Goal: Task Accomplishment & Management: Complete application form

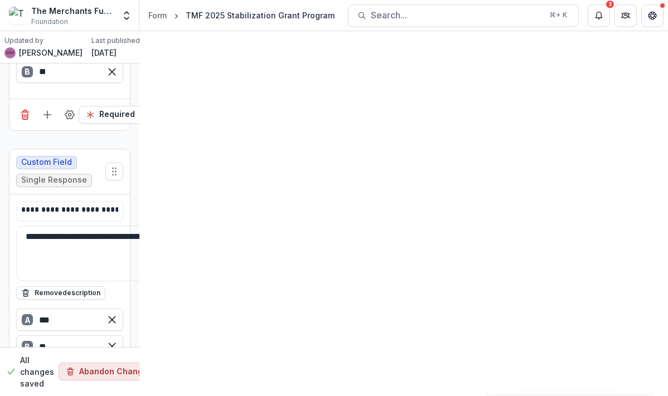
scroll to position [1205, 0]
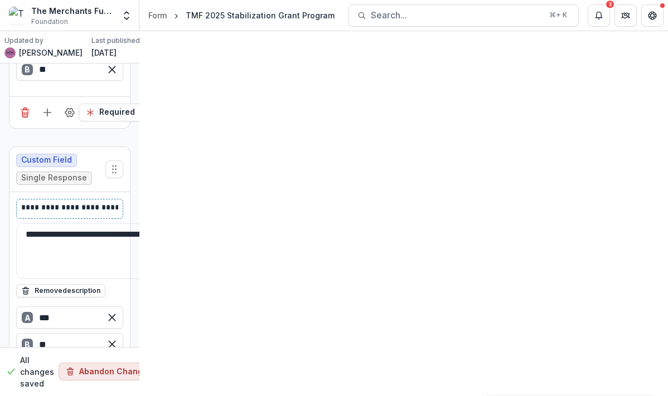
click at [192, 202] on p "**********" at bounding box center [229, 209] width 416 height 14
click at [123, 161] on button "Move field" at bounding box center [114, 170] width 18 height 18
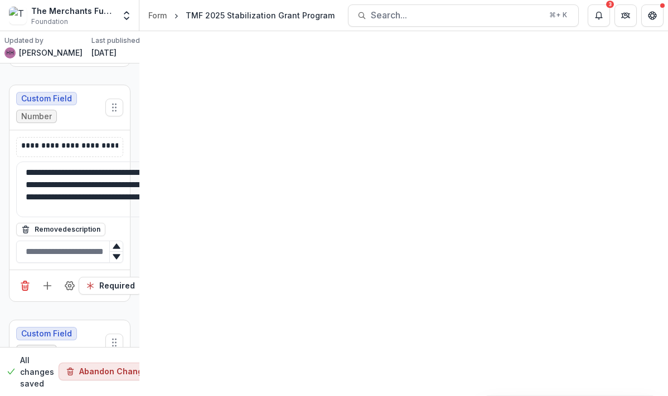
scroll to position [4426, 0]
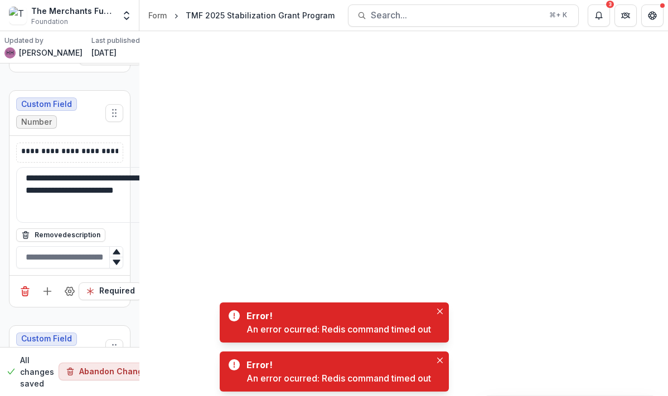
scroll to position [4673, 0]
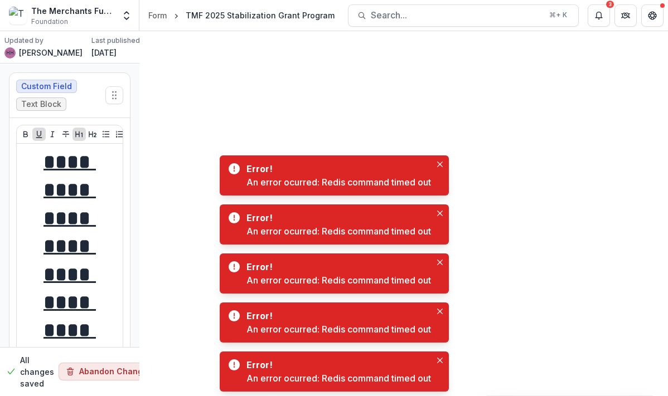
click at [24, 52] on p "[PERSON_NAME]" at bounding box center [51, 53] width 64 height 12
click at [0, 0] on button "Toggle Menu" at bounding box center [0, 0] width 0 height 0
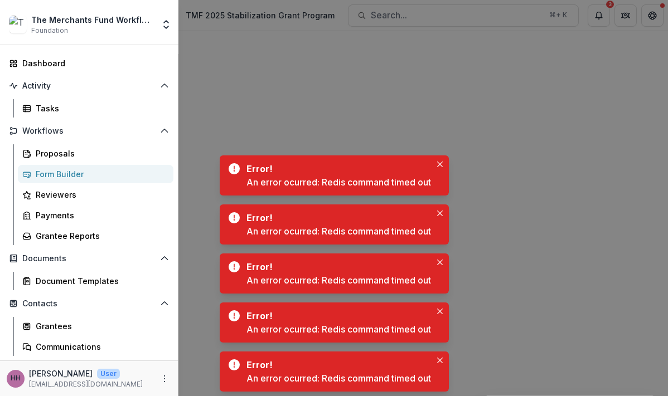
click at [59, 26] on div "The Merchants Fund Workflow Sandbox" at bounding box center [92, 20] width 123 height 12
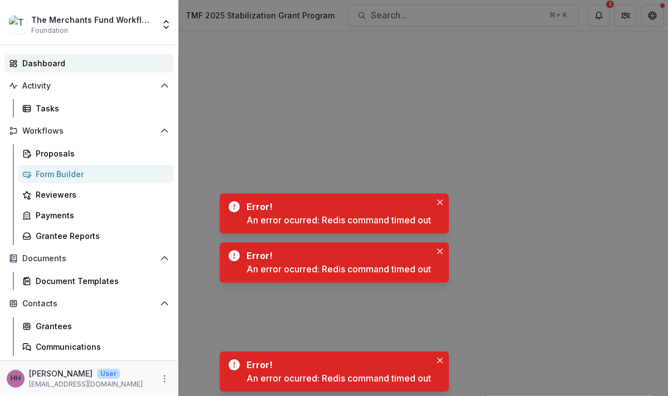
click at [45, 69] on div "Dashboard" at bounding box center [93, 63] width 142 height 12
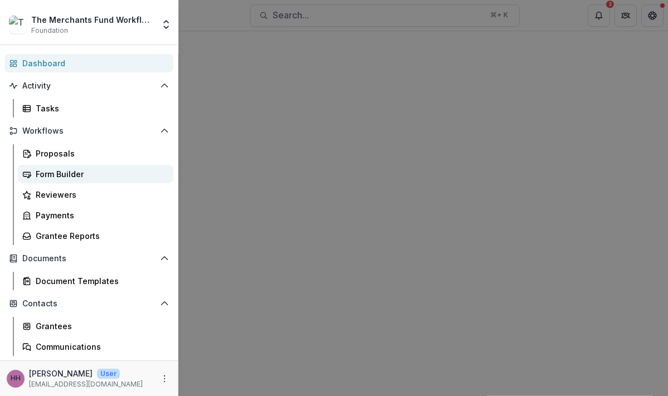
click at [93, 180] on div "Form Builder" at bounding box center [100, 174] width 129 height 12
click at [298, 229] on div "The Merchants Fund Workflow Sandbox Foundation Aggregate Analysis Foundations T…" at bounding box center [334, 198] width 668 height 396
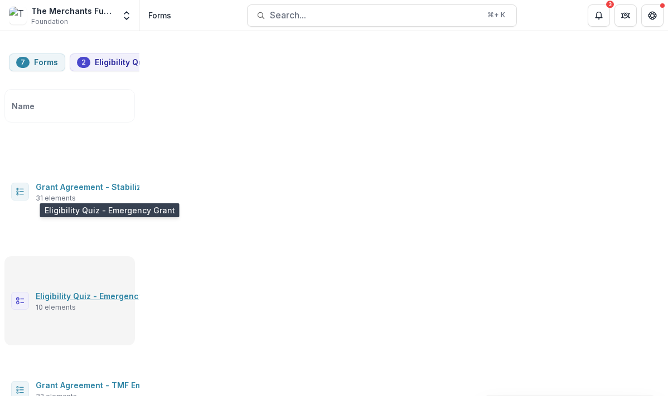
click at [142, 292] on link "Eligibility Quiz - Emergency Grant" at bounding box center [102, 296] width 132 height 9
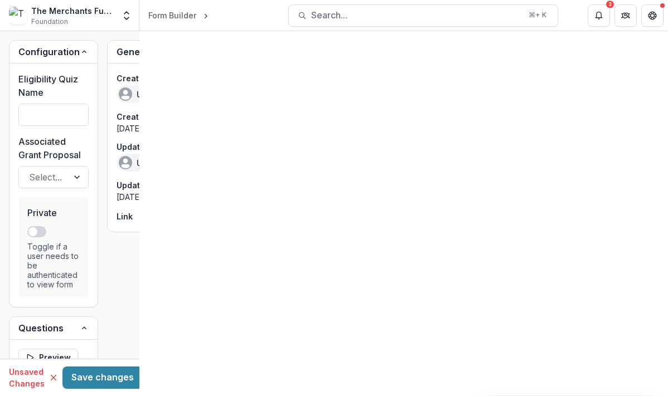
click at [0, 0] on button "Toggle Menu" at bounding box center [0, 0] width 0 height 0
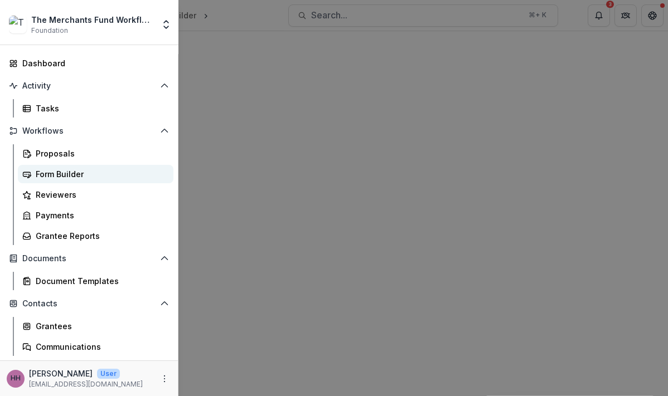
click at [47, 180] on div "Form Builder" at bounding box center [100, 174] width 129 height 12
type input "**********"
click at [304, 237] on div "The Merchants Fund Workflow Sandbox Foundation Aggregate Analysis Foundations T…" at bounding box center [334, 198] width 668 height 396
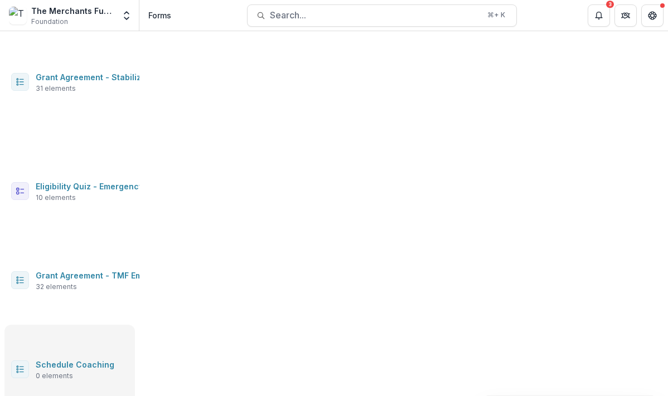
scroll to position [115, 0]
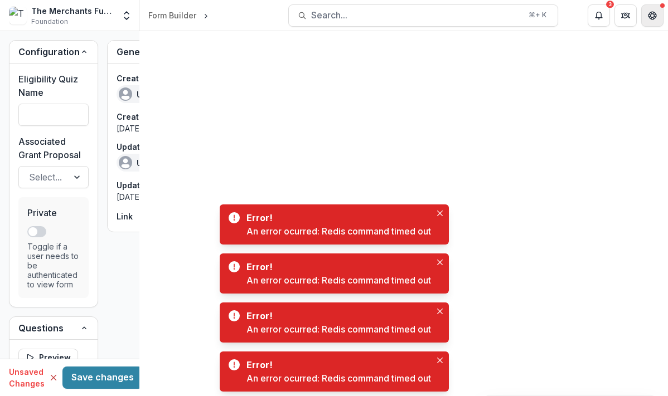
click at [654, 16] on icon "Get Help" at bounding box center [655, 15] width 2 height 3
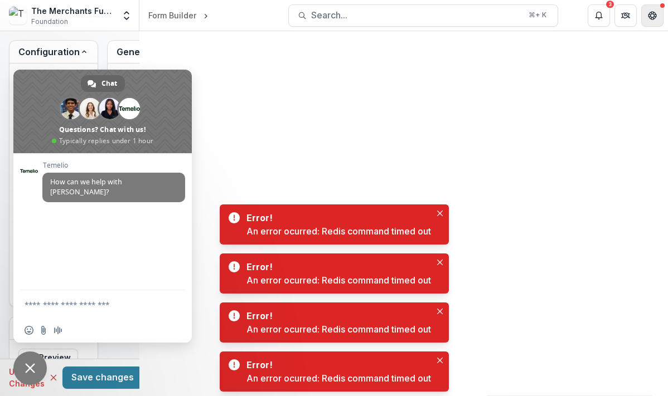
type input "**********"
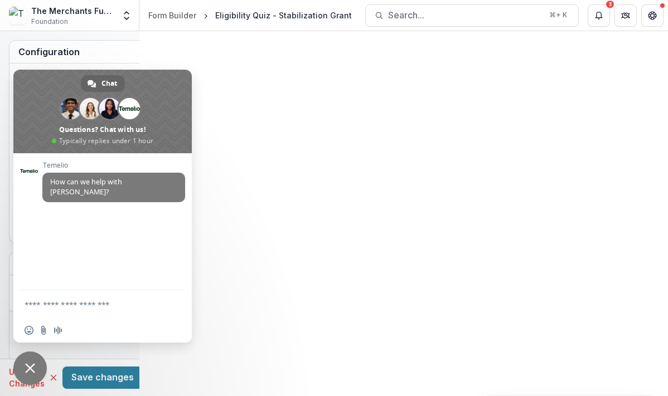
click at [0, 0] on line "Toggle Menu" at bounding box center [0, 0] width 0 height 0
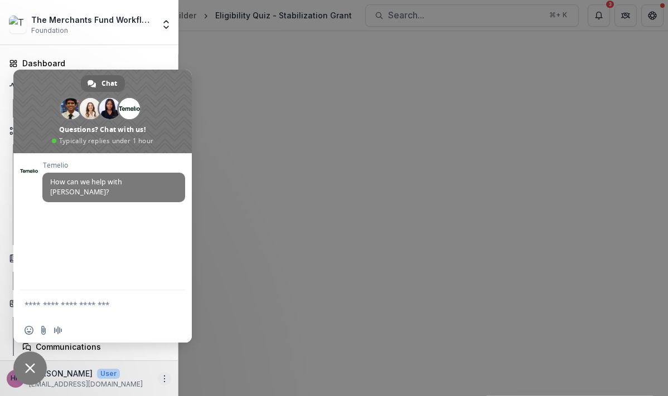
click at [169, 375] on icon "More" at bounding box center [164, 379] width 9 height 9
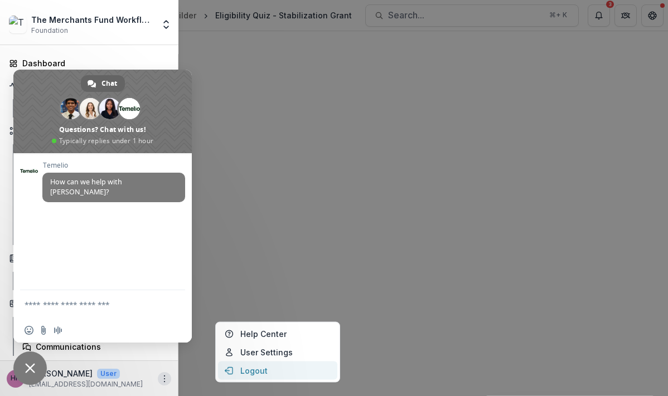
click at [256, 366] on button "Logout" at bounding box center [277, 371] width 119 height 18
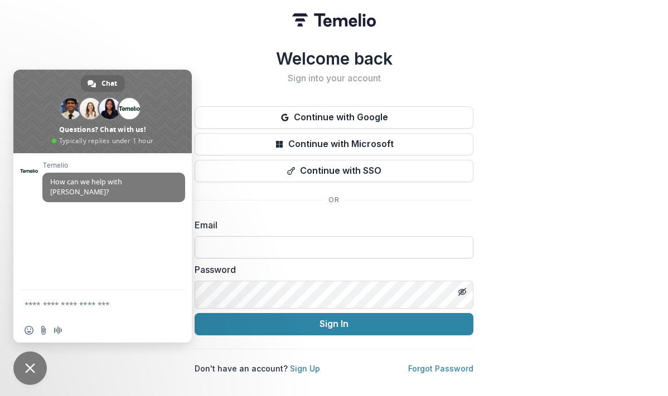
click at [329, 259] on input at bounding box center [334, 247] width 279 height 22
click at [27, 369] on span "Close chat" at bounding box center [30, 368] width 10 height 10
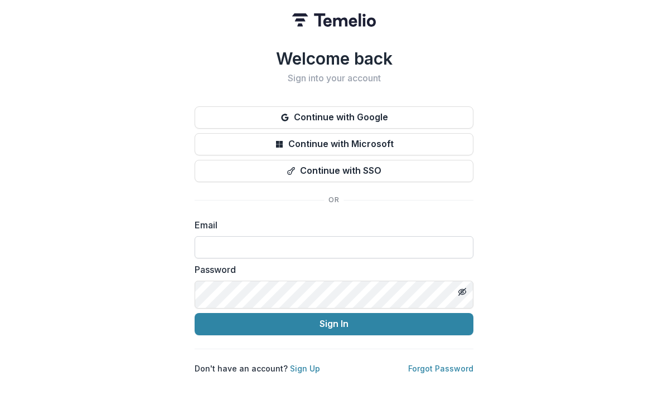
click at [342, 259] on input at bounding box center [334, 247] width 279 height 22
paste input "**********"
type input "**********"
click at [0, 396] on com-1password-button at bounding box center [0, 396] width 0 height 0
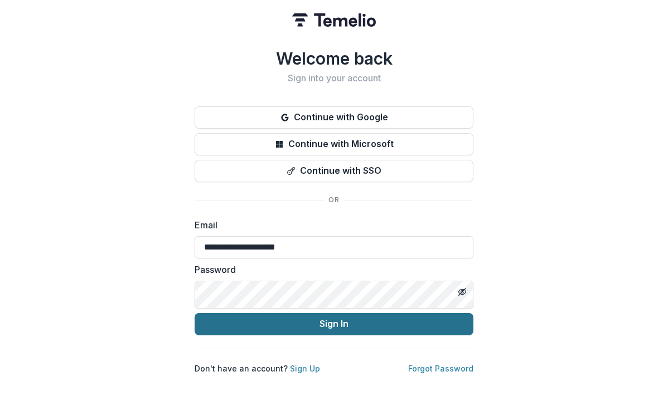
click at [377, 336] on button "Sign In" at bounding box center [334, 324] width 279 height 22
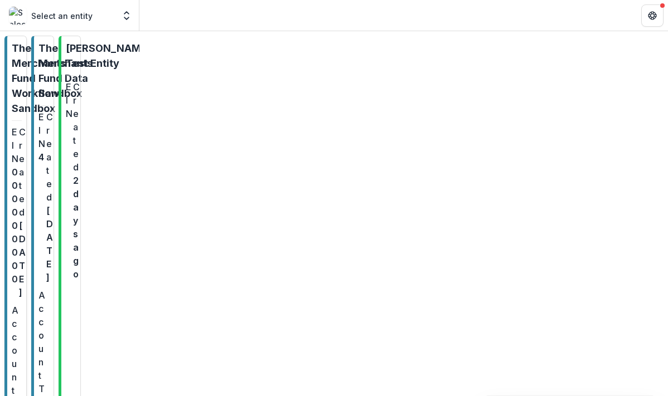
click at [66, 67] on p "The Merchants Fund Workflow Sandbox" at bounding box center [39, 78] width 54 height 75
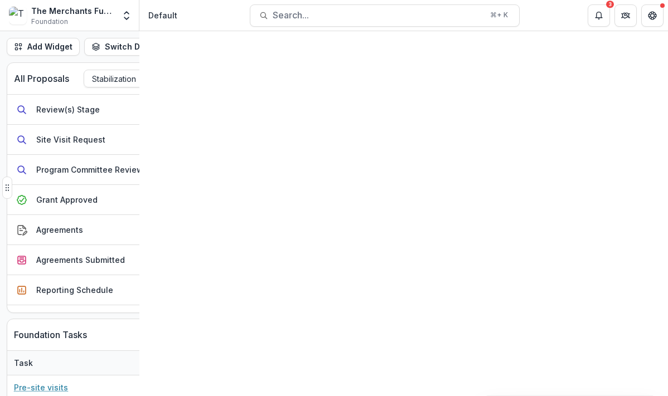
scroll to position [246, 0]
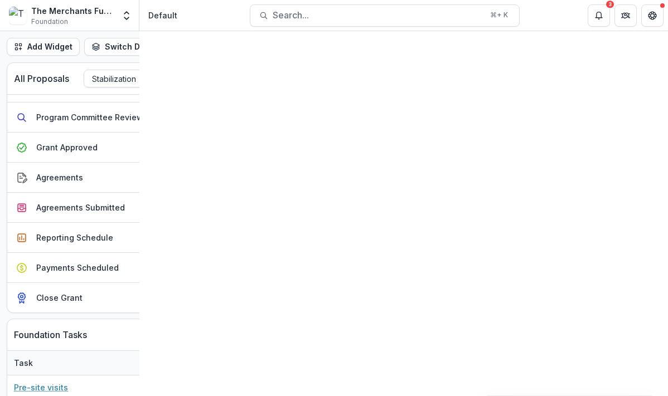
click at [0, 0] on button "Toggle Menu" at bounding box center [0, 0] width 0 height 0
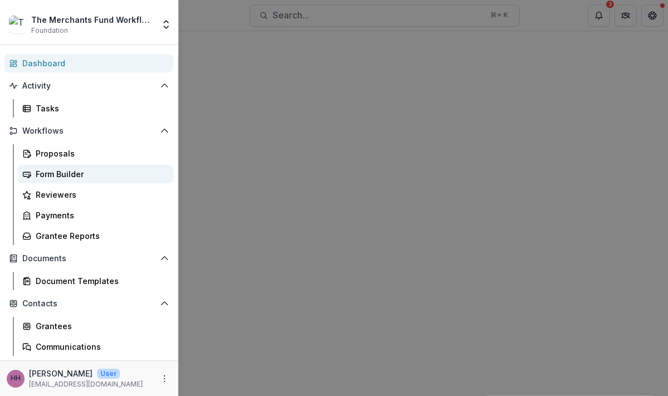
click at [89, 180] on div "Form Builder" at bounding box center [100, 174] width 129 height 12
click at [307, 305] on div "The Merchants Fund Workflow Sandbox Foundation Aggregate Analysis Foundations T…" at bounding box center [334, 198] width 668 height 396
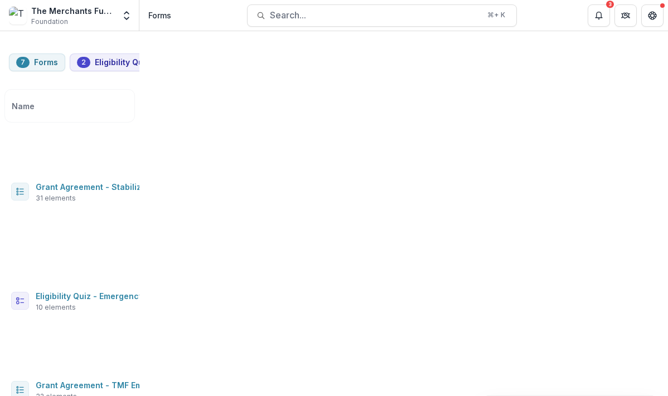
scroll to position [115, 0]
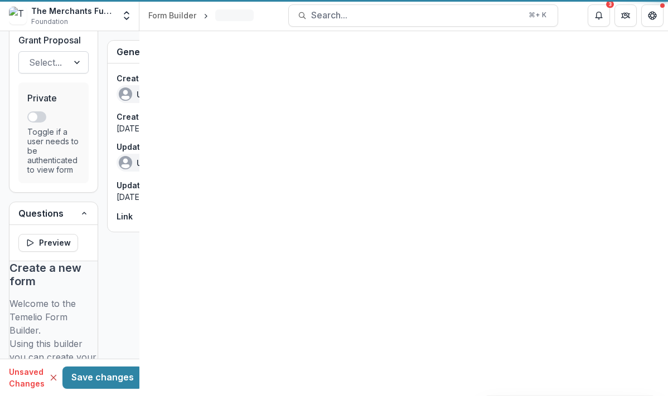
type input "**********"
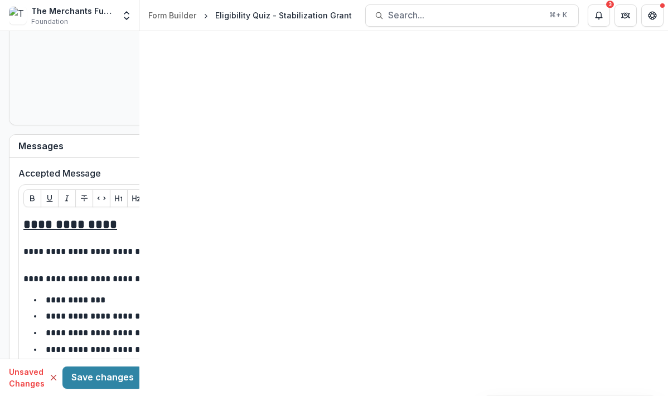
drag, startPoint x: 401, startPoint y: 162, endPoint x: 258, endPoint y: 156, distance: 143.4
drag, startPoint x: 250, startPoint y: 212, endPoint x: 118, endPoint y: 157, distance: 143.0
drag, startPoint x: 266, startPoint y: 145, endPoint x: 118, endPoint y: 147, distance: 148.3
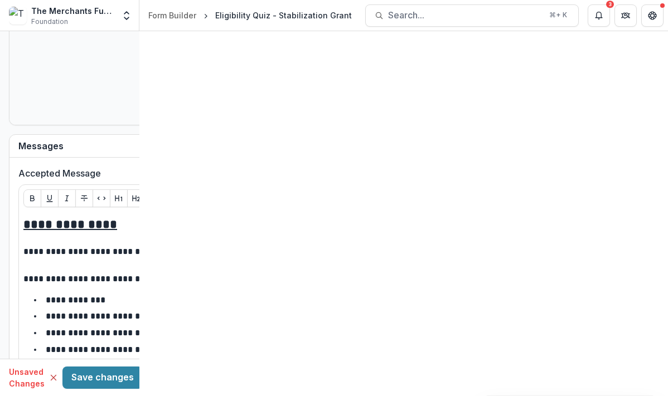
drag, startPoint x: 366, startPoint y: 198, endPoint x: 321, endPoint y: 199, distance: 45.2
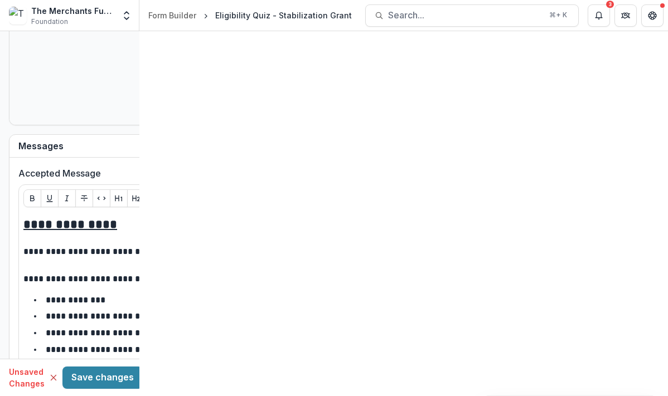
drag, startPoint x: 266, startPoint y: 183, endPoint x: 185, endPoint y: 181, distance: 81.4
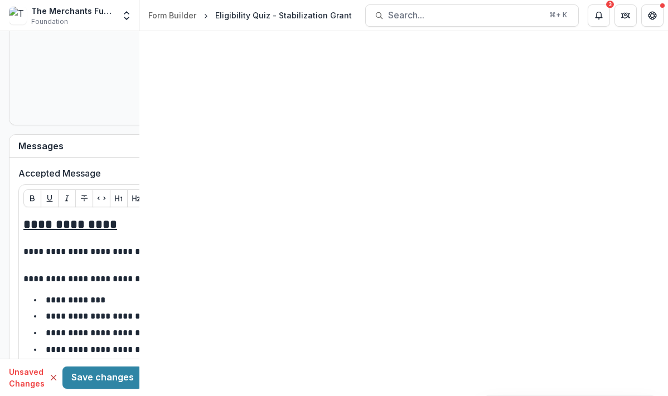
drag, startPoint x: 249, startPoint y: 197, endPoint x: 109, endPoint y: 197, distance: 139.9
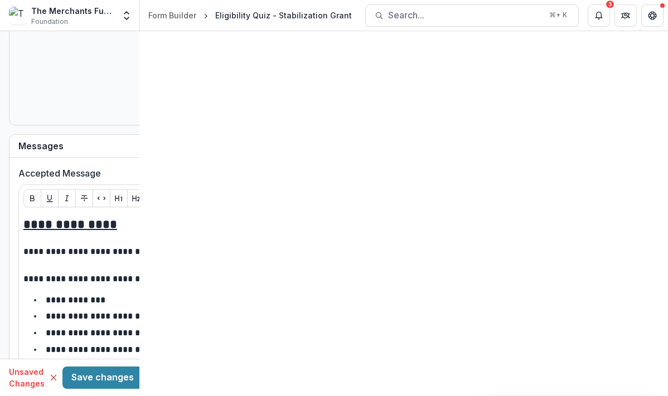
drag, startPoint x: 468, startPoint y: 195, endPoint x: 474, endPoint y: 200, distance: 7.9
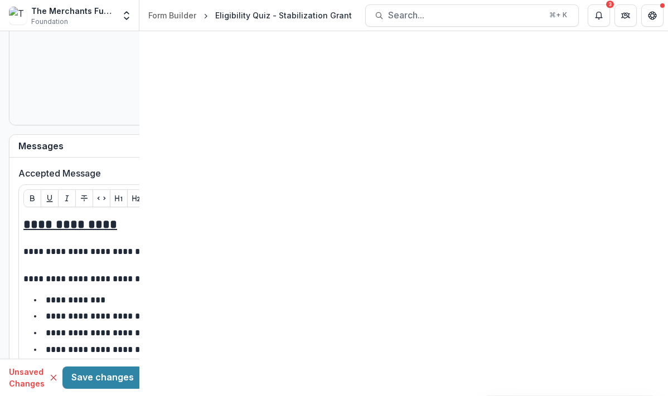
drag, startPoint x: 465, startPoint y: 196, endPoint x: 480, endPoint y: 213, distance: 22.6
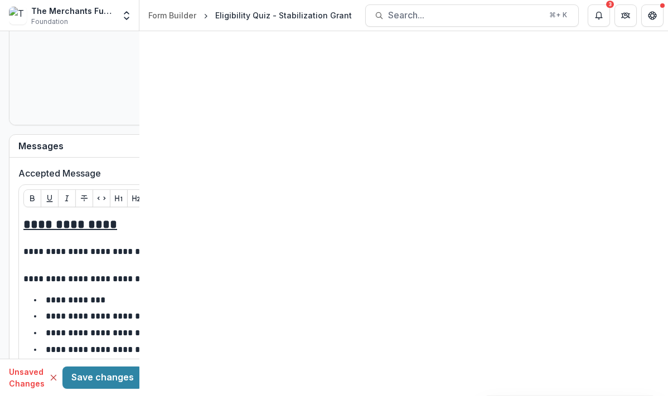
scroll to position [256, 0]
drag, startPoint x: 142, startPoint y: 269, endPoint x: 77, endPoint y: 266, distance: 64.8
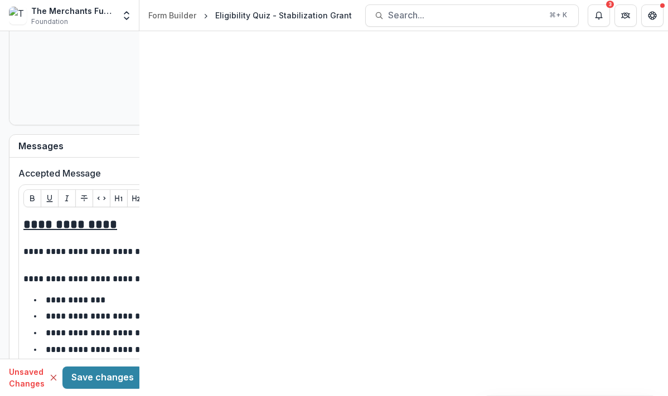
scroll to position [486, 0]
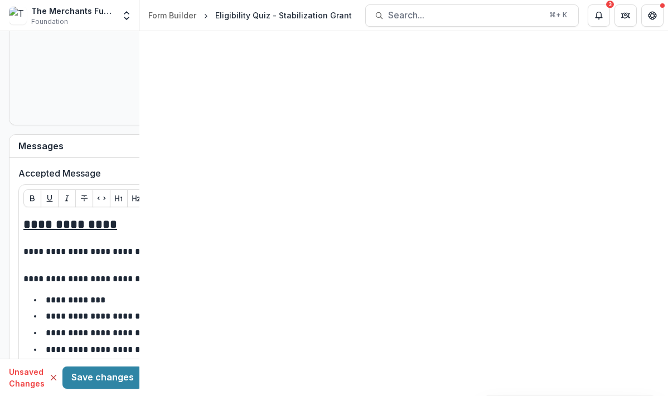
type textarea "**********"
drag, startPoint x: 312, startPoint y: 209, endPoint x: 326, endPoint y: 244, distance: 37.6
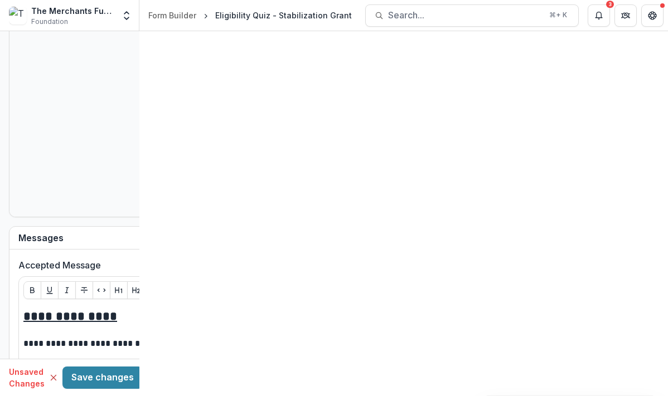
scroll to position [843, 0]
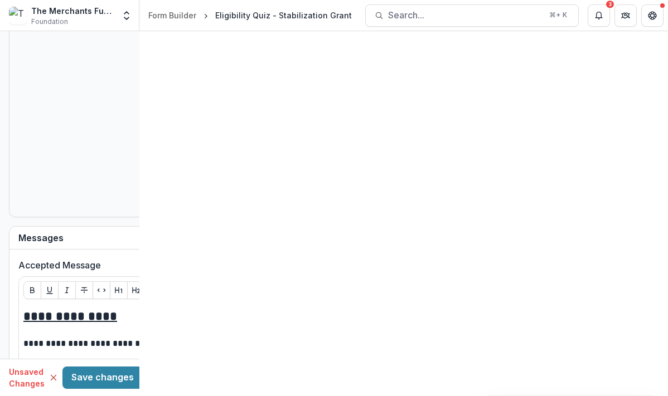
drag, startPoint x: 304, startPoint y: 245, endPoint x: 205, endPoint y: 226, distance: 101.1
drag, startPoint x: 193, startPoint y: 257, endPoint x: 101, endPoint y: 235, distance: 94.1
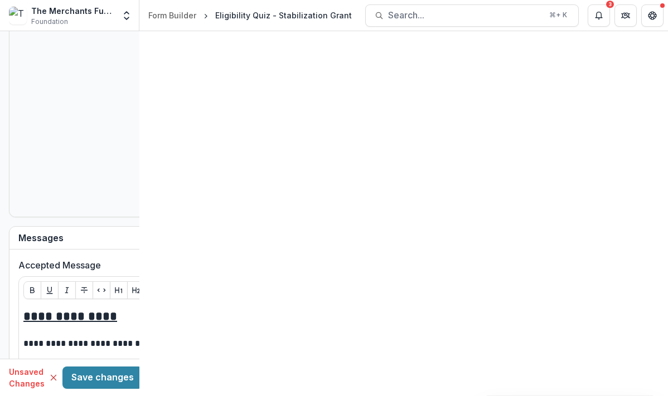
scroll to position [1573, 0]
drag, startPoint x: 195, startPoint y: 176, endPoint x: 66, endPoint y: 161, distance: 129.0
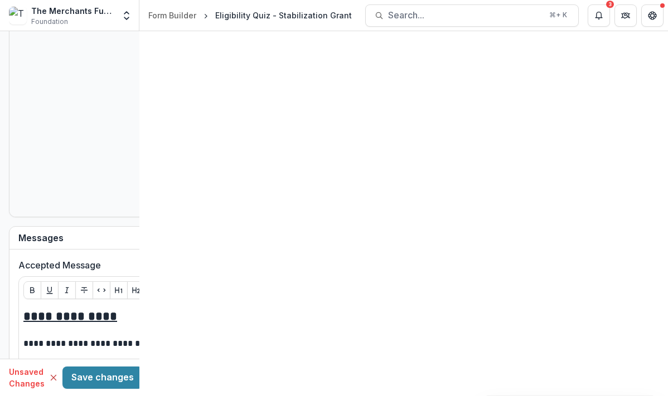
drag, startPoint x: 259, startPoint y: 207, endPoint x: 113, endPoint y: 198, distance: 146.3
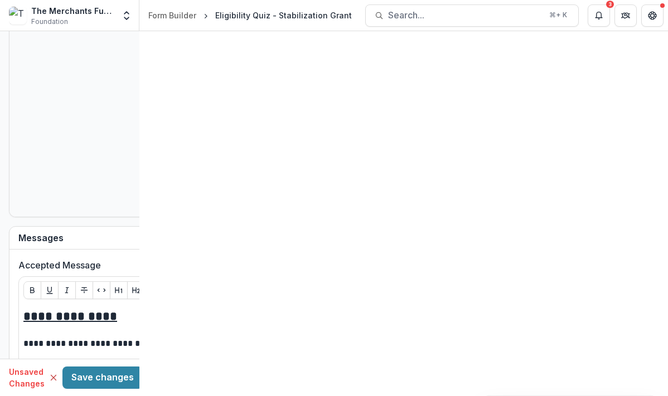
drag, startPoint x: 203, startPoint y: 206, endPoint x: 80, endPoint y: 210, distance: 122.7
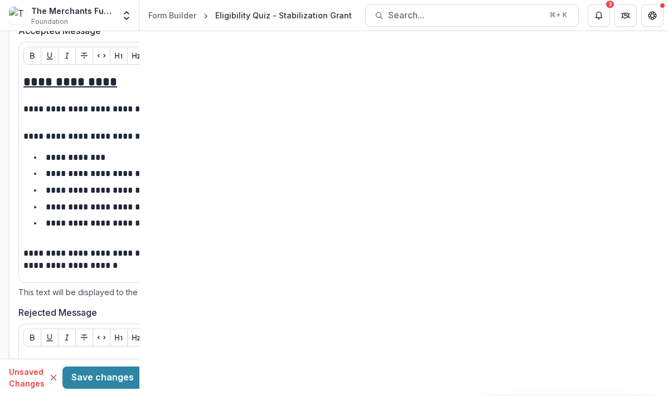
scroll to position [1595, 0]
type textarea "**********"
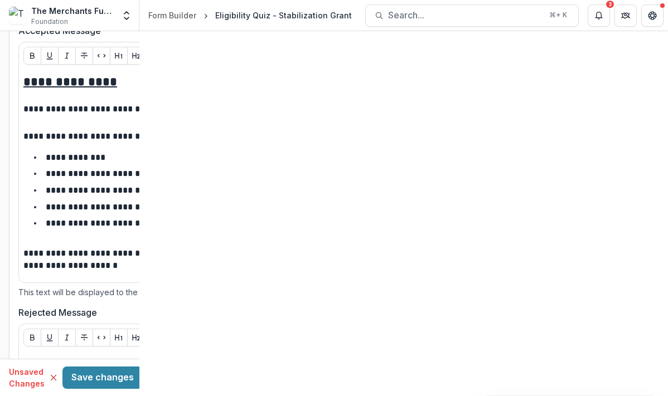
scroll to position [1041, 0]
drag, startPoint x: 201, startPoint y: 122, endPoint x: 162, endPoint y: 122, distance: 39.0
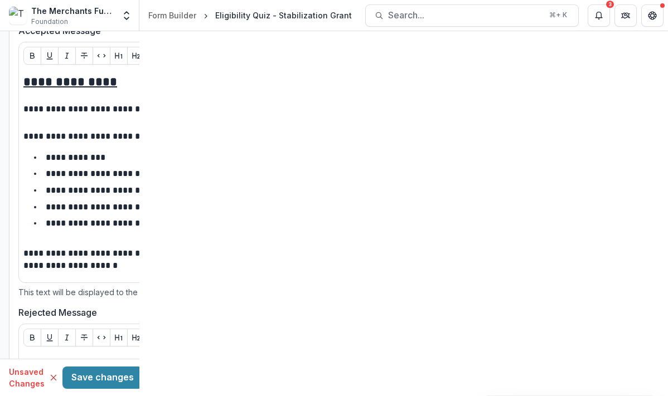
scroll to position [382, 0]
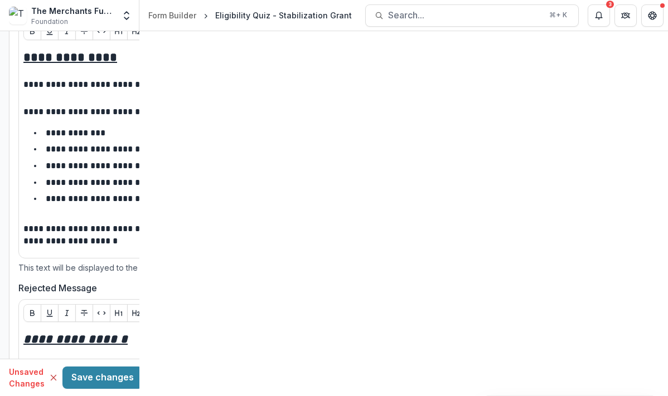
scroll to position [739, 0]
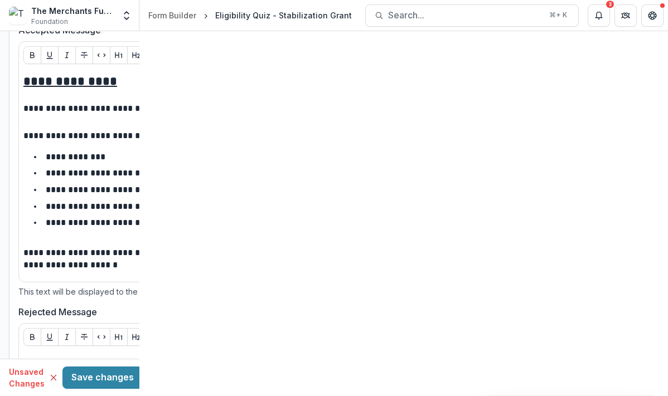
drag, startPoint x: 378, startPoint y: 110, endPoint x: 172, endPoint y: 91, distance: 206.5
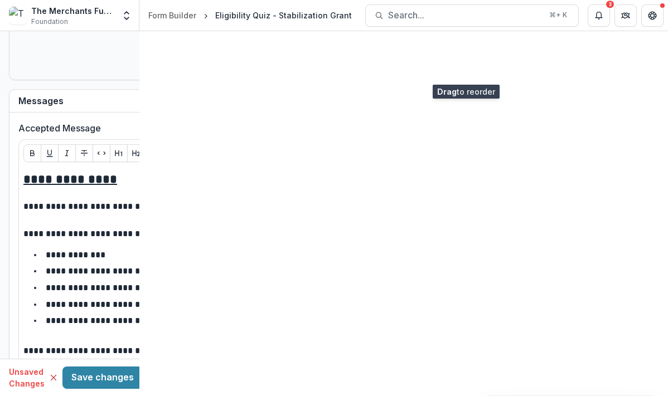
scroll to position [625, 0]
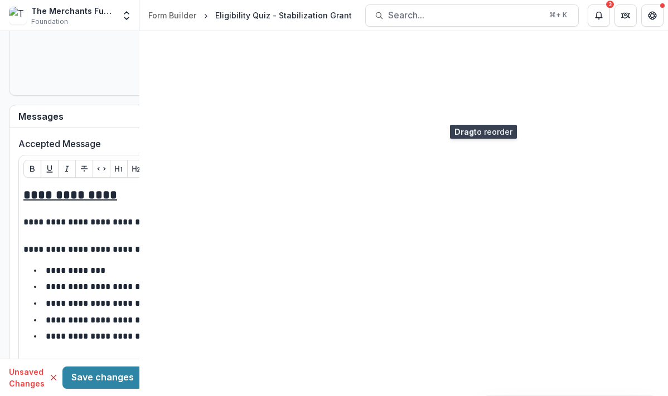
drag, startPoint x: 532, startPoint y: 96, endPoint x: 490, endPoint y: 107, distance: 43.7
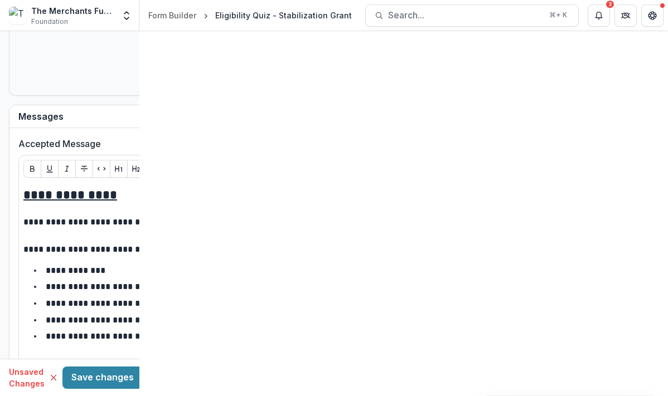
scroll to position [1534, 0]
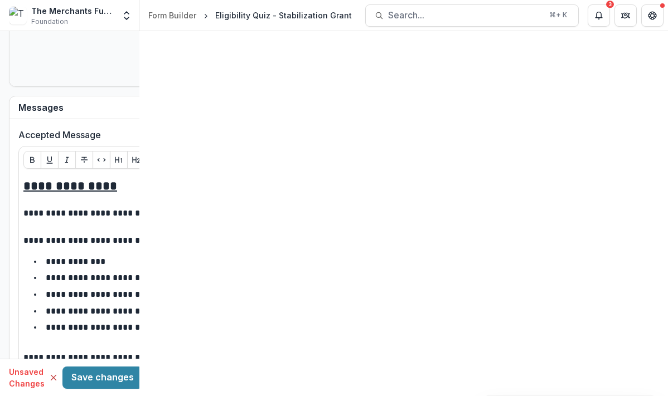
scroll to position [635, 0]
click at [269, 33] on icon "Remove Yes" at bounding box center [273, 29] width 9 height 9
click at [240, 37] on div "Select..." at bounding box center [358, 29] width 239 height 16
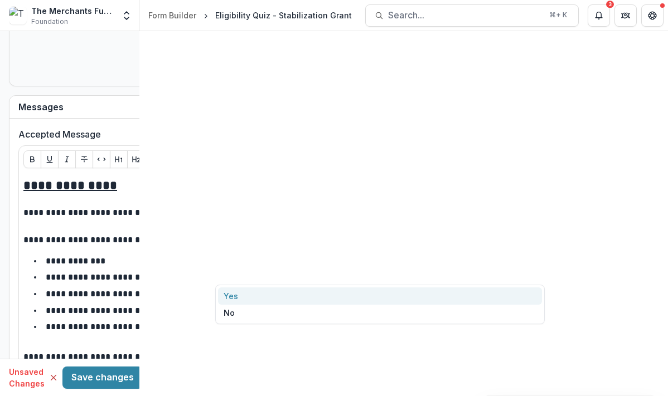
scroll to position [1710, 0]
click at [233, 288] on div "Yes" at bounding box center [380, 296] width 324 height 17
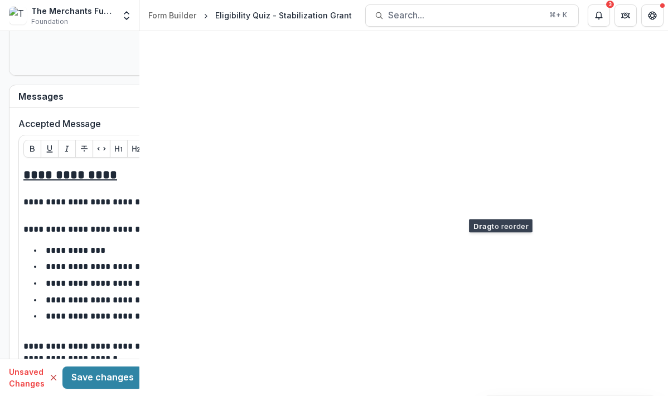
scroll to position [922, 0]
drag, startPoint x: 535, startPoint y: 193, endPoint x: 528, endPoint y: 289, distance: 96.1
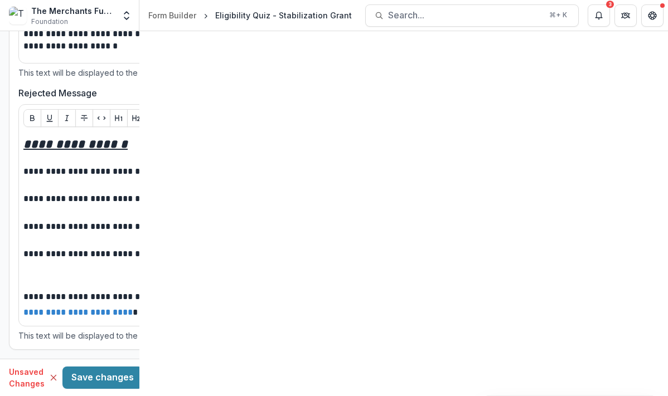
scroll to position [1083, 0]
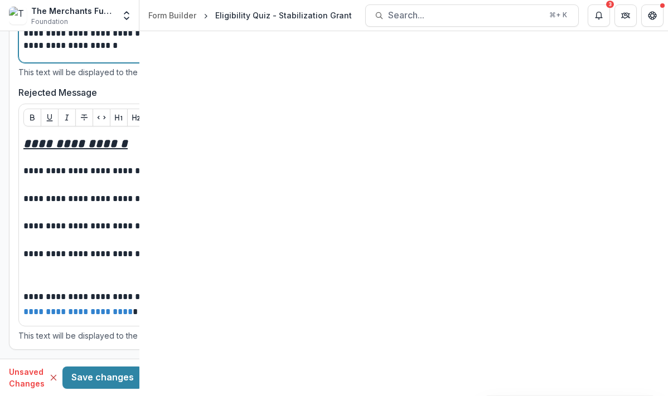
drag, startPoint x: 497, startPoint y: 153, endPoint x: 612, endPoint y: 151, distance: 115.4
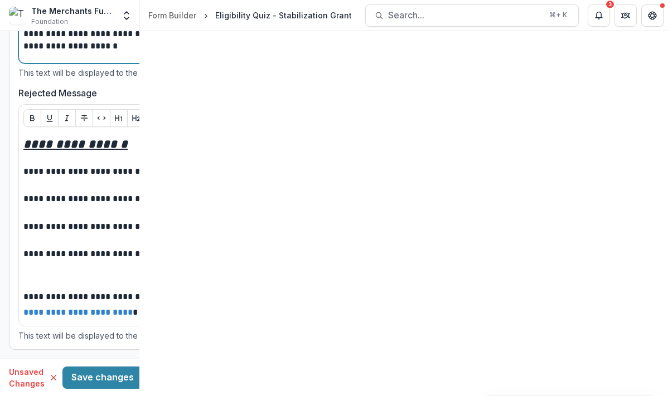
click at [405, 59] on p "**********" at bounding box center [326, 43] width 607 height 31
click at [575, 59] on p "**********" at bounding box center [326, 43] width 607 height 31
click at [581, 59] on p "**********" at bounding box center [326, 43] width 607 height 31
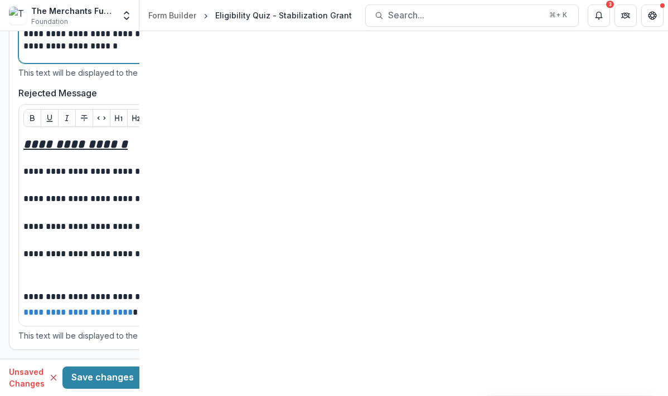
scroll to position [1204, 0]
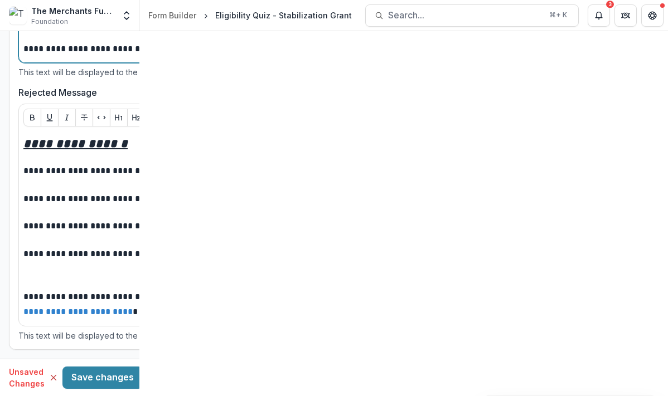
click at [350, 59] on p "**********" at bounding box center [326, 51] width 607 height 16
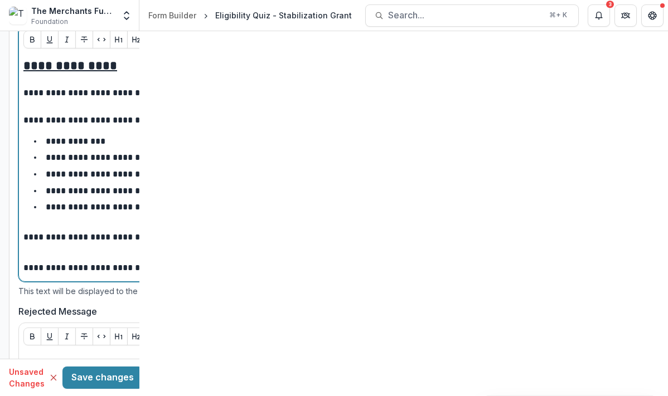
scroll to position [8, 0]
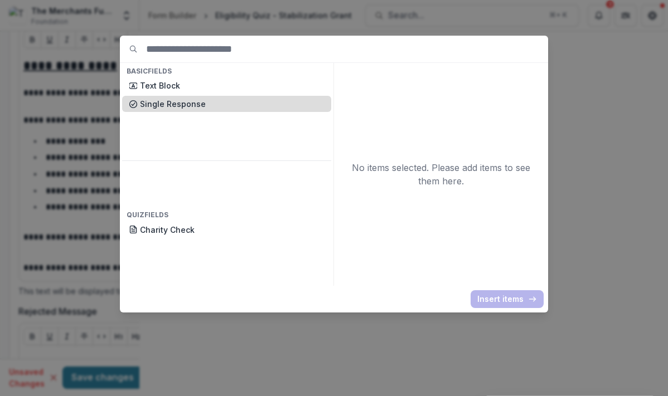
click at [185, 110] on p "Single Response" at bounding box center [232, 104] width 185 height 12
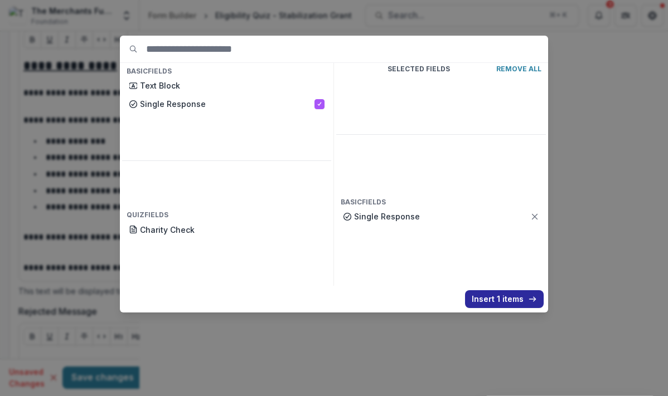
click at [544, 308] on button "Insert 1 items" at bounding box center [504, 299] width 79 height 18
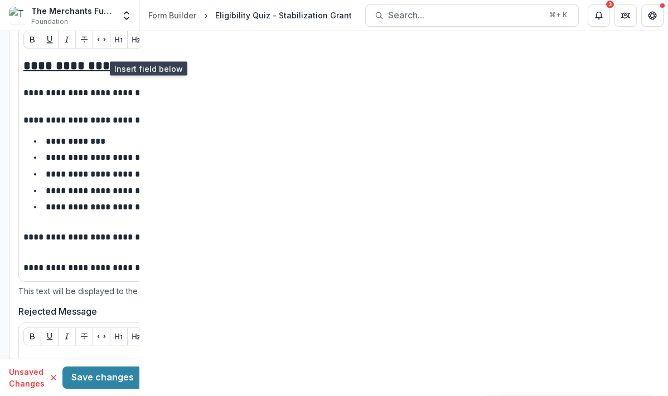
scroll to position [110, 0]
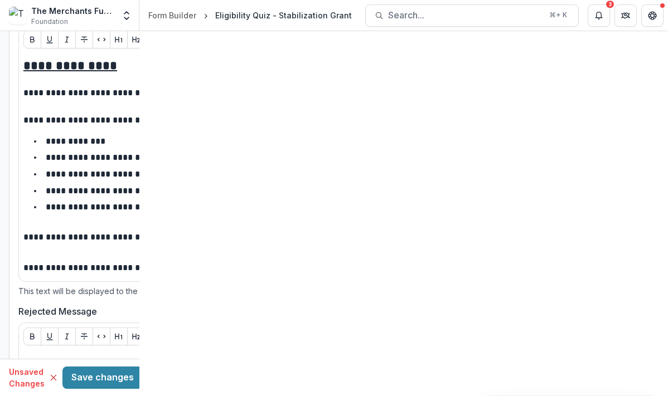
type input "********"
type input "**********"
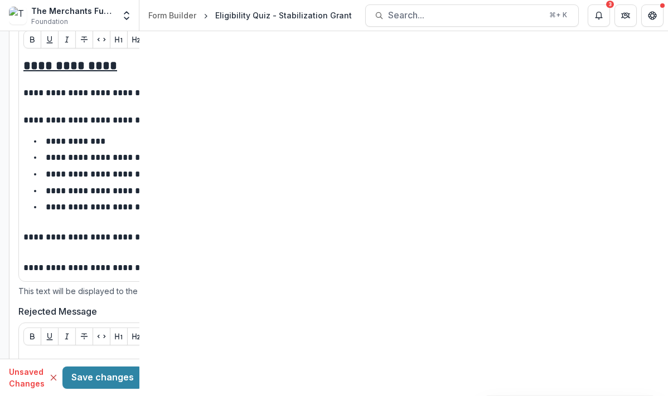
click at [273, 193] on body "**********" at bounding box center [334, 198] width 668 height 396
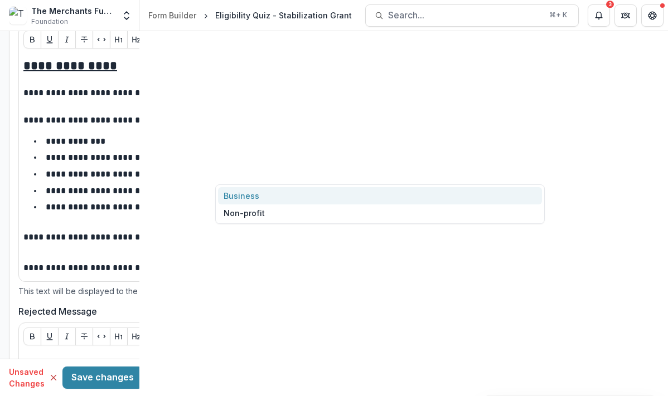
click at [268, 198] on div "Business" at bounding box center [380, 195] width 324 height 17
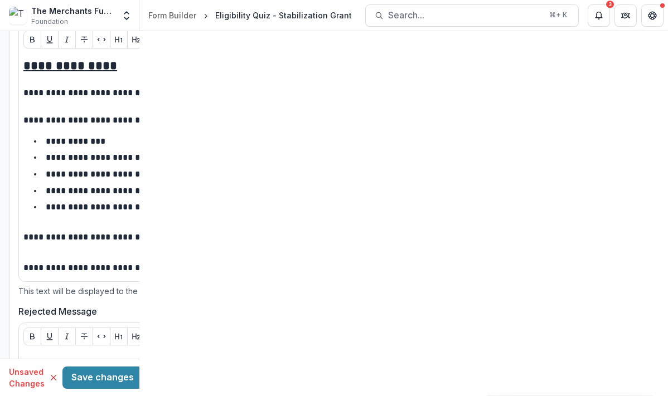
scroll to position [337, 0]
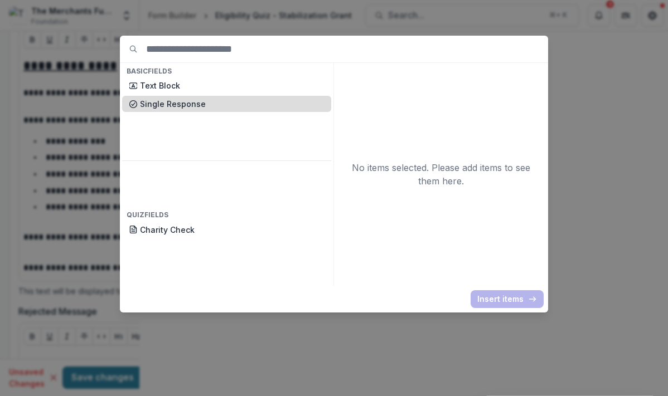
click at [140, 110] on p "Single Response" at bounding box center [232, 104] width 185 height 12
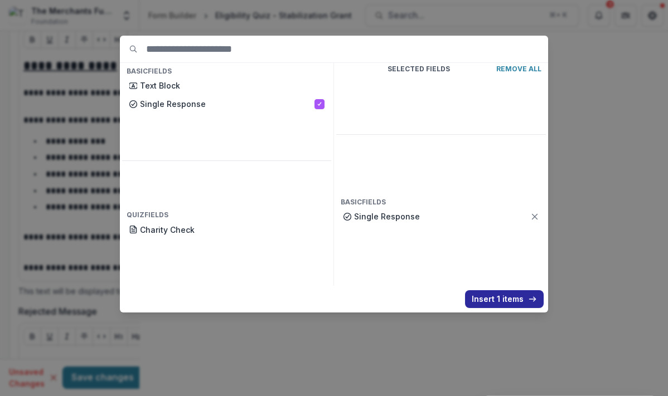
click at [539, 308] on button "Insert 1 items" at bounding box center [504, 299] width 79 height 18
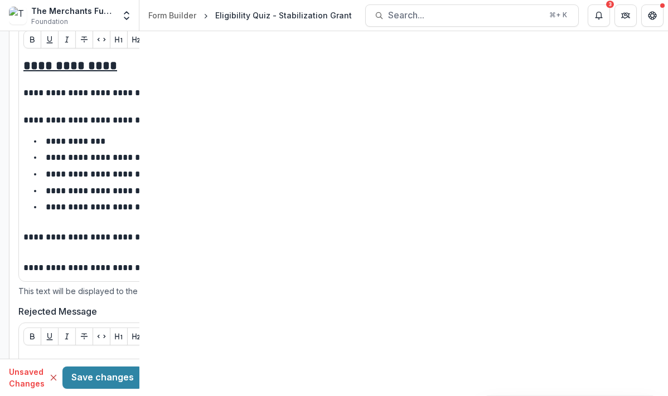
scroll to position [440, 0]
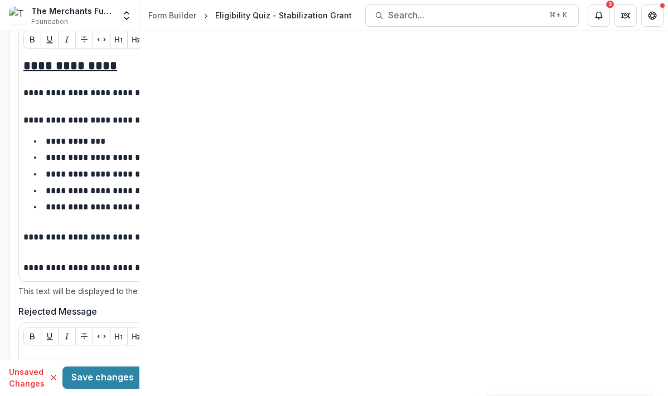
drag, startPoint x: 129, startPoint y: 111, endPoint x: 109, endPoint y: 109, distance: 20.3
drag, startPoint x: 504, startPoint y: 139, endPoint x: 204, endPoint y: 92, distance: 303.6
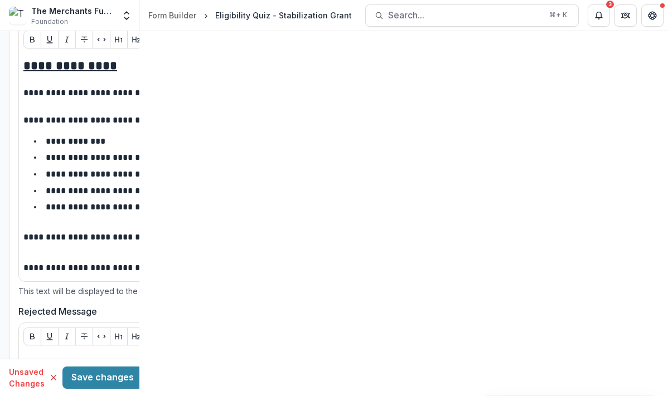
paste textarea "**********"
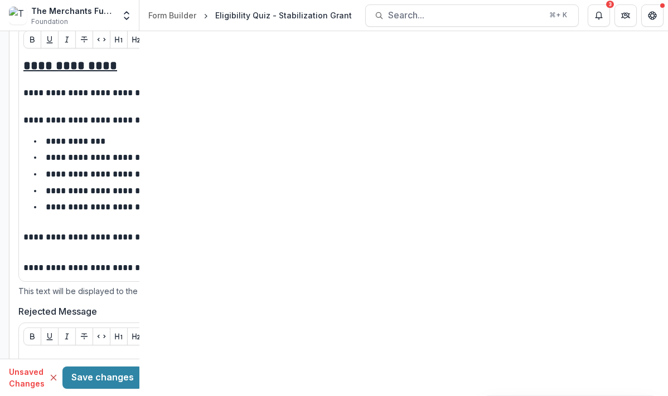
scroll to position [27, 0]
drag, startPoint x: 265, startPoint y: 180, endPoint x: 416, endPoint y: 181, distance: 151.1
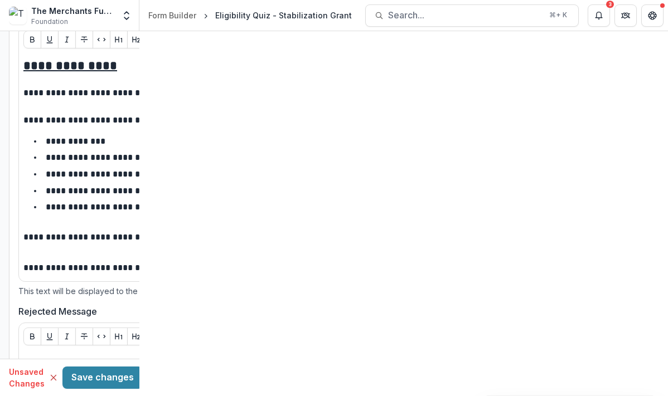
scroll to position [0, 0]
drag, startPoint x: 270, startPoint y: 157, endPoint x: 117, endPoint y: 157, distance: 152.7
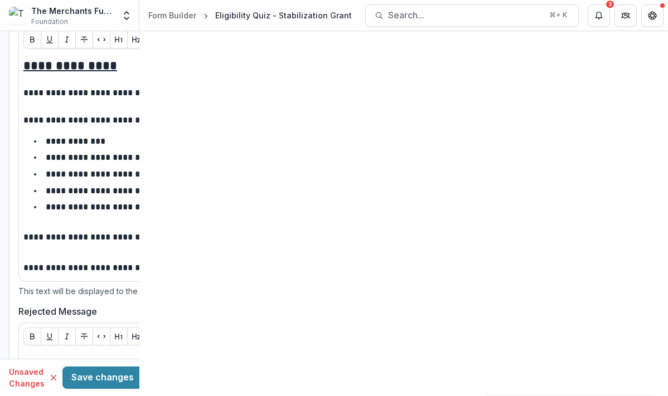
type textarea "**********"
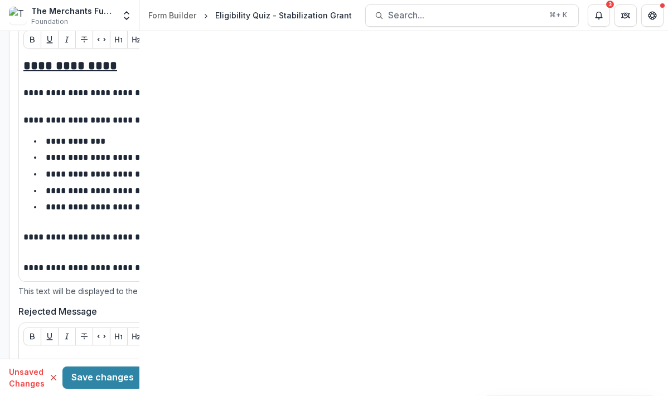
scroll to position [413, 0]
drag, startPoint x: 531, startPoint y: 98, endPoint x: 526, endPoint y: 215, distance: 116.6
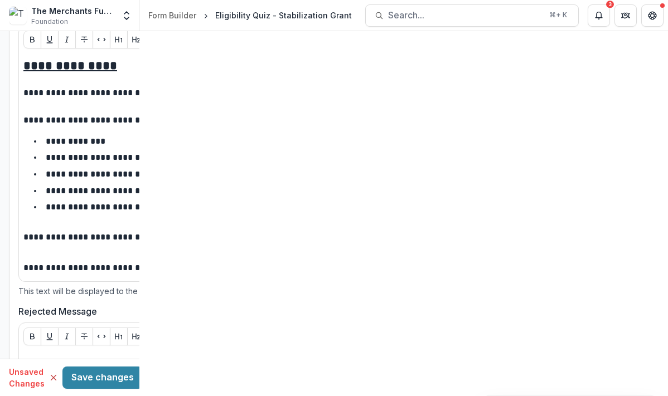
drag, startPoint x: 391, startPoint y: 212, endPoint x: 274, endPoint y: 215, distance: 116.5
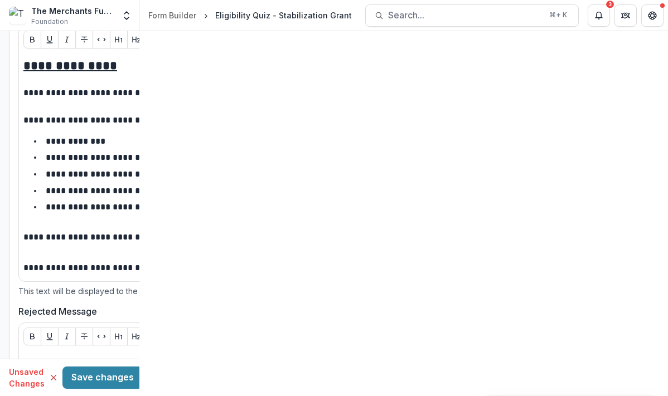
type textarea "**********"
type input "*"
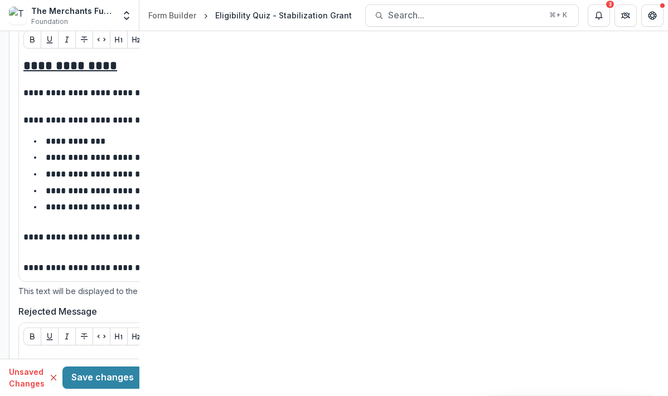
type input "***"
type input "**"
click at [266, 198] on body "**********" at bounding box center [334, 198] width 668 height 396
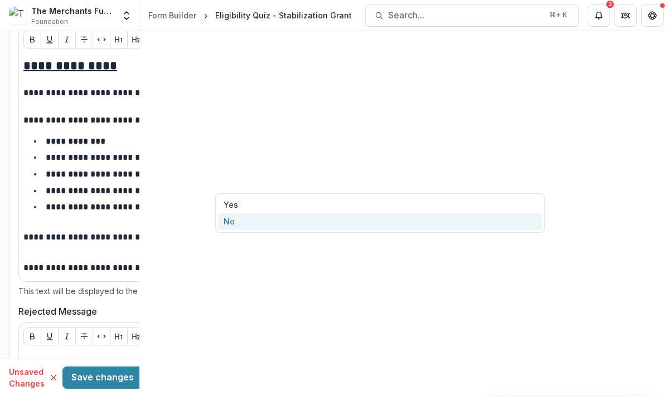
click at [258, 224] on div "No" at bounding box center [380, 222] width 324 height 17
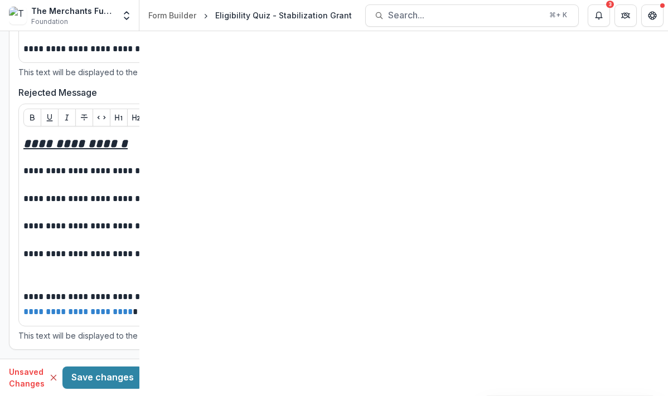
scroll to position [1408, 0]
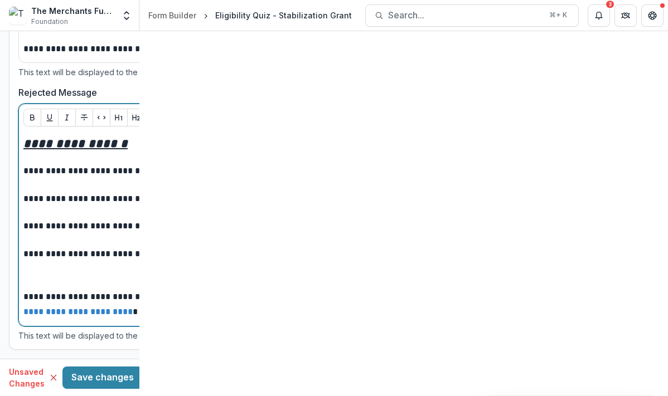
drag, startPoint x: 381, startPoint y: 180, endPoint x: 531, endPoint y: 185, distance: 149.5
click at [531, 193] on p "**********" at bounding box center [326, 201] width 607 height 16
drag, startPoint x: 613, startPoint y: 180, endPoint x: 426, endPoint y: 185, distance: 187.4
click at [426, 193] on p "**********" at bounding box center [326, 201] width 607 height 16
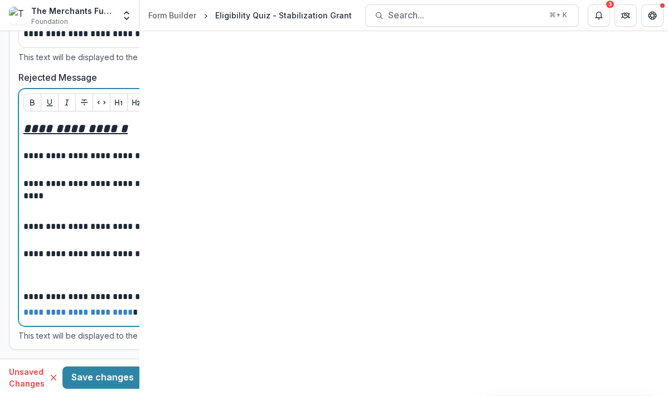
click at [448, 229] on p "**********" at bounding box center [326, 229] width 607 height 16
click at [241, 178] on p "**********" at bounding box center [326, 193] width 607 height 31
click at [232, 178] on p "**********" at bounding box center [326, 193] width 607 height 31
click at [171, 178] on p "**********" at bounding box center [326, 193] width 607 height 31
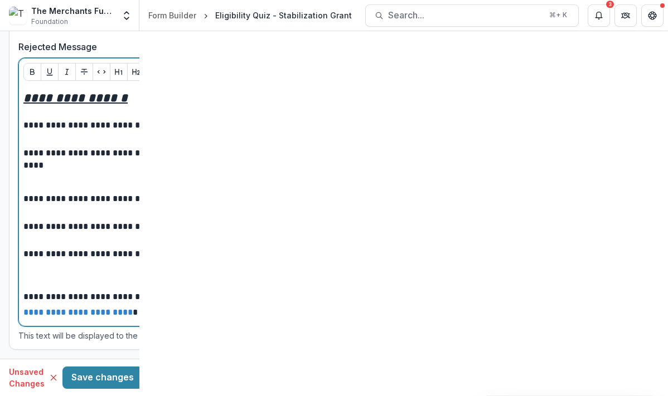
click at [435, 206] on p "**********" at bounding box center [326, 201] width 607 height 16
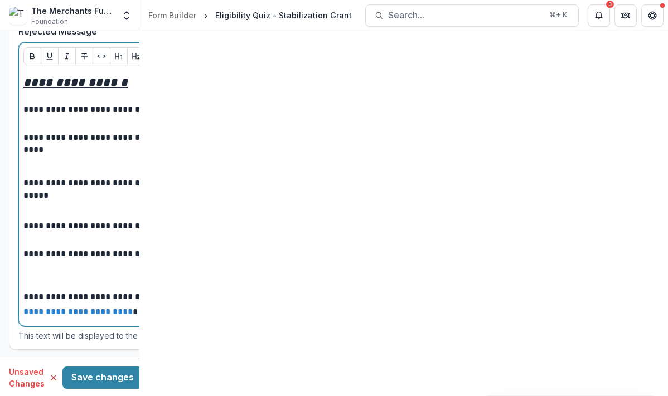
scroll to position [1374, 0]
click at [258, 162] on p "**********" at bounding box center [326, 147] width 607 height 31
click at [199, 162] on p "**********" at bounding box center [326, 147] width 607 height 31
click at [258, 162] on p "**********" at bounding box center [326, 147] width 607 height 31
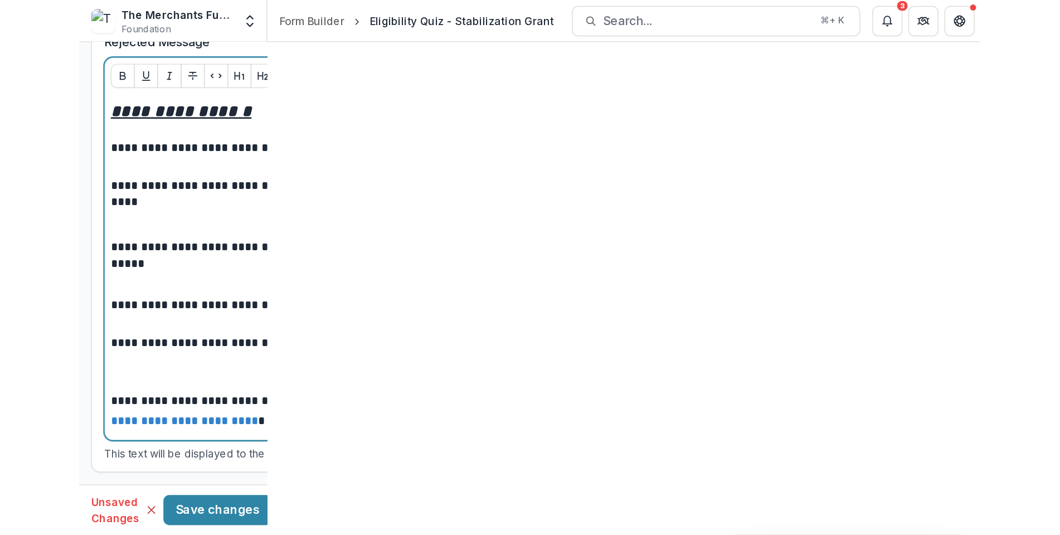
scroll to position [1473, 0]
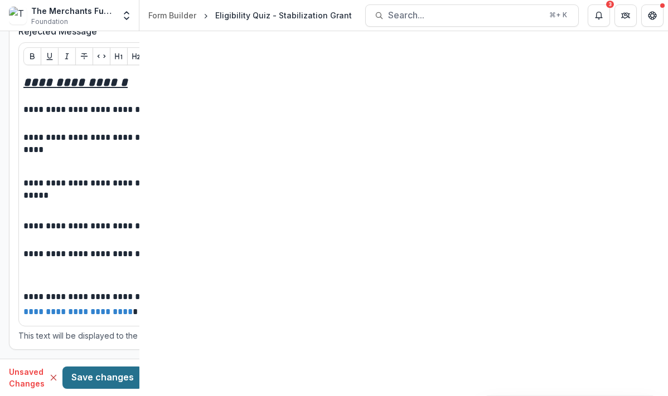
click at [143, 380] on button "Save changes" at bounding box center [102, 378] width 80 height 22
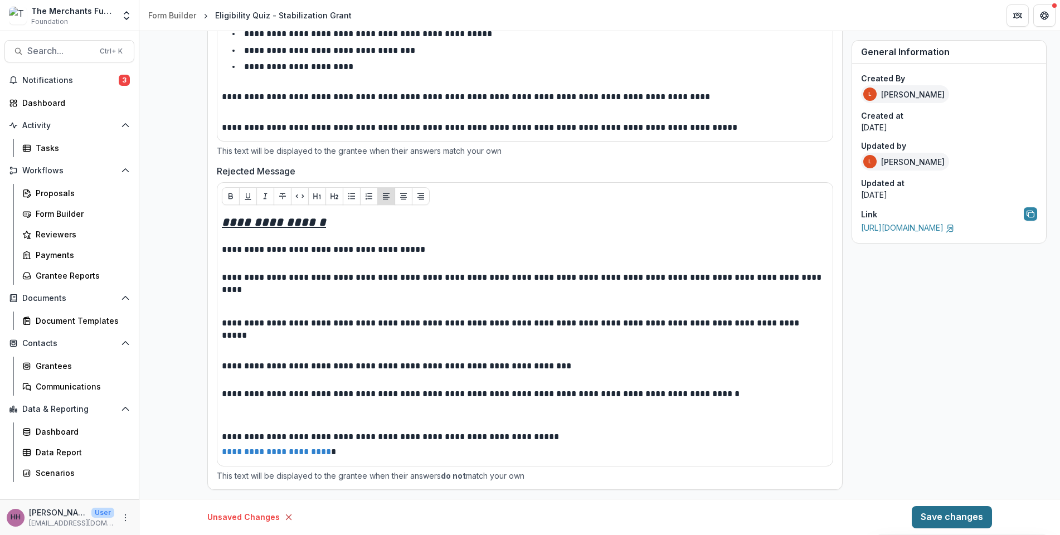
scroll to position [1057, 0]
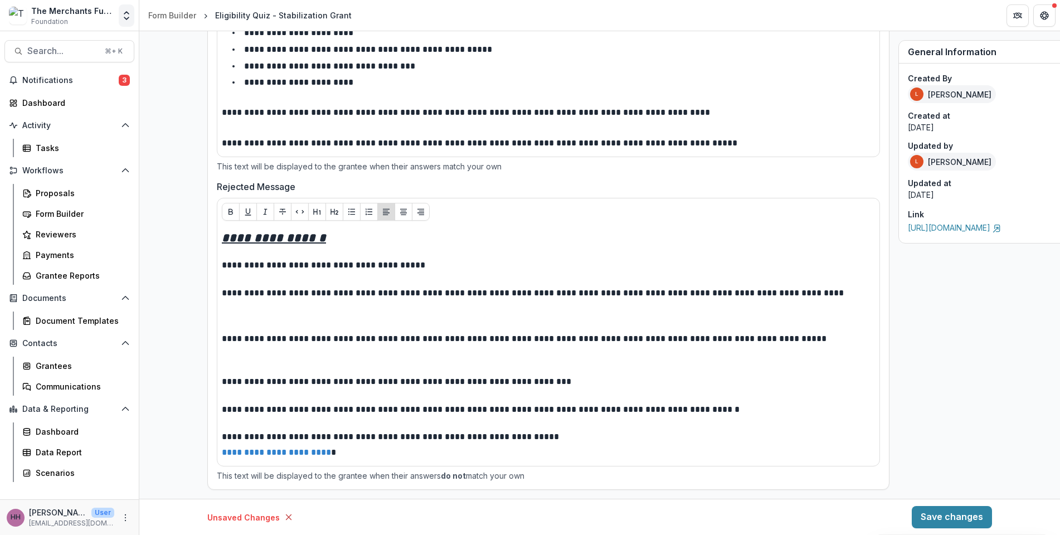
click at [121, 21] on icon "Open entity switcher" at bounding box center [126, 15] width 11 height 11
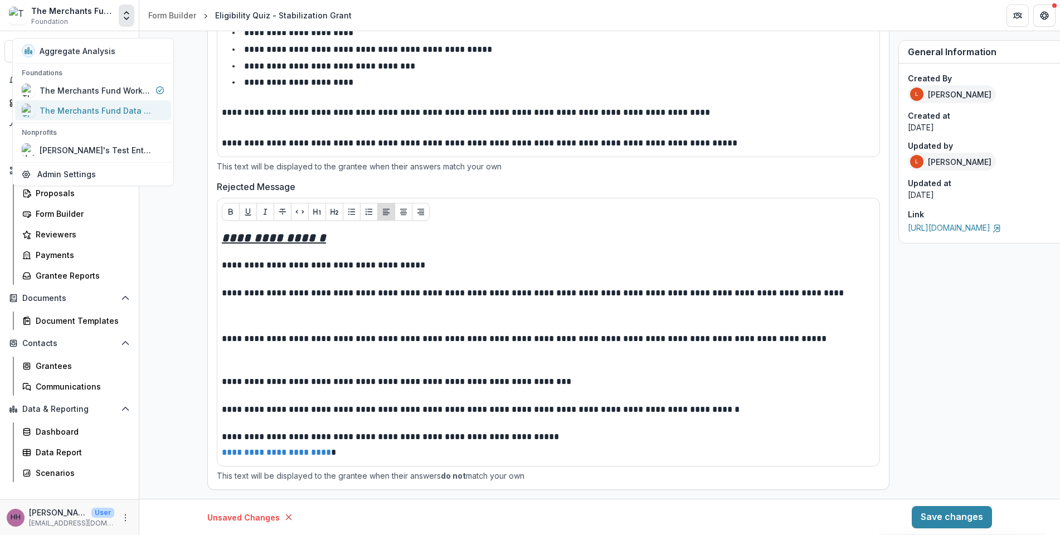
click at [109, 117] on div "The Merchants Fund Data Sandbox" at bounding box center [95, 111] width 111 height 12
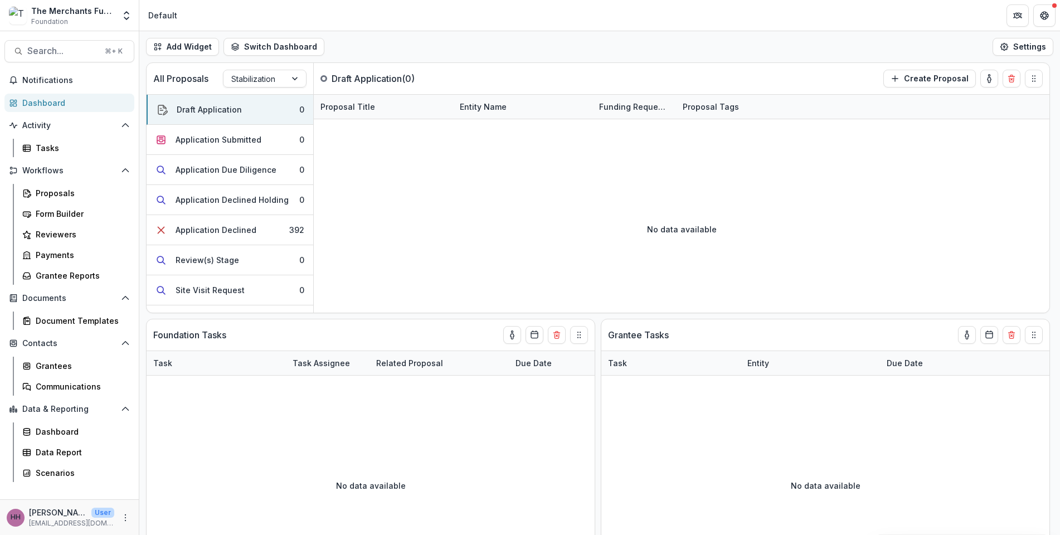
scroll to position [136, 0]
click at [99, 357] on link "Grantees" at bounding box center [76, 366] width 117 height 18
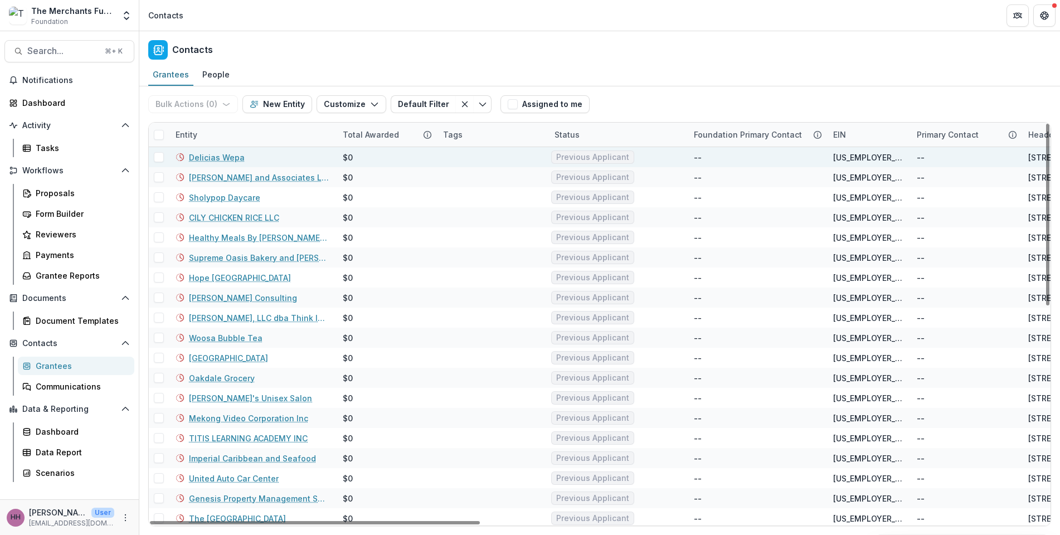
click at [245, 163] on link "Delicias Wepa" at bounding box center [217, 158] width 56 height 12
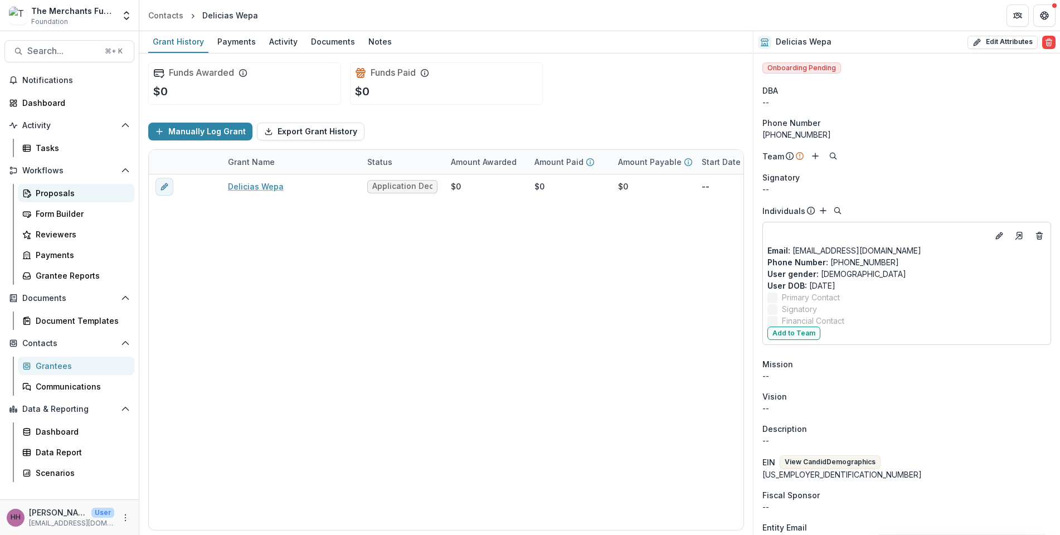
click at [65, 199] on div "Proposals" at bounding box center [81, 193] width 90 height 12
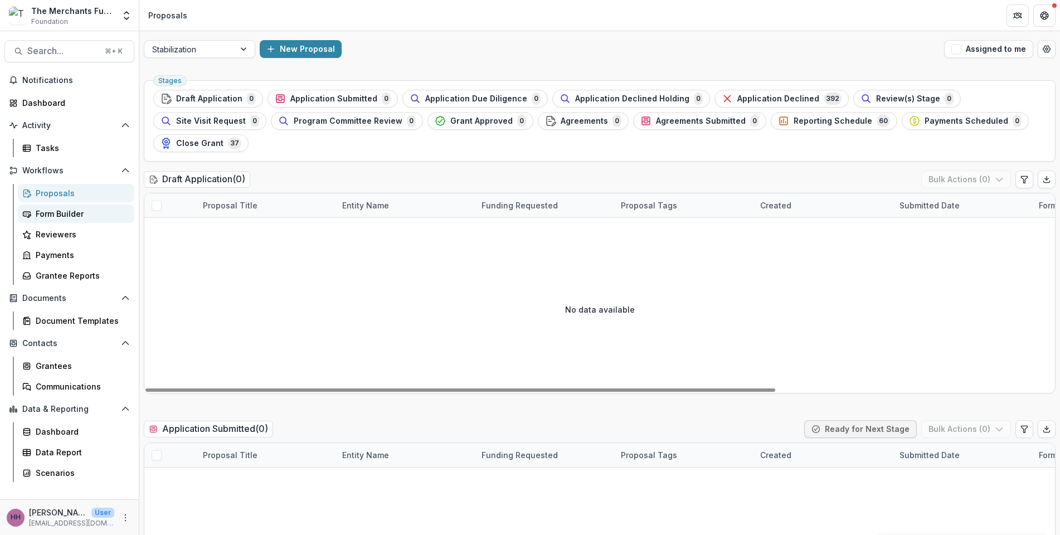
click at [71, 220] on div "Form Builder" at bounding box center [81, 214] width 90 height 12
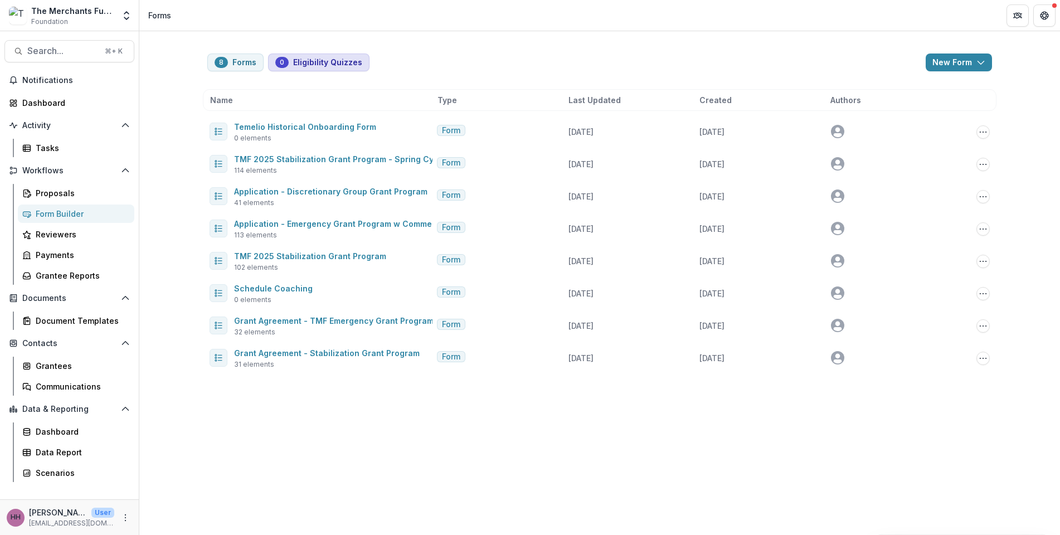
click at [286, 70] on button "0 Eligibility Quizzes" at bounding box center [318, 63] width 101 height 18
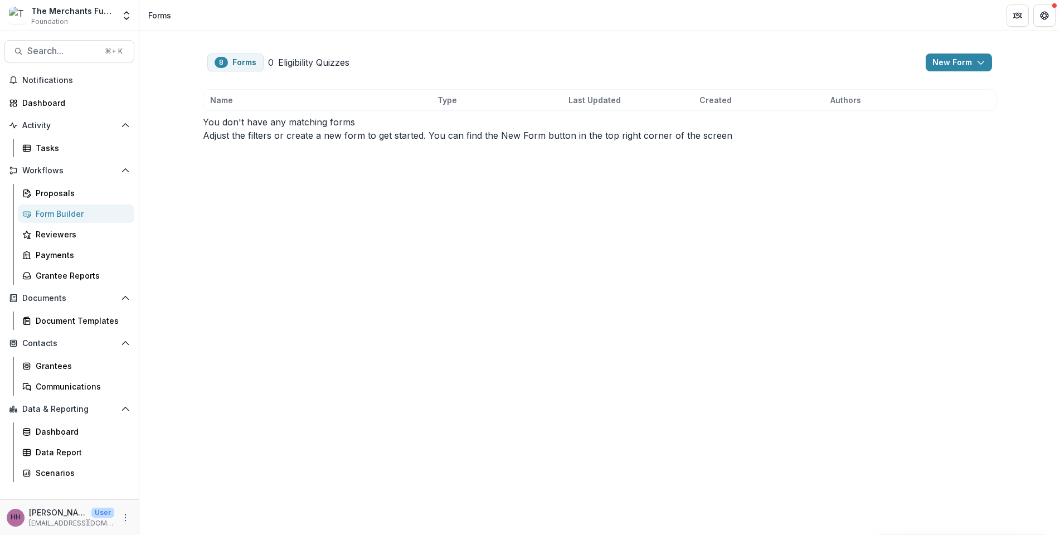
drag, startPoint x: 196, startPoint y: 70, endPoint x: 132, endPoint y: 153, distance: 104.5
click at [207, 70] on button "8 Forms" at bounding box center [235, 63] width 56 height 18
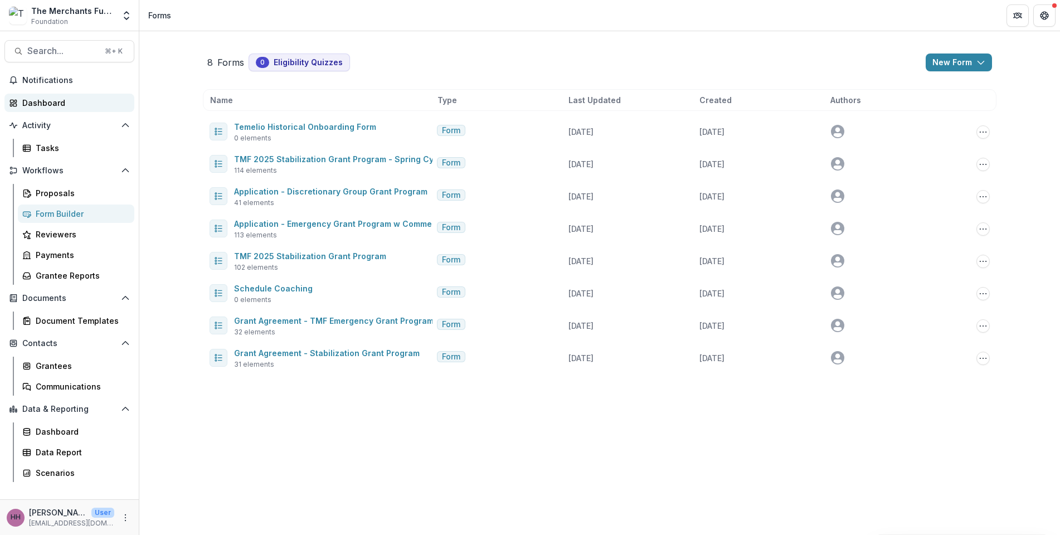
scroll to position [2, 0]
click at [85, 21] on div "The Merchants Fund Data Sandbox Foundation" at bounding box center [72, 16] width 83 height 22
click at [124, 17] on icon "Open entity switcher" at bounding box center [126, 15] width 11 height 11
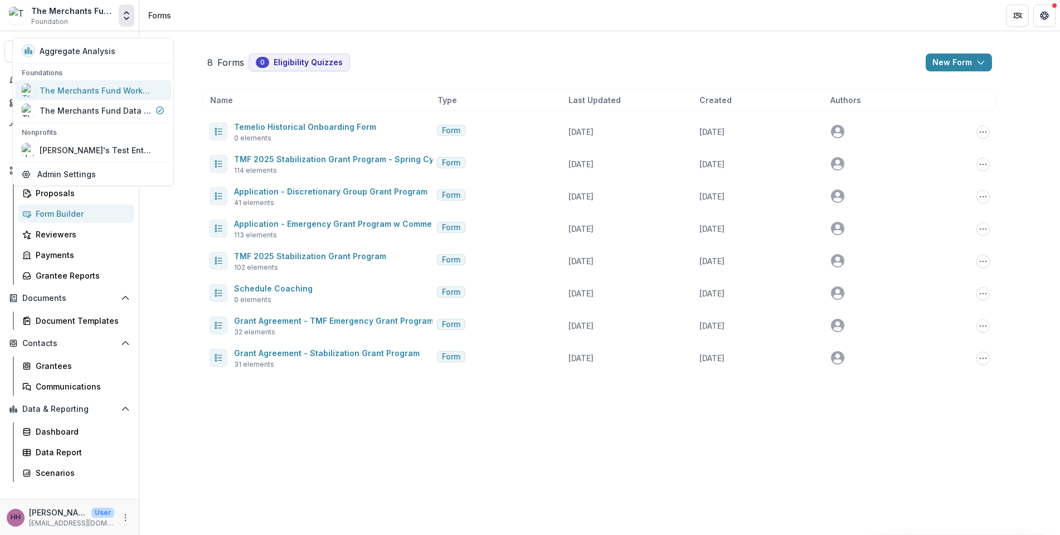
click at [120, 96] on div "The Merchants Fund Workflow Sandbox" at bounding box center [95, 91] width 111 height 12
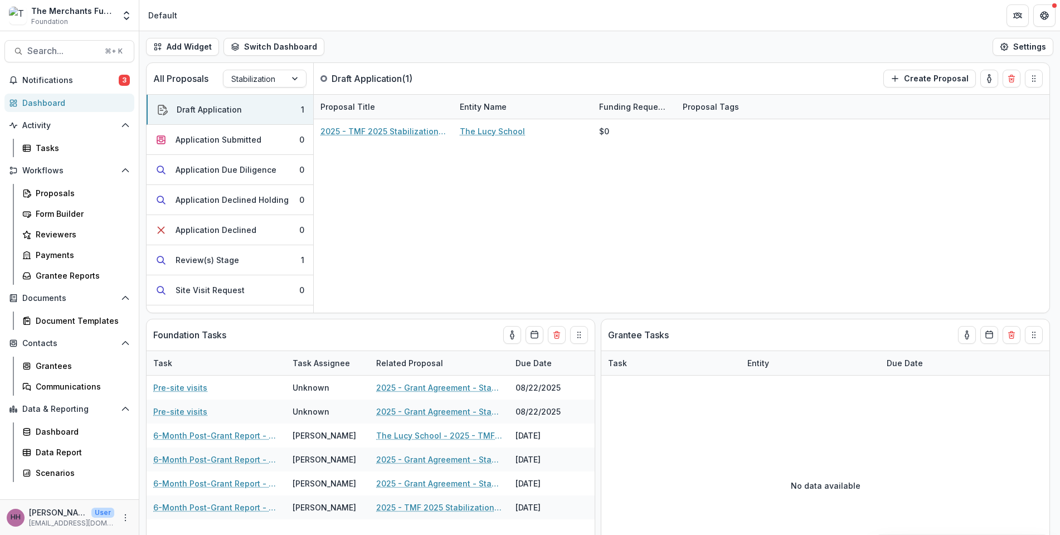
click at [94, 26] on div "The Merchants Fund Workflow Sandbox Foundation" at bounding box center [72, 16] width 83 height 22
click at [75, 220] on div "Form Builder" at bounding box center [81, 214] width 90 height 12
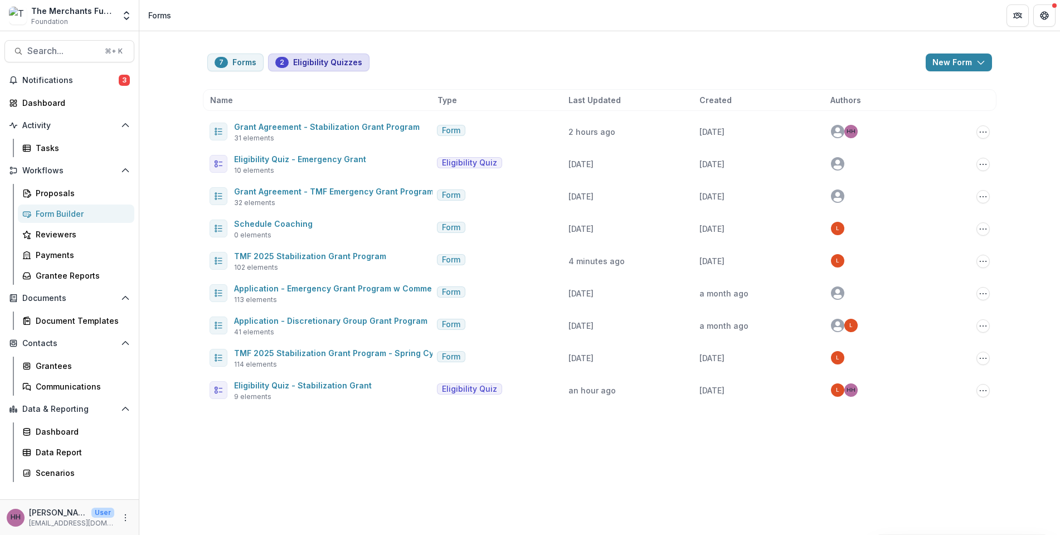
click at [294, 70] on button "2 Eligibility Quizzes" at bounding box center [318, 63] width 101 height 18
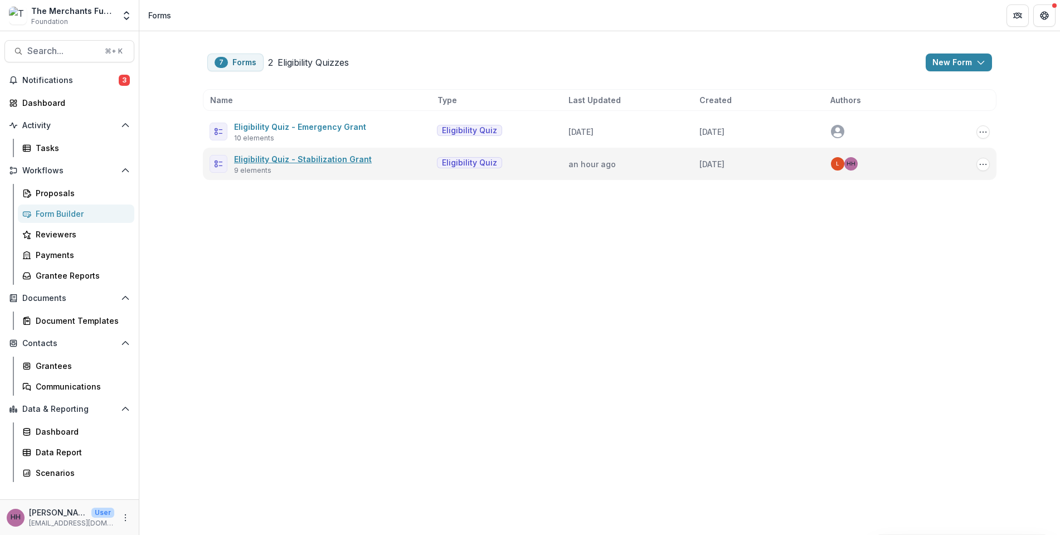
click at [316, 164] on link "Eligibility Quiz - Stabilization Grant" at bounding box center [303, 158] width 138 height 9
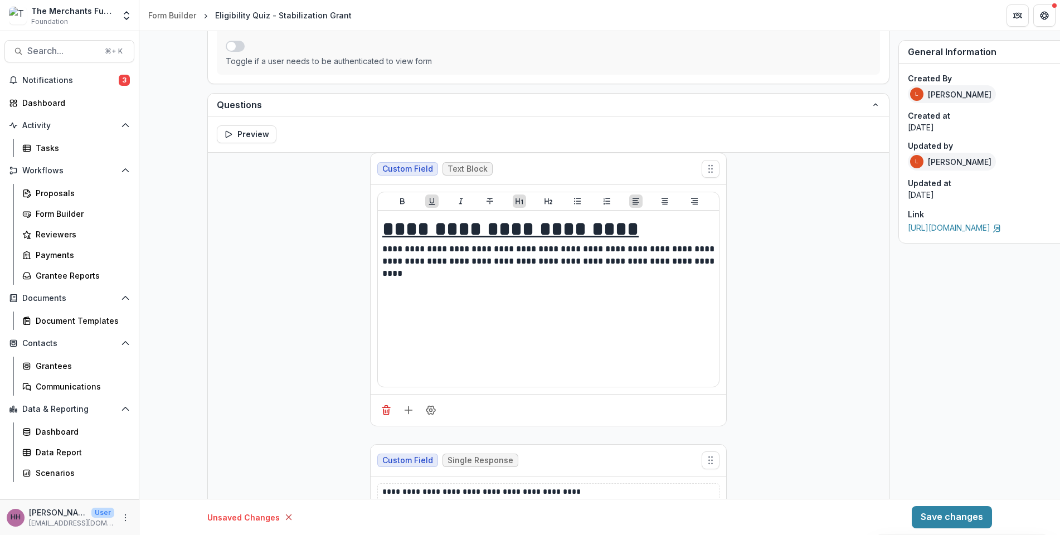
scroll to position [9, 0]
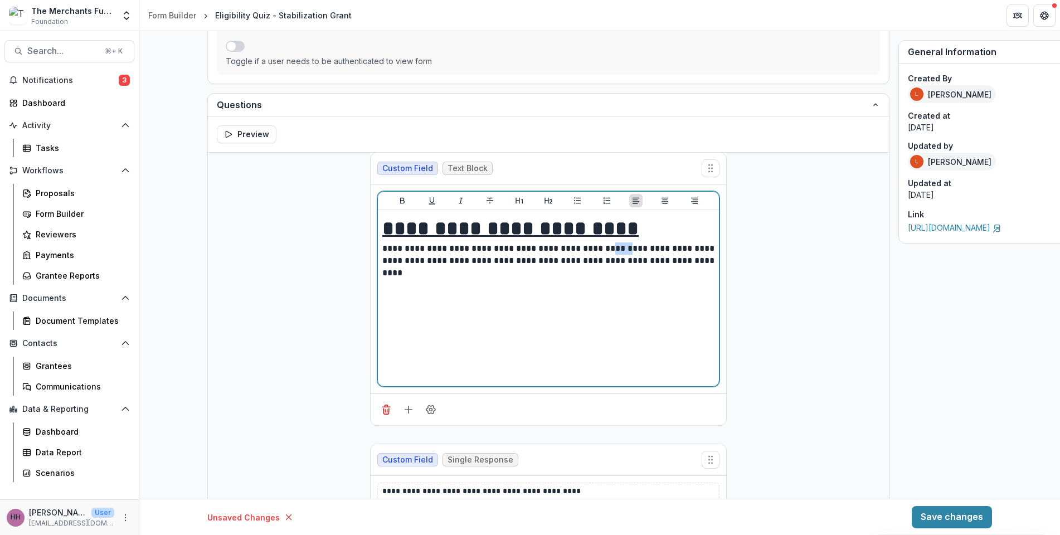
drag, startPoint x: 532, startPoint y: 345, endPoint x: 594, endPoint y: 348, distance: 62.0
click at [594, 289] on p "**********" at bounding box center [590, 265] width 416 height 46
click at [660, 289] on p "**********" at bounding box center [590, 265] width 416 height 46
drag, startPoint x: 487, startPoint y: 346, endPoint x: 670, endPoint y: 346, distance: 182.3
click at [667, 289] on p "**********" at bounding box center [590, 265] width 416 height 46
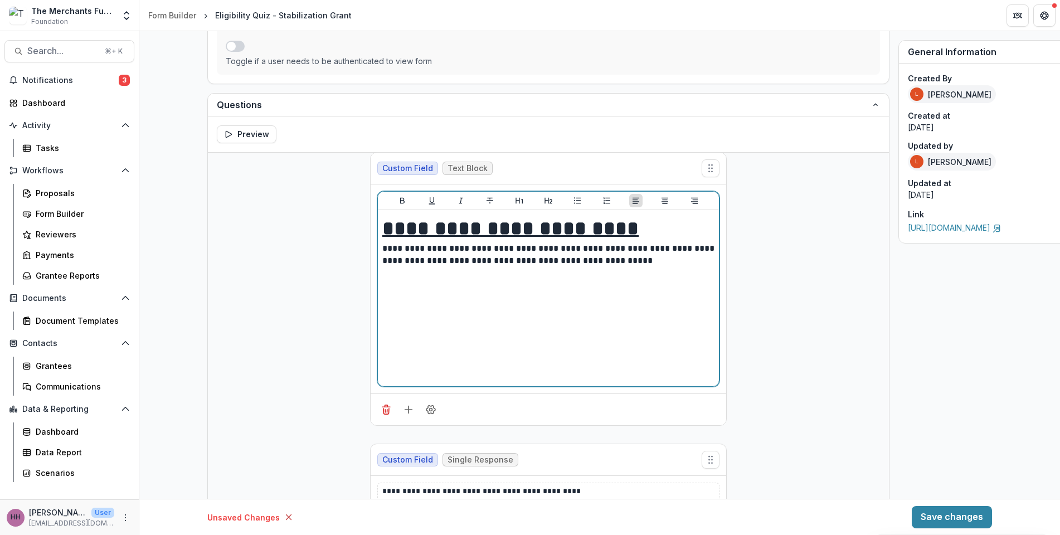
click at [382, 239] on u "**********" at bounding box center [510, 229] width 256 height 20
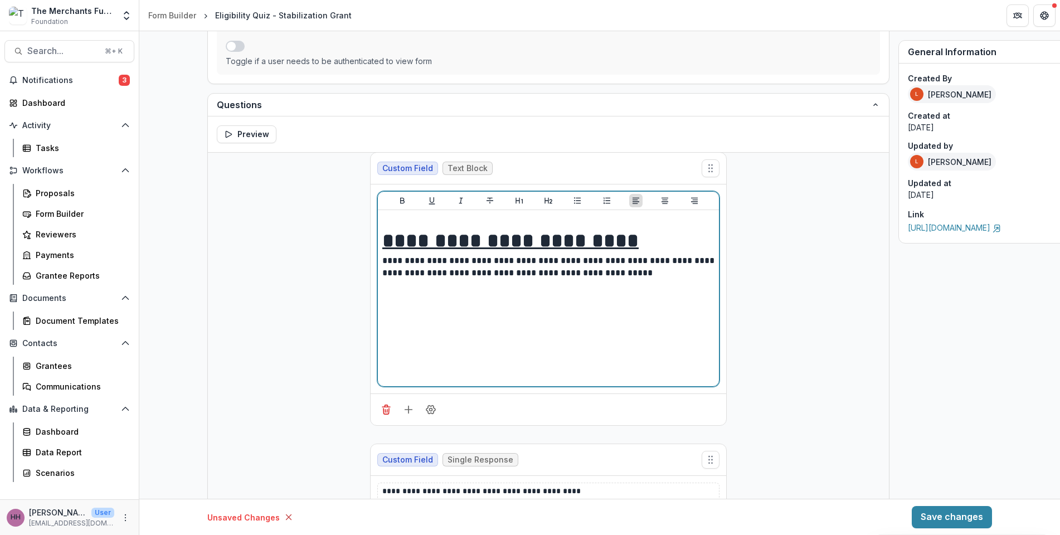
paste div
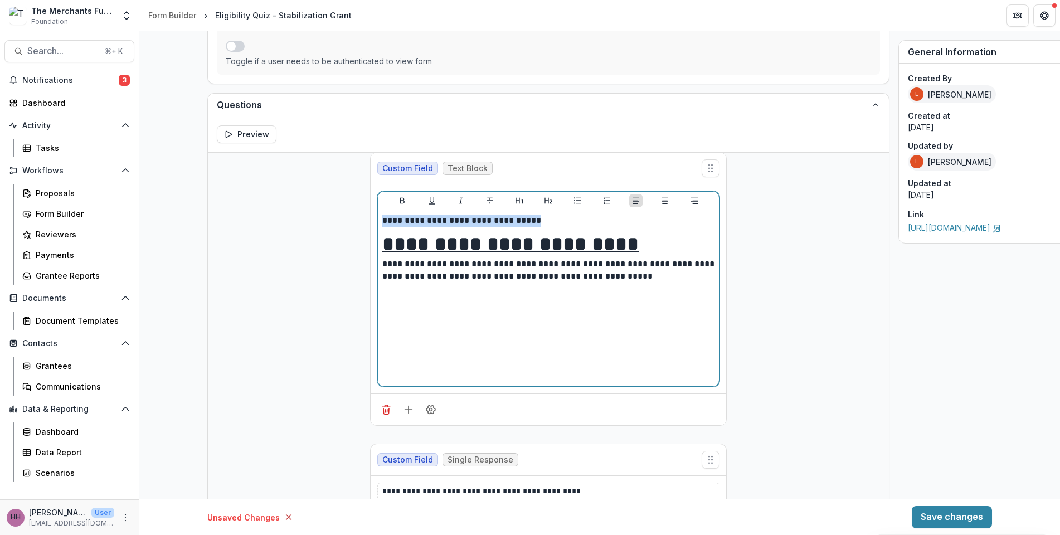
drag, startPoint x: 490, startPoint y: 311, endPoint x: 348, endPoint y: 300, distance: 142.0
click at [378, 300] on div "**********" at bounding box center [548, 298] width 341 height 176
click at [515, 205] on icon "Heading 1" at bounding box center [519, 200] width 9 height 9
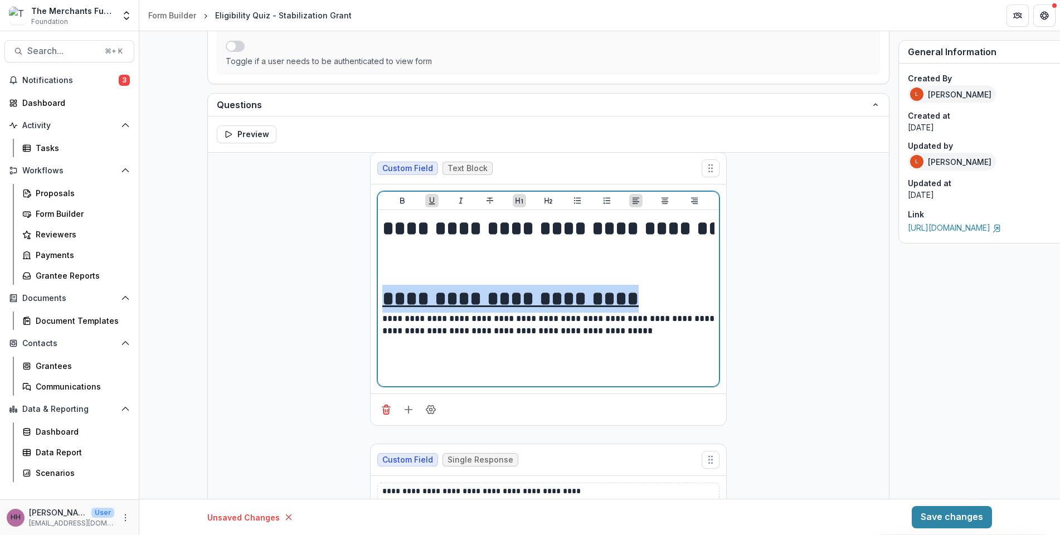
drag, startPoint x: 608, startPoint y: 396, endPoint x: 284, endPoint y: 398, distance: 323.9
click at [378, 386] on div "**********" at bounding box center [548, 298] width 341 height 176
click at [544, 205] on icon "Heading 2" at bounding box center [548, 200] width 9 height 9
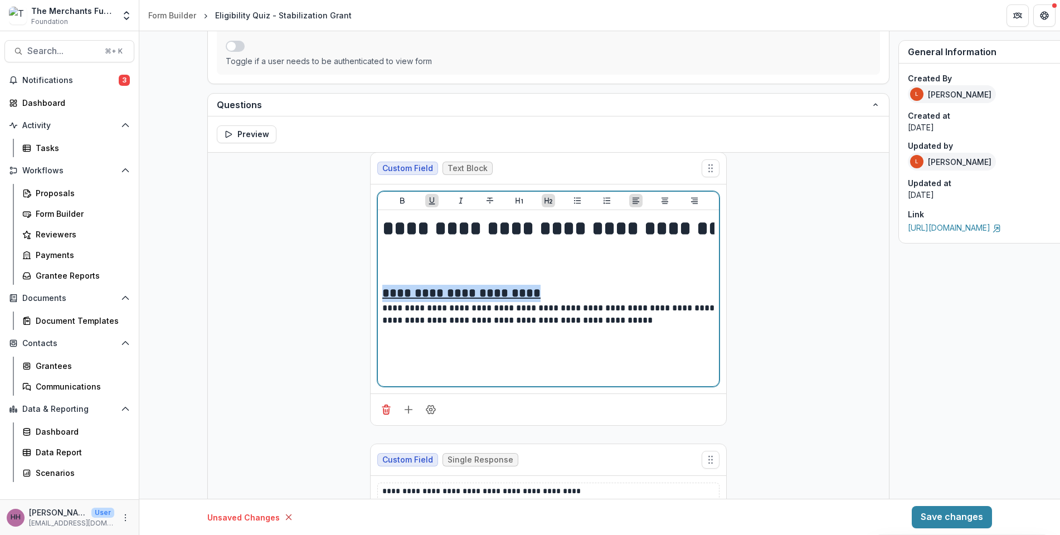
click at [542, 302] on h2 "**********" at bounding box center [548, 293] width 332 height 17
click at [482, 333] on p "**********" at bounding box center [590, 317] width 416 height 31
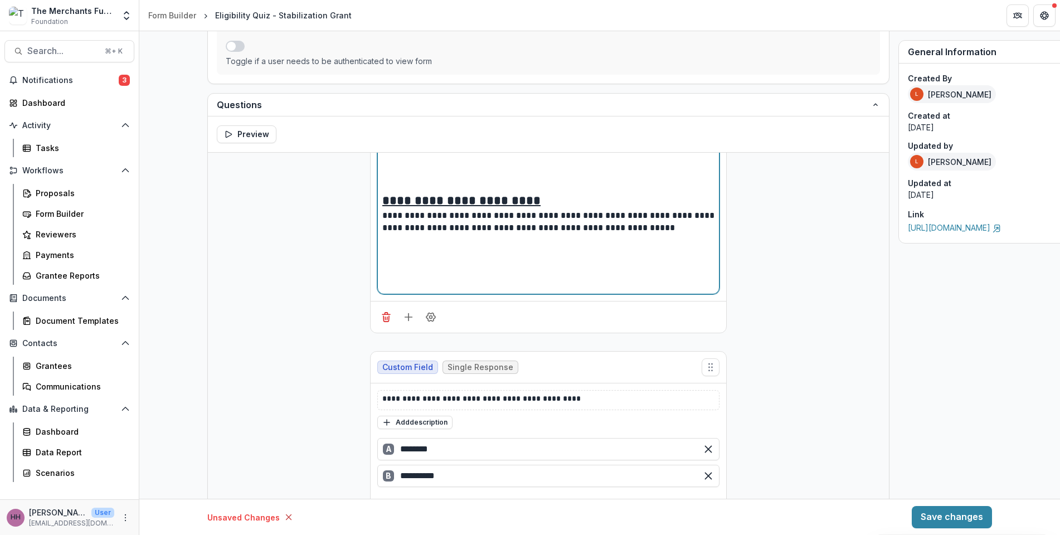
scroll to position [16, 0]
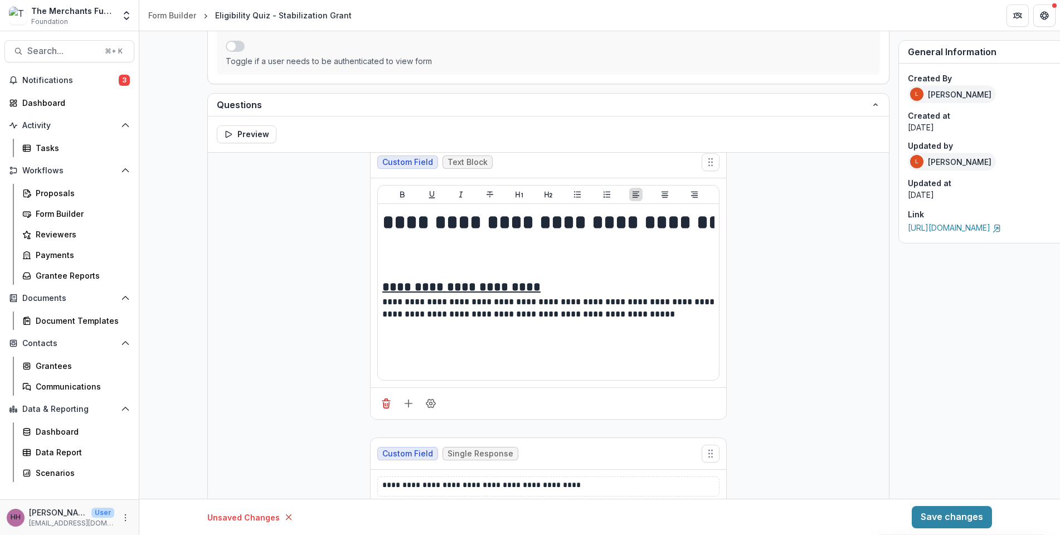
click at [378, 315] on div "**********" at bounding box center [548, 292] width 341 height 176
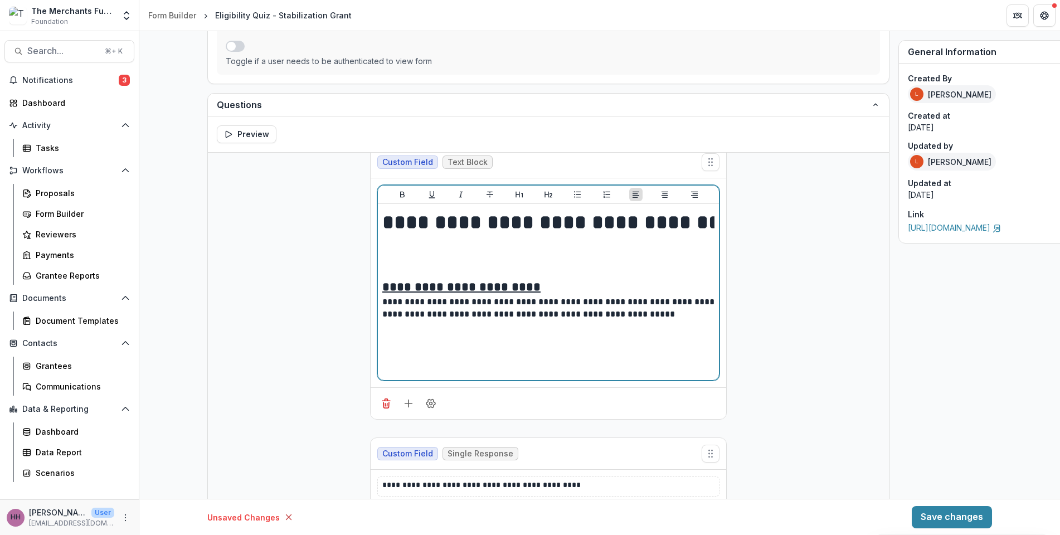
click at [382, 279] on h1 "**********" at bounding box center [590, 243] width 416 height 70
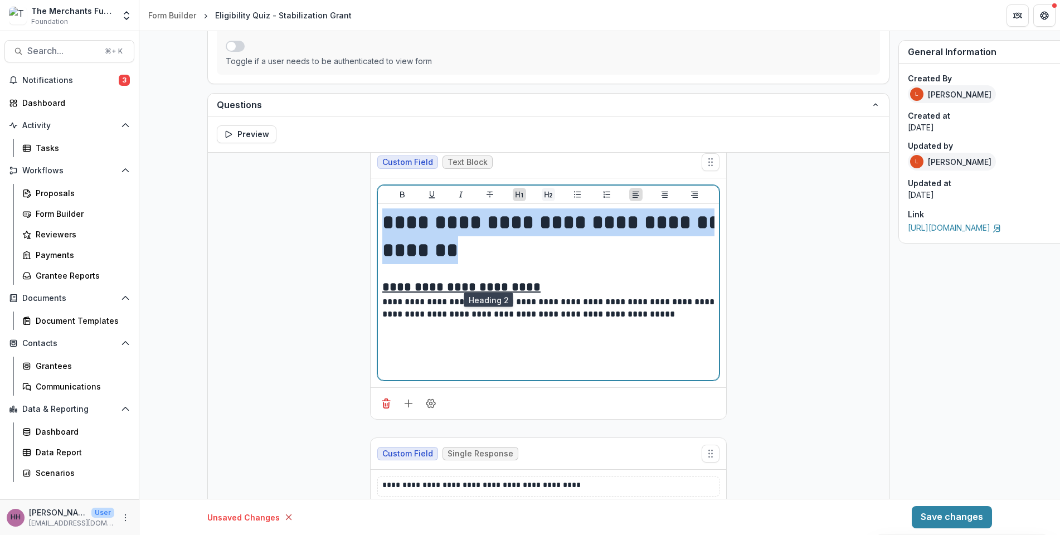
click at [544, 199] on icon "Heading 2" at bounding box center [548, 194] width 9 height 9
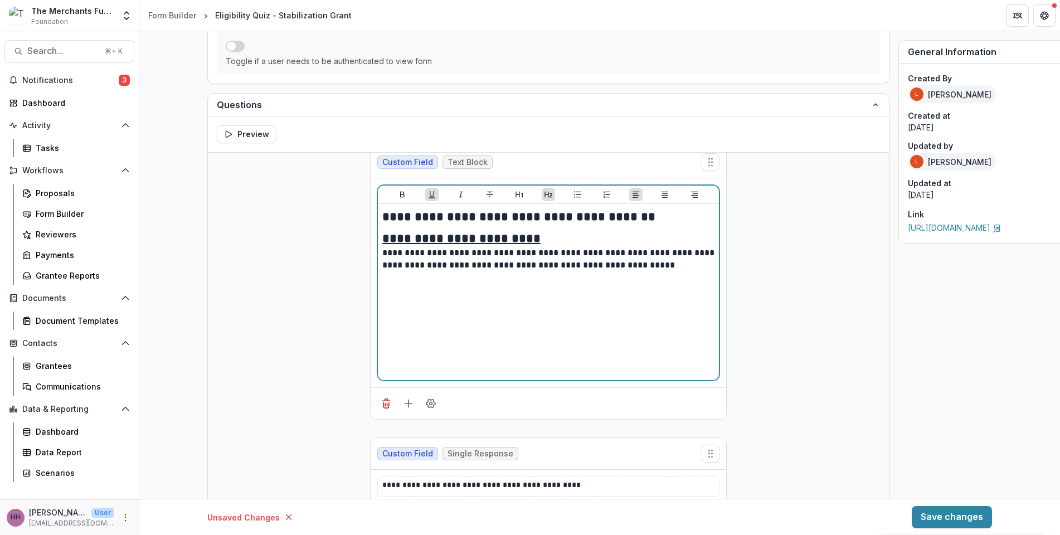
click at [516, 248] on h2 "**********" at bounding box center [548, 238] width 332 height 17
drag, startPoint x: 511, startPoint y: 334, endPoint x: 283, endPoint y: 332, distance: 228.6
click at [378, 332] on div "**********" at bounding box center [548, 292] width 341 height 176
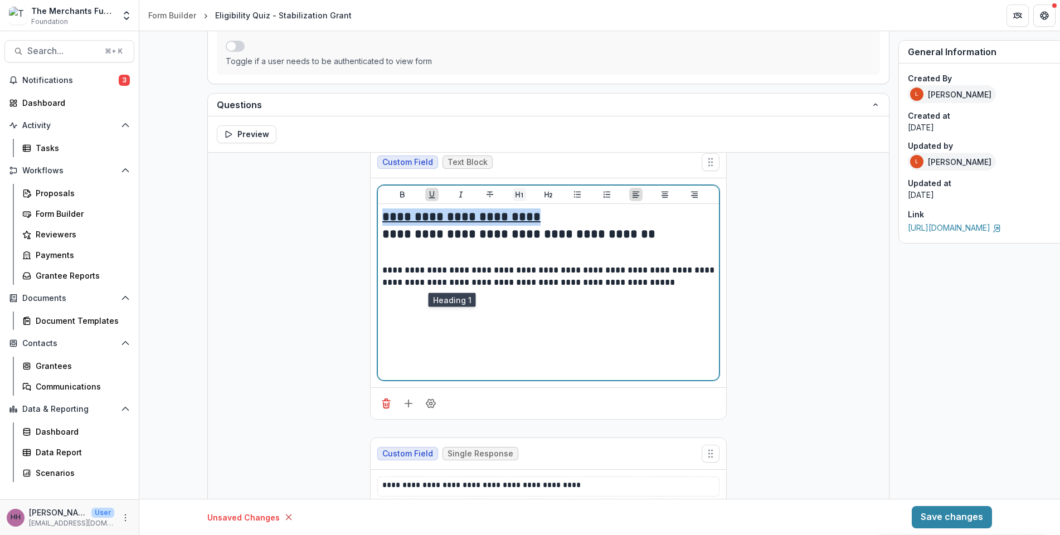
click at [515, 199] on icon "Heading 1" at bounding box center [519, 194] width 9 height 9
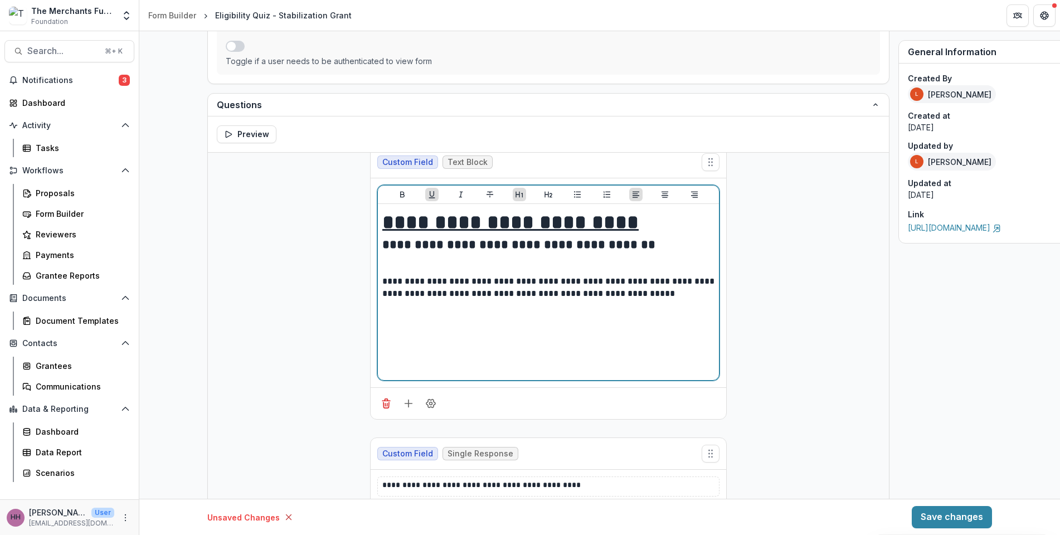
click at [387, 258] on h2 "**********" at bounding box center [590, 247] width 416 height 22
click at [613, 258] on h2 "**********" at bounding box center [590, 247] width 416 height 22
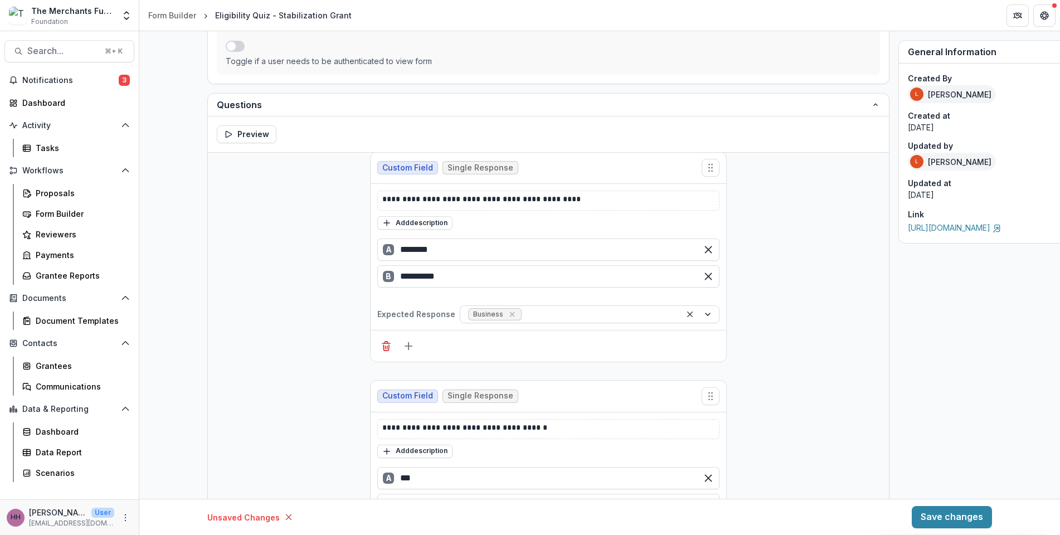
scroll to position [303, 0]
click at [385, 206] on p "**********" at bounding box center [590, 199] width 416 height 14
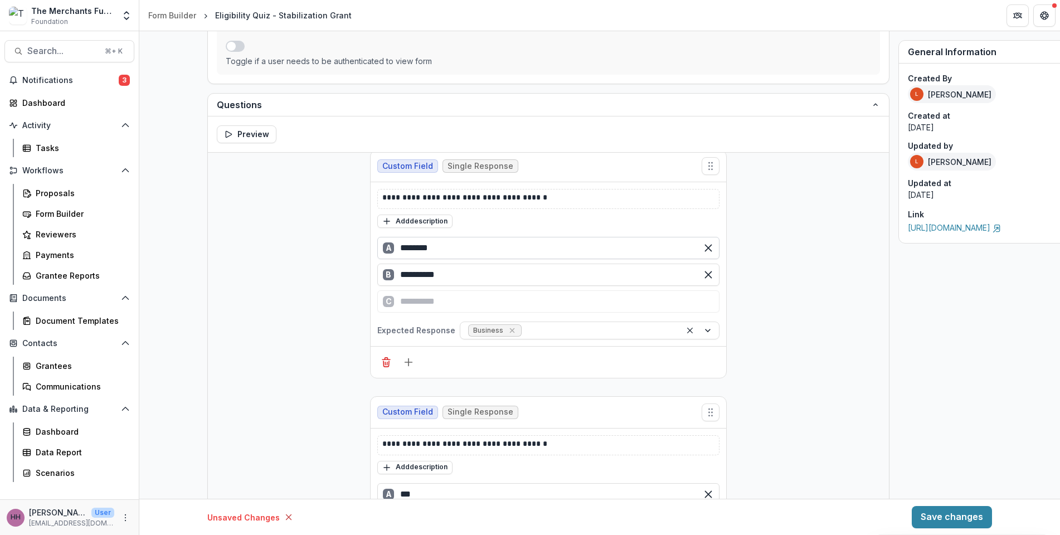
click at [377, 259] on input "********" at bounding box center [548, 248] width 342 height 22
type input "*"
type input "**********"
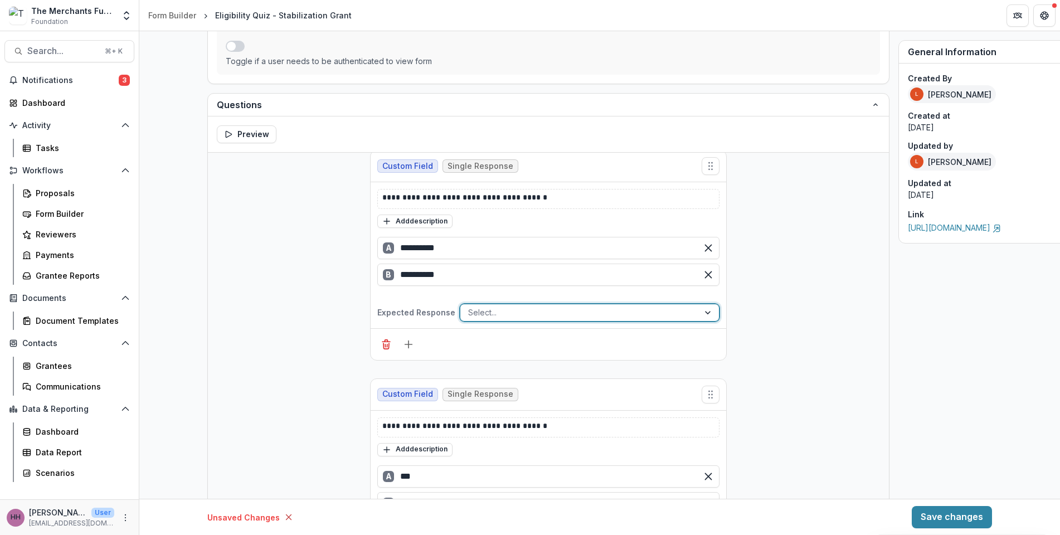
click at [435, 396] on body "**********" at bounding box center [530, 267] width 1060 height 535
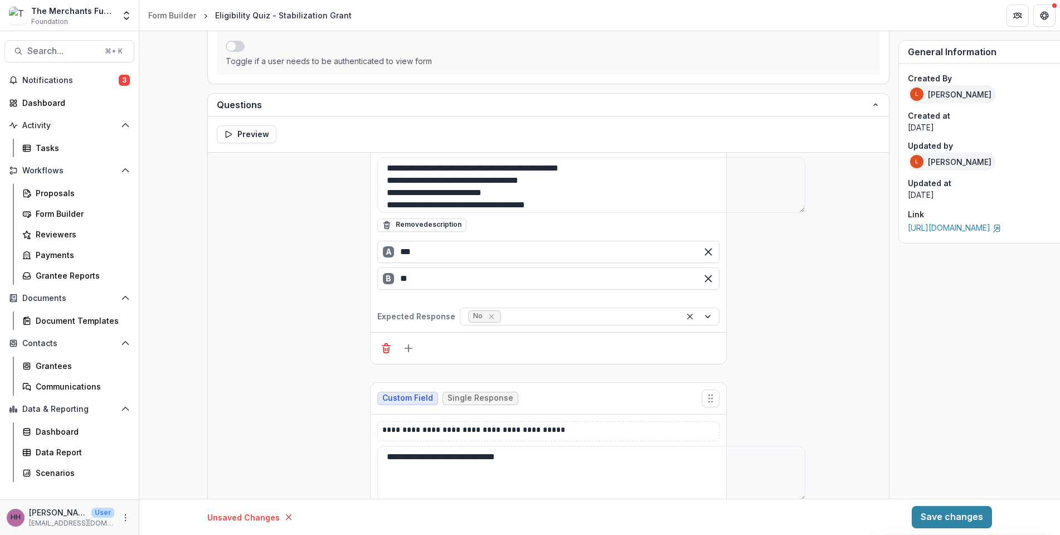
scroll to position [1127, 0]
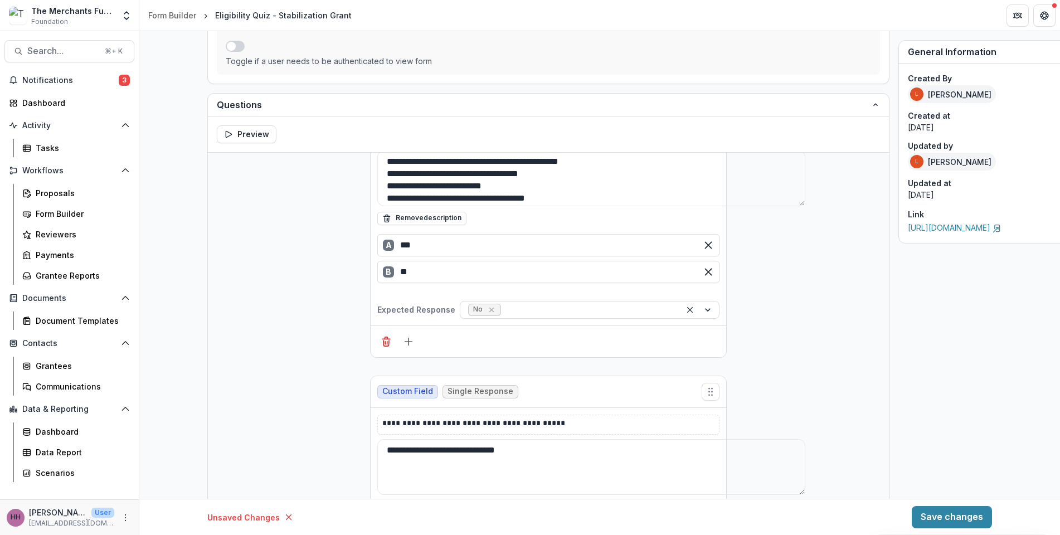
click at [528, 143] on p "**********" at bounding box center [590, 129] width 416 height 30
click at [538, 143] on p "**********" at bounding box center [590, 129] width 416 height 30
click at [377, 206] on textarea "**********" at bounding box center [591, 179] width 428 height 56
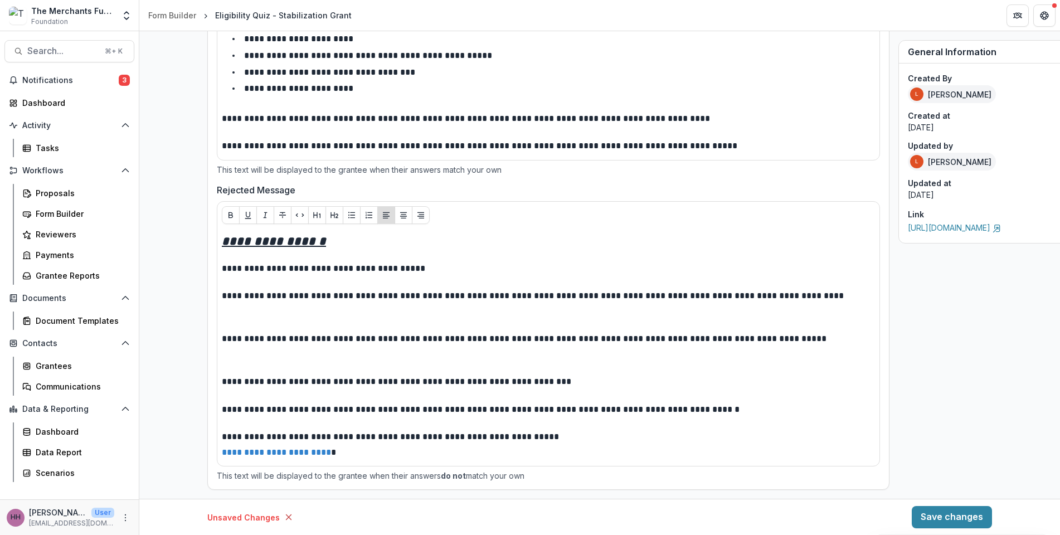
scroll to position [1057, 0]
type textarea "**********"
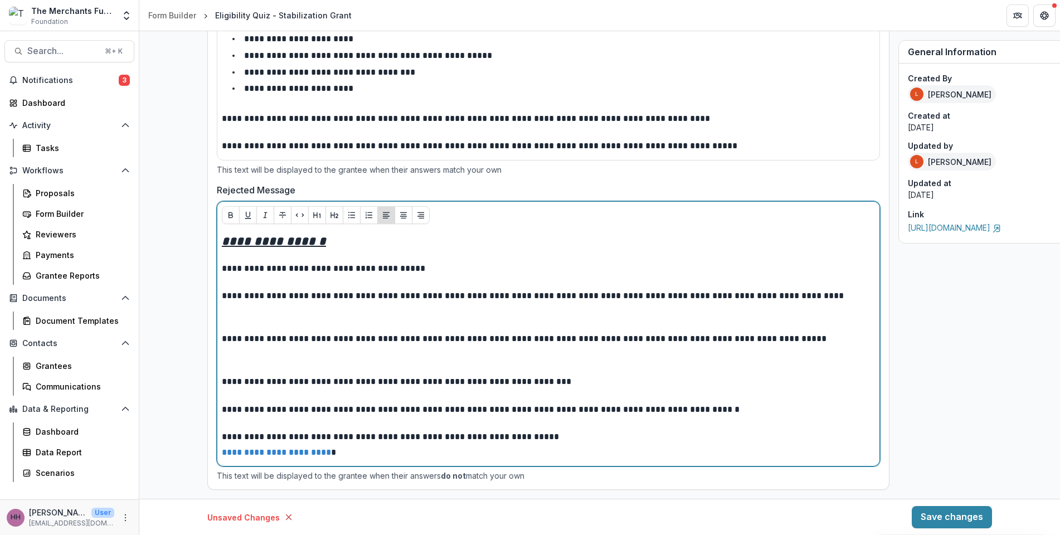
click at [341, 290] on p "**********" at bounding box center [548, 305] width 653 height 31
click at [338, 290] on p "**********" at bounding box center [548, 305] width 653 height 31
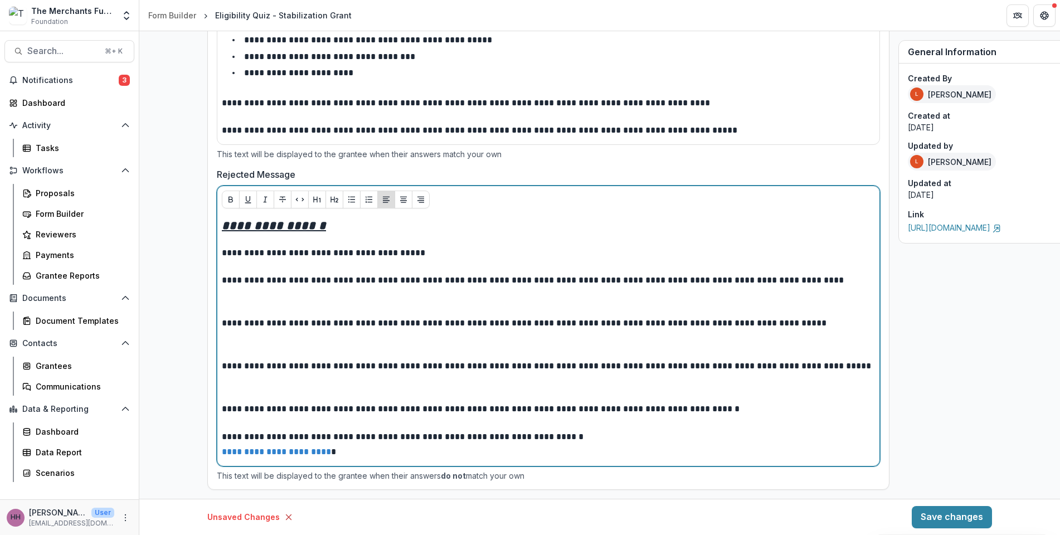
scroll to position [1073, 0]
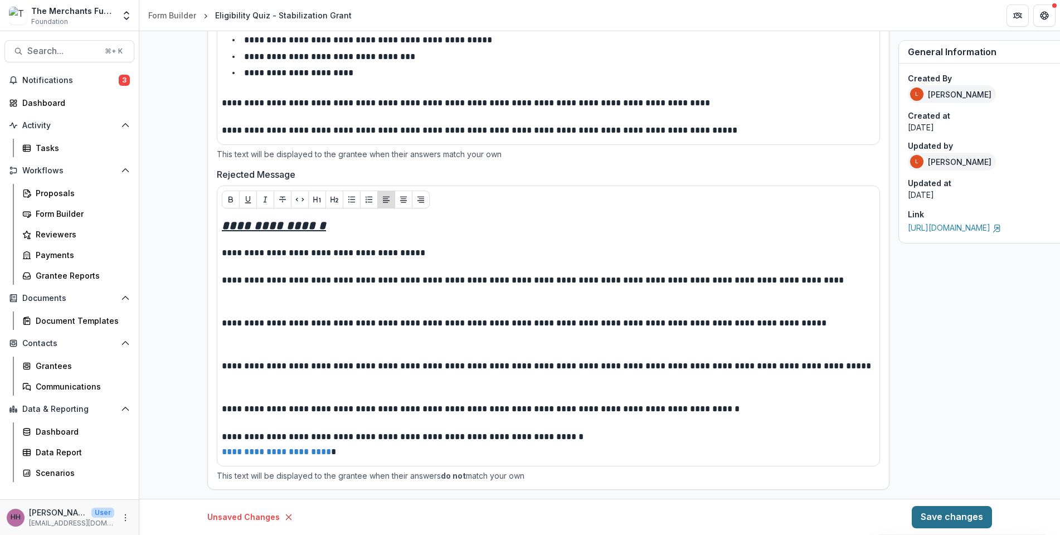
click at [667, 396] on button "Save changes" at bounding box center [952, 517] width 80 height 22
click at [667, 233] on icon at bounding box center [997, 228] width 9 height 9
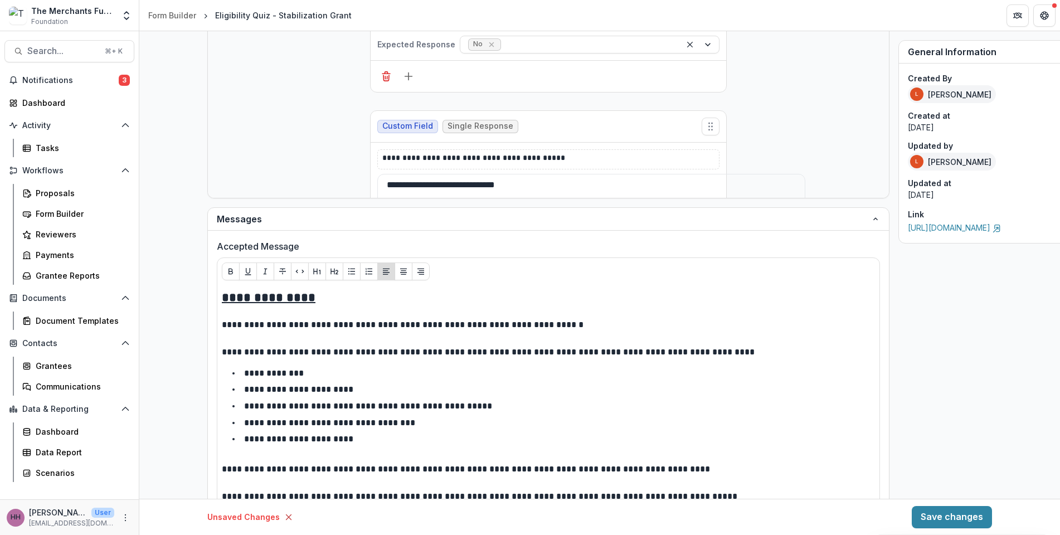
scroll to position [1038, 0]
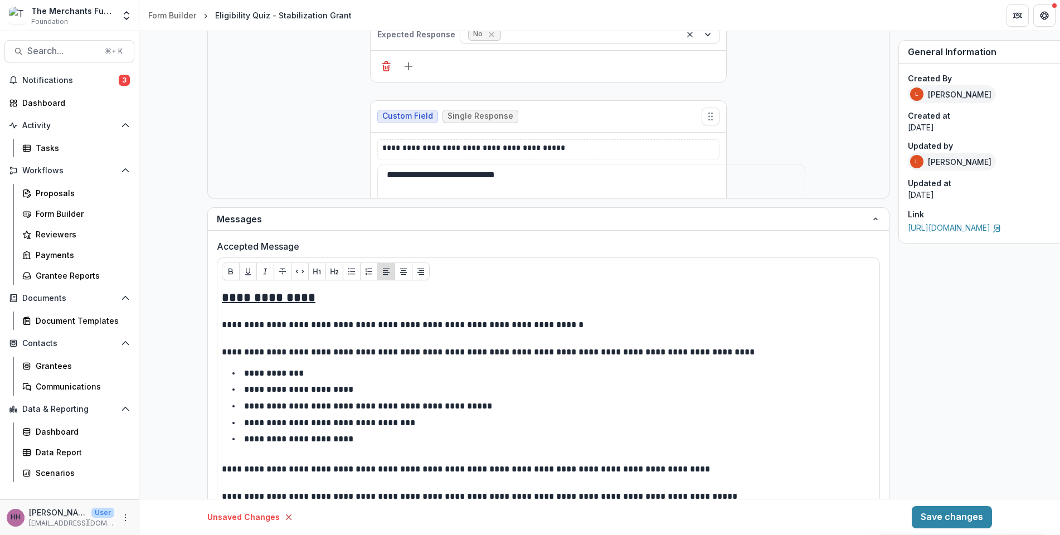
type textarea "**********"
click at [667, 396] on button "Save changes" at bounding box center [952, 517] width 80 height 22
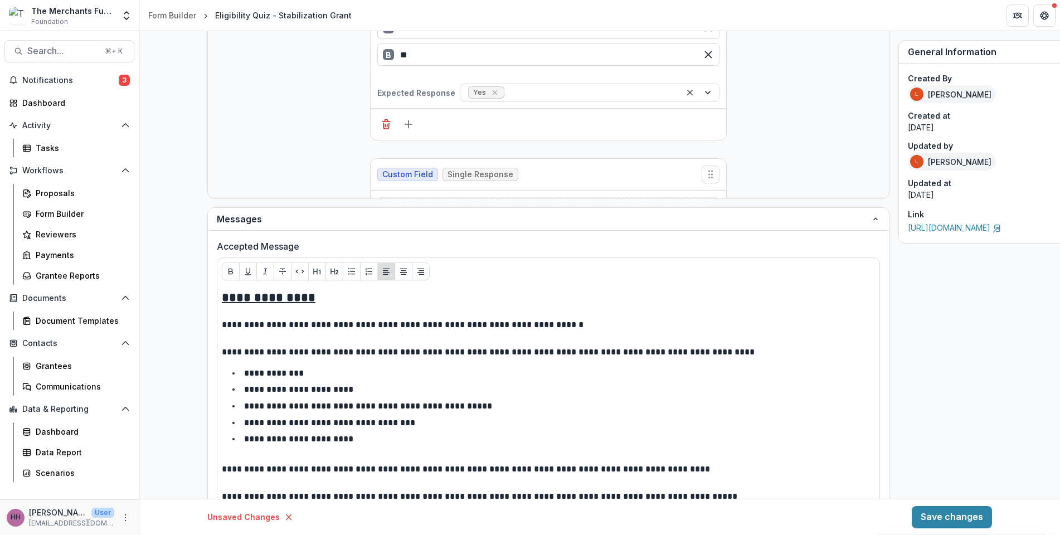
scroll to position [1723, 0]
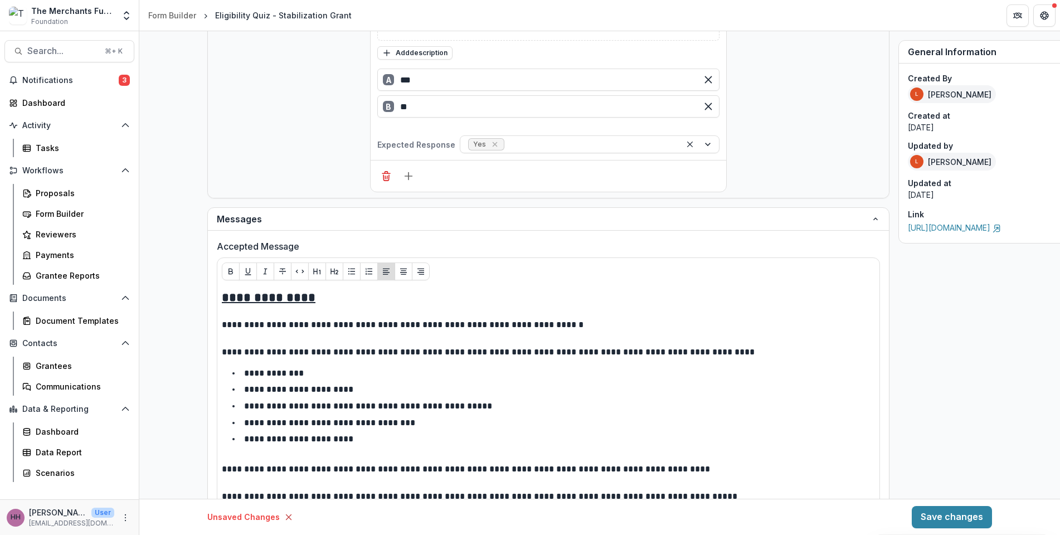
scroll to position [1720, 0]
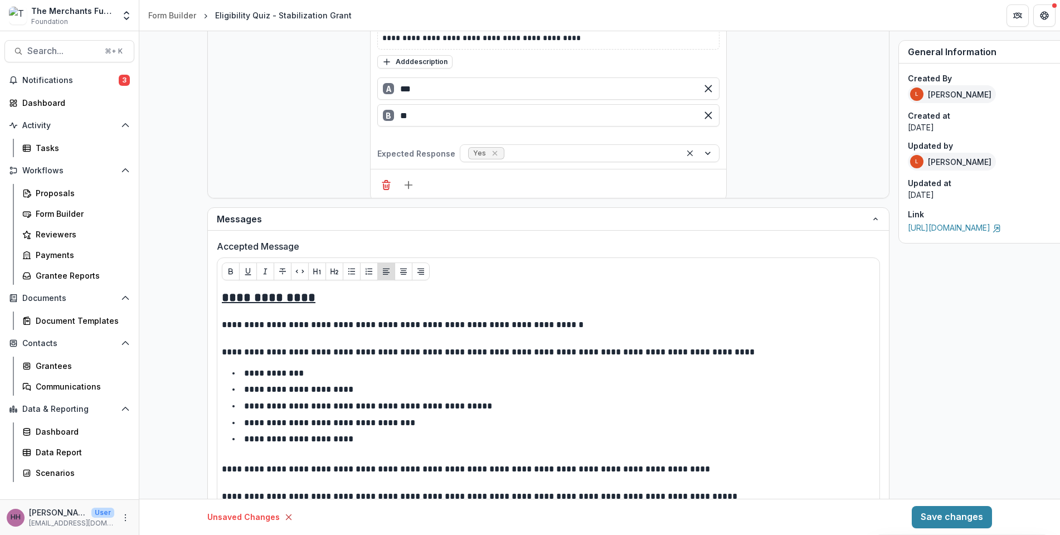
type textarea "**********"
click at [667, 396] on button "Save changes" at bounding box center [952, 517] width 80 height 22
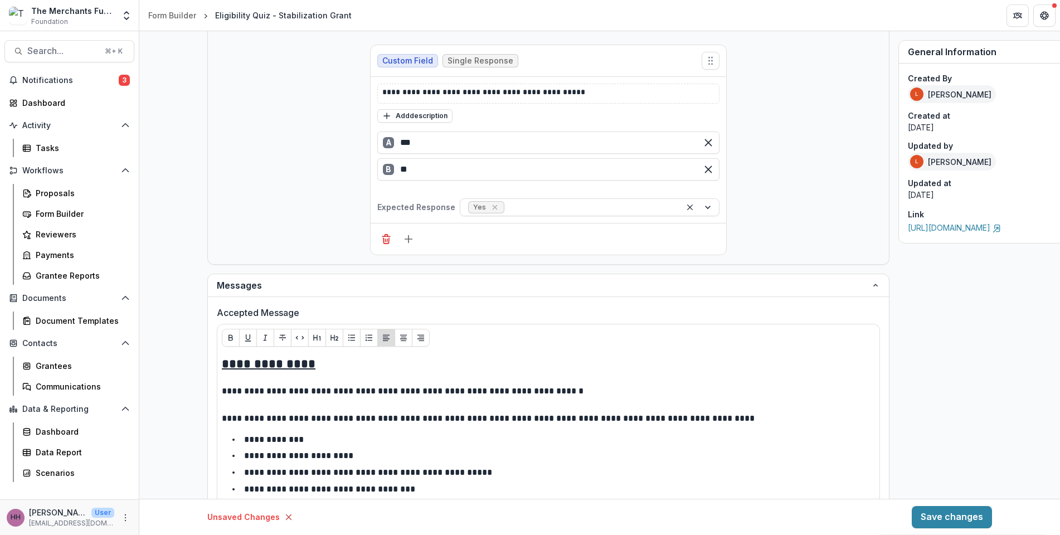
scroll to position [2028, 0]
click at [667, 396] on button "Save changes" at bounding box center [952, 517] width 80 height 22
click at [114, 264] on link "Payments" at bounding box center [76, 255] width 117 height 18
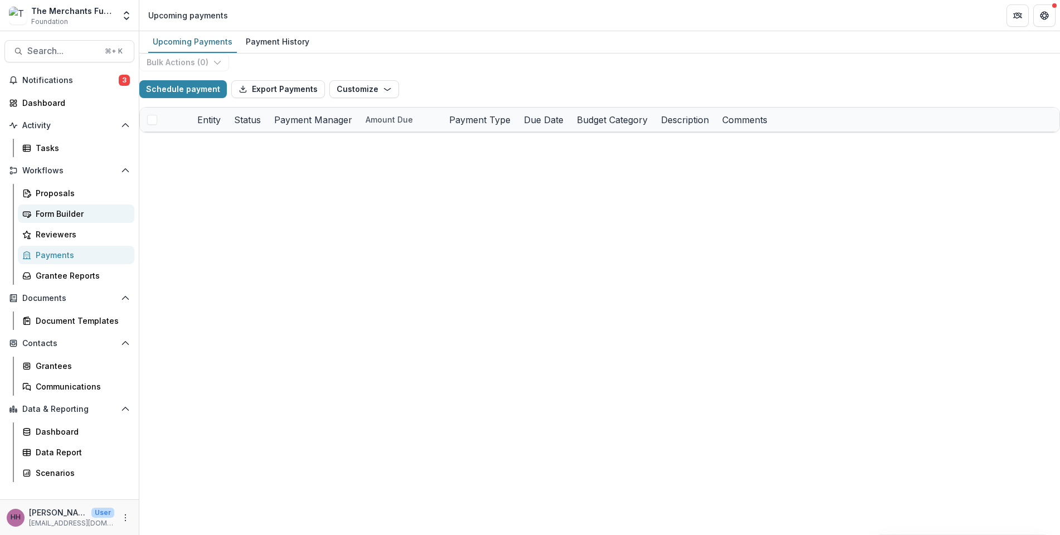
click at [85, 220] on div "Form Builder" at bounding box center [81, 214] width 90 height 12
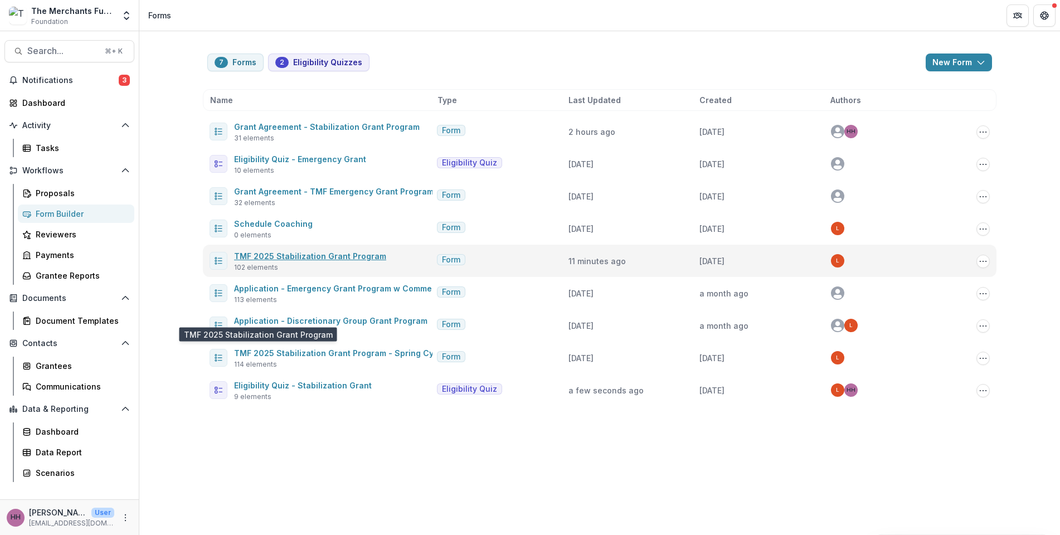
click at [312, 261] on link "TMF 2025 Stabilization Grant Program" at bounding box center [310, 255] width 152 height 9
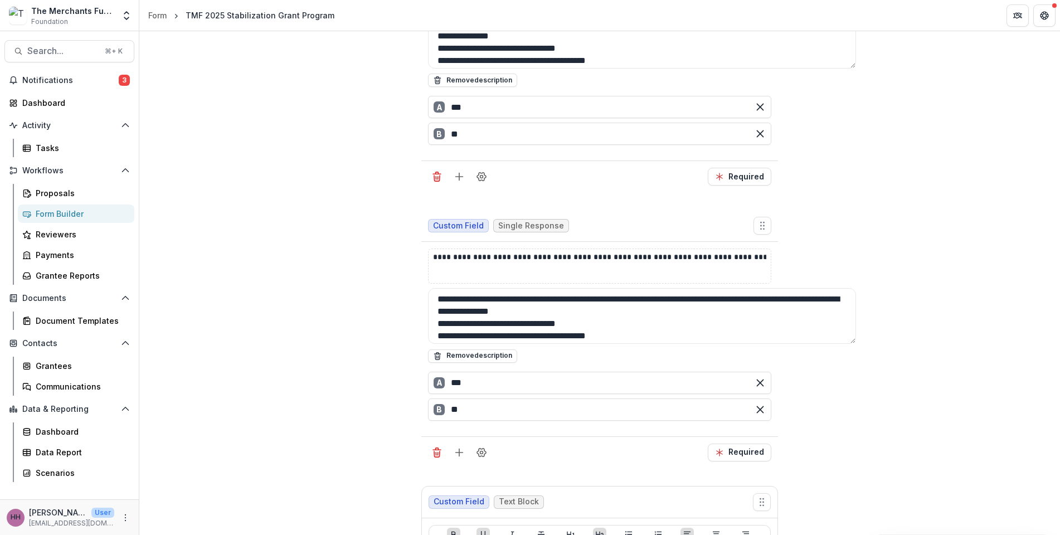
scroll to position [1842, 0]
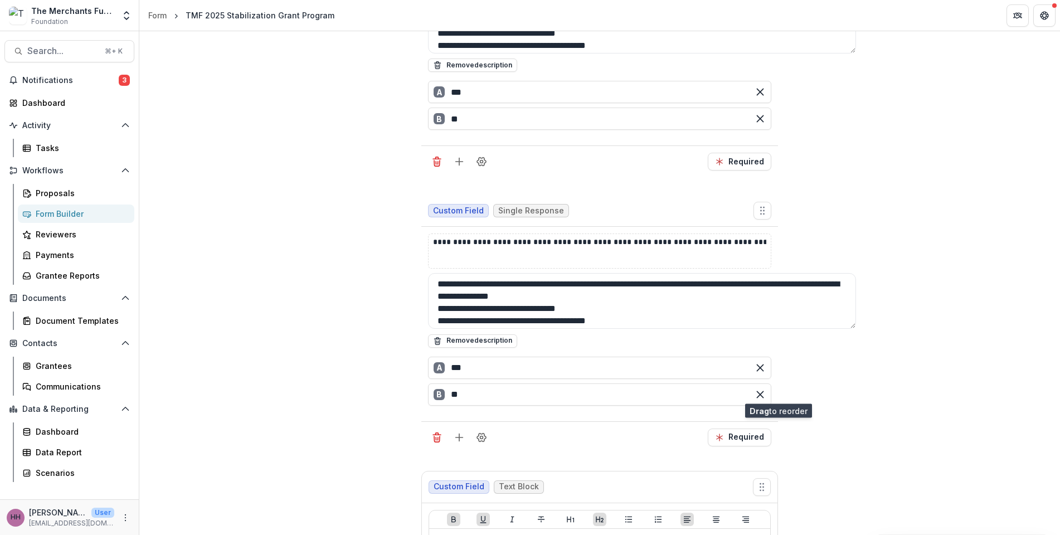
drag, startPoint x: 801, startPoint y: 256, endPoint x: 785, endPoint y: 394, distance: 138.5
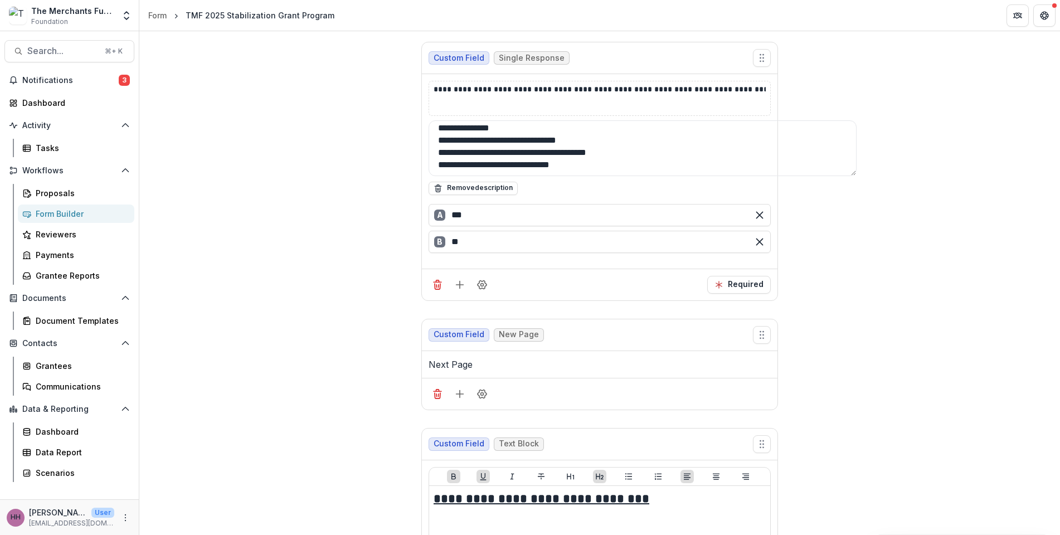
scroll to position [1899, 0]
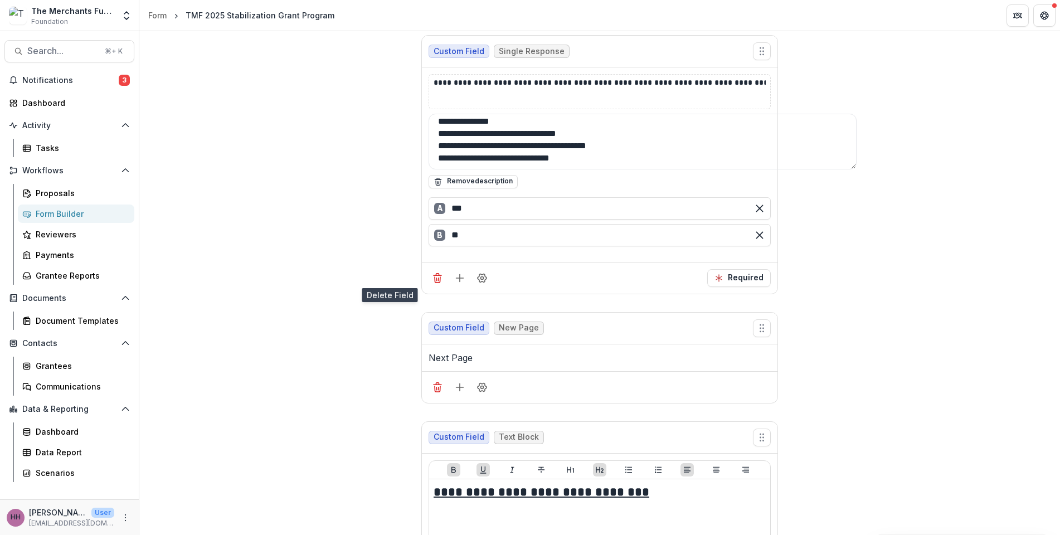
click at [436, 274] on icon "Delete field" at bounding box center [437, 275] width 3 height 2
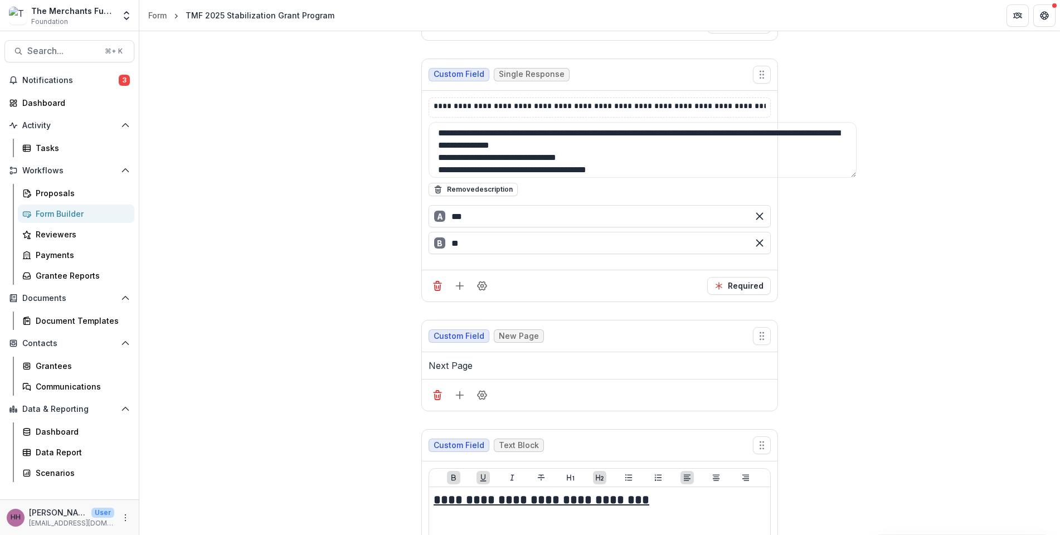
scroll to position [1560, 0]
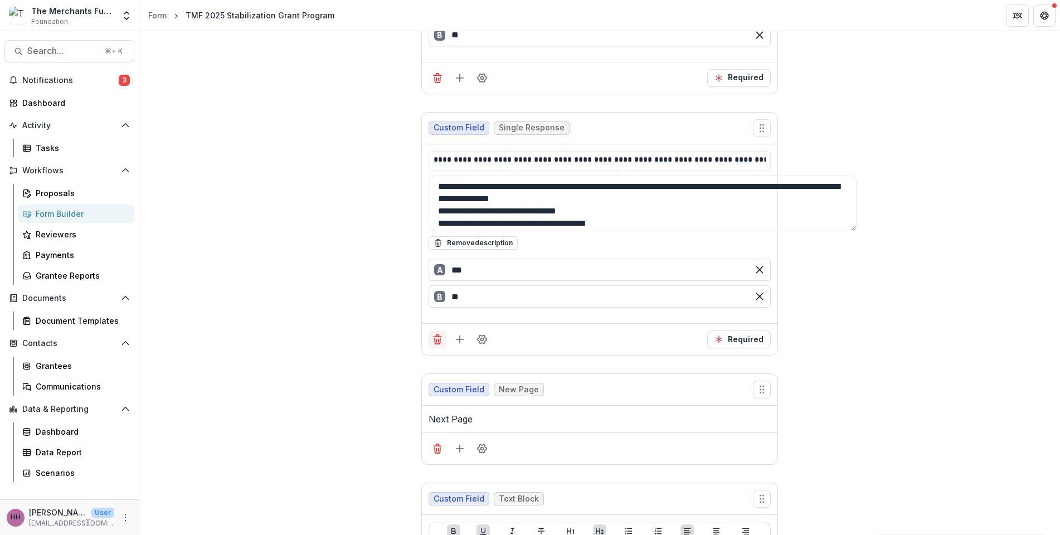
click at [432, 334] on icon "Delete field" at bounding box center [437, 339] width 11 height 11
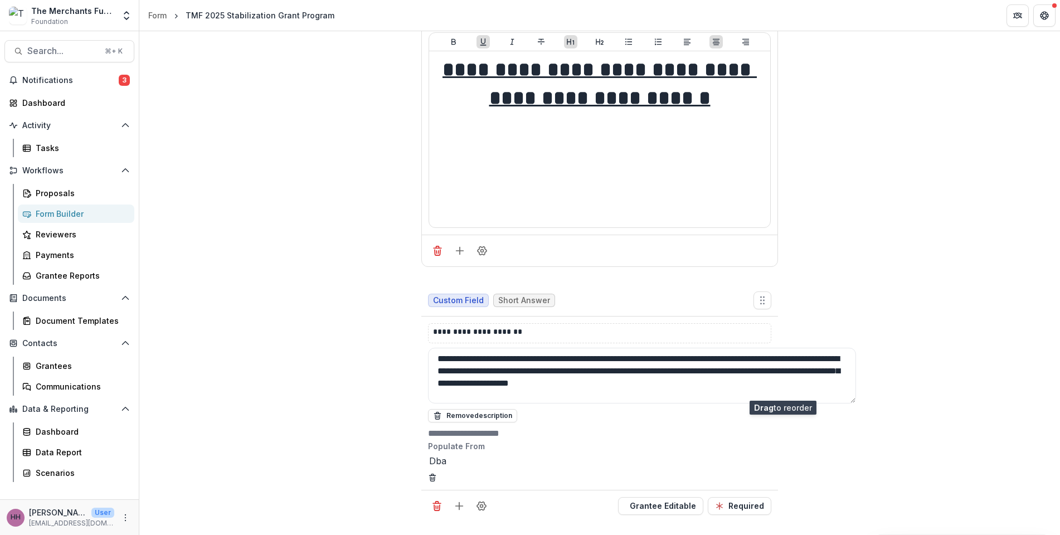
scroll to position [185, 0]
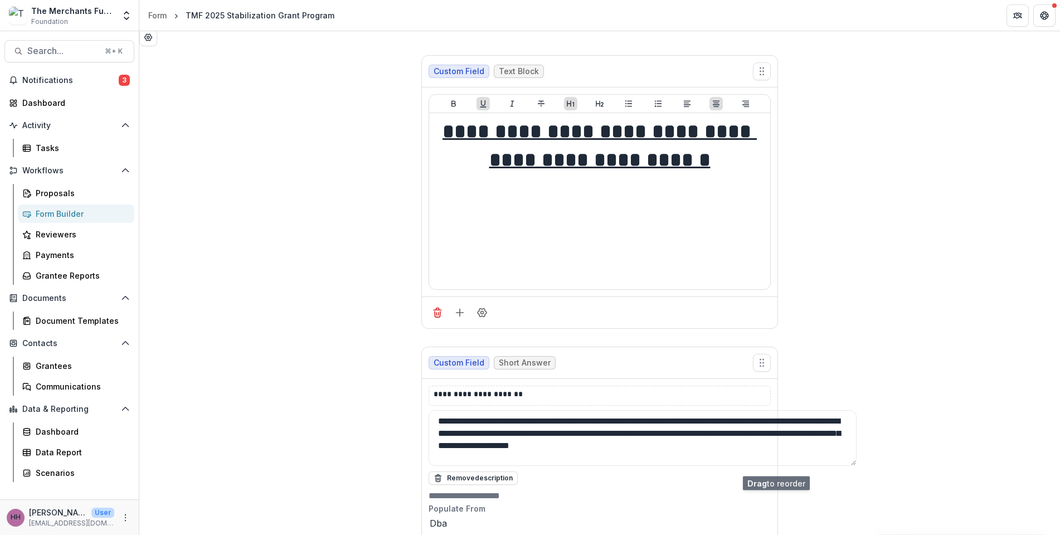
drag, startPoint x: 807, startPoint y: 246, endPoint x: 789, endPoint y: 464, distance: 218.7
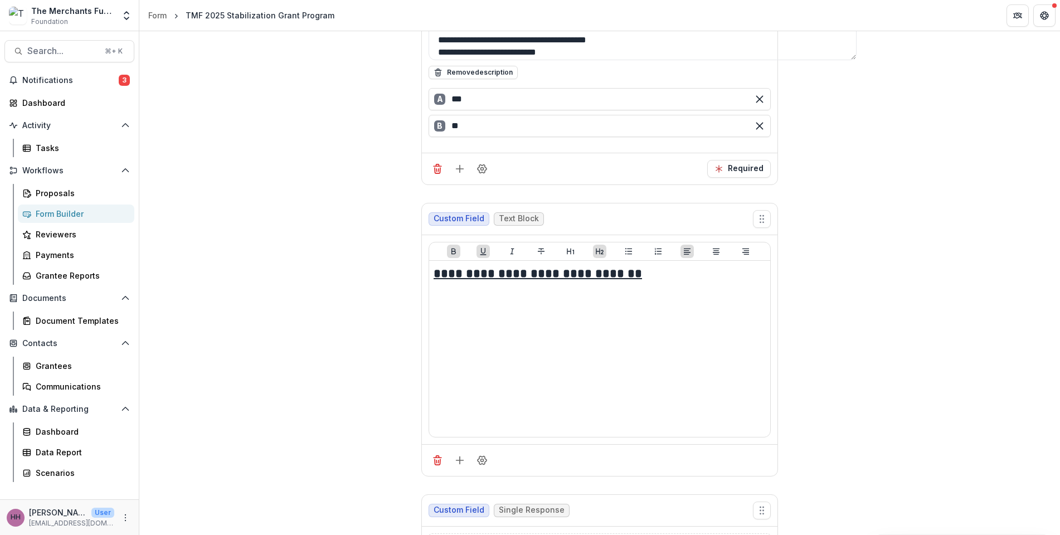
scroll to position [914, 0]
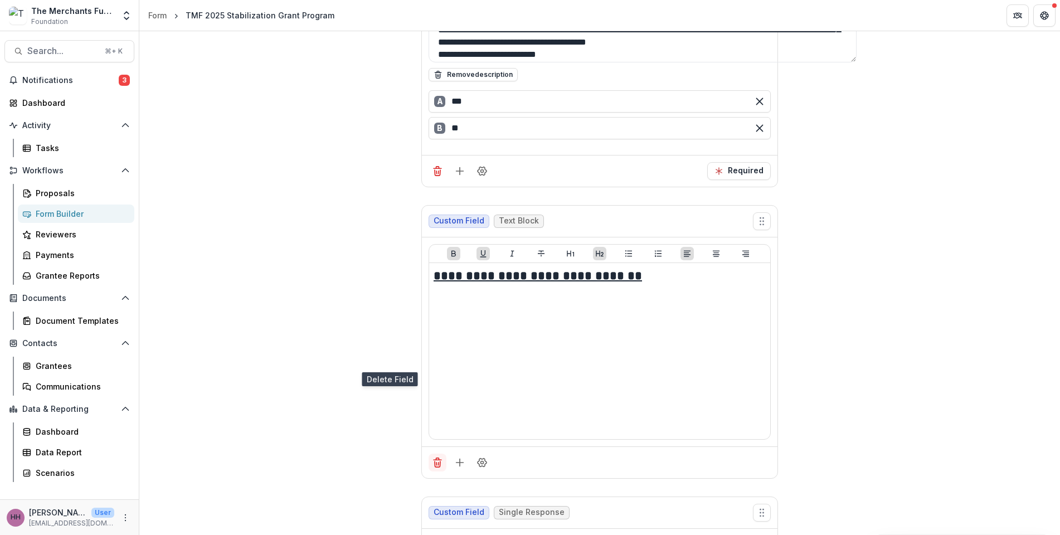
click at [432, 396] on icon "Delete field" at bounding box center [437, 462] width 11 height 11
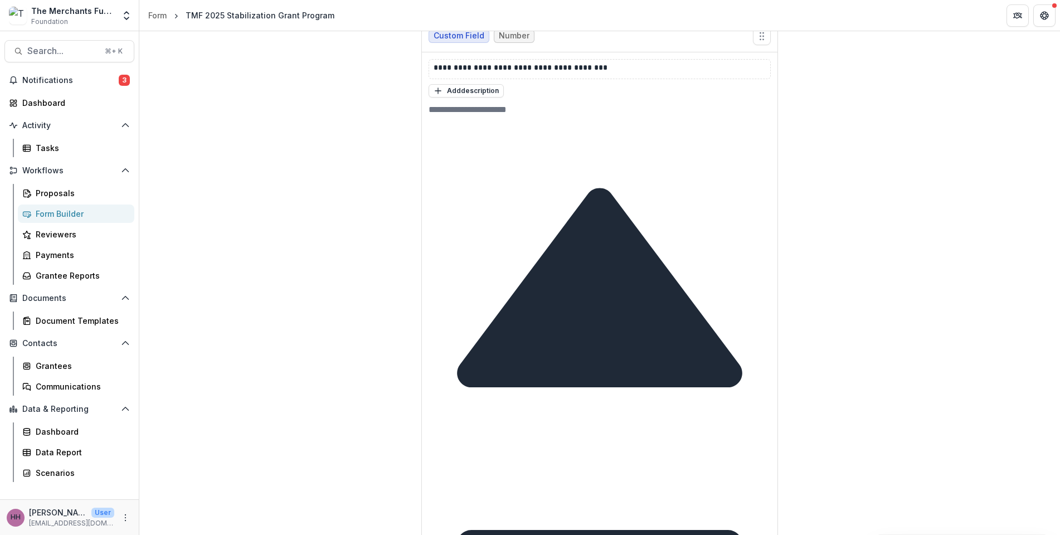
scroll to position [1768, 0]
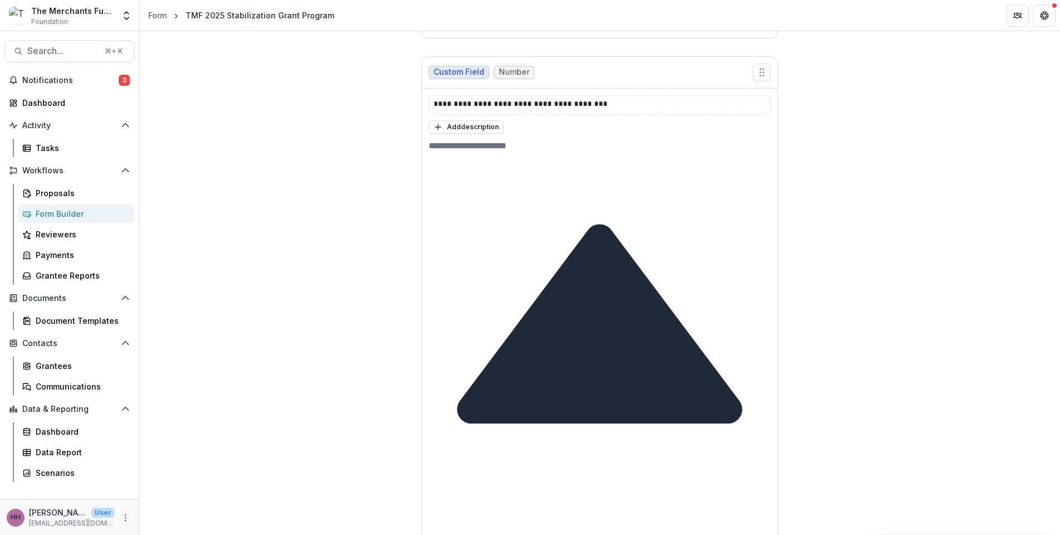
scroll to position [1691, 0]
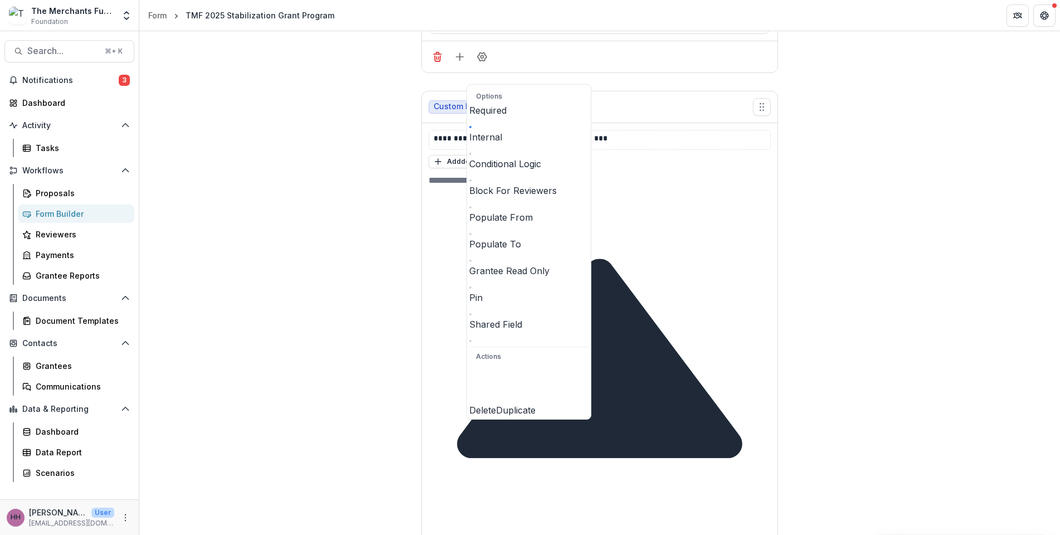
click at [472, 180] on span at bounding box center [470, 181] width 2 height 2
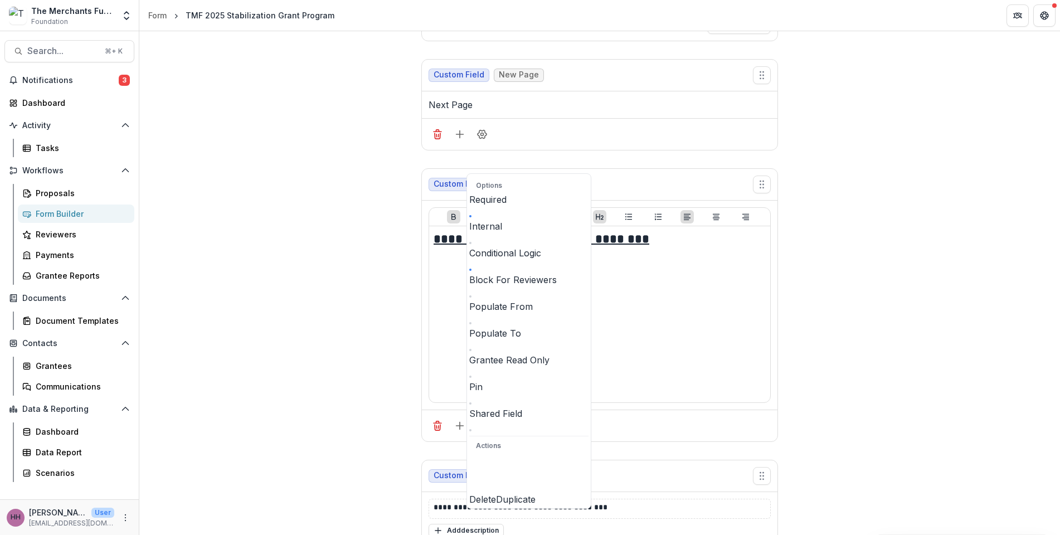
scroll to position [1753, 0]
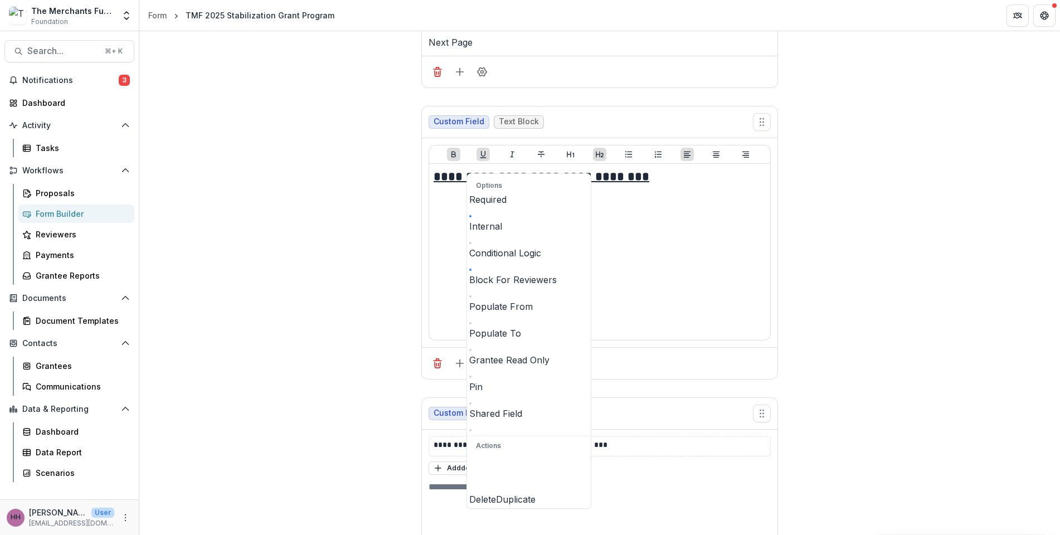
click at [603, 396] on div "Add description" at bounding box center [600, 468] width 342 height 14
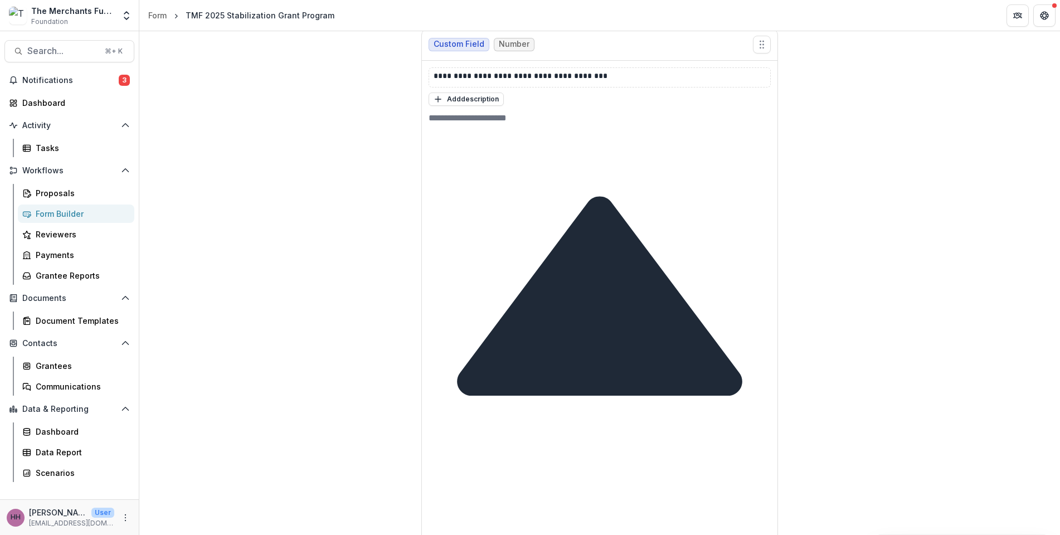
scroll to position [1691, 0]
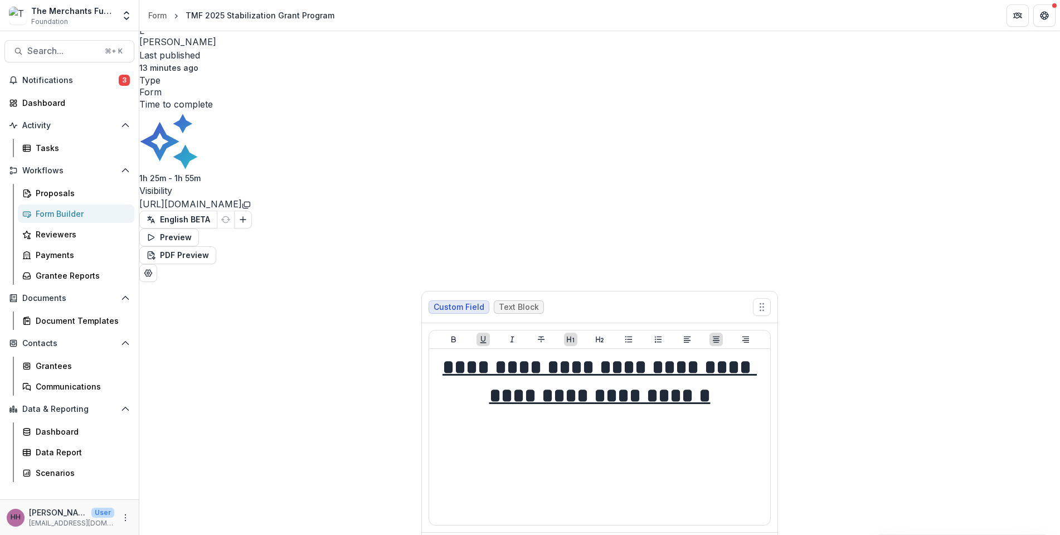
scroll to position [0, 0]
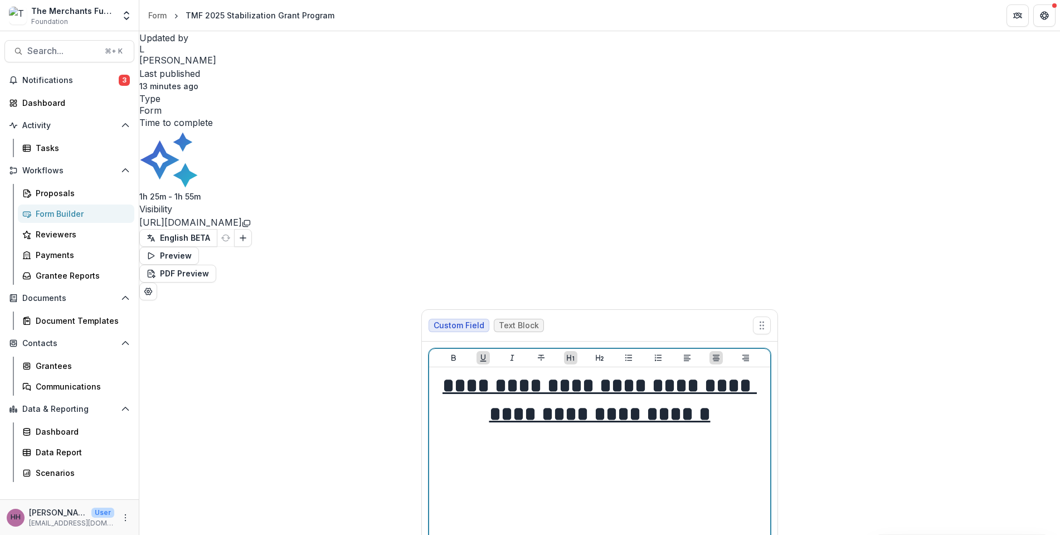
click at [630, 376] on u "**********" at bounding box center [600, 400] width 314 height 48
click at [642, 376] on u "**********" at bounding box center [600, 400] width 314 height 48
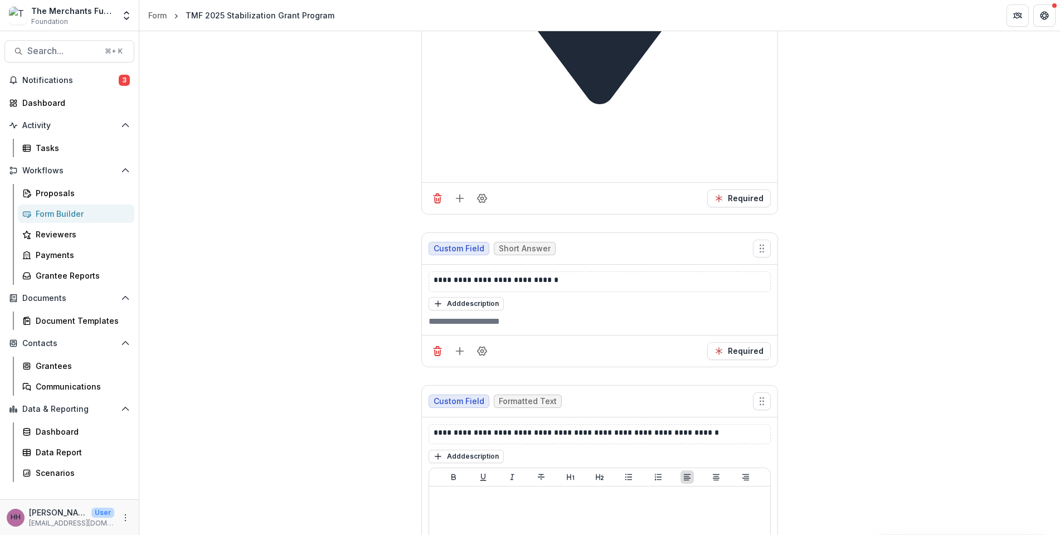
scroll to position [2429, 0]
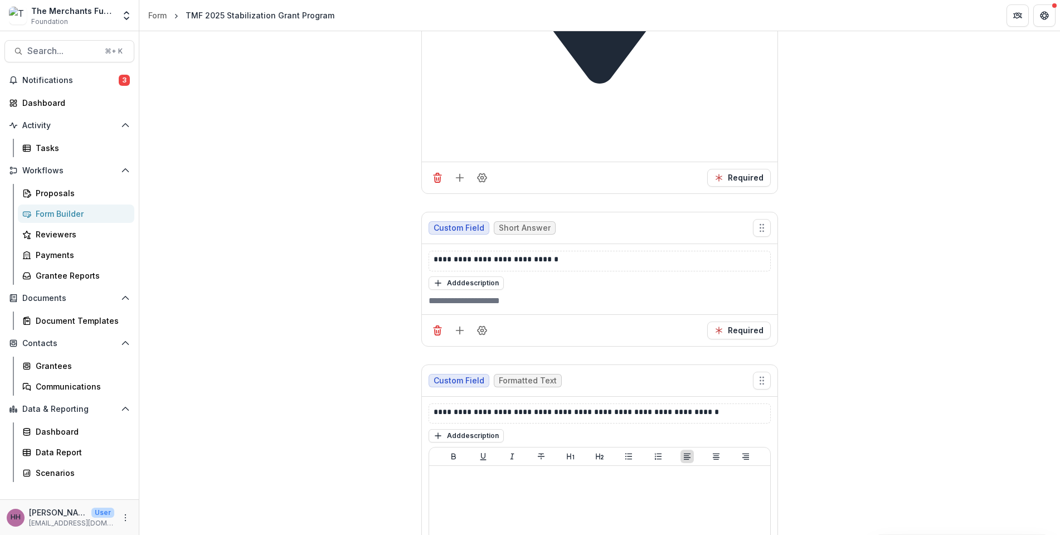
drag, startPoint x: 590, startPoint y: 163, endPoint x: 603, endPoint y: 132, distance: 34.5
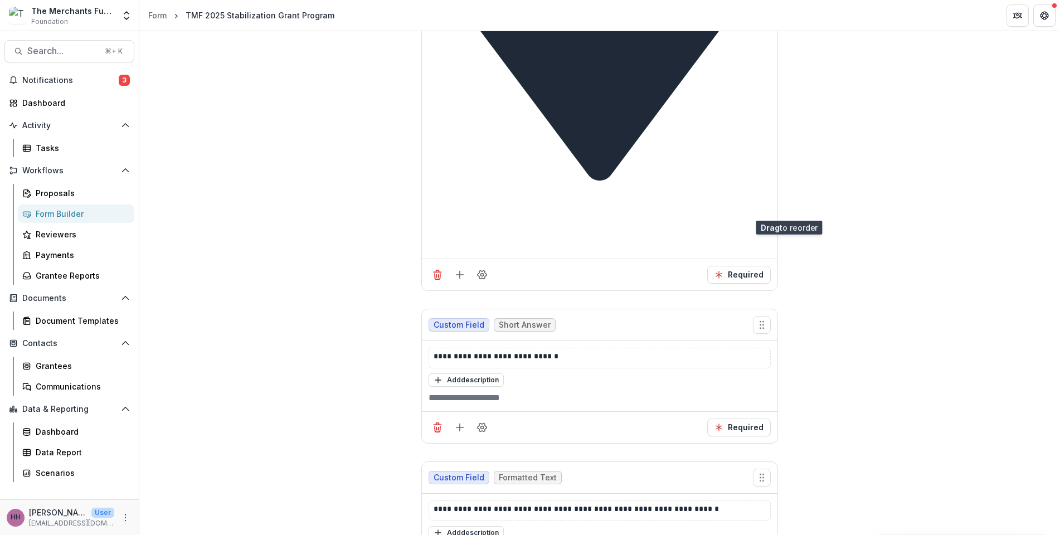
scroll to position [2241, 0]
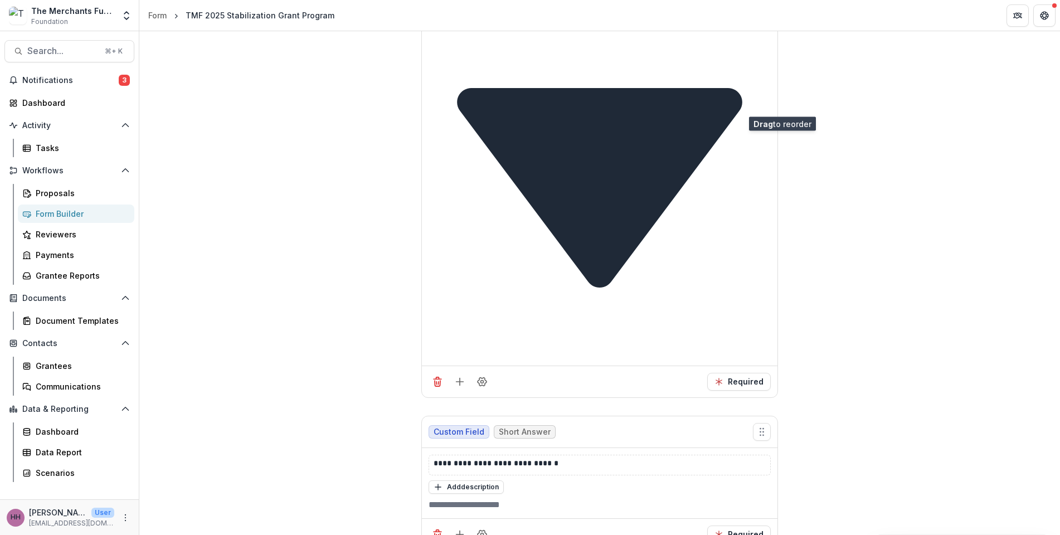
drag, startPoint x: 801, startPoint y: 201, endPoint x: 789, endPoint y: 103, distance: 98.3
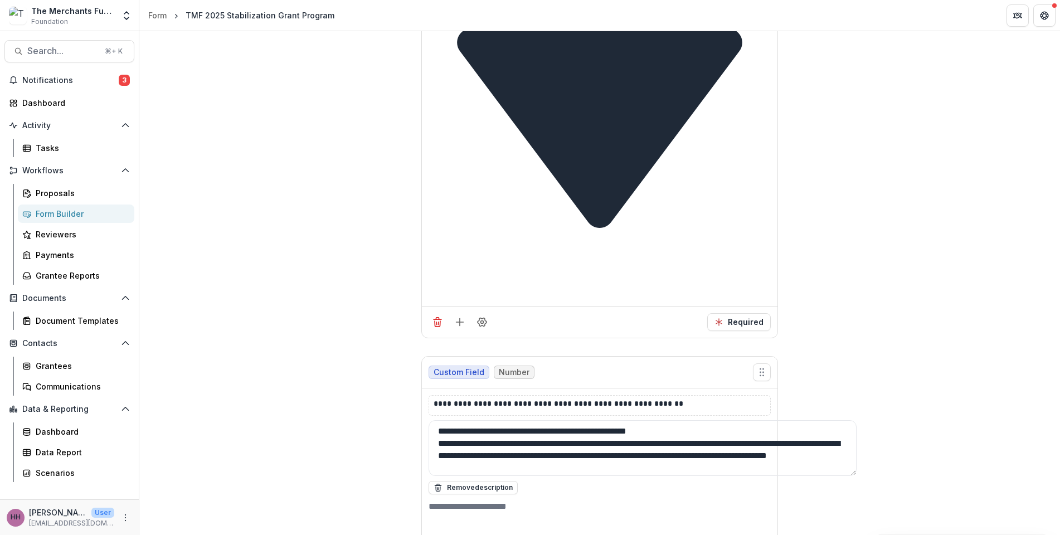
scroll to position [4378, 0]
drag, startPoint x: 799, startPoint y: 167, endPoint x: 801, endPoint y: 138, distance: 29.0
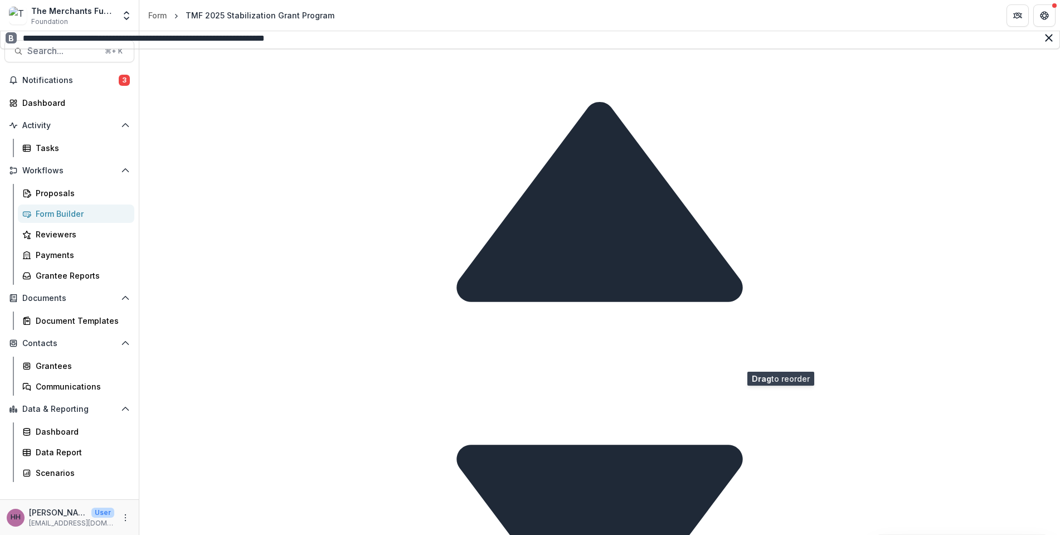
scroll to position [3961, 0]
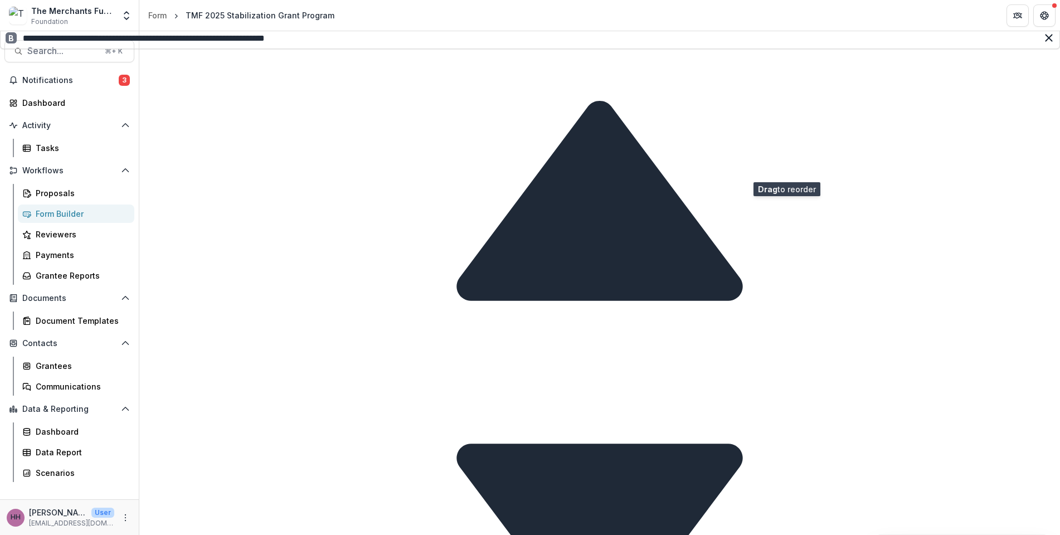
drag, startPoint x: 799, startPoint y: 333, endPoint x: 793, endPoint y: 163, distance: 169.6
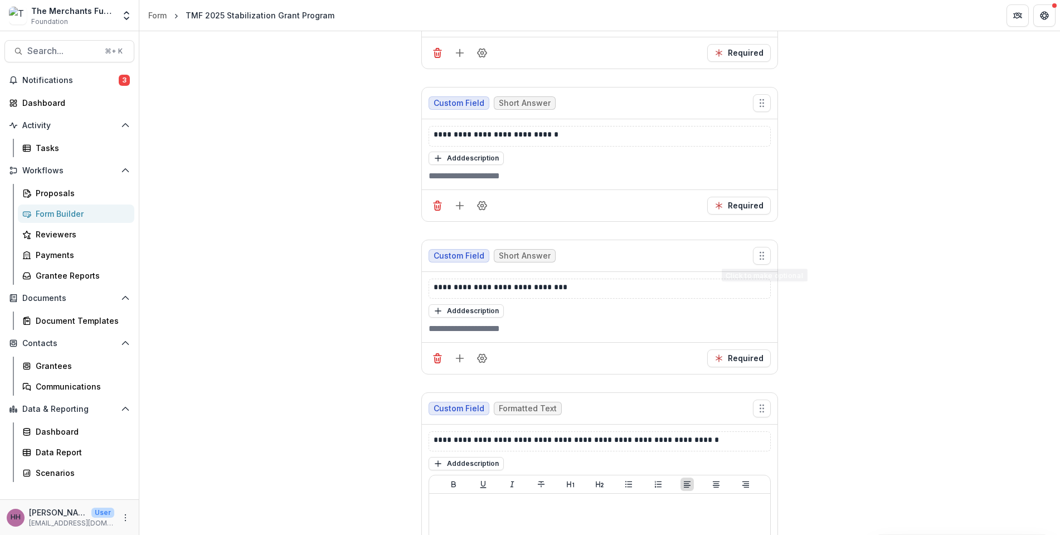
scroll to position [2471, 0]
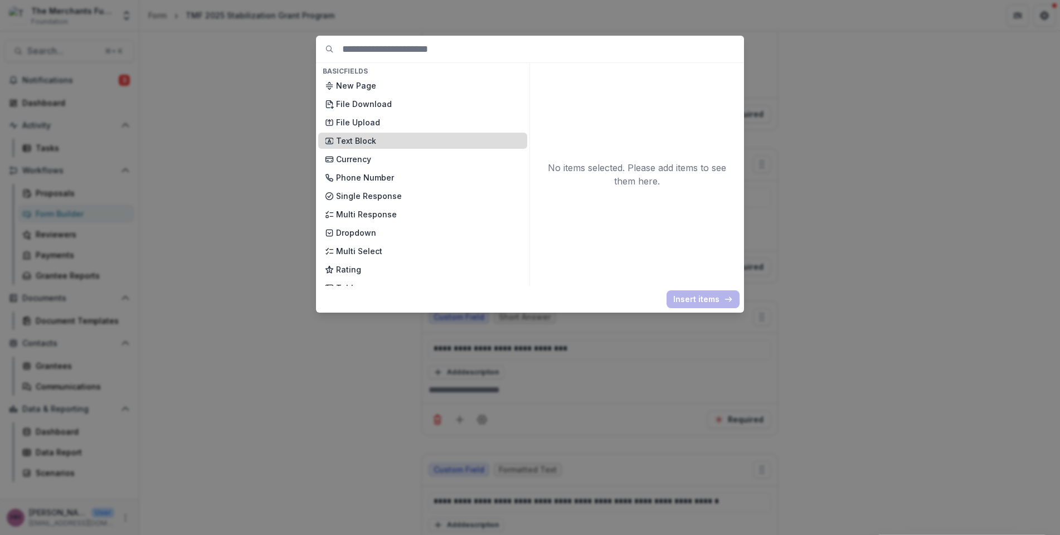
click at [407, 147] on p "Text Block" at bounding box center [428, 141] width 185 height 12
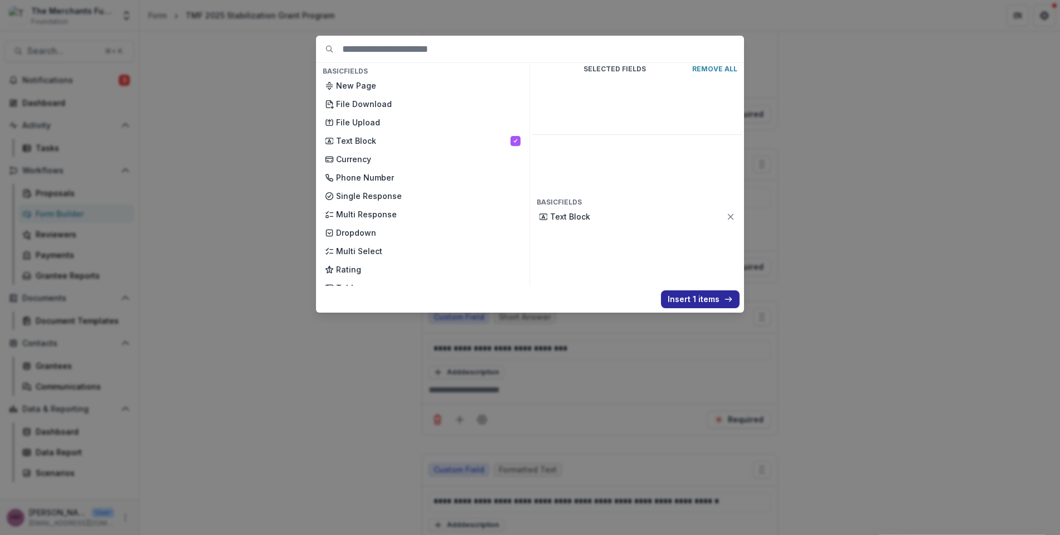
click at [667, 308] on button "Insert 1 items" at bounding box center [700, 299] width 79 height 18
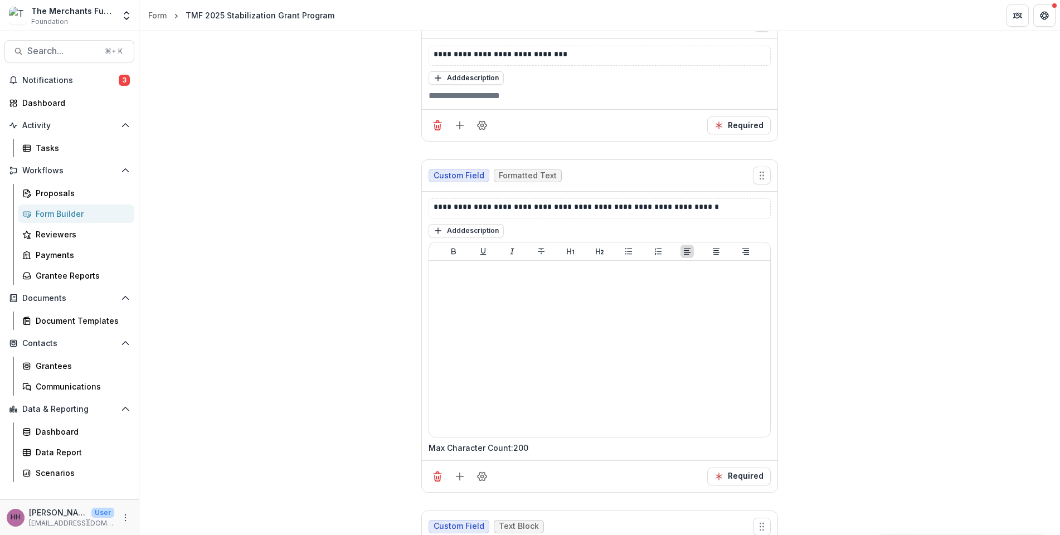
scroll to position [2644, 0]
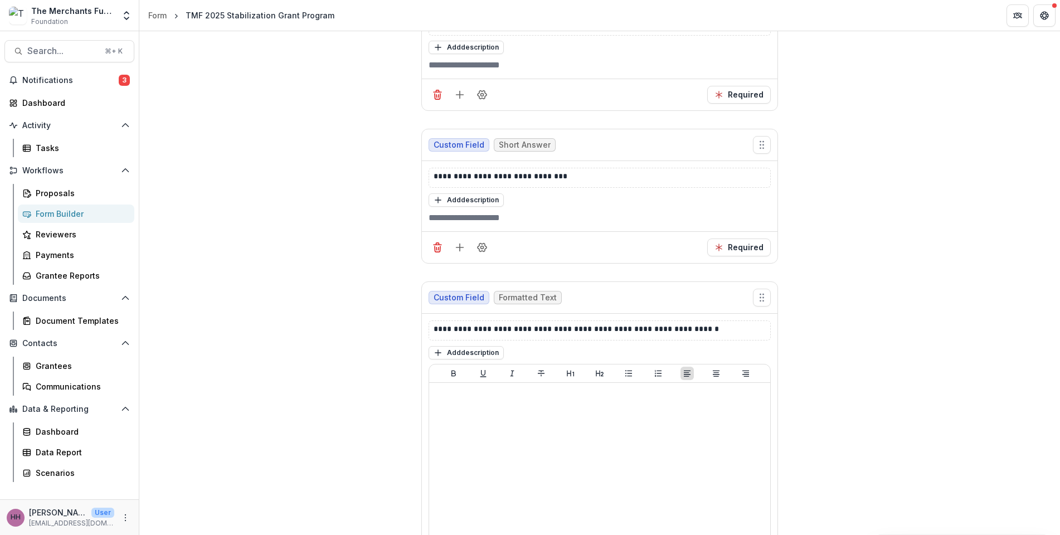
drag, startPoint x: 508, startPoint y: 216, endPoint x: 385, endPoint y: 206, distance: 124.2
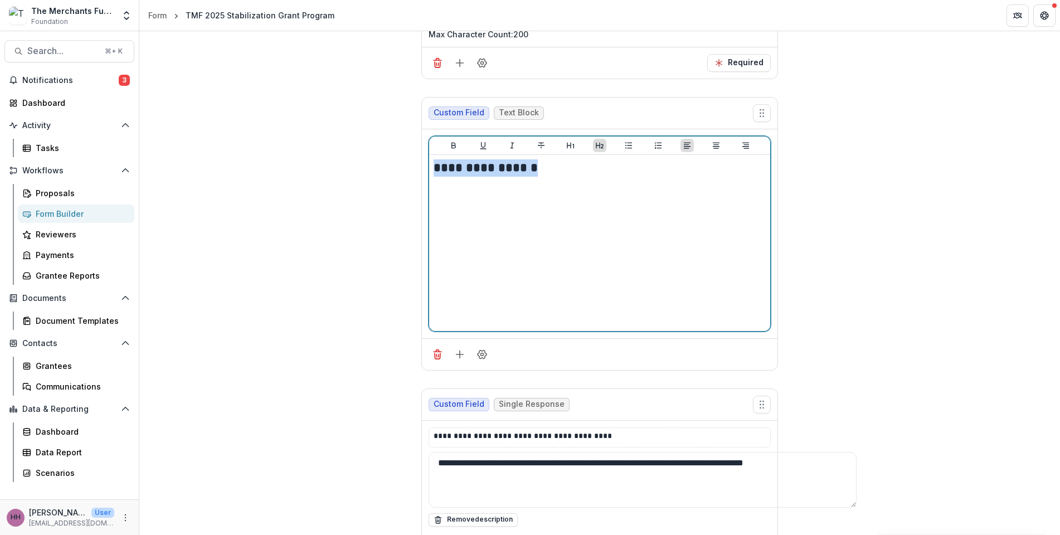
scroll to position [33, 0]
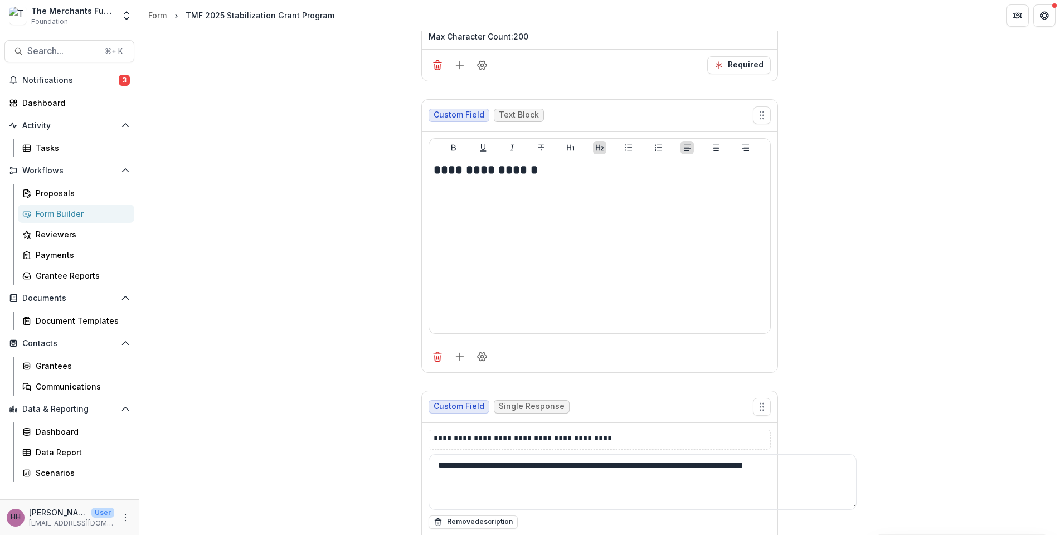
drag, startPoint x: 496, startPoint y: 324, endPoint x: 379, endPoint y: 300, distance: 120.0
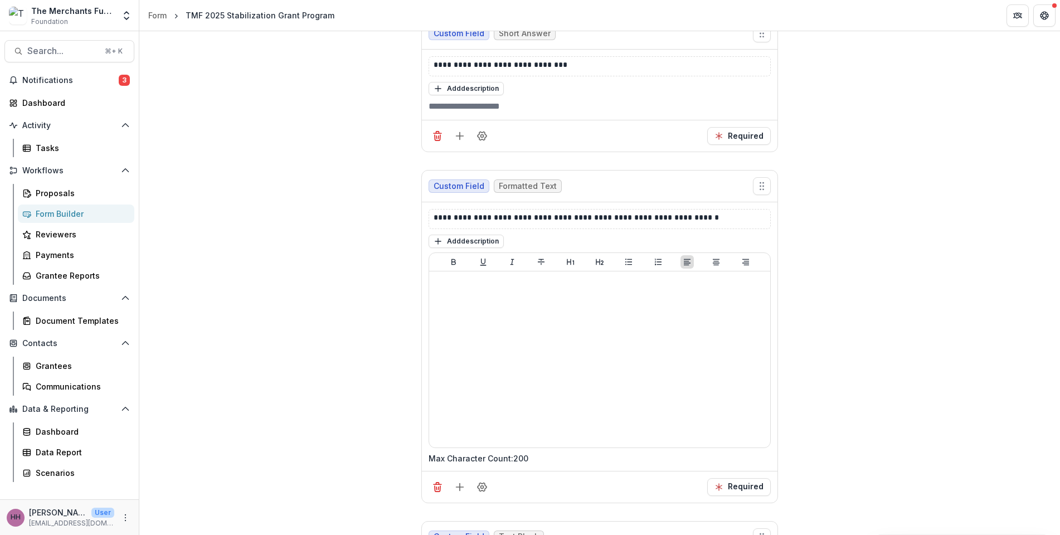
scroll to position [2755, 0]
drag, startPoint x: 544, startPoint y: 165, endPoint x: 473, endPoint y: 167, distance: 71.4
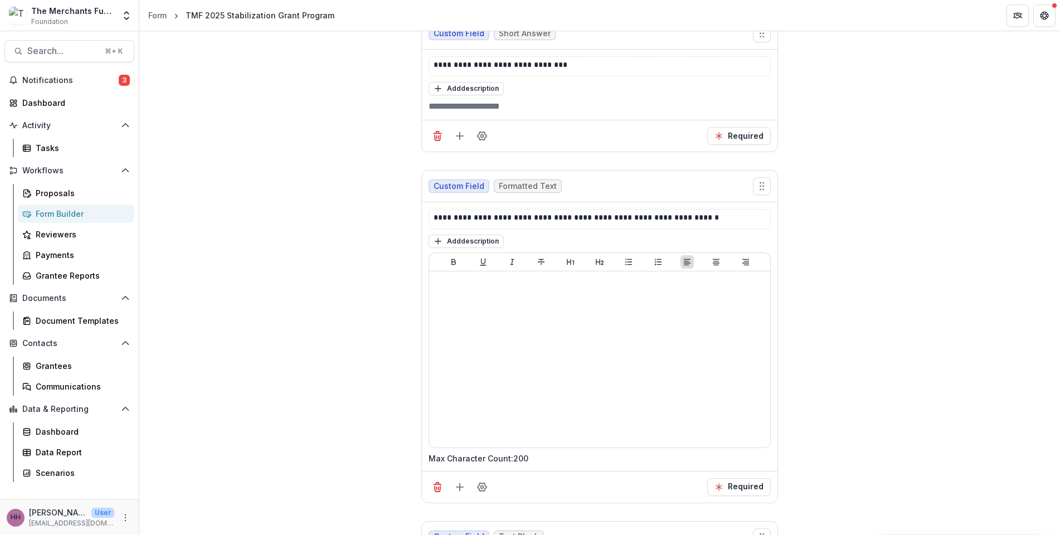
drag, startPoint x: 725, startPoint y: 163, endPoint x: 802, endPoint y: 165, distance: 76.9
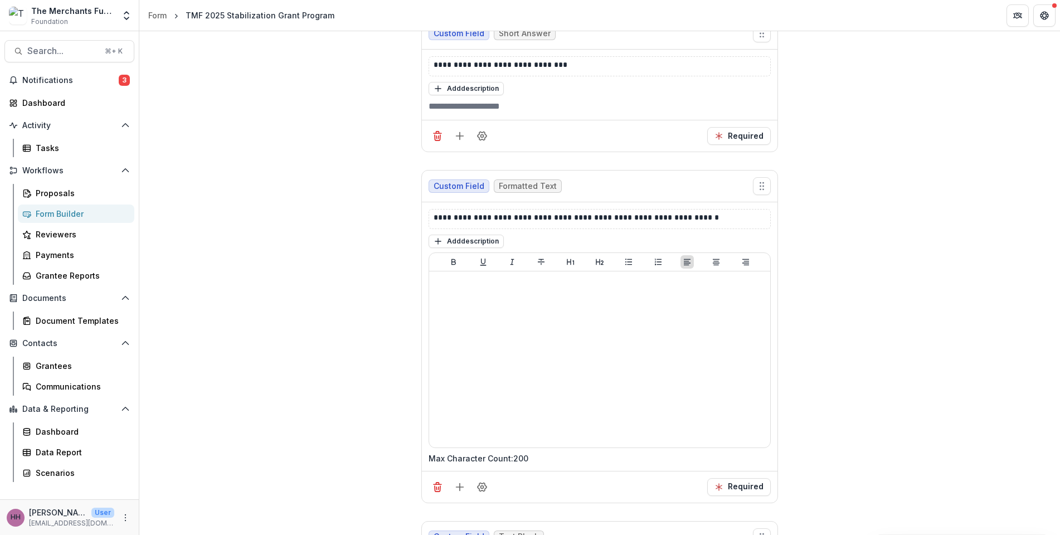
drag, startPoint x: 520, startPoint y: 227, endPoint x: 390, endPoint y: 230, distance: 130.5
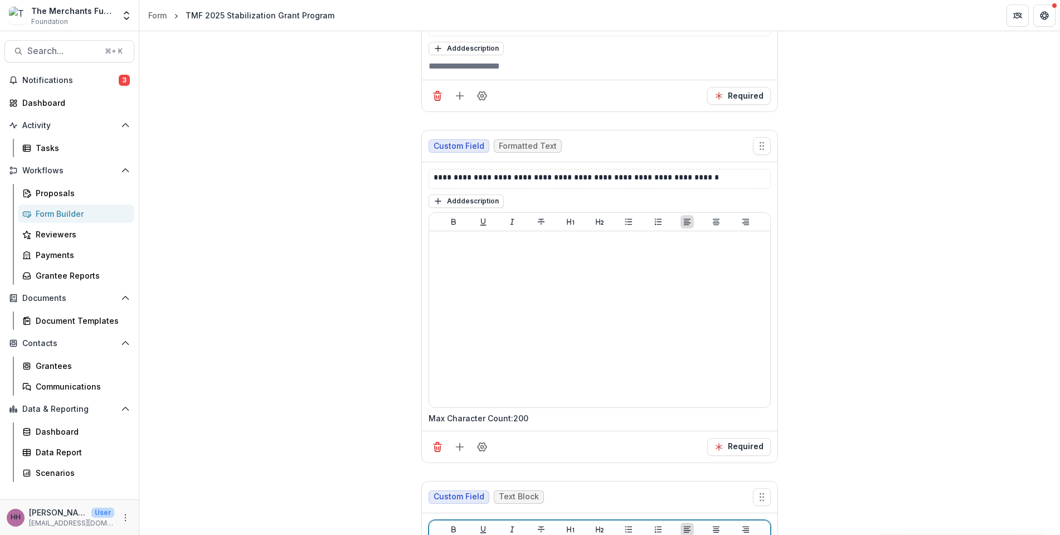
scroll to position [2727, 0]
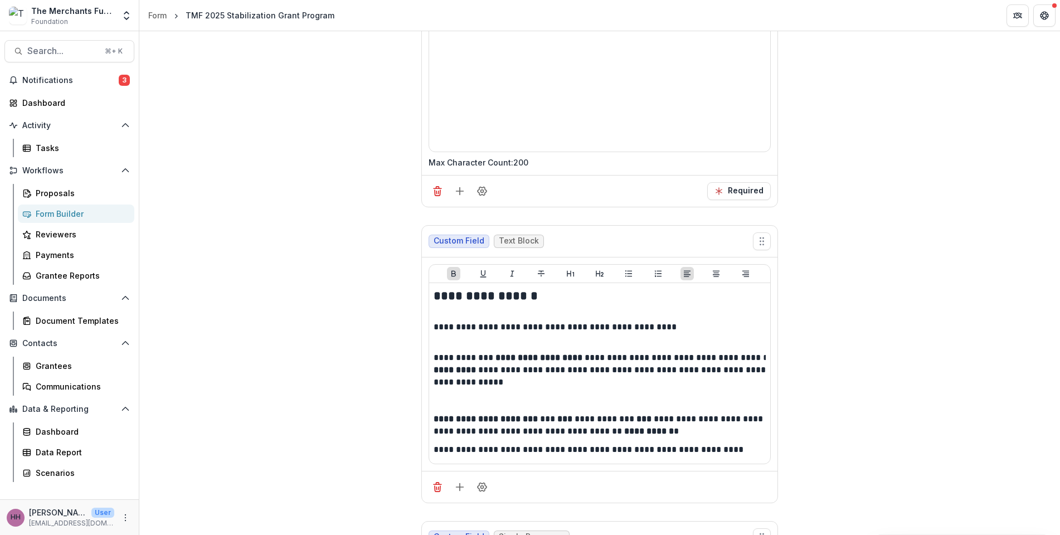
scroll to position [0, 0]
drag, startPoint x: 533, startPoint y: 460, endPoint x: 363, endPoint y: 405, distance: 178.4
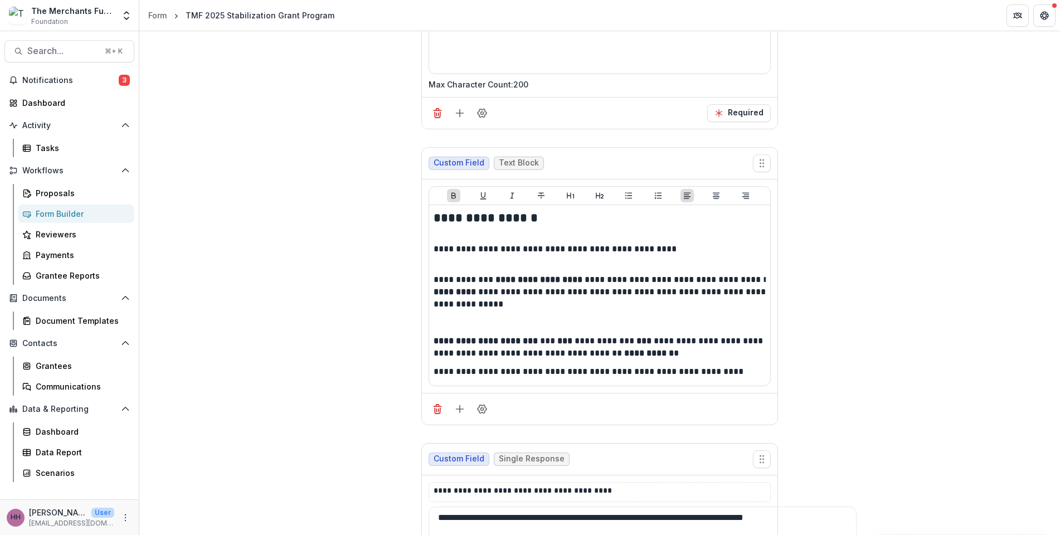
scroll to position [3219, 0]
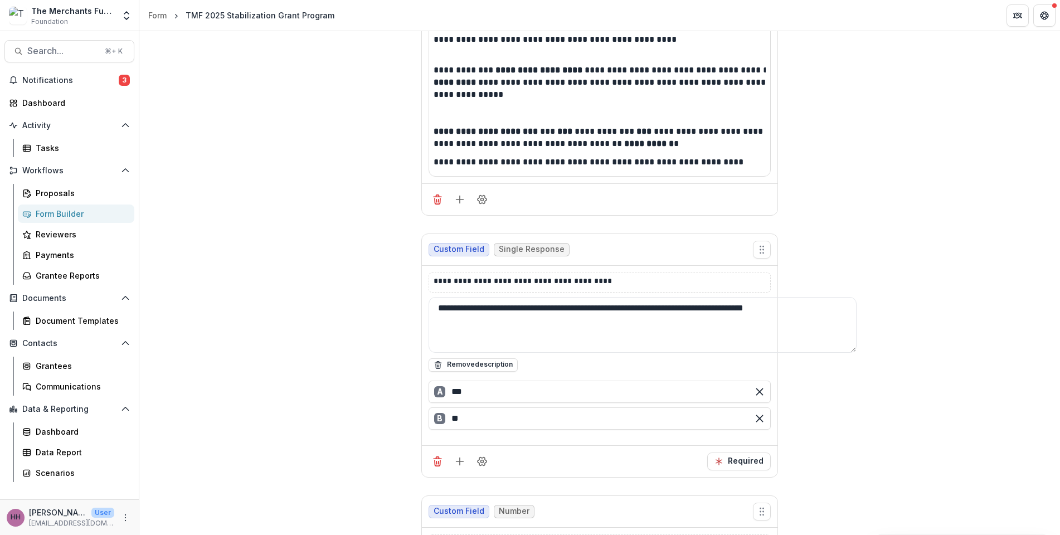
scroll to position [3346, 0]
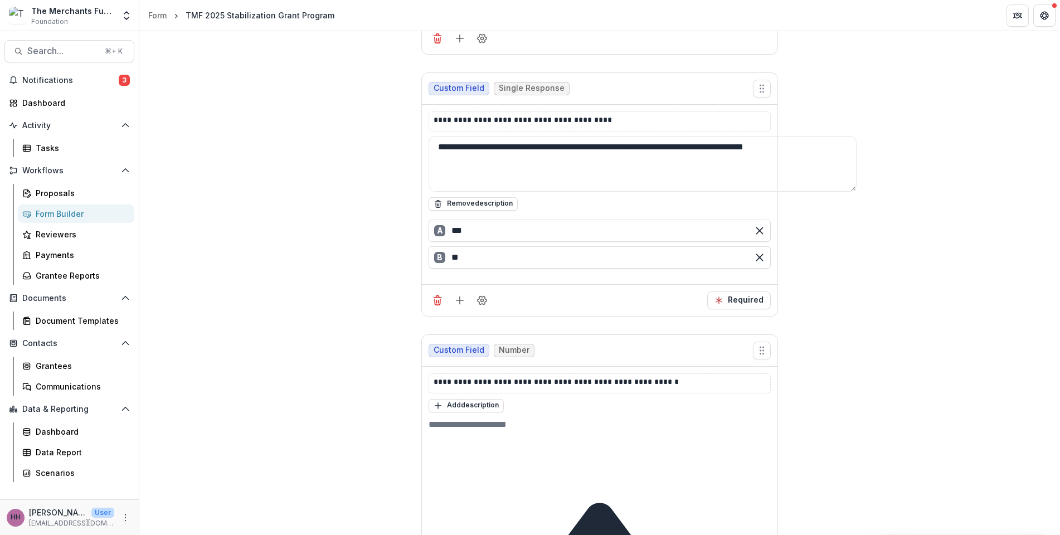
scroll to position [3502, 0]
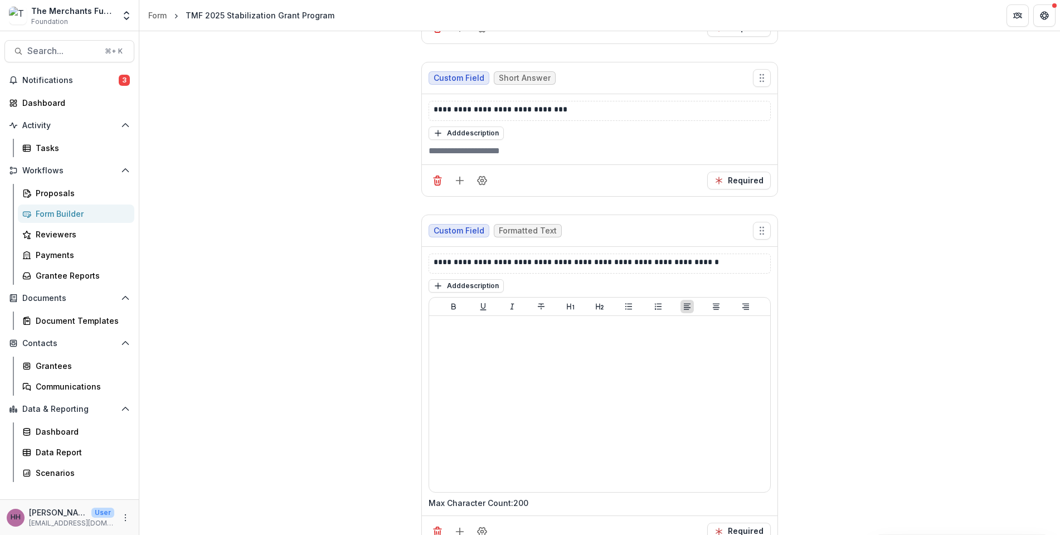
scroll to position [2657, 0]
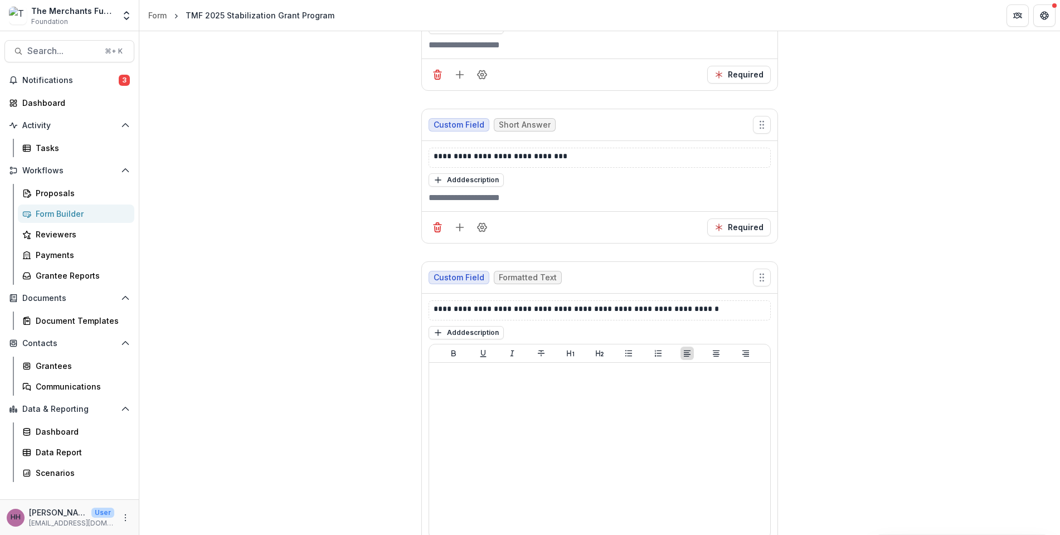
scroll to position [2666, 0]
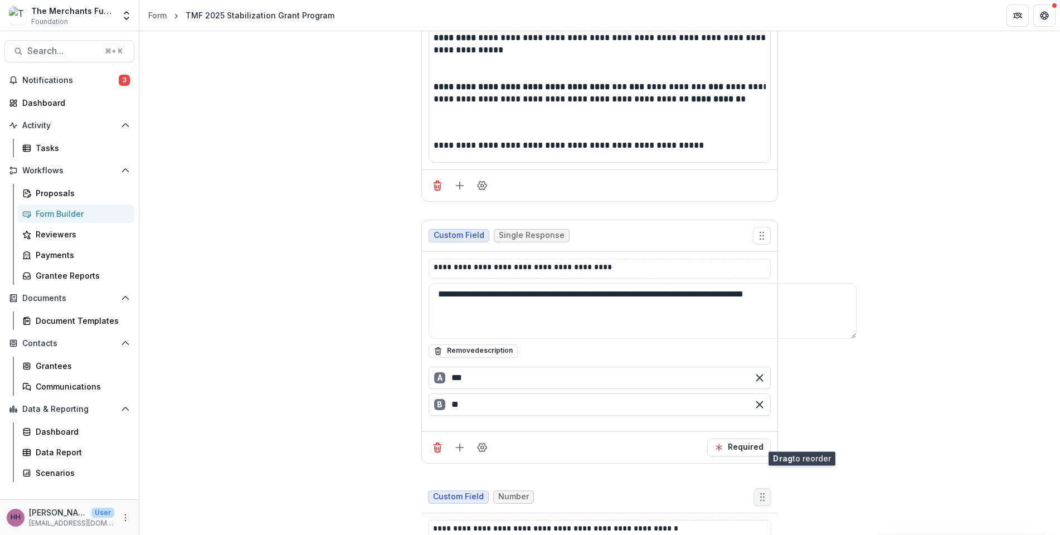
scroll to position [3384, 0]
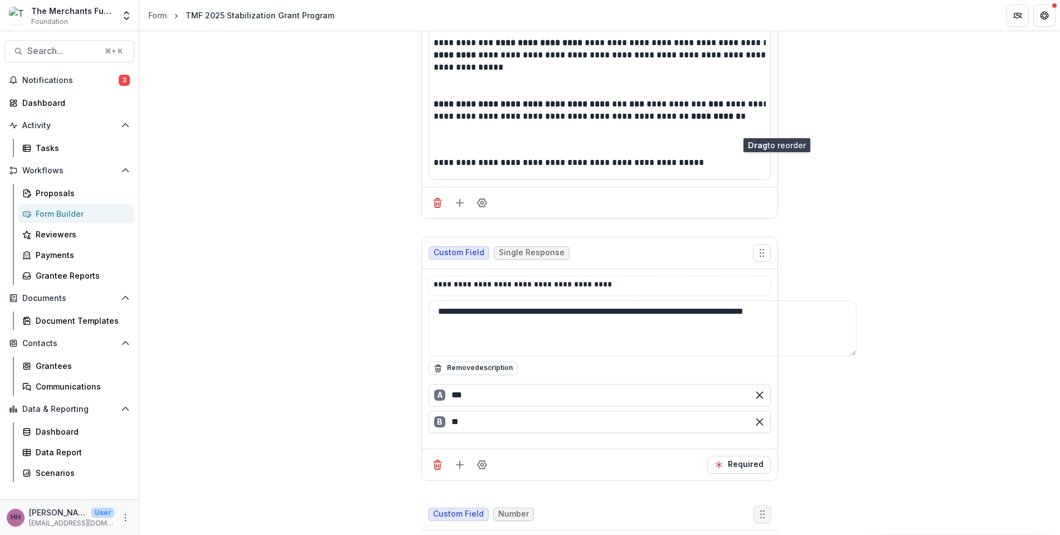
drag, startPoint x: 806, startPoint y: 236, endPoint x: 788, endPoint y: 114, distance: 123.4
click at [667, 396] on icon "Move field" at bounding box center [762, 514] width 11 height 11
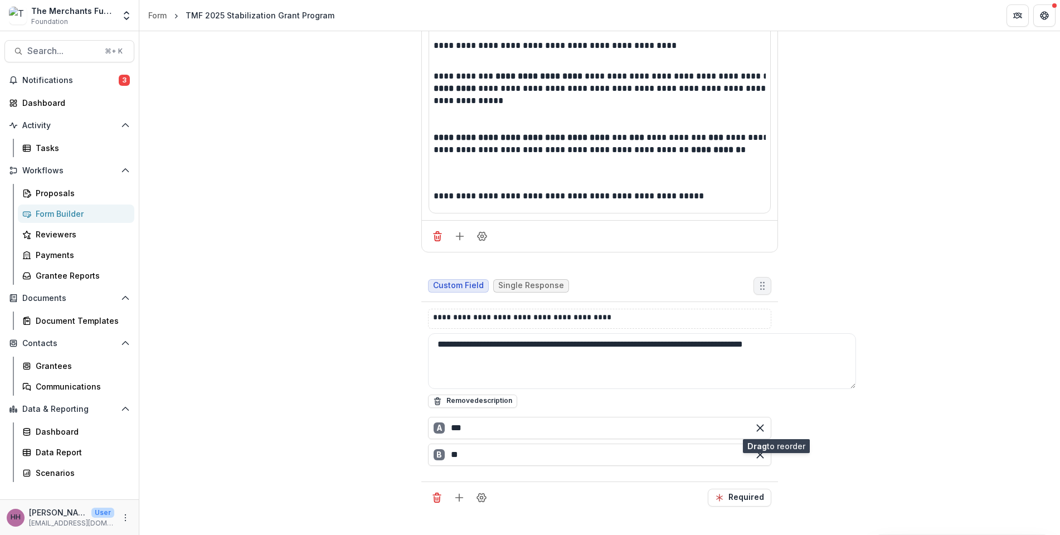
scroll to position [3334, 0]
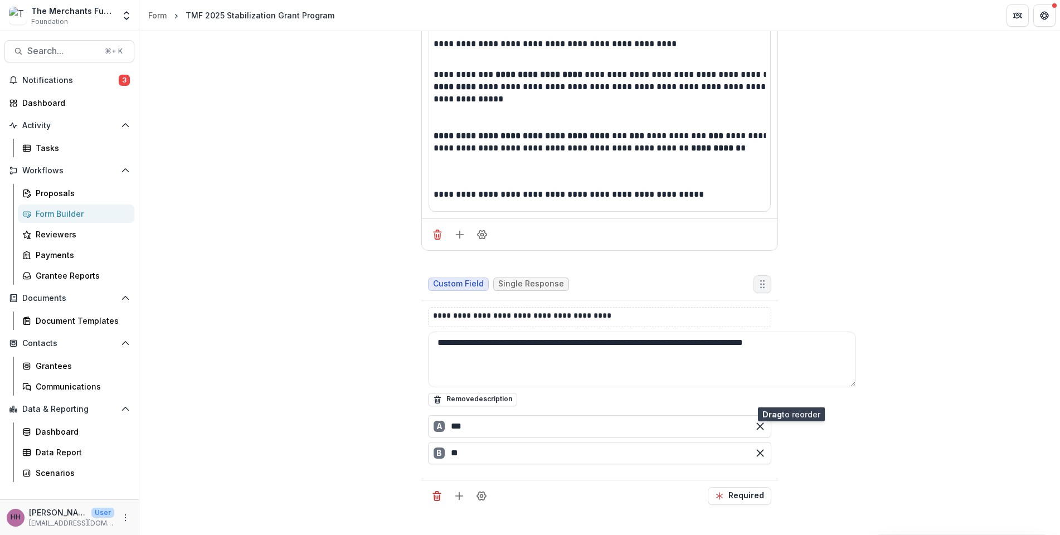
drag, startPoint x: 798, startPoint y: 157, endPoint x: 797, endPoint y: 396, distance: 239.2
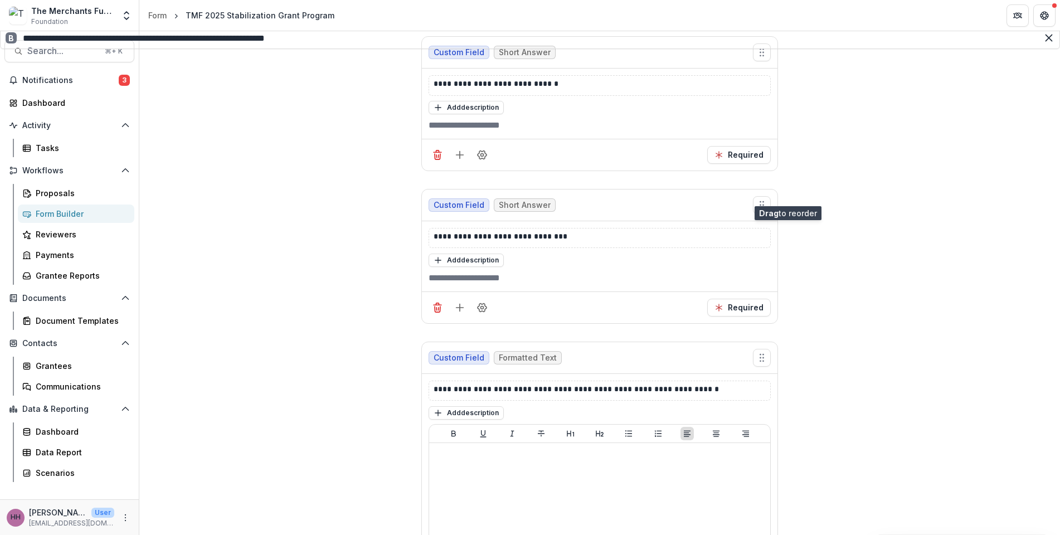
scroll to position [2586, 0]
drag, startPoint x: 800, startPoint y: 275, endPoint x: 794, endPoint y: 190, distance: 84.9
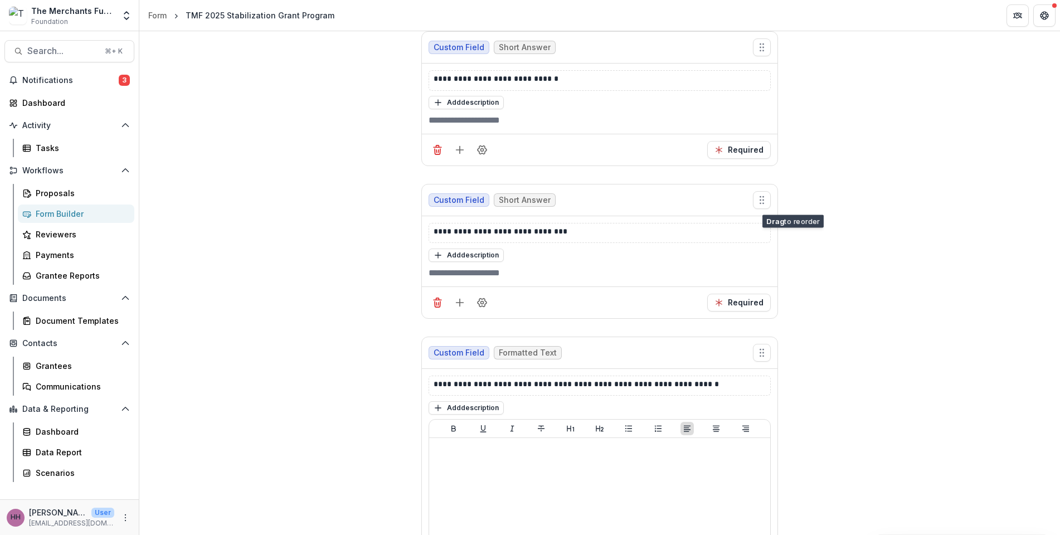
scroll to position [2779, 0]
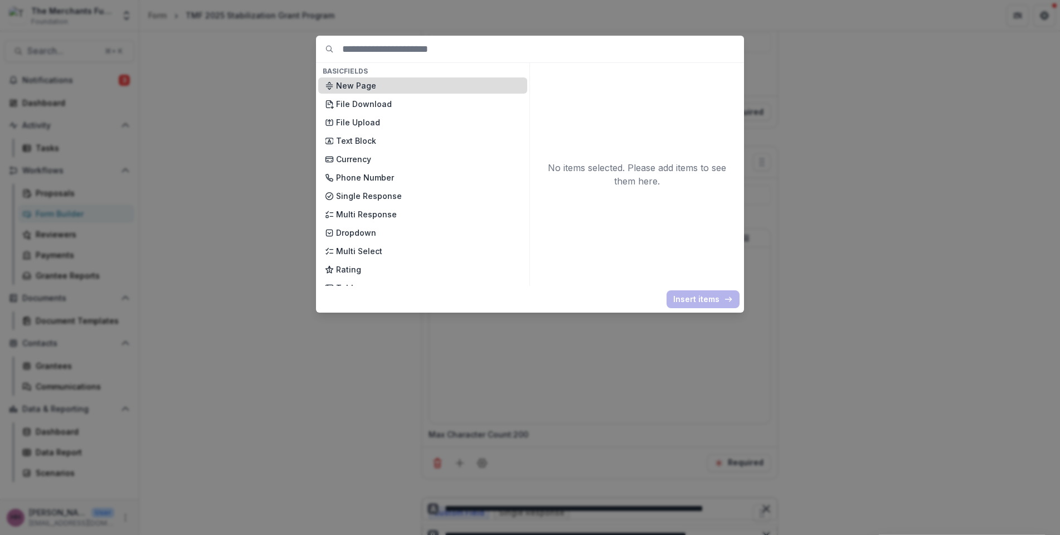
click at [387, 91] on p "New Page" at bounding box center [428, 86] width 185 height 12
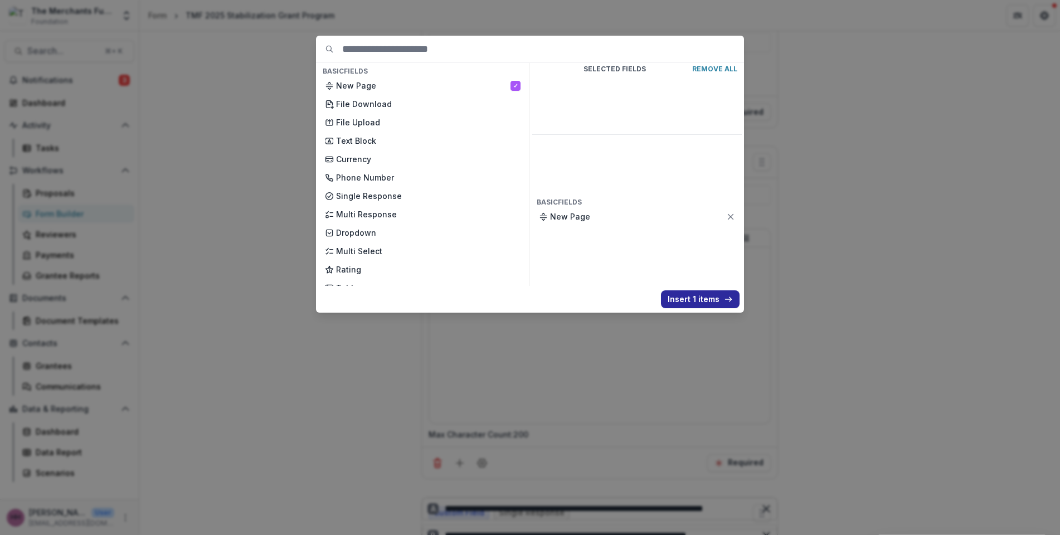
click at [667, 308] on button "Insert 1 items" at bounding box center [700, 299] width 79 height 18
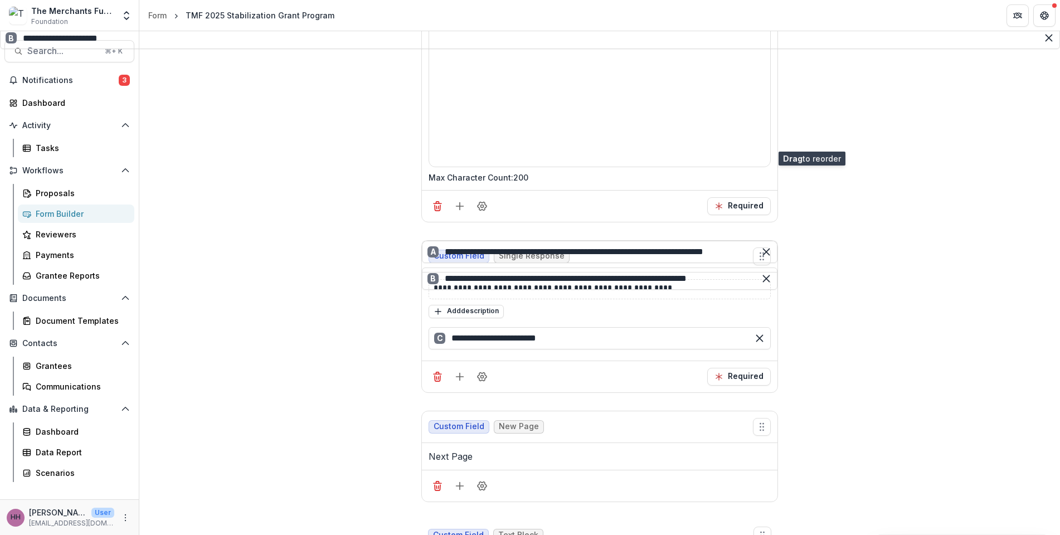
scroll to position [3035, 0]
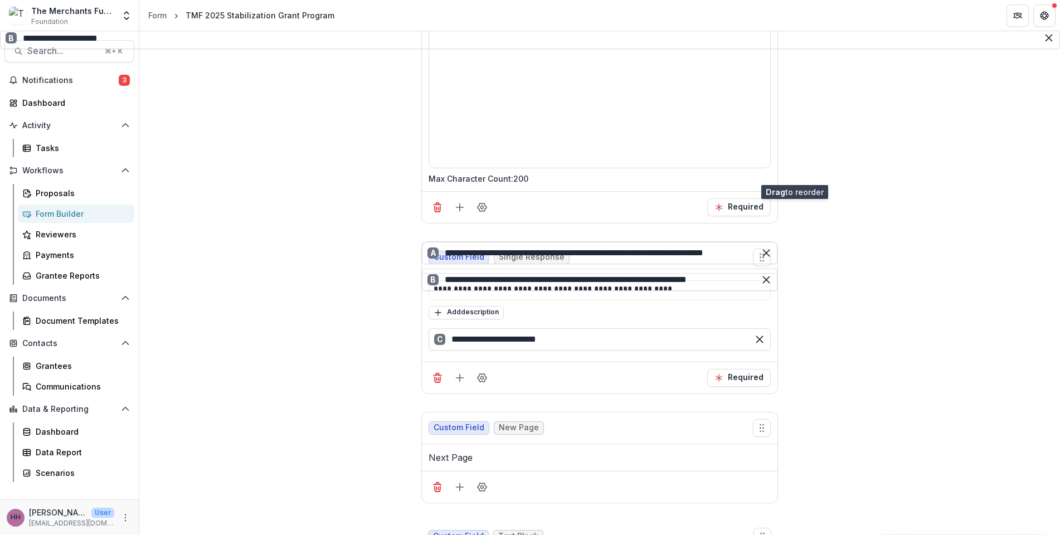
drag, startPoint x: 798, startPoint y: 185, endPoint x: 799, endPoint y: 172, distance: 13.4
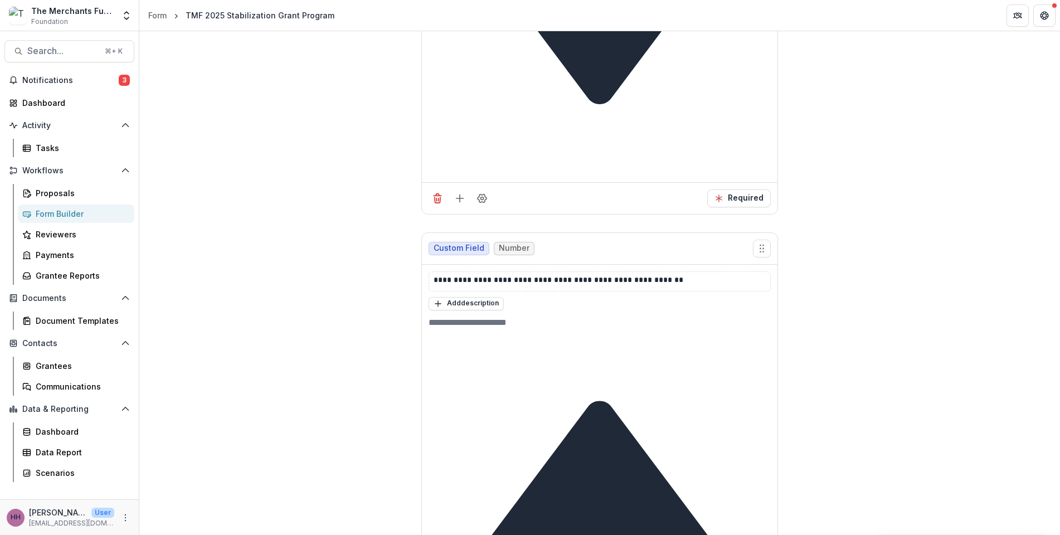
scroll to position [4634, 0]
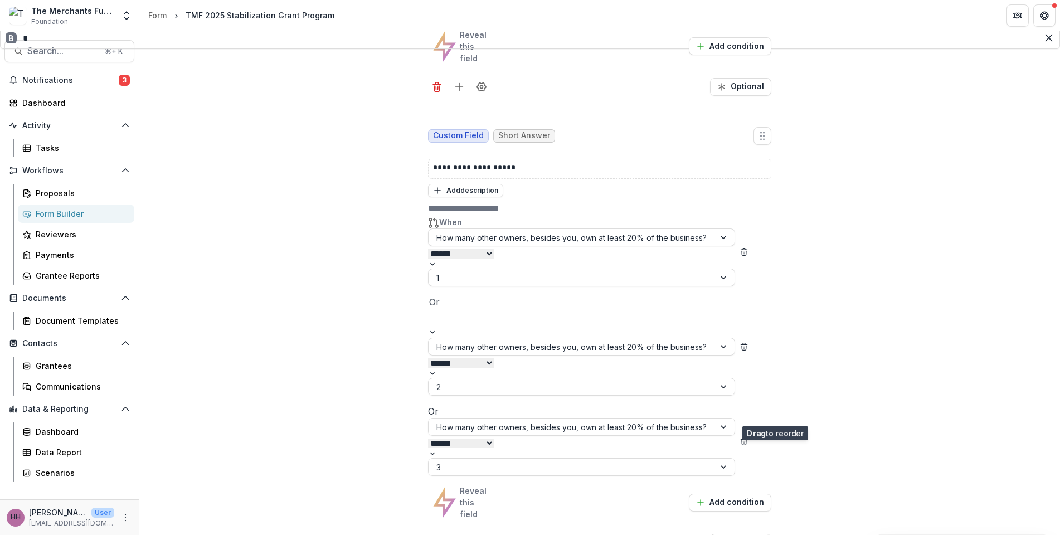
scroll to position [9467, 0]
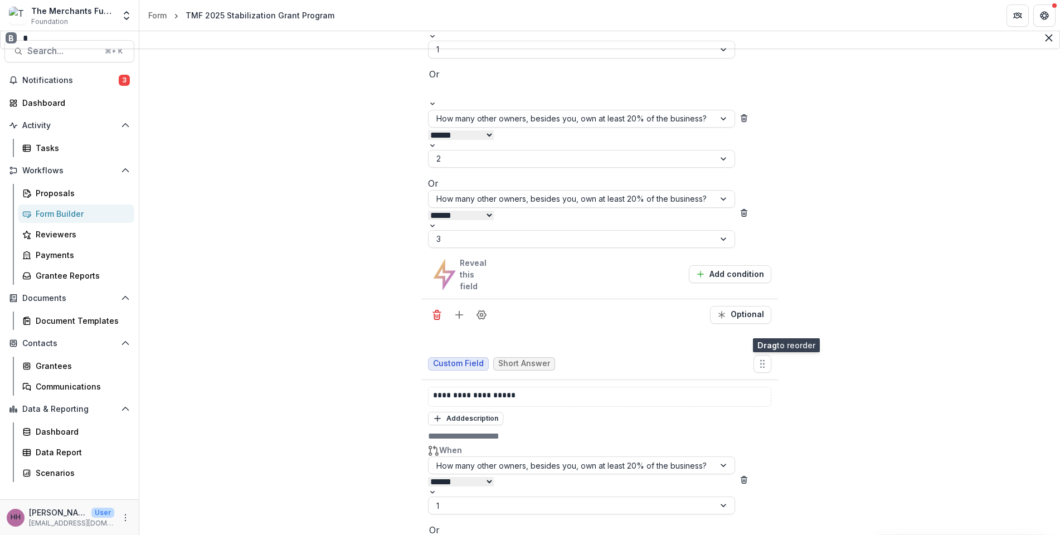
drag, startPoint x: 800, startPoint y: 241, endPoint x: 793, endPoint y: 326, distance: 85.0
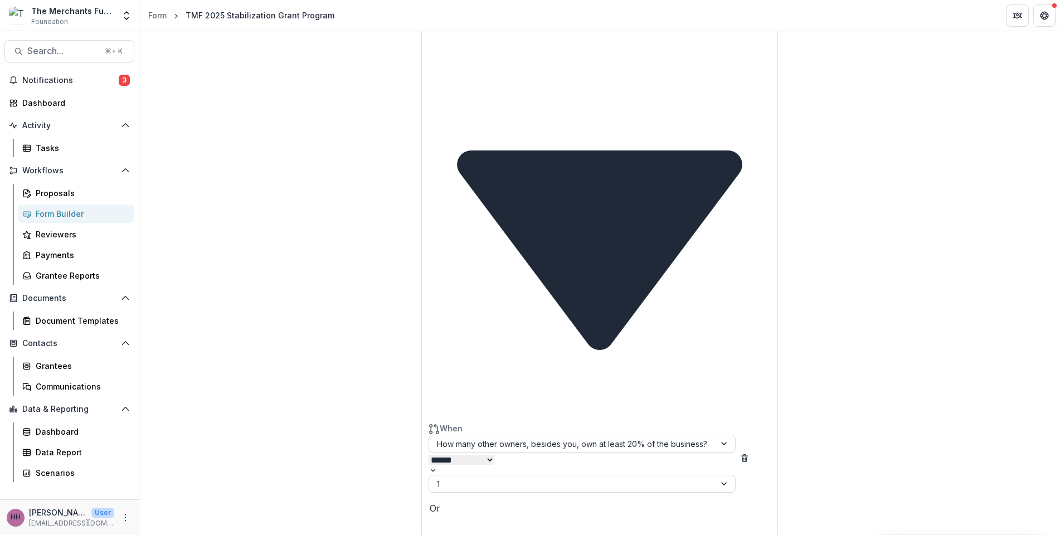
scroll to position [9672, 0]
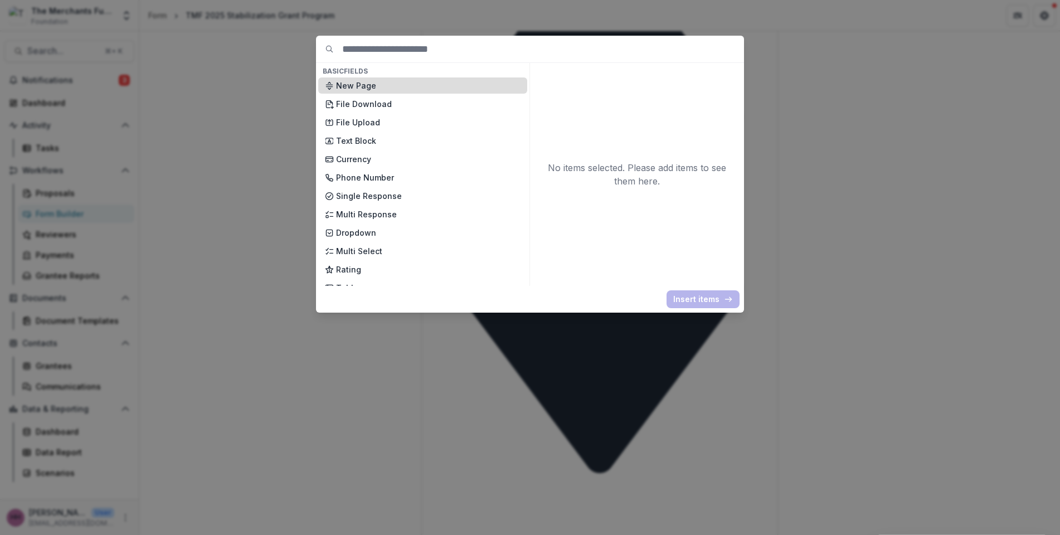
click at [411, 94] on div "New Page" at bounding box center [422, 85] width 209 height 16
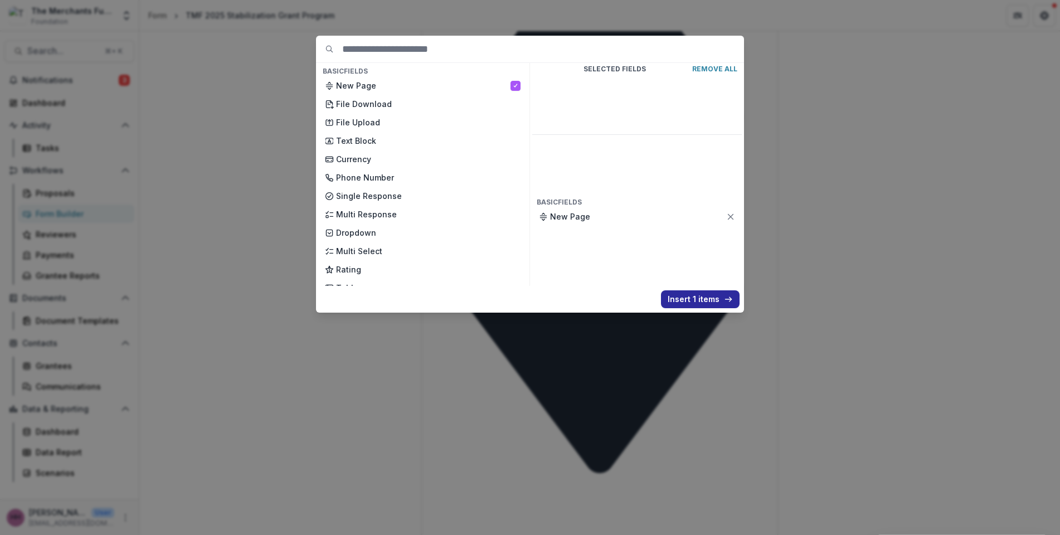
click at [667, 308] on button "Insert 1 items" at bounding box center [700, 299] width 79 height 18
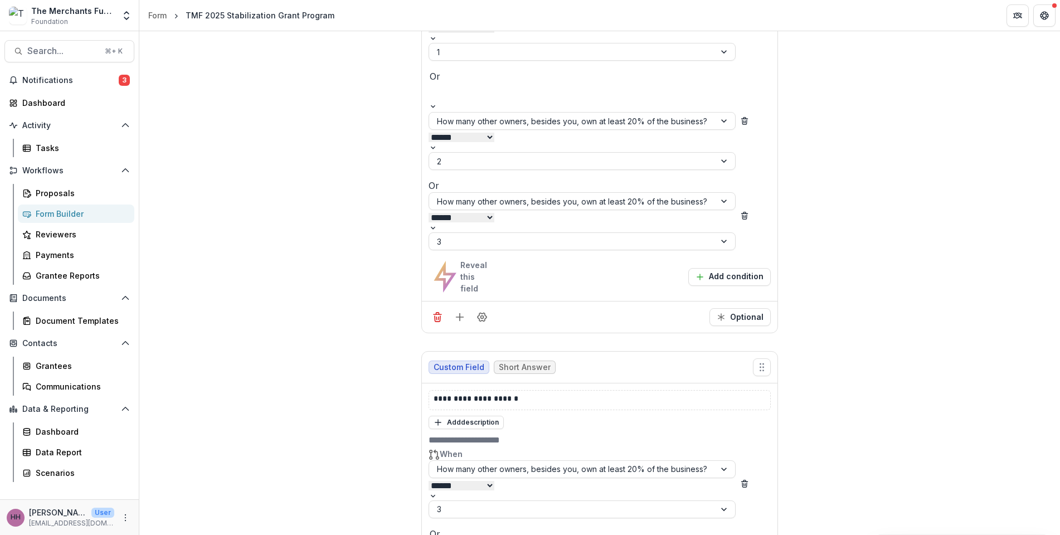
scroll to position [0, 0]
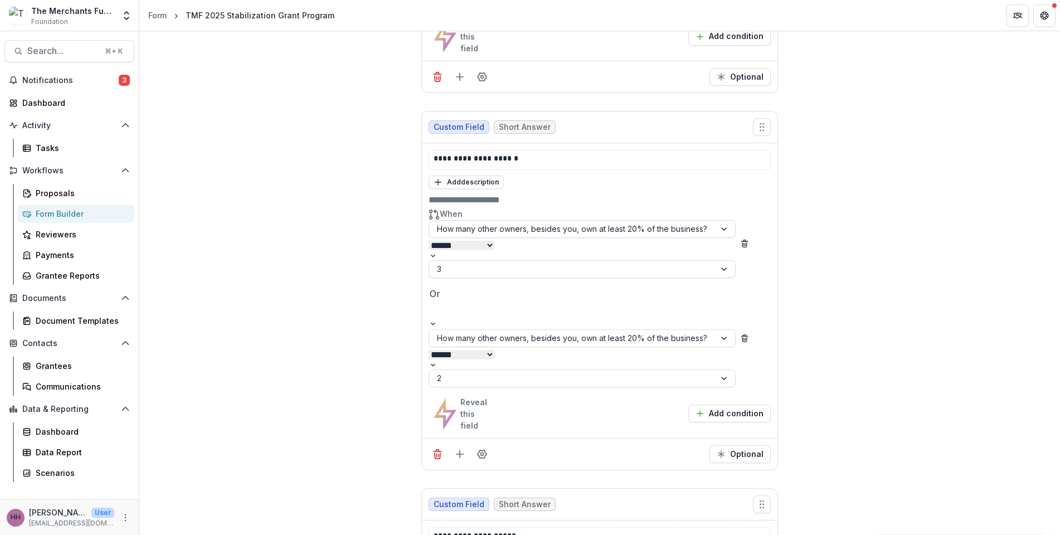
scroll to position [10823, 0]
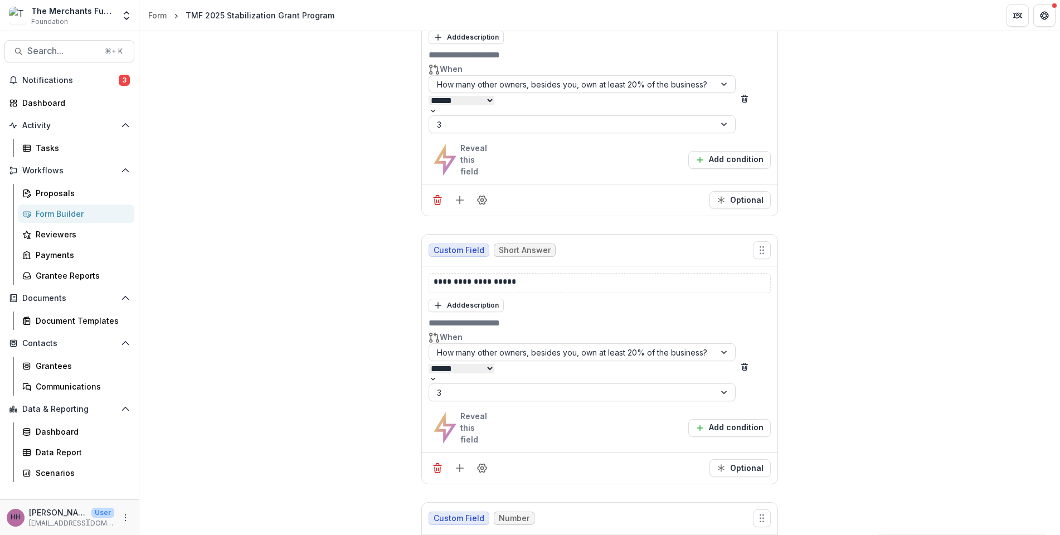
scroll to position [13262, 0]
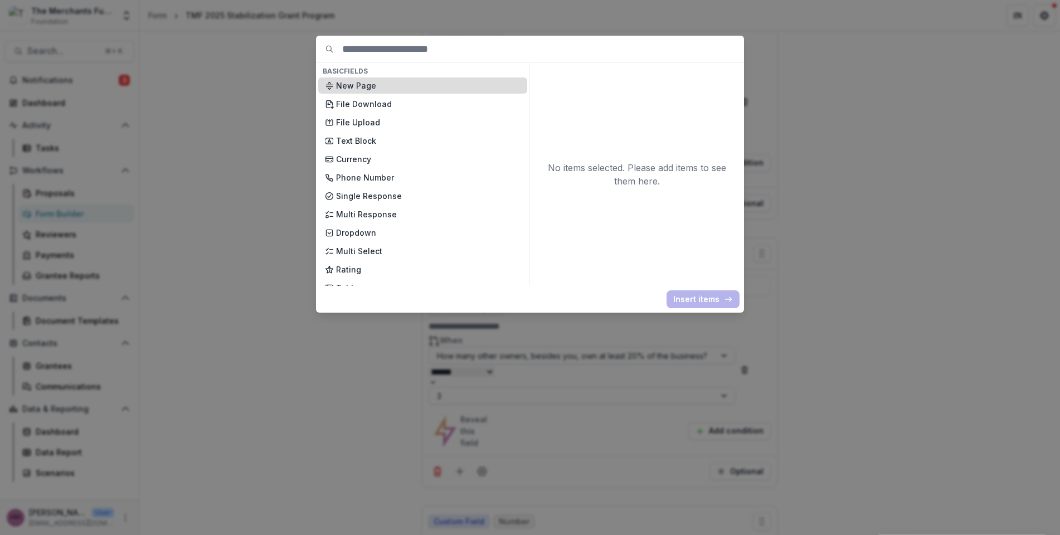
click at [362, 91] on p "New Page" at bounding box center [428, 86] width 185 height 12
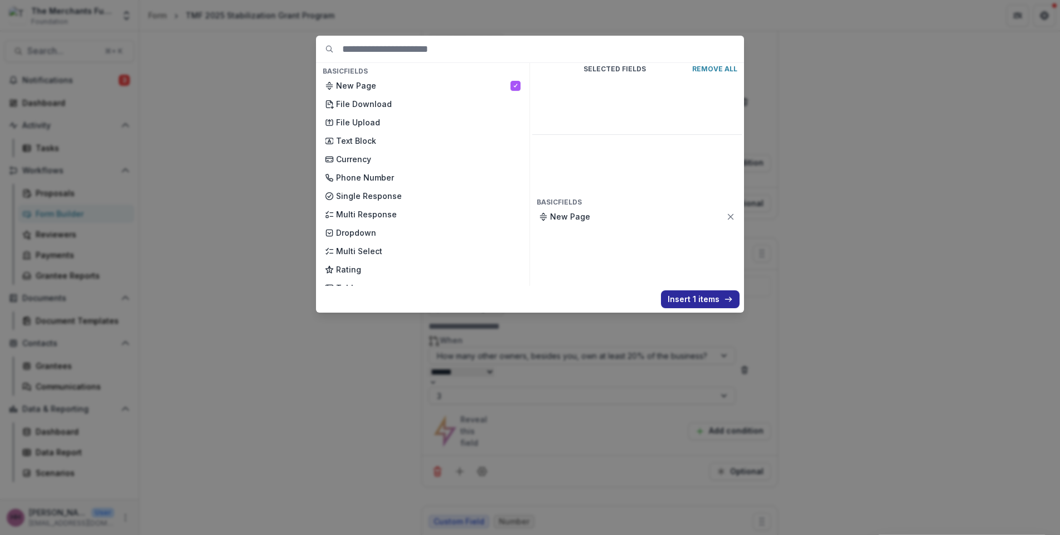
click at [667, 308] on button "Insert 1 items" at bounding box center [700, 299] width 79 height 18
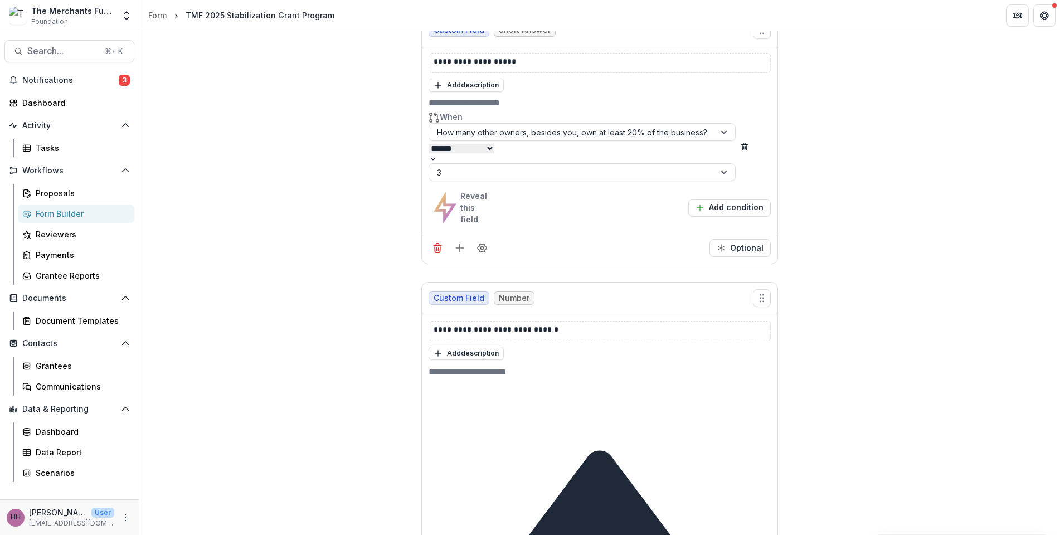
scroll to position [13583, 0]
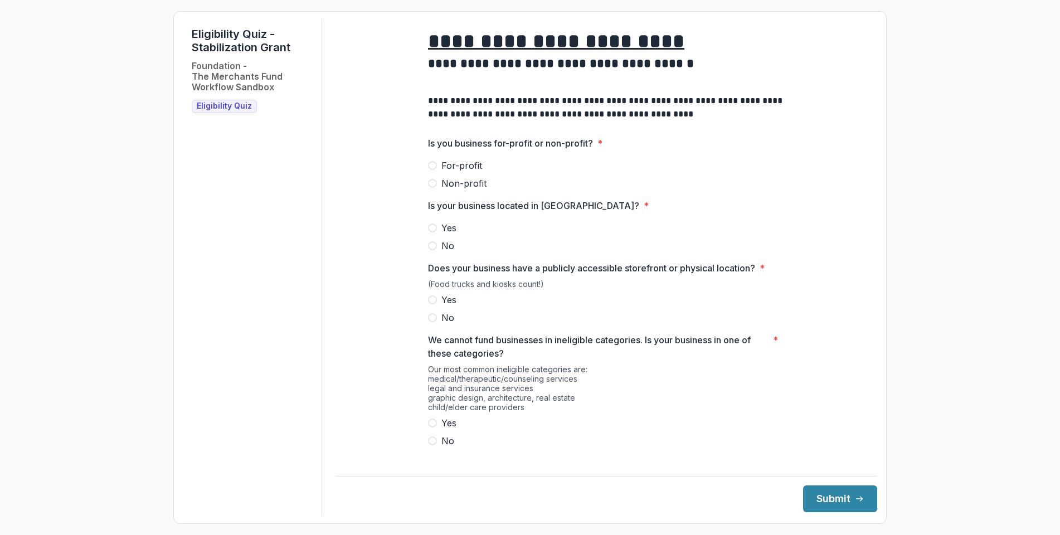
click at [442, 172] on span "For-profit" at bounding box center [462, 165] width 41 height 13
click at [442, 235] on span "Yes" at bounding box center [449, 227] width 15 height 13
click at [428, 304] on span at bounding box center [432, 299] width 9 height 9
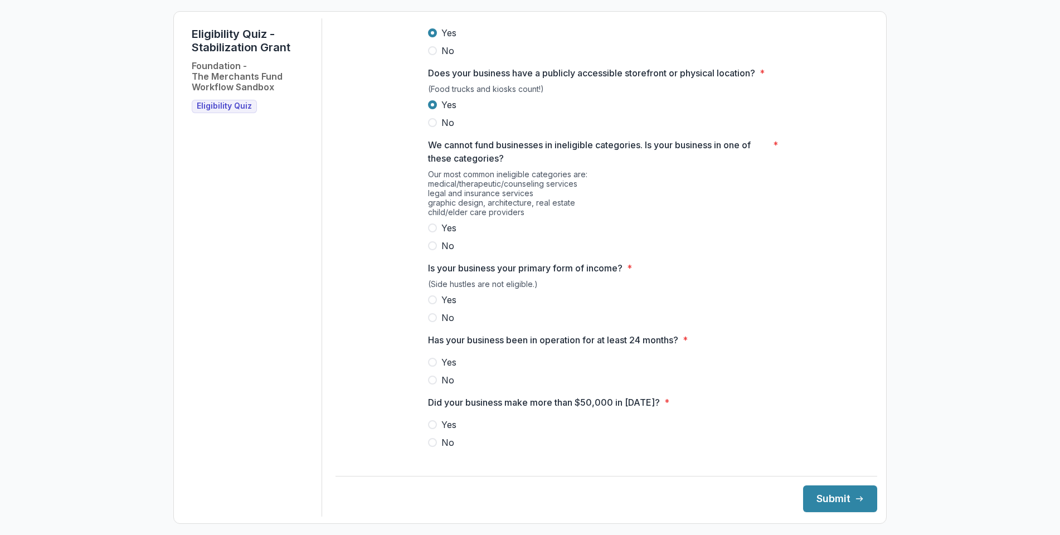
scroll to position [197, 0]
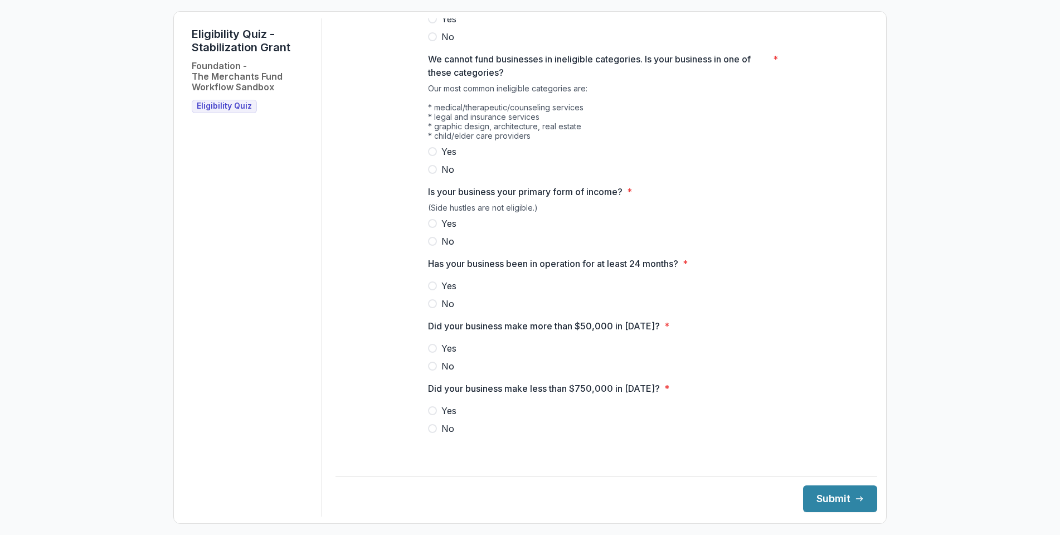
scroll to position [445, 0]
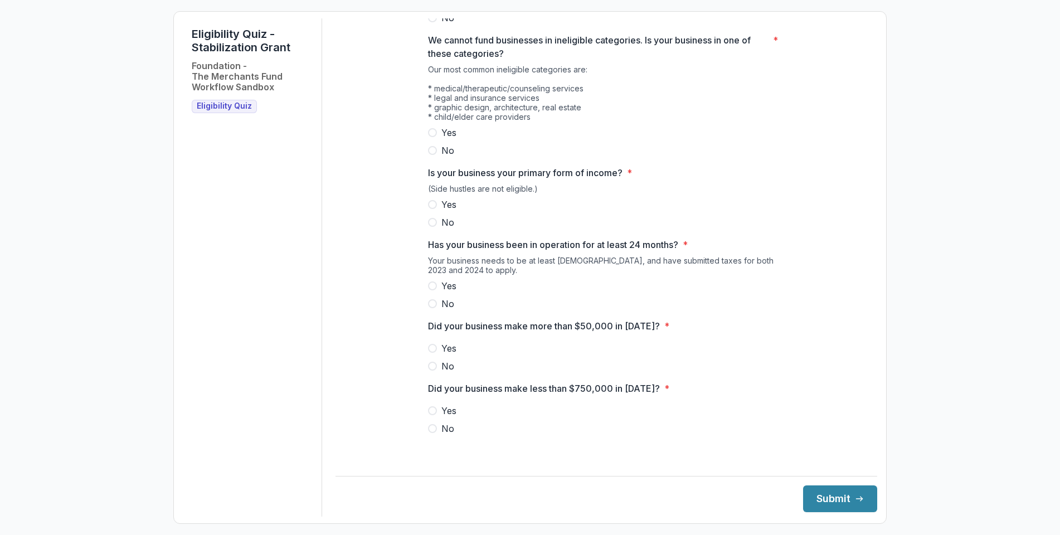
scroll to position [468, 0]
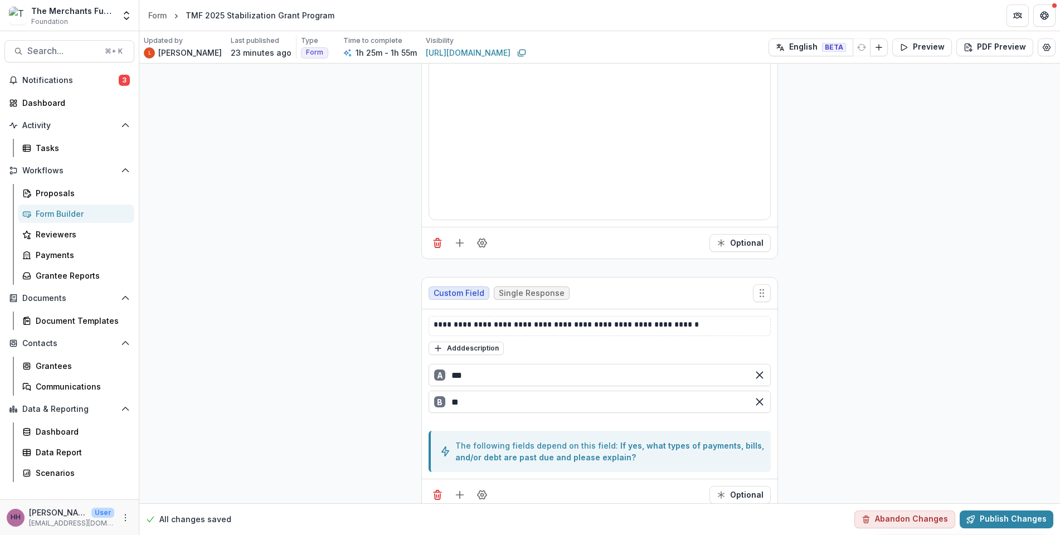
scroll to position [18076, 0]
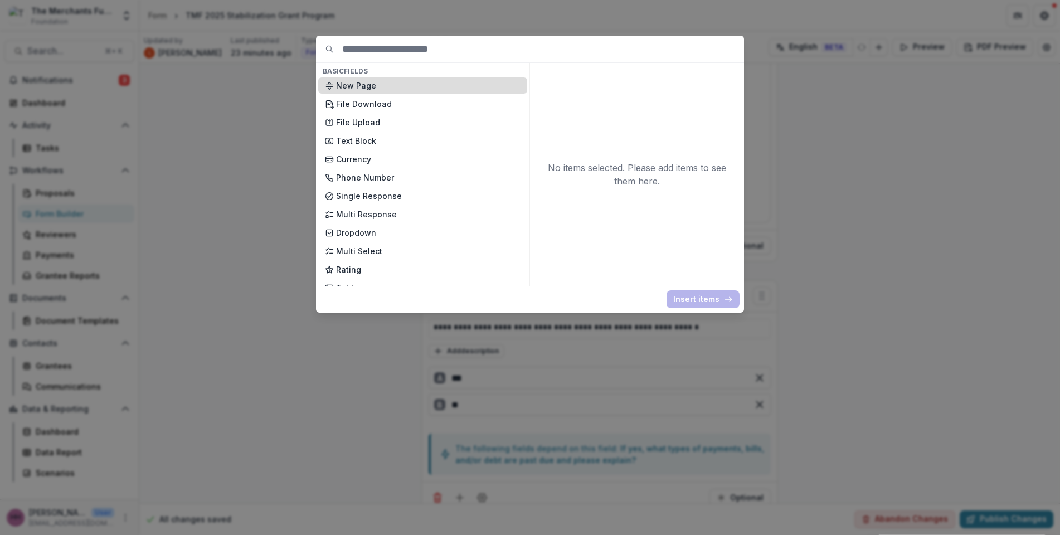
click at [376, 91] on p "New Page" at bounding box center [428, 86] width 185 height 12
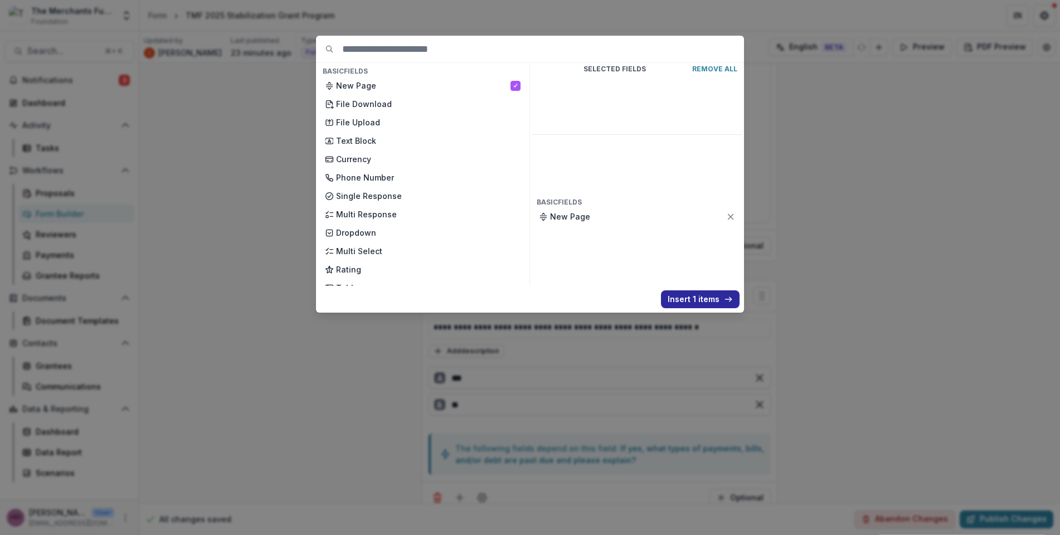
click at [740, 308] on button "Insert 1 items" at bounding box center [700, 299] width 79 height 18
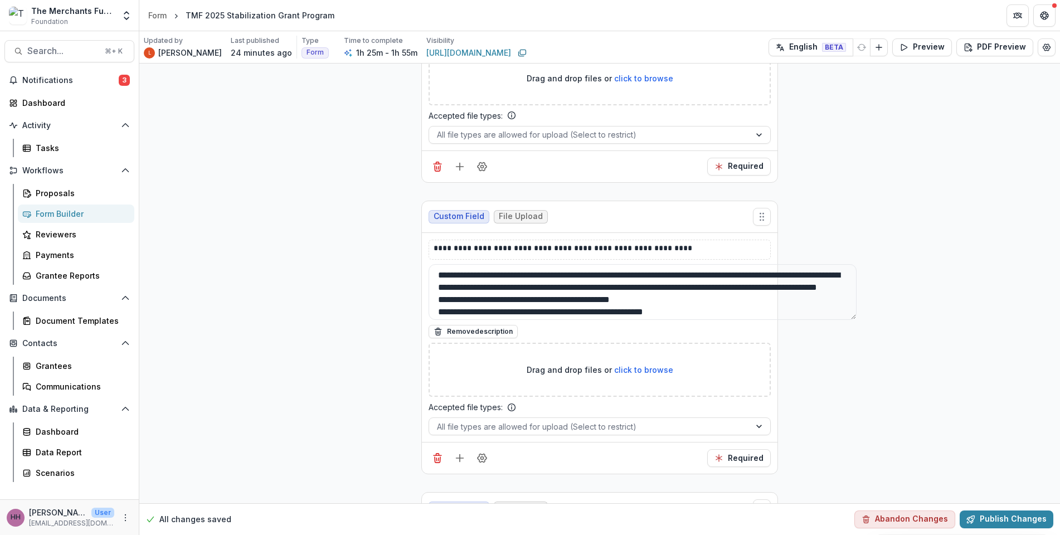
scroll to position [19574, 0]
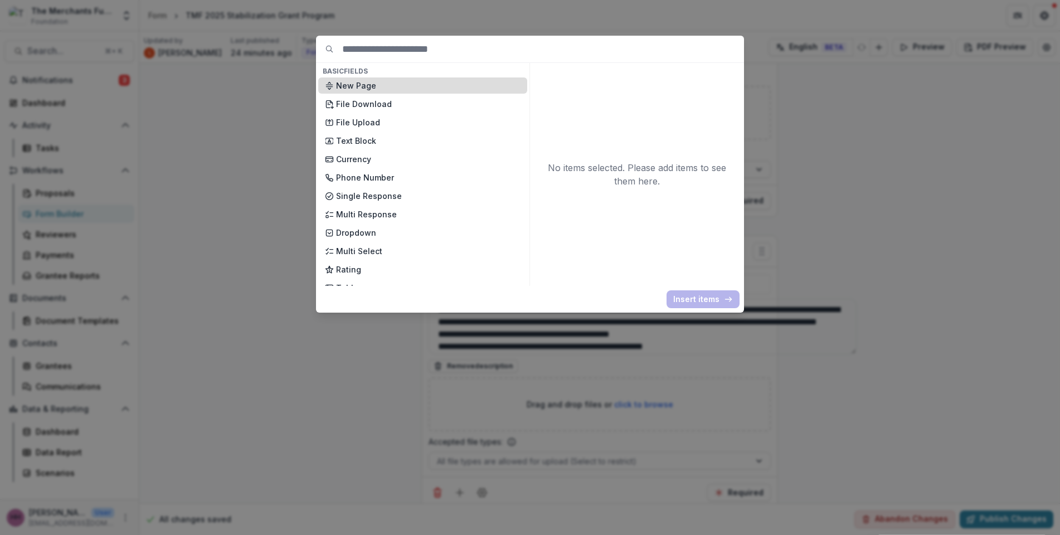
click at [386, 91] on p "New Page" at bounding box center [428, 86] width 185 height 12
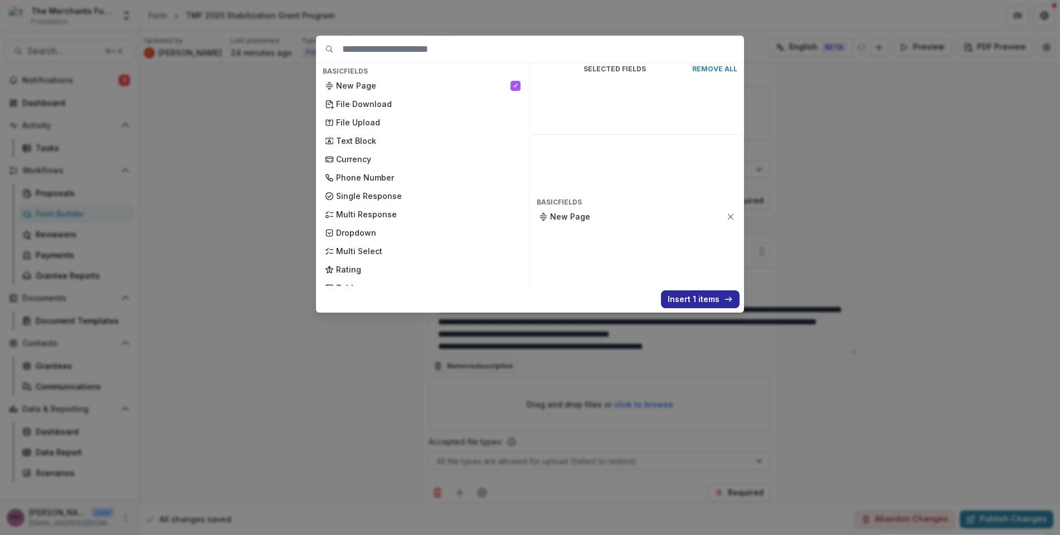
click at [740, 308] on button "Insert 1 items" at bounding box center [700, 299] width 79 height 18
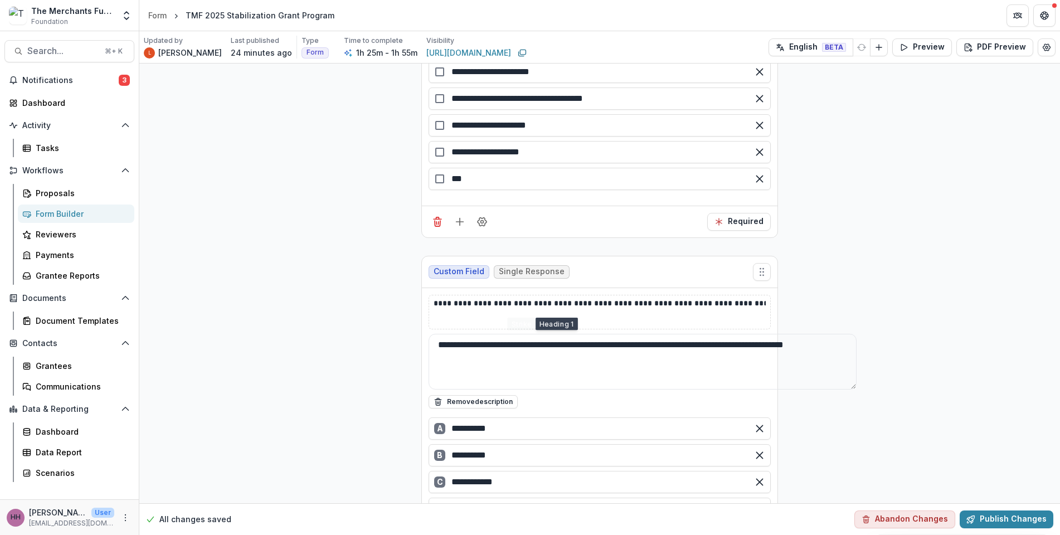
scroll to position [22352, 0]
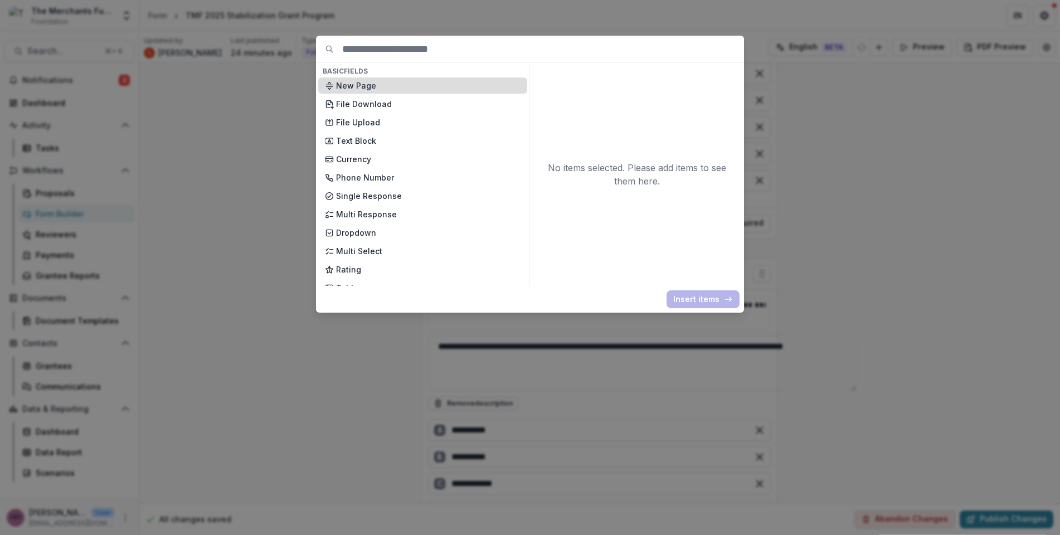
click at [401, 91] on p "New Page" at bounding box center [428, 86] width 185 height 12
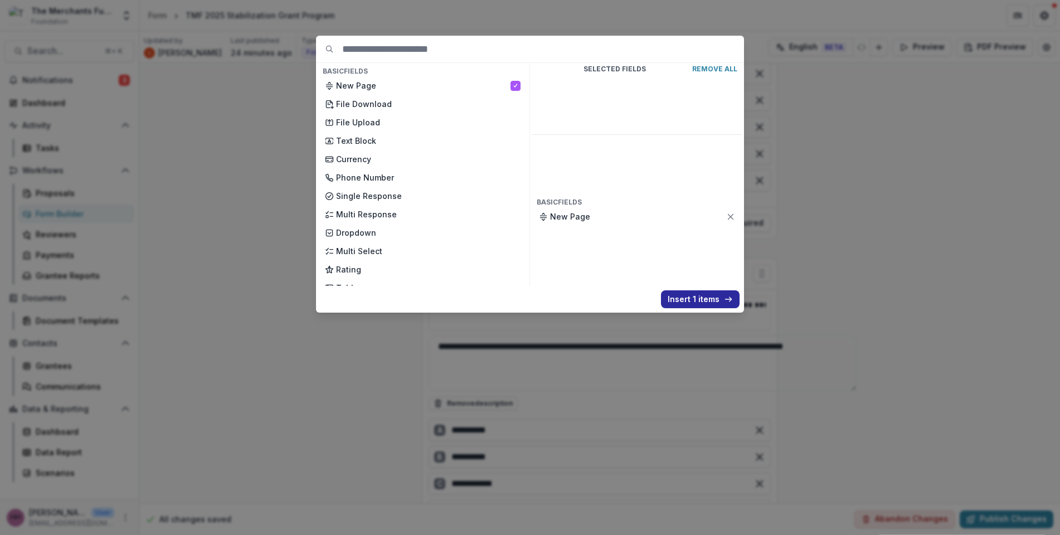
click at [726, 308] on button "Insert 1 items" at bounding box center [700, 299] width 79 height 18
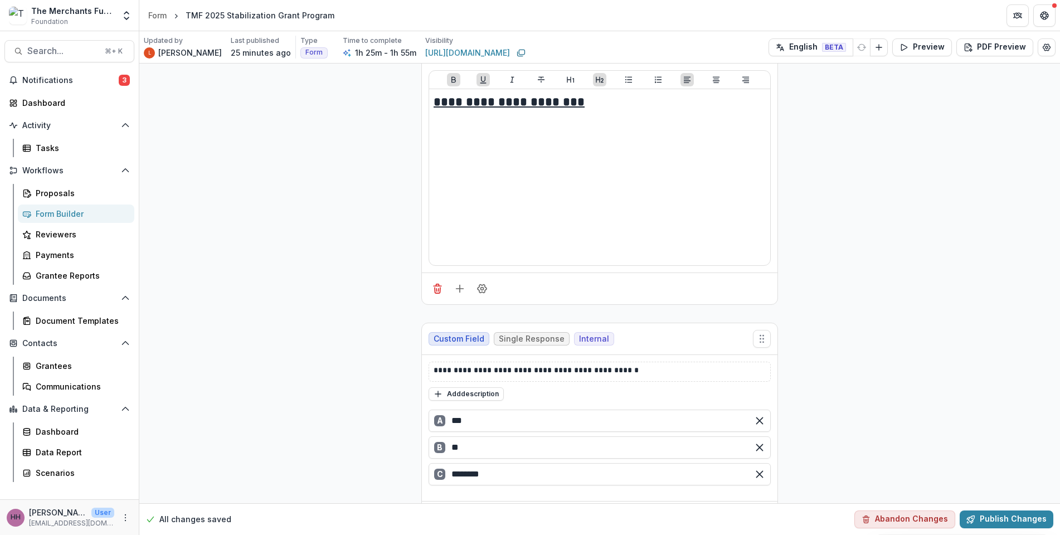
scroll to position [24055, 0]
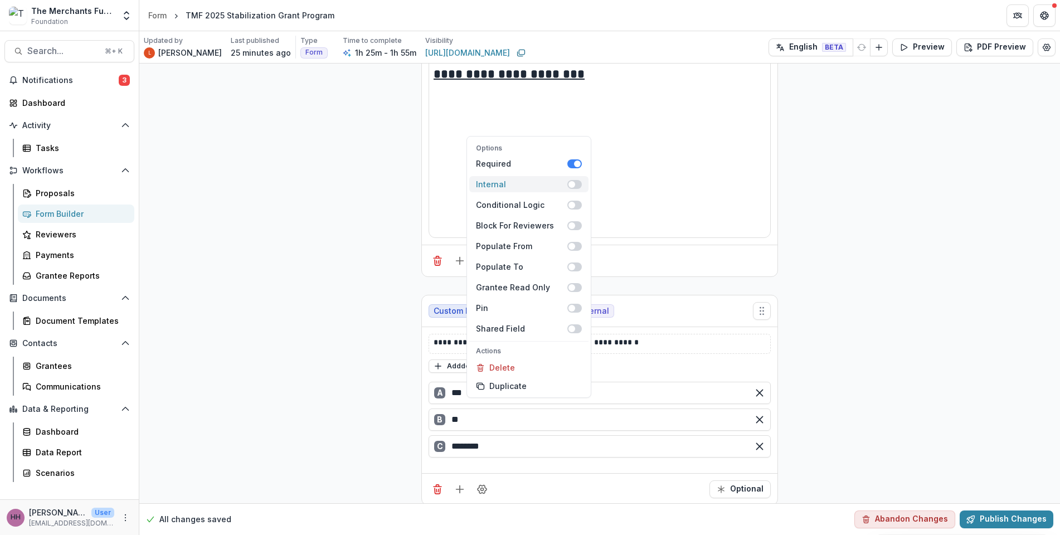
click at [582, 189] on span at bounding box center [575, 184] width 14 height 9
click at [581, 167] on span at bounding box center [577, 164] width 7 height 7
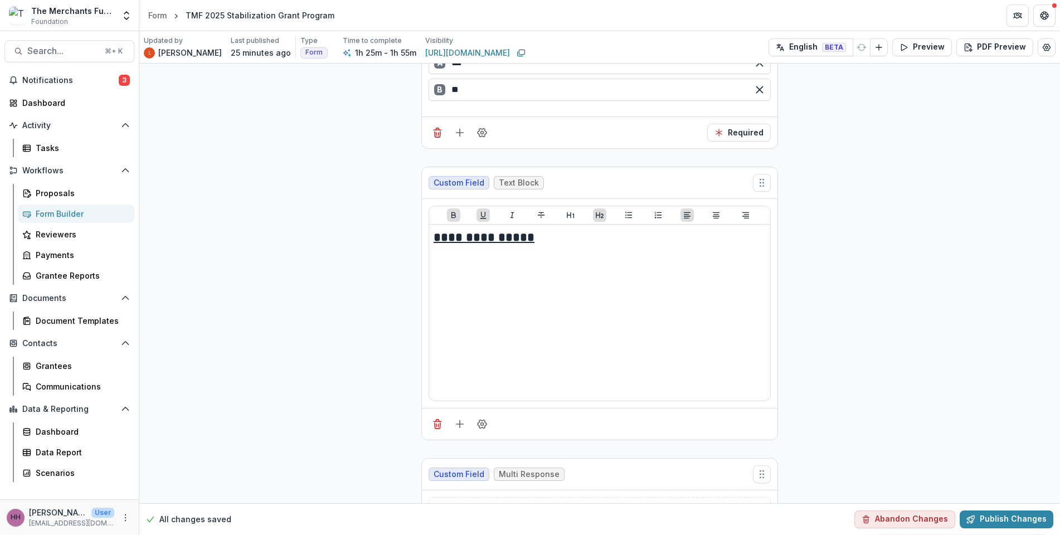
scroll to position [25528, 0]
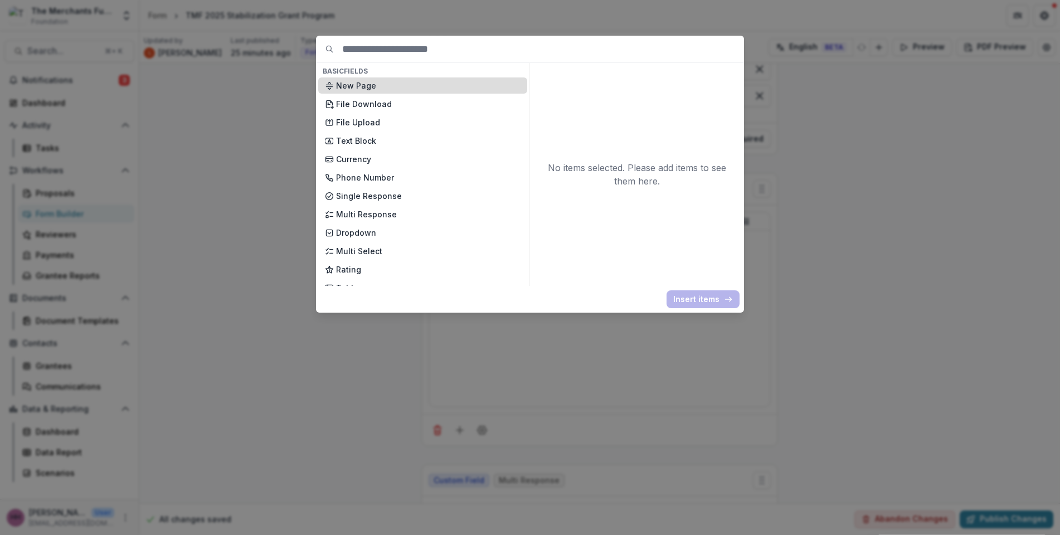
click at [399, 91] on p "New Page" at bounding box center [428, 86] width 185 height 12
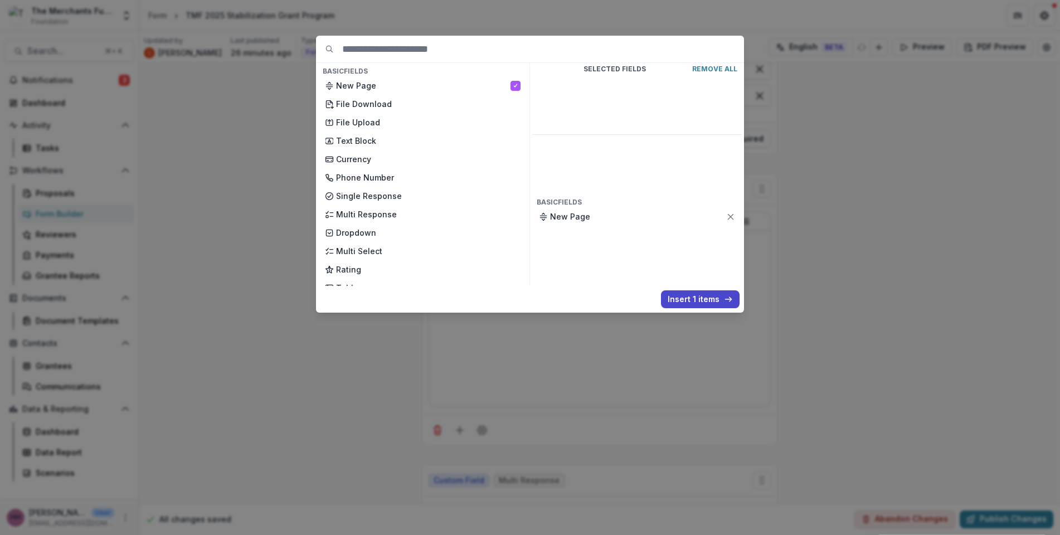
click at [740, 308] on button "Insert 1 items" at bounding box center [700, 299] width 79 height 18
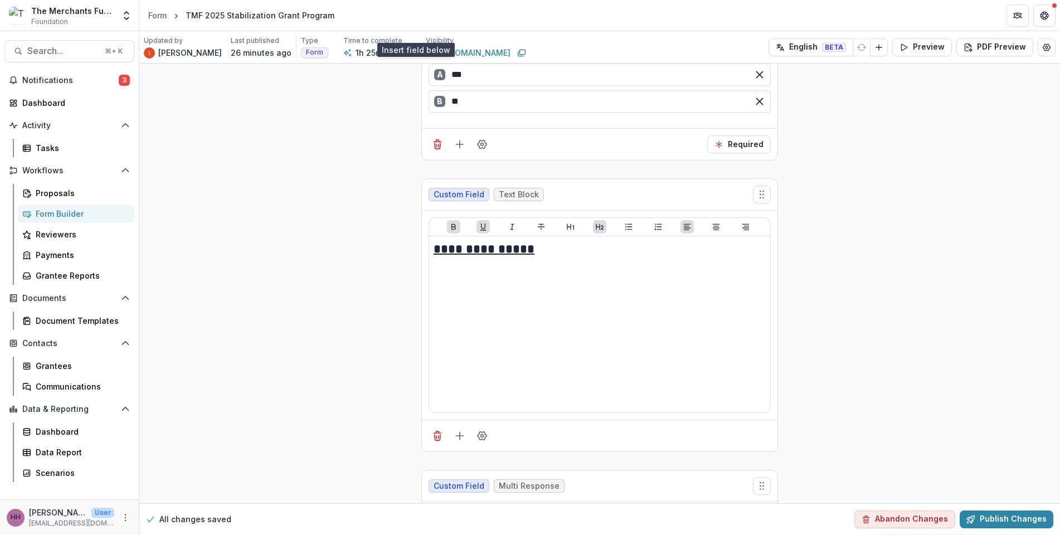
scroll to position [25687, 0]
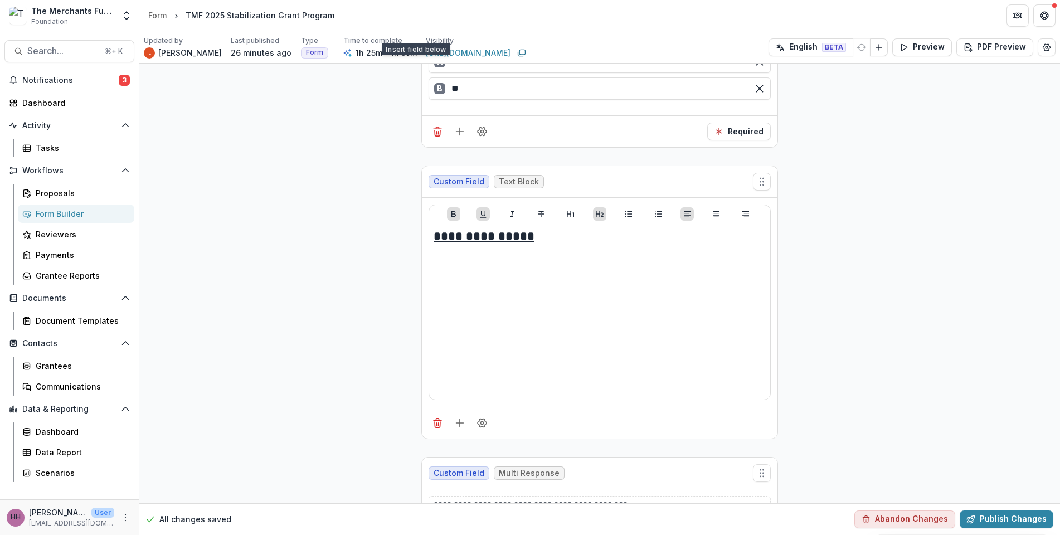
drag, startPoint x: 506, startPoint y: 340, endPoint x: 358, endPoint y: 313, distance: 149.6
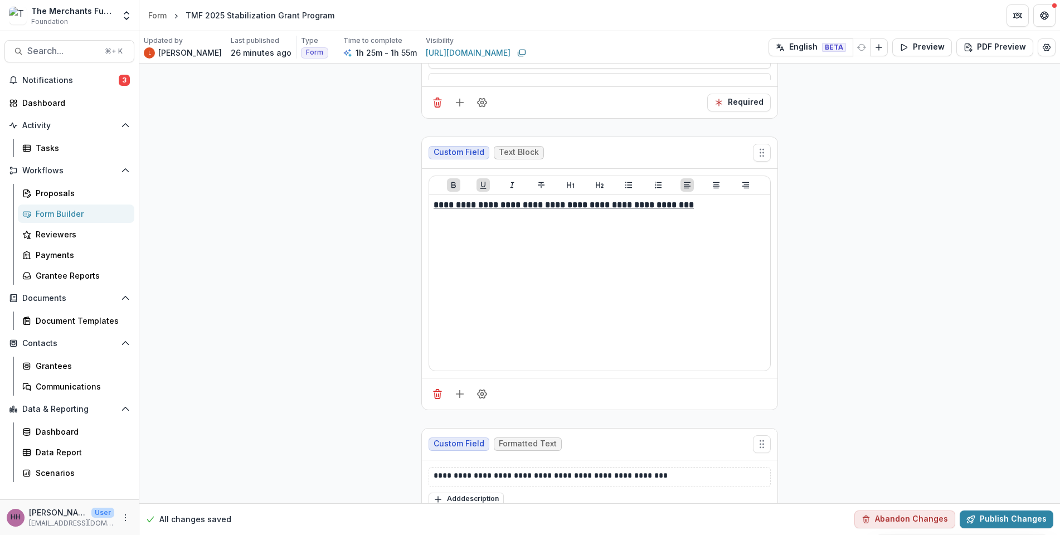
scroll to position [26432, 0]
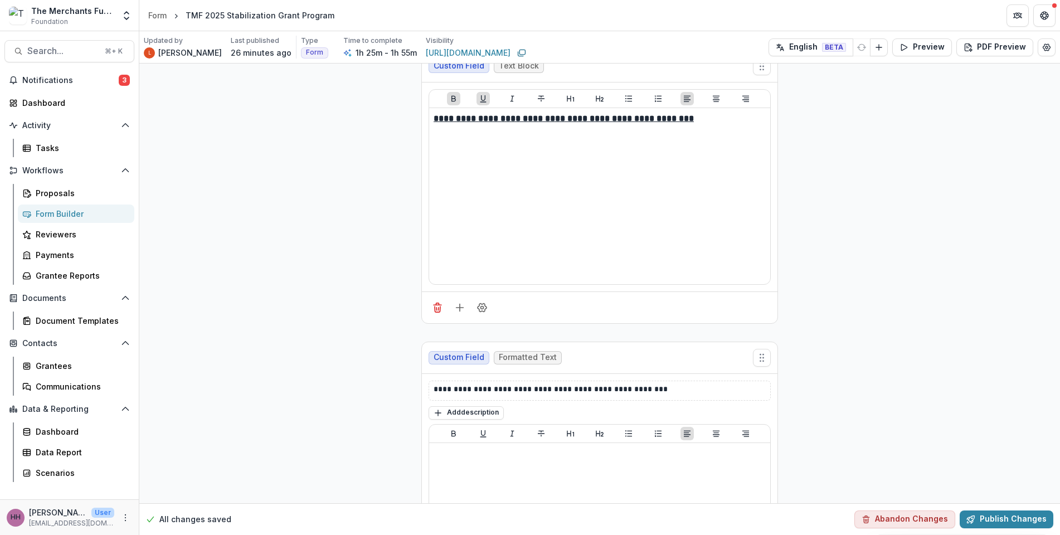
scroll to position [26472, 0]
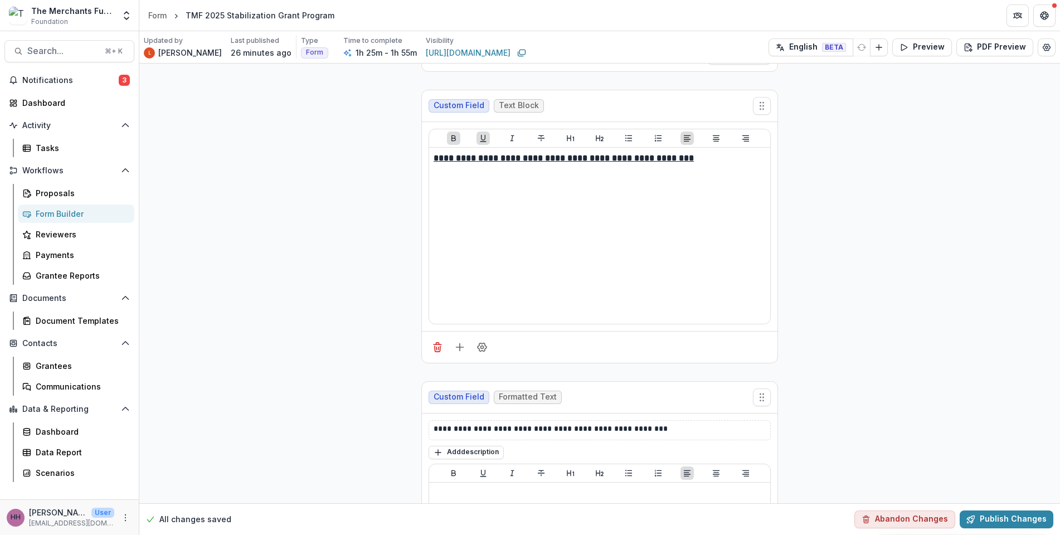
type textarea "**********"
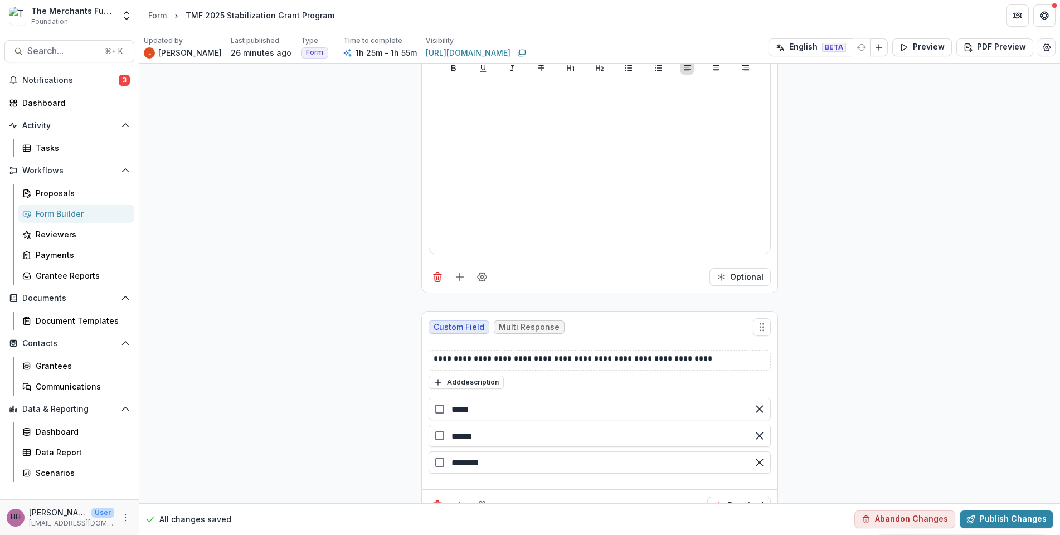
scroll to position [27216, 0]
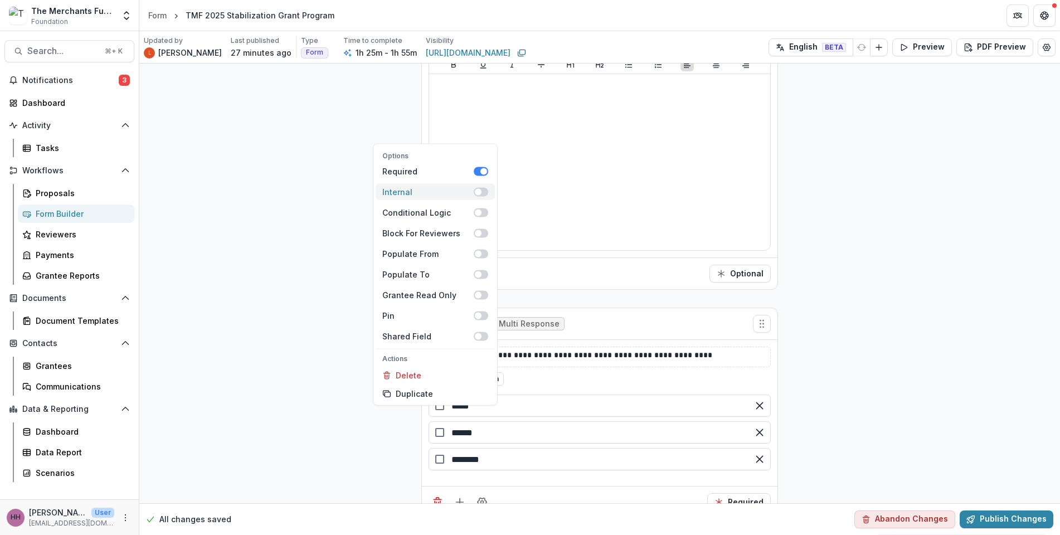
click at [488, 187] on span at bounding box center [481, 191] width 14 height 9
click at [488, 167] on span at bounding box center [481, 171] width 14 height 9
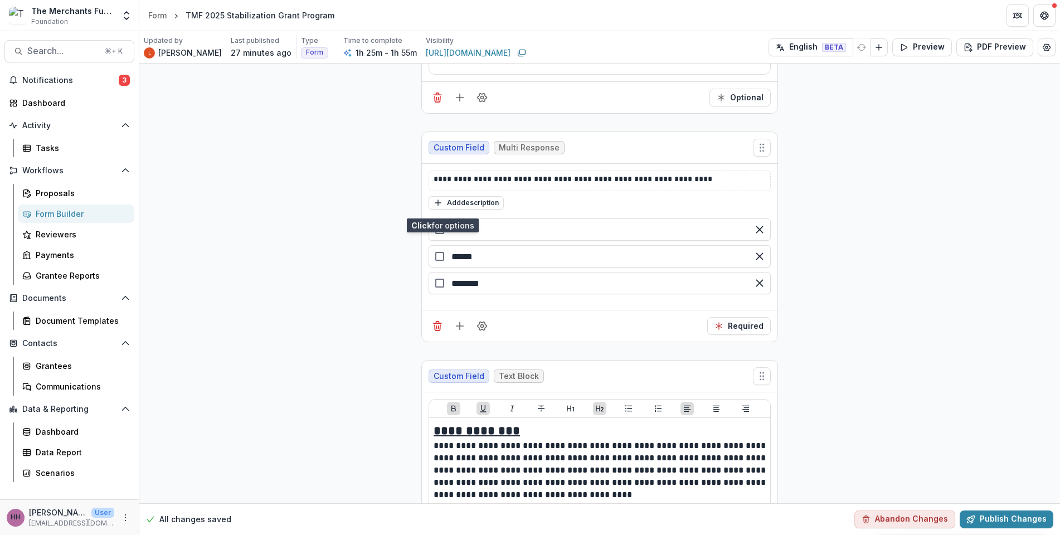
scroll to position [27441, 0]
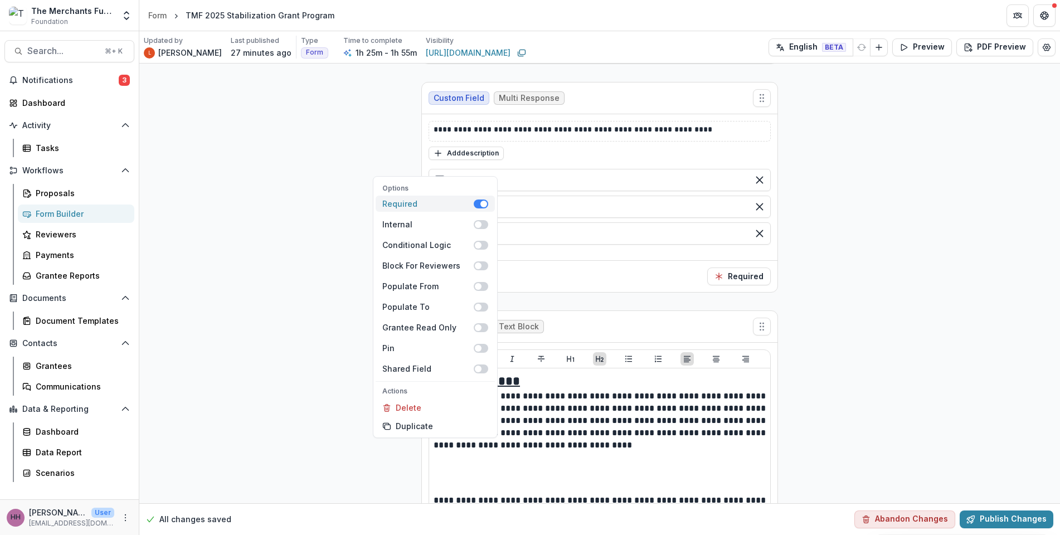
click at [488, 200] on span at bounding box center [481, 204] width 14 height 9
click at [482, 221] on span at bounding box center [478, 224] width 7 height 7
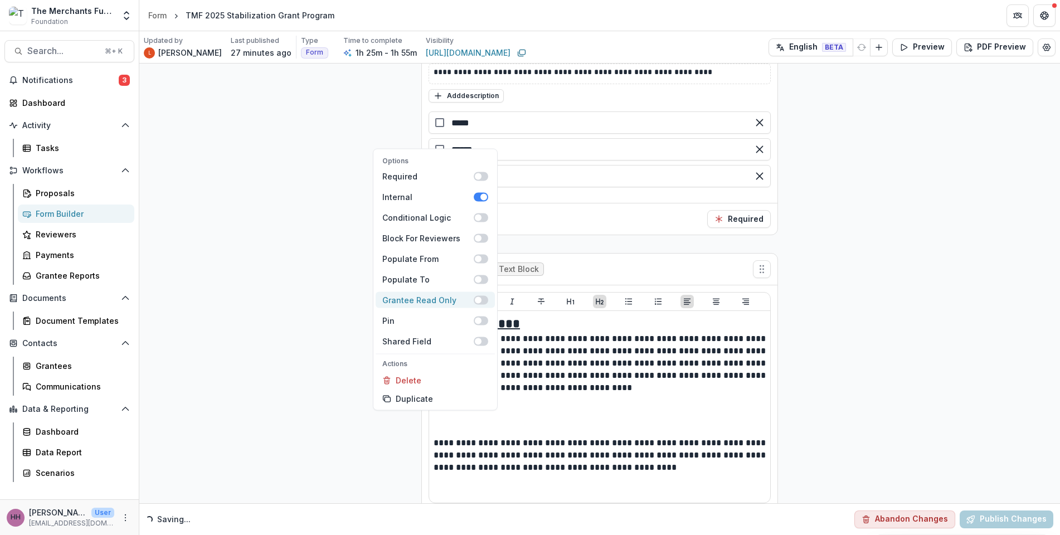
scroll to position [27610, 0]
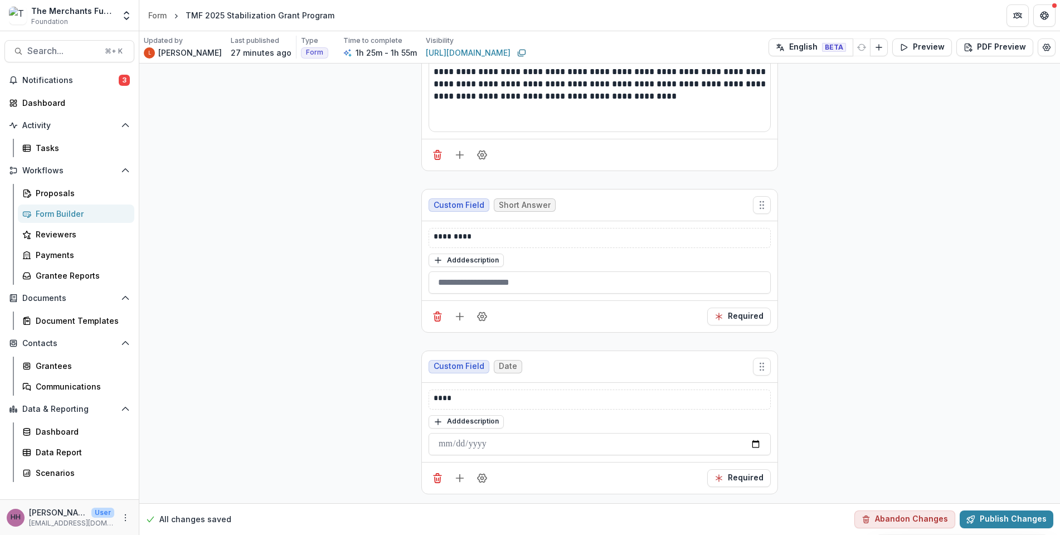
scroll to position [28423, 0]
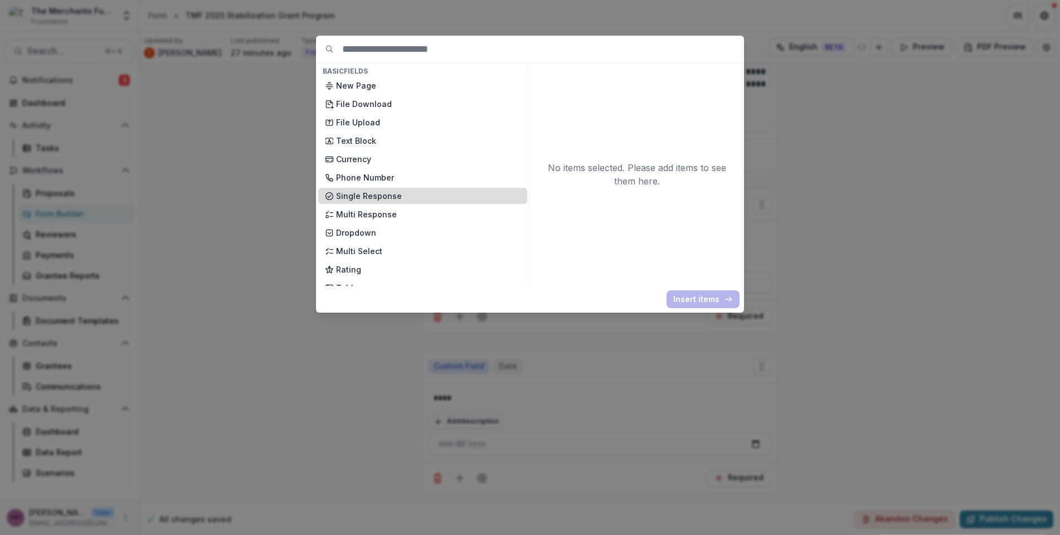
click at [358, 202] on p "Single Response" at bounding box center [428, 196] width 185 height 12
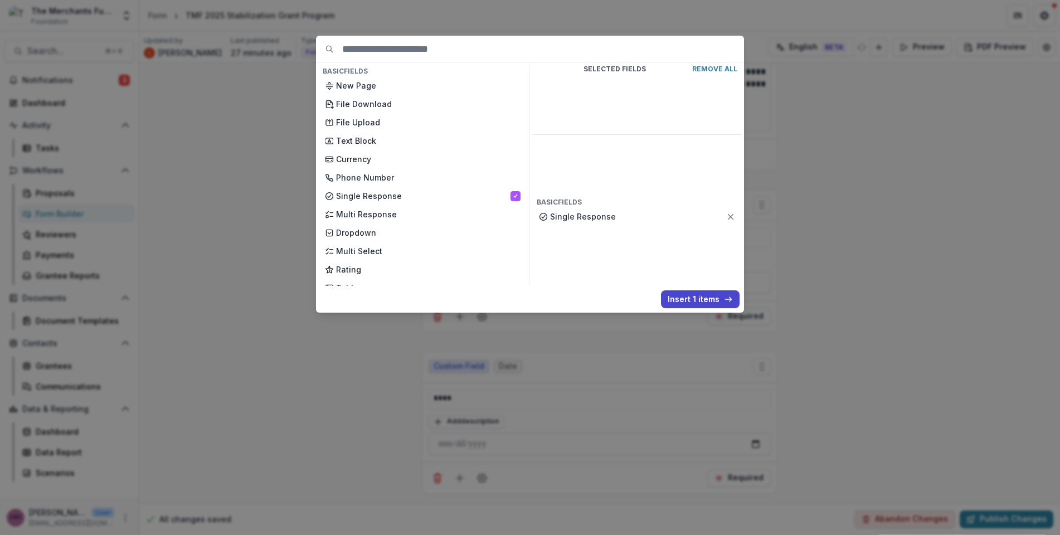
drag, startPoint x: 736, startPoint y: 322, endPoint x: 650, endPoint y: 311, distance: 87.1
click at [736, 308] on button "Insert 1 items" at bounding box center [700, 299] width 79 height 18
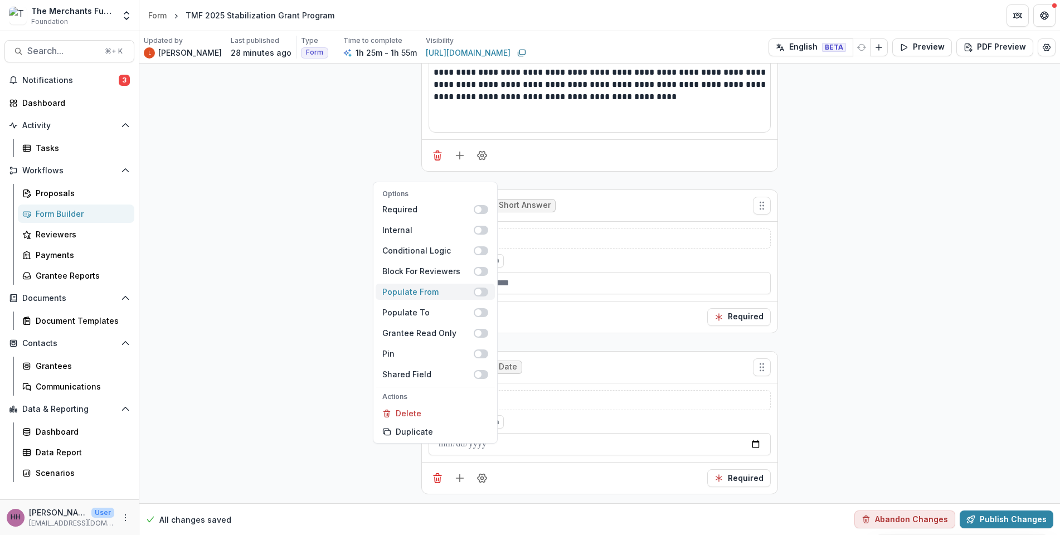
click at [482, 289] on span at bounding box center [478, 292] width 7 height 7
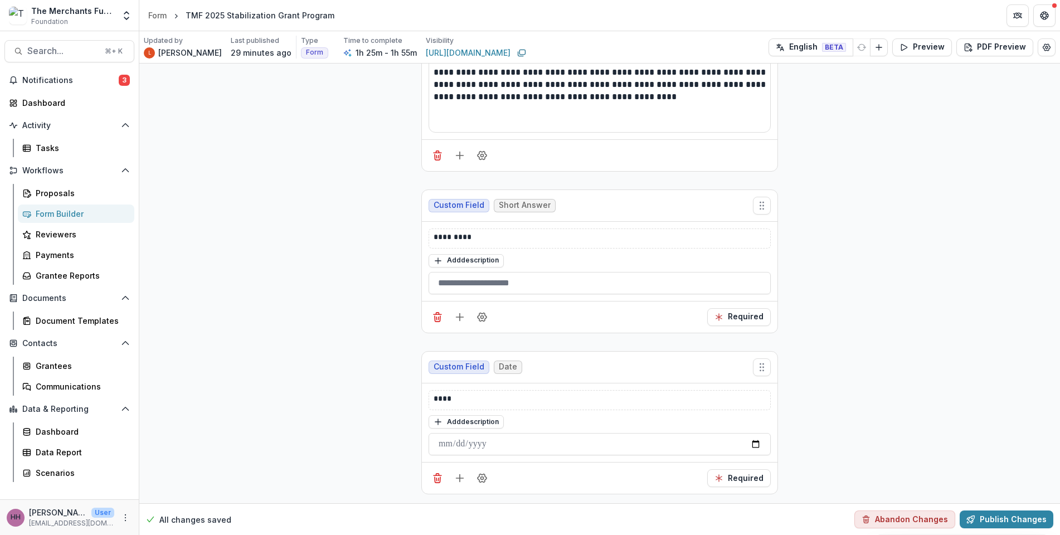
scroll to position [28613, 0]
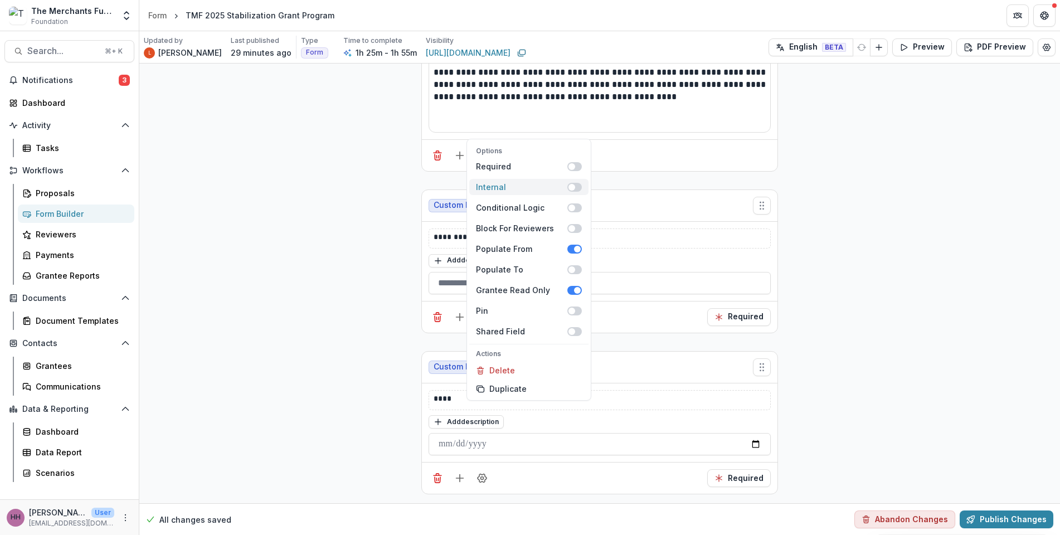
click at [582, 192] on span at bounding box center [575, 187] width 14 height 9
click at [581, 294] on span at bounding box center [577, 290] width 7 height 7
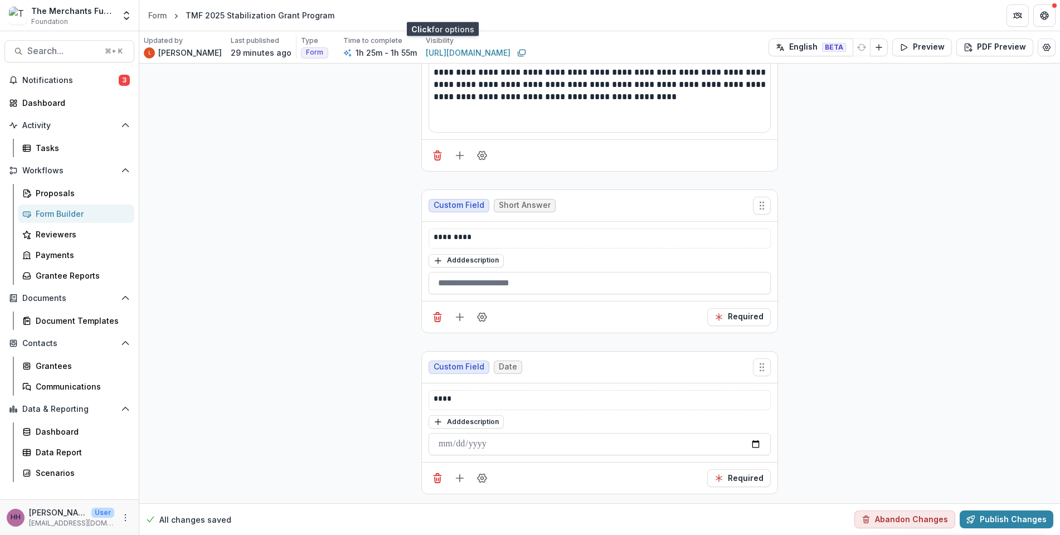
scroll to position [28909, 0]
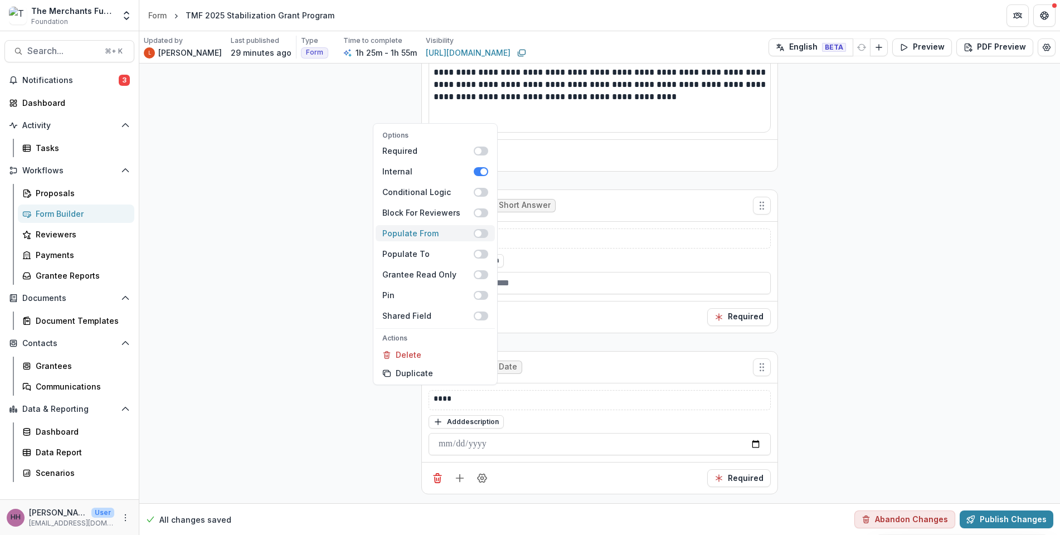
click at [488, 229] on span at bounding box center [481, 233] width 14 height 9
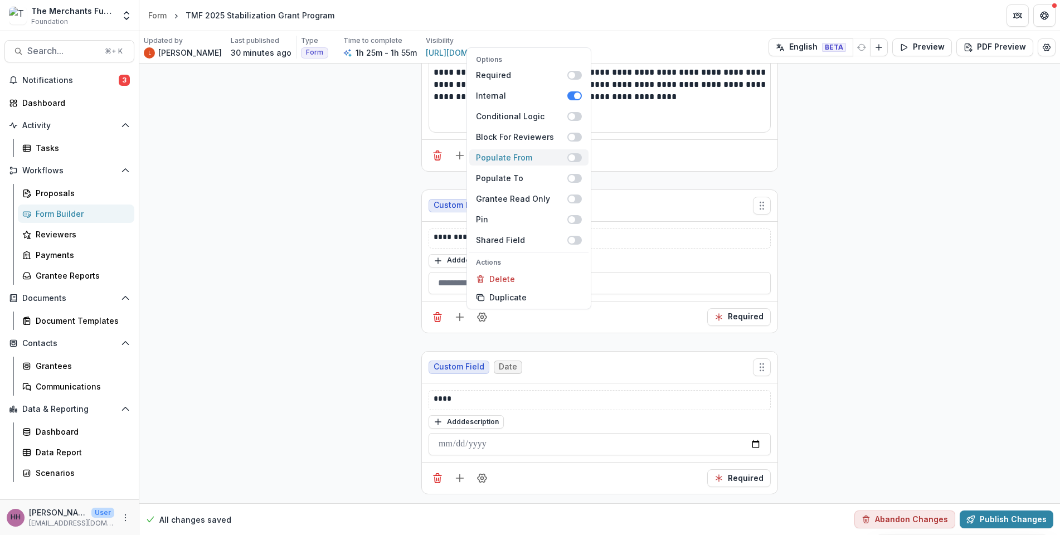
click at [589, 166] on label "Populate From" at bounding box center [528, 157] width 119 height 16
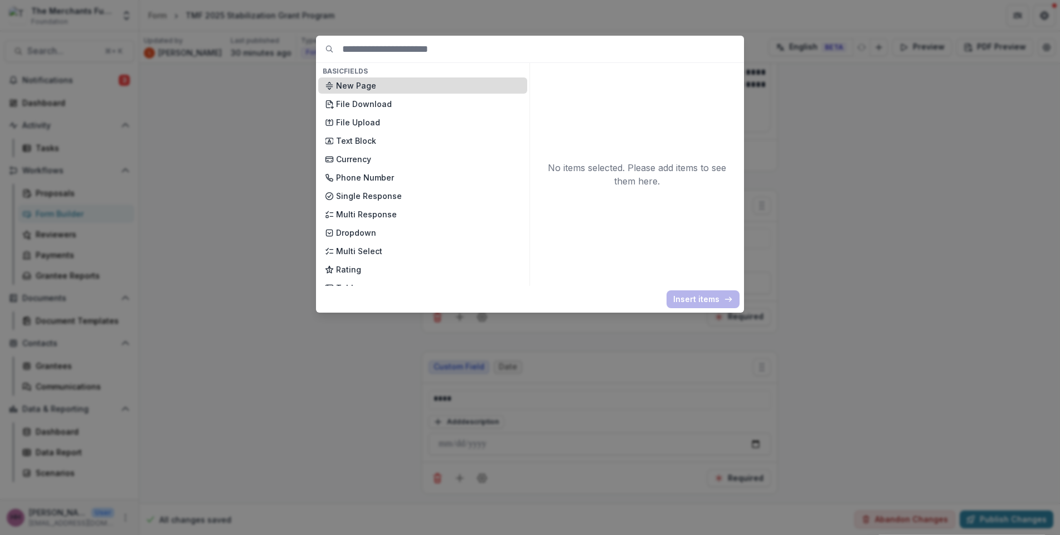
click at [444, 91] on p "New Page" at bounding box center [428, 86] width 185 height 12
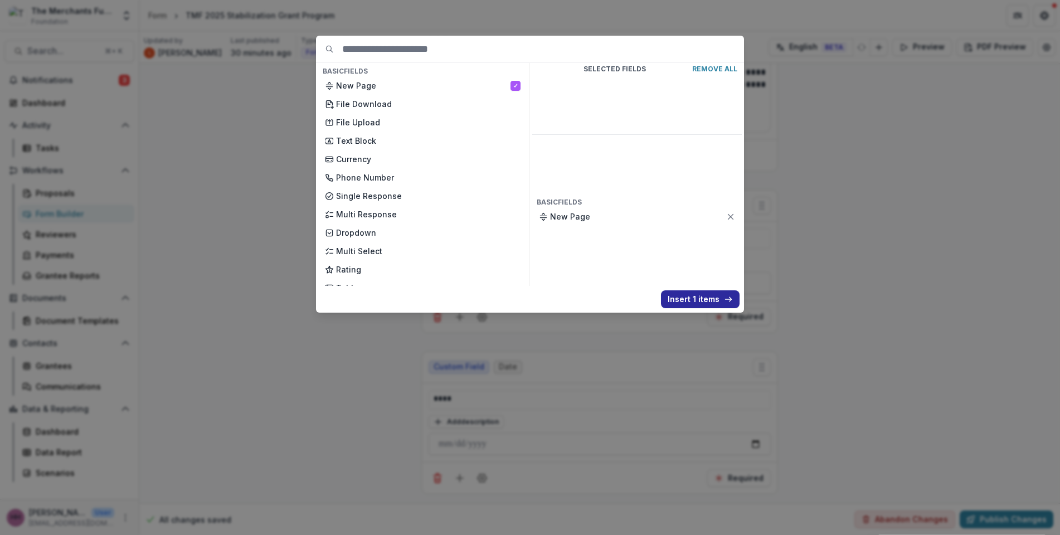
click at [740, 308] on button "Insert 1 items" at bounding box center [700, 299] width 79 height 18
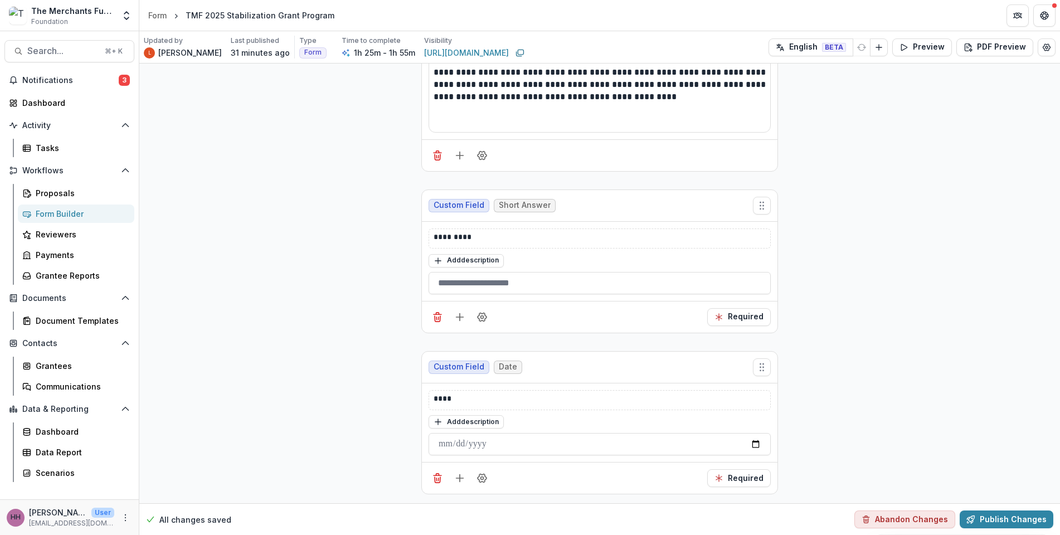
scroll to position [29525, 0]
drag, startPoint x: 468, startPoint y: 158, endPoint x: 354, endPoint y: 143, distance: 114.7
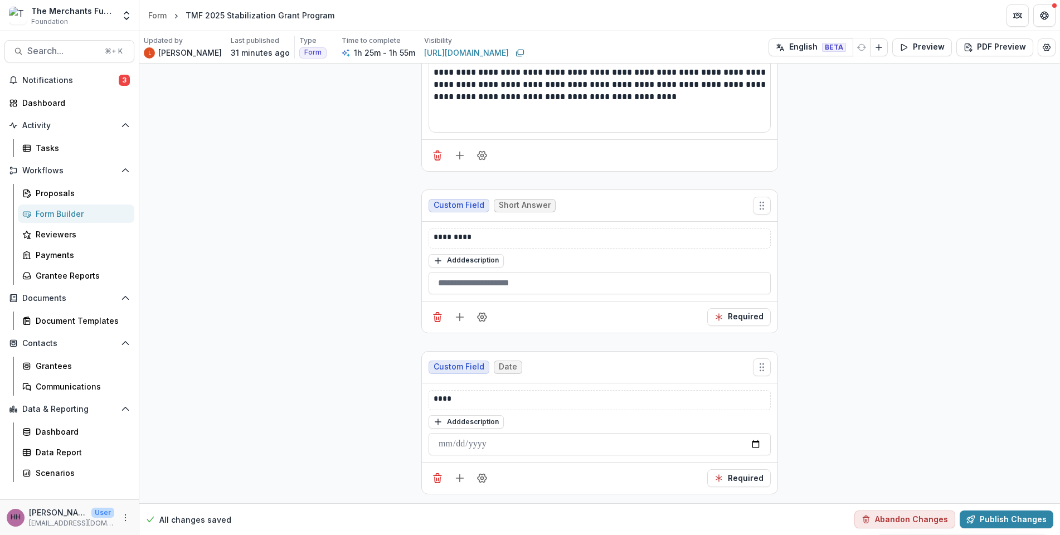
scroll to position [30433, 0]
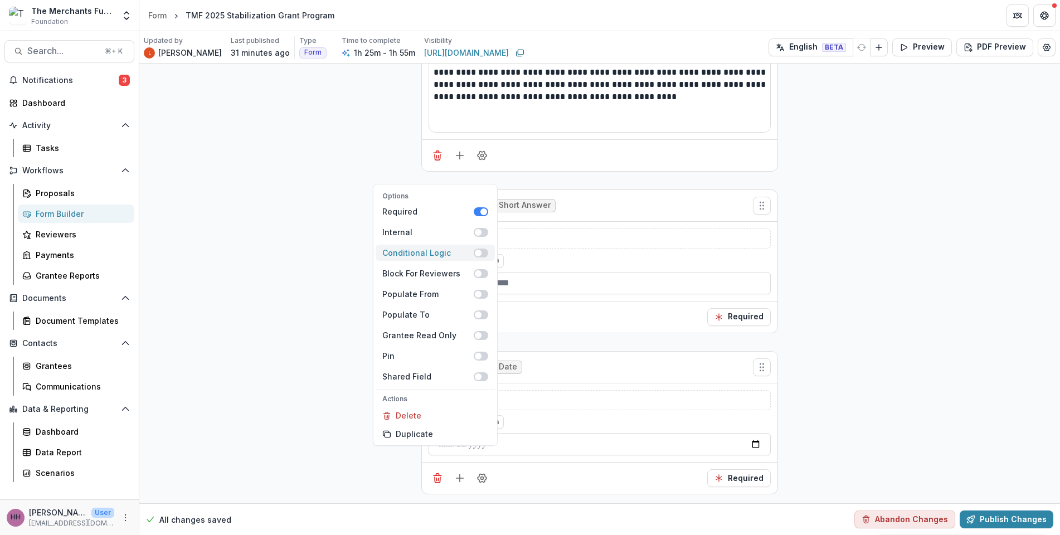
click at [488, 249] on span at bounding box center [481, 253] width 14 height 9
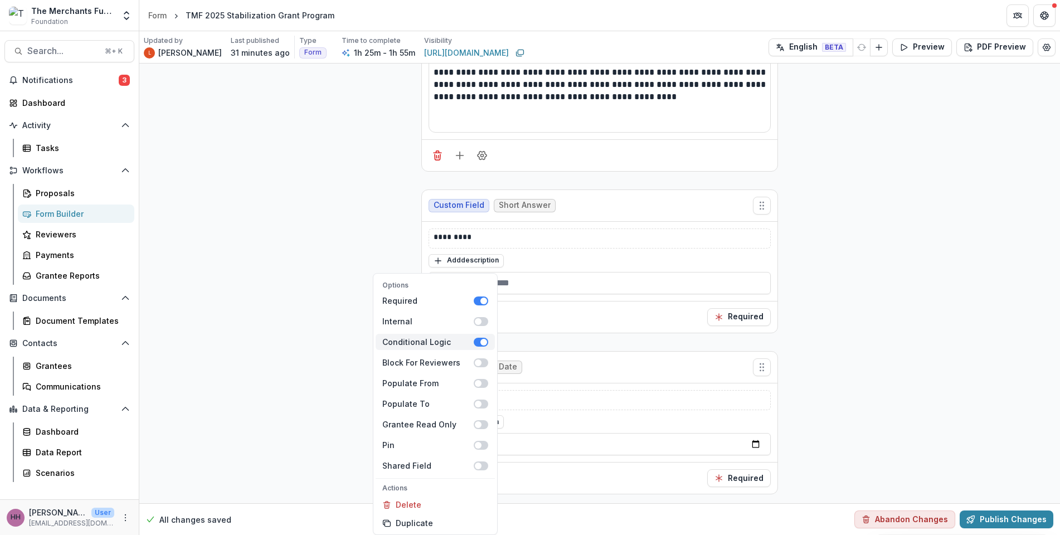
scroll to position [30496, 0]
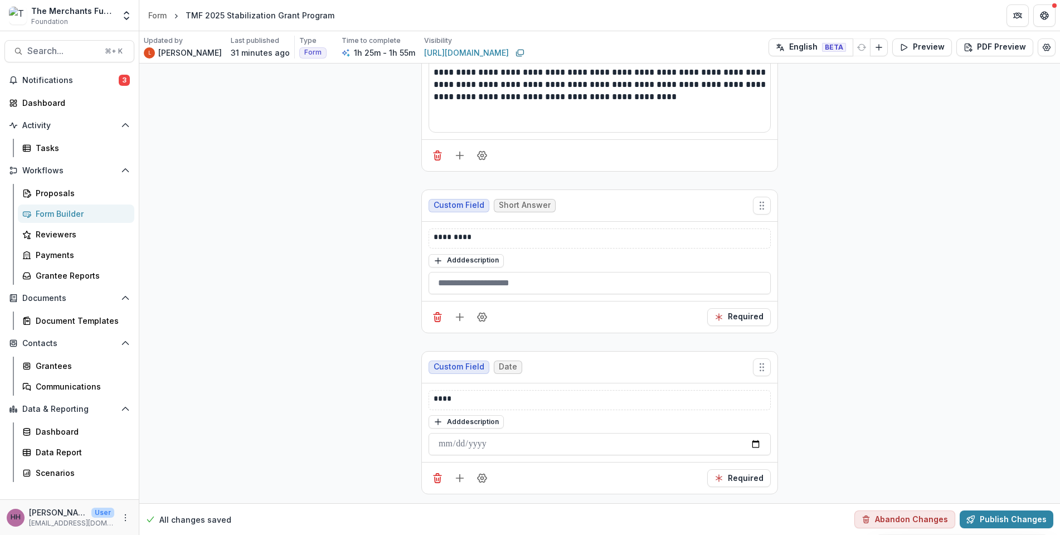
click at [983, 517] on button "Publish Changes" at bounding box center [1007, 520] width 94 height 18
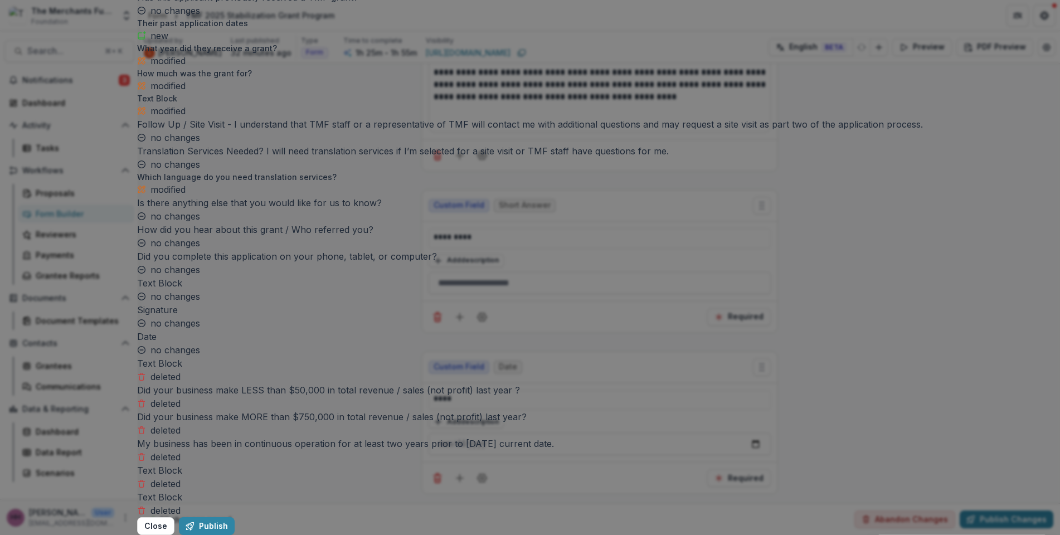
scroll to position [7089, 0]
click at [235, 517] on button "Publish" at bounding box center [207, 526] width 56 height 18
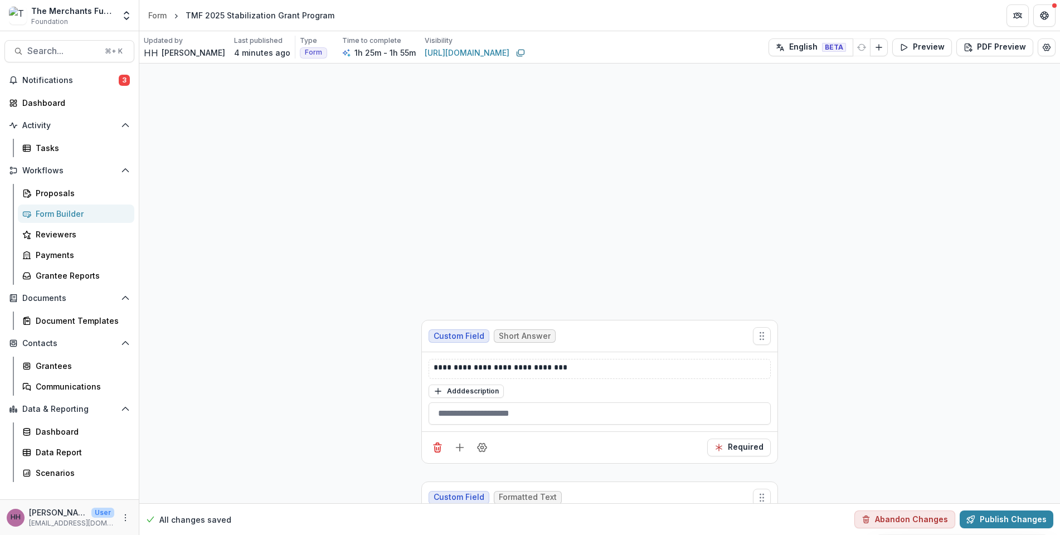
scroll to position [1965, 0]
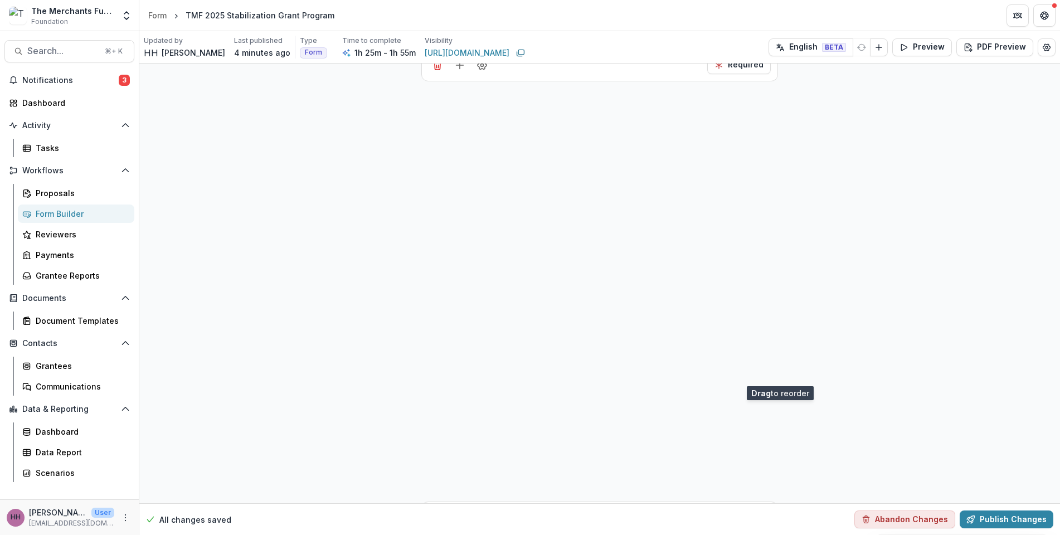
drag, startPoint x: 812, startPoint y: 401, endPoint x: 792, endPoint y: 373, distance: 34.8
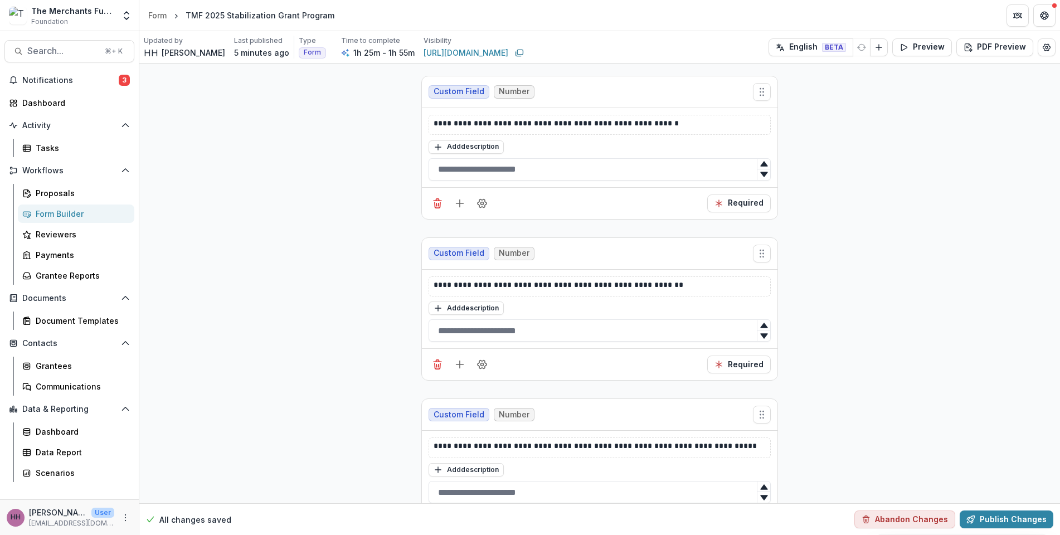
scroll to position [3415, 0]
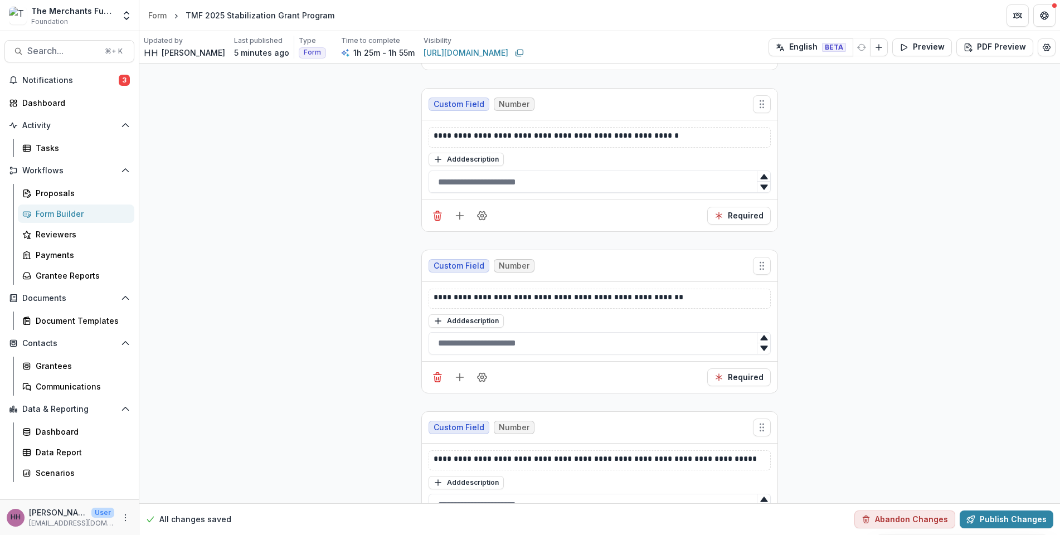
drag, startPoint x: 471, startPoint y: 358, endPoint x: 390, endPoint y: 356, distance: 81.4
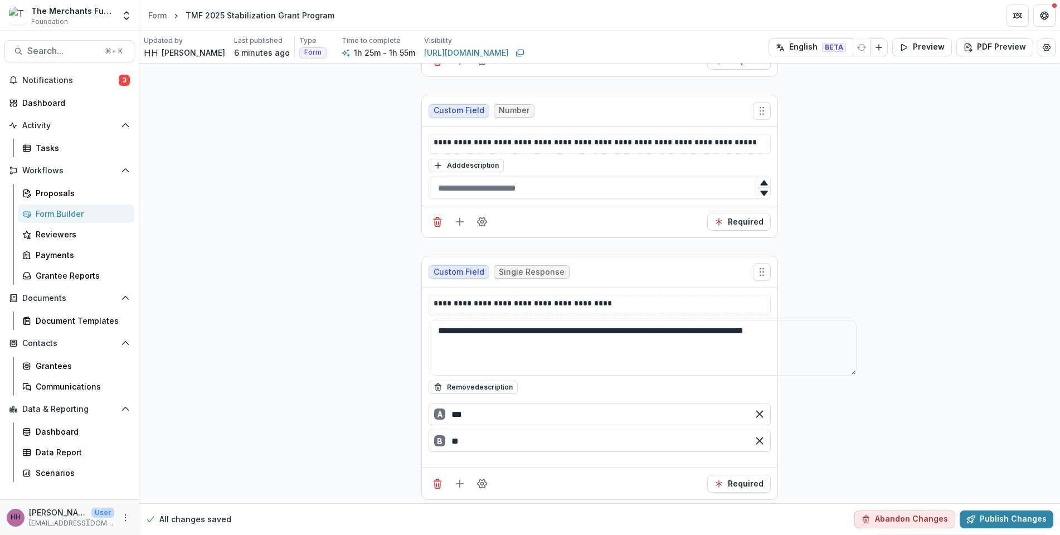
scroll to position [3456, 0]
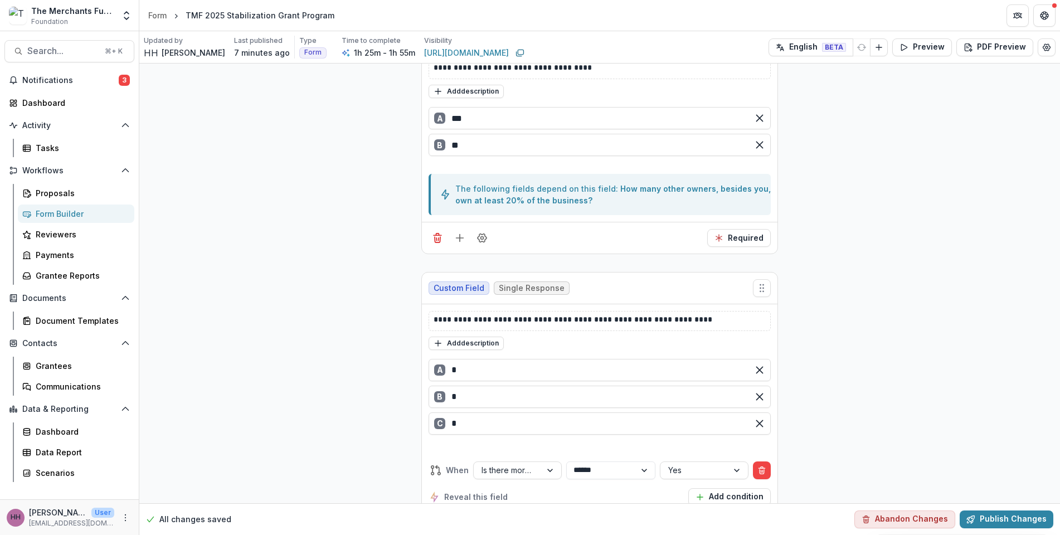
scroll to position [4545, 0]
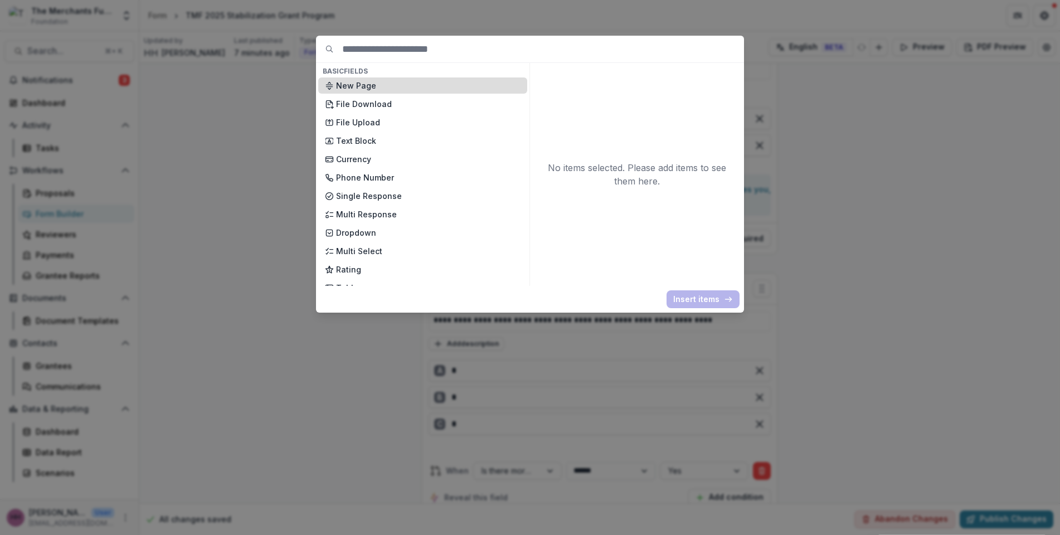
click at [372, 91] on p "New Page" at bounding box center [428, 86] width 185 height 12
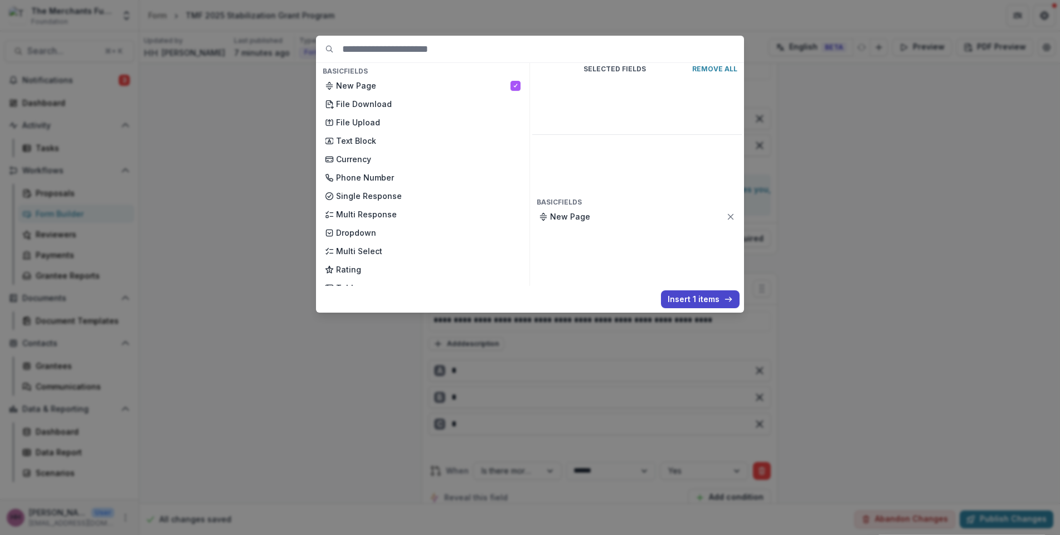
drag, startPoint x: 745, startPoint y: 313, endPoint x: 747, endPoint y: 305, distance: 8.1
click at [744, 305] on div "Basic Fields New Page File Download File Upload Text Block Currency Phone Numbe…" at bounding box center [530, 172] width 428 height 273
click at [740, 308] on button "Insert 1 items" at bounding box center [700, 299] width 79 height 18
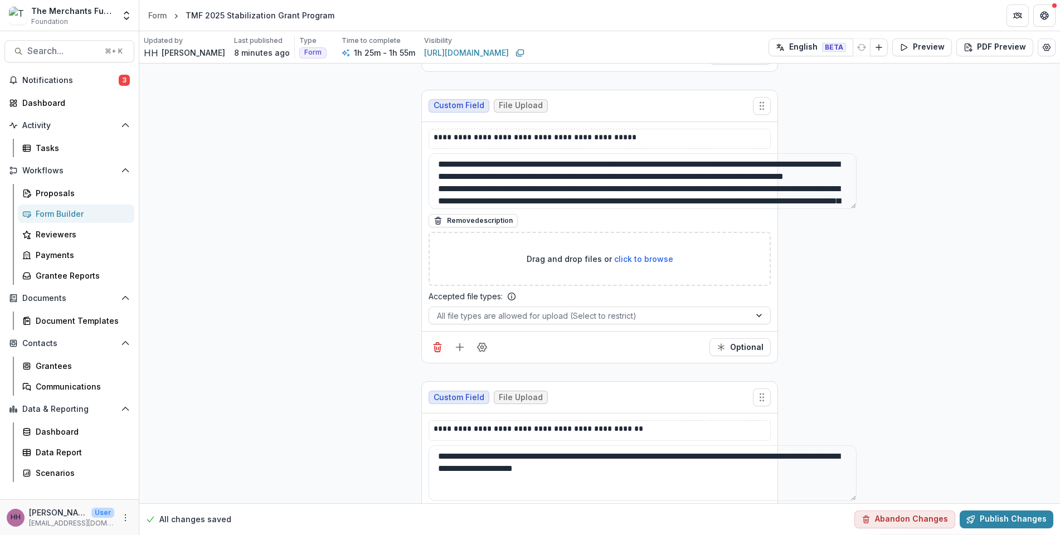
scroll to position [9715, 0]
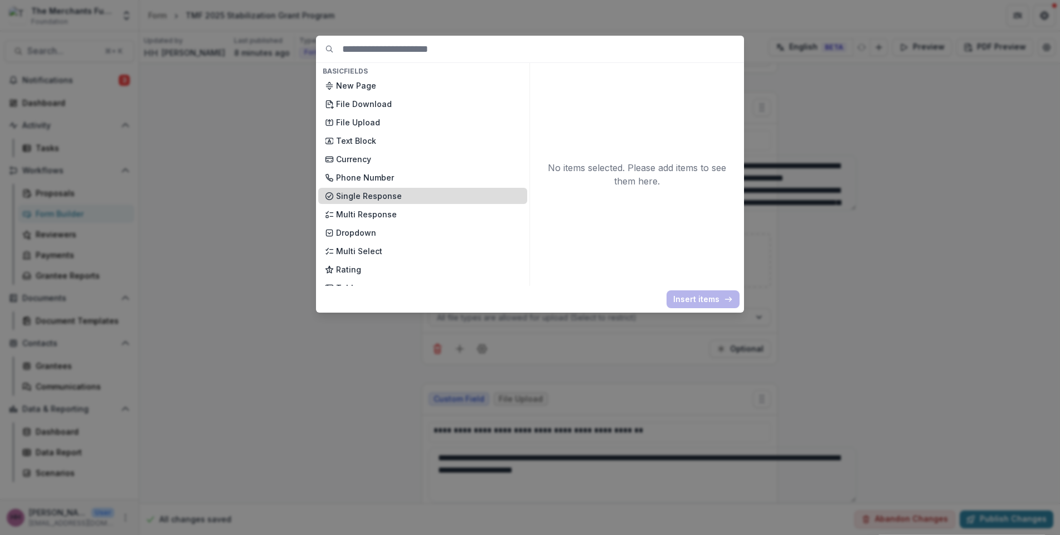
click at [384, 202] on p "Single Response" at bounding box center [428, 196] width 185 height 12
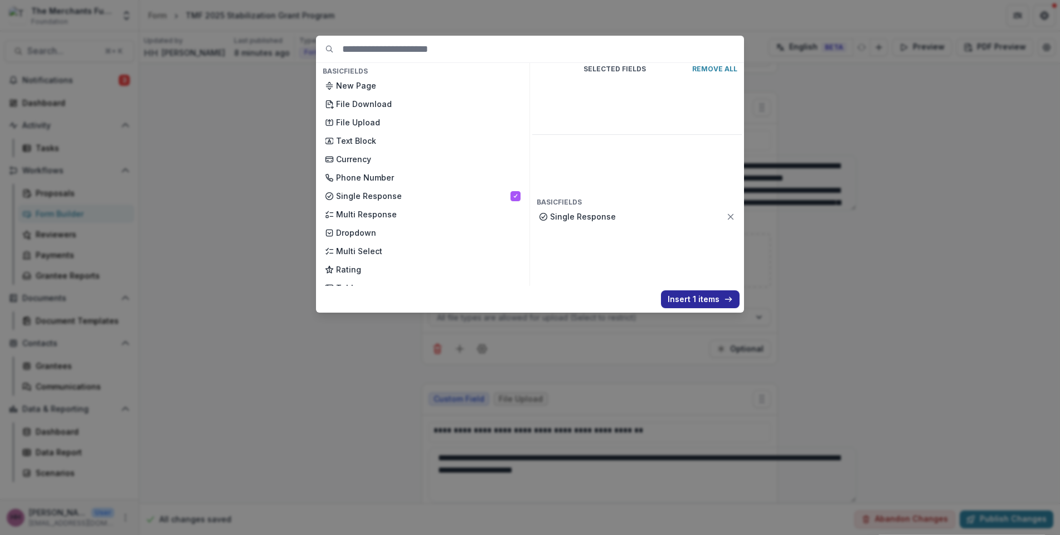
click at [740, 308] on button "Insert 1 items" at bounding box center [700, 299] width 79 height 18
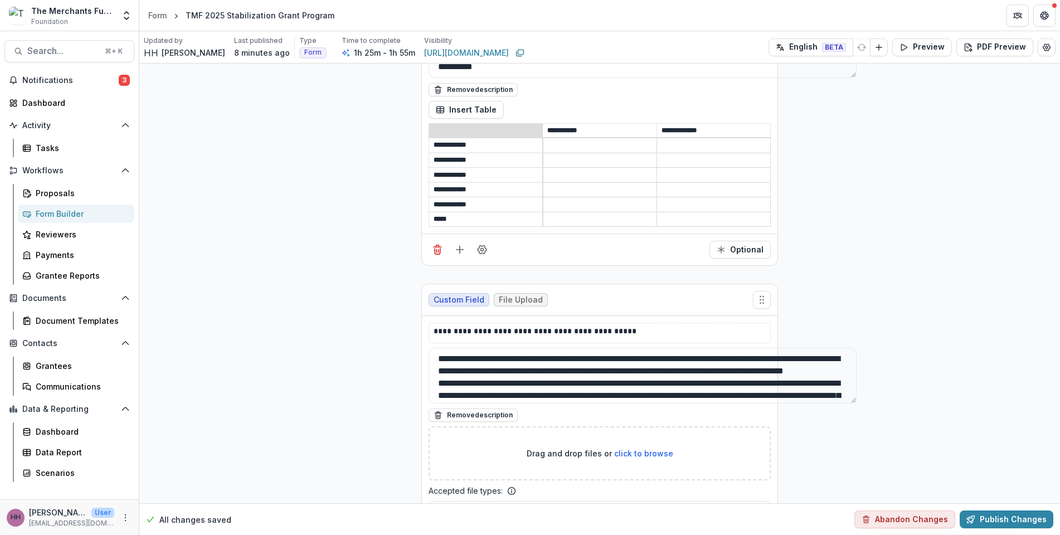
type input "***"
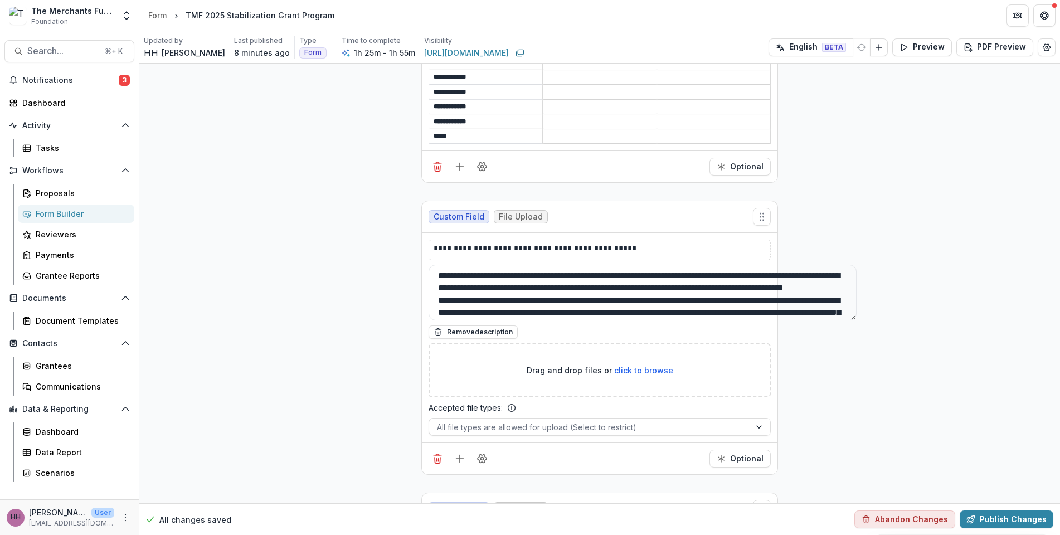
scroll to position [9826, 0]
type input "**"
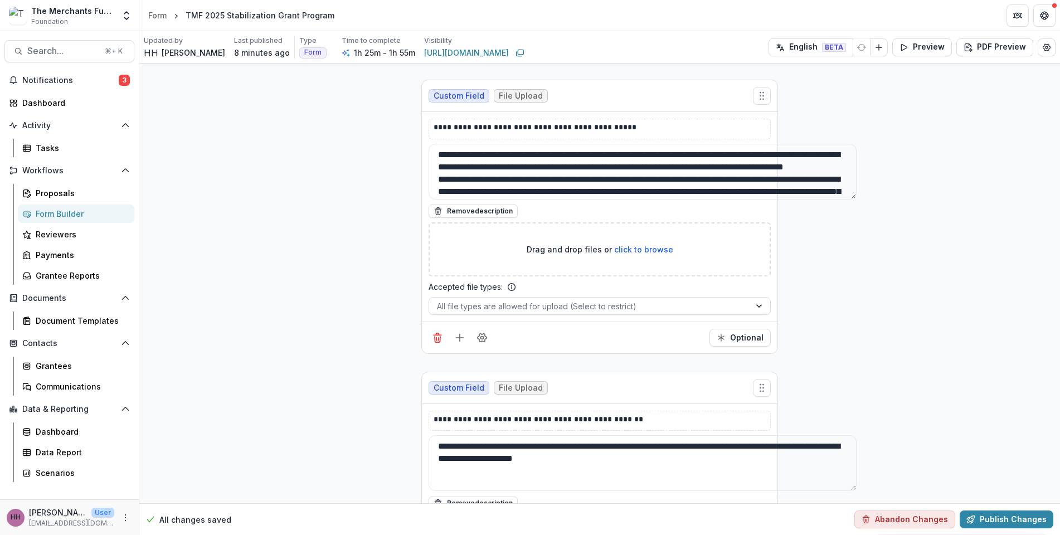
scroll to position [9950, 0]
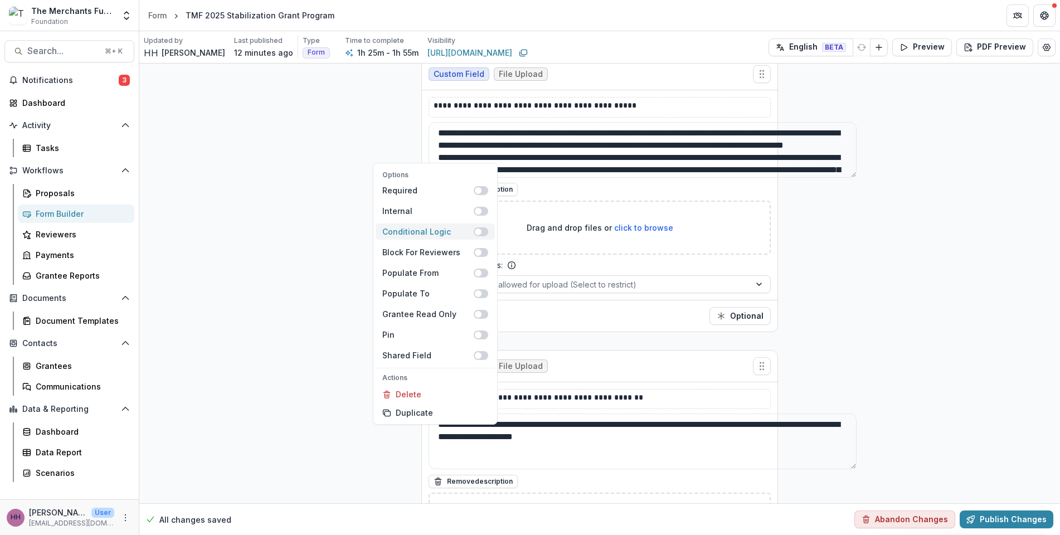
click at [474, 226] on div "Conditional Logic" at bounding box center [427, 232] width 91 height 12
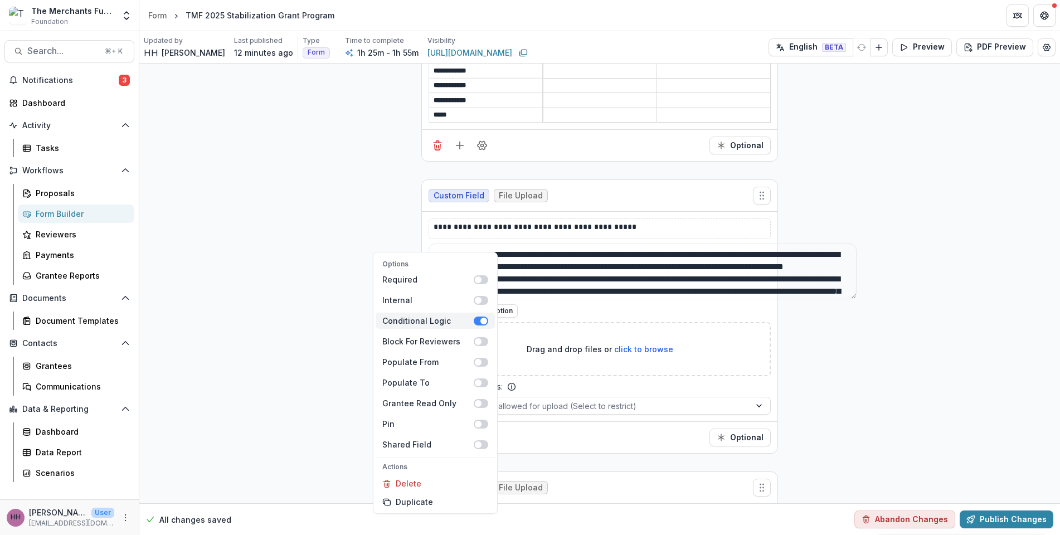
scroll to position [10013, 0]
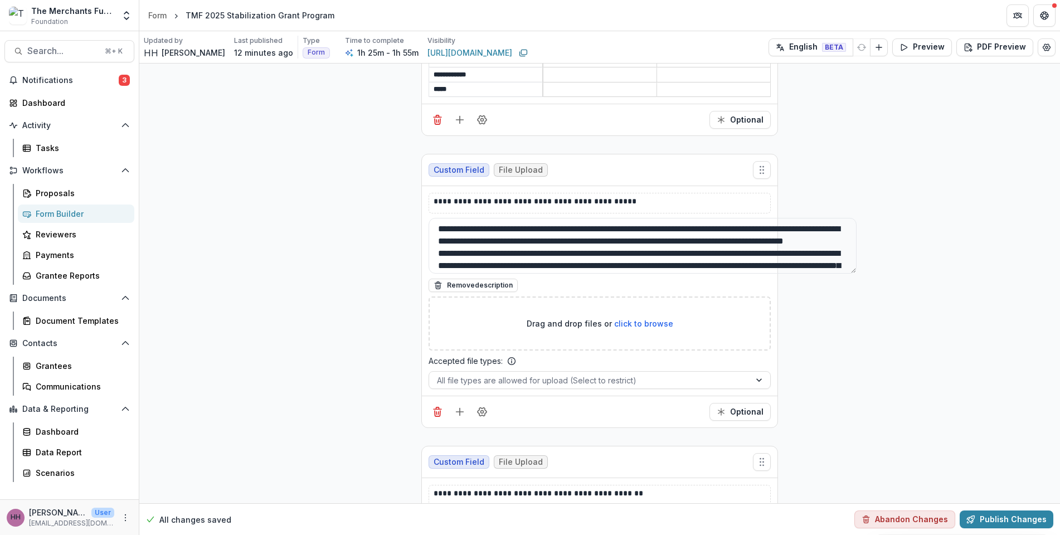
scroll to position [10027, 0]
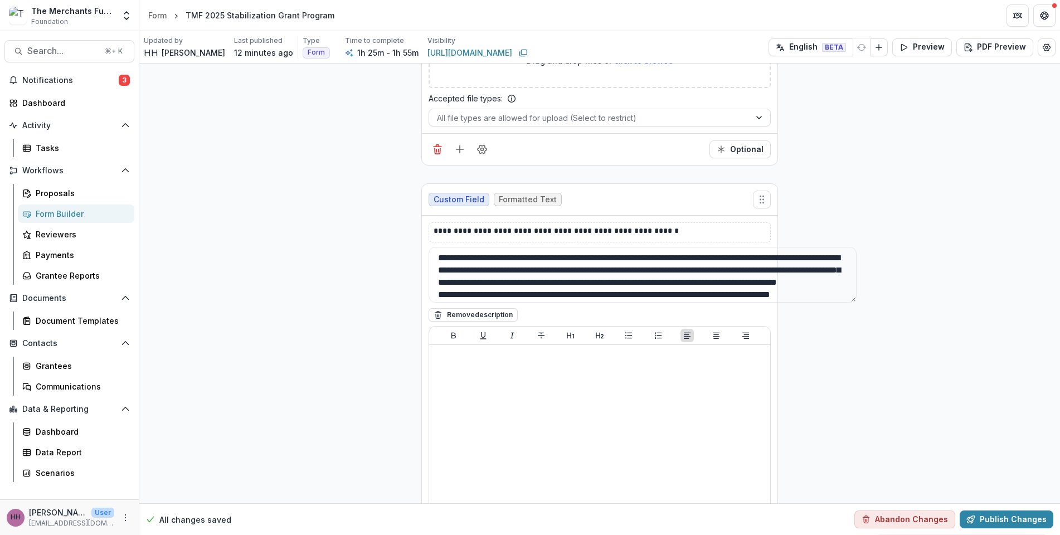
scroll to position [10529, 0]
drag, startPoint x: 426, startPoint y: 351, endPoint x: 384, endPoint y: 351, distance: 42.4
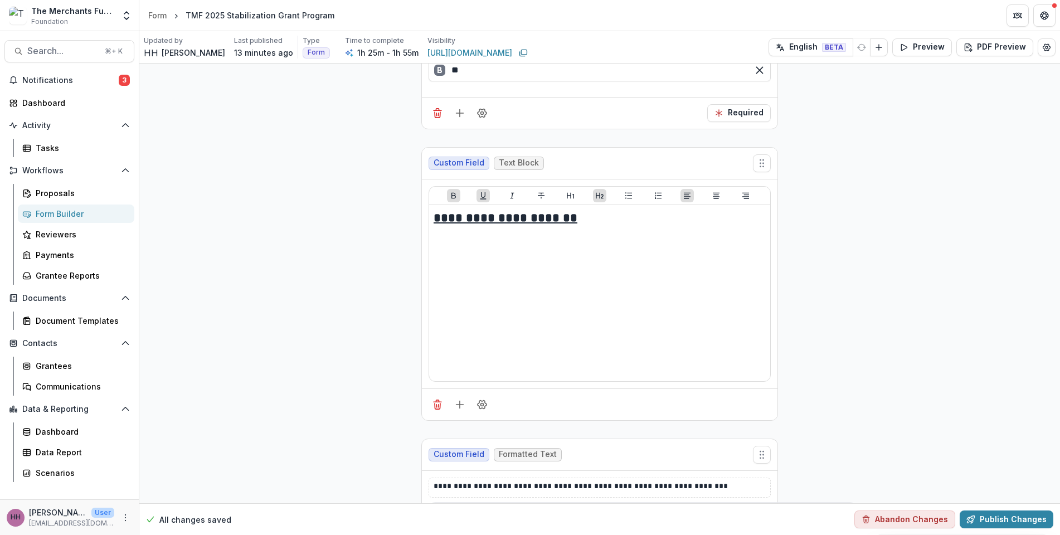
scroll to position [11210, 0]
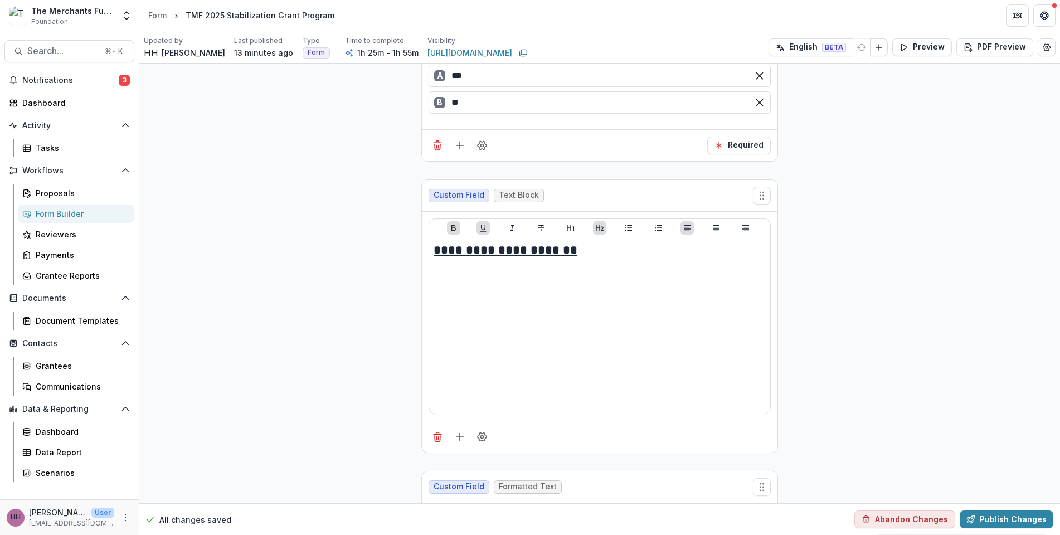
scroll to position [11172, 0]
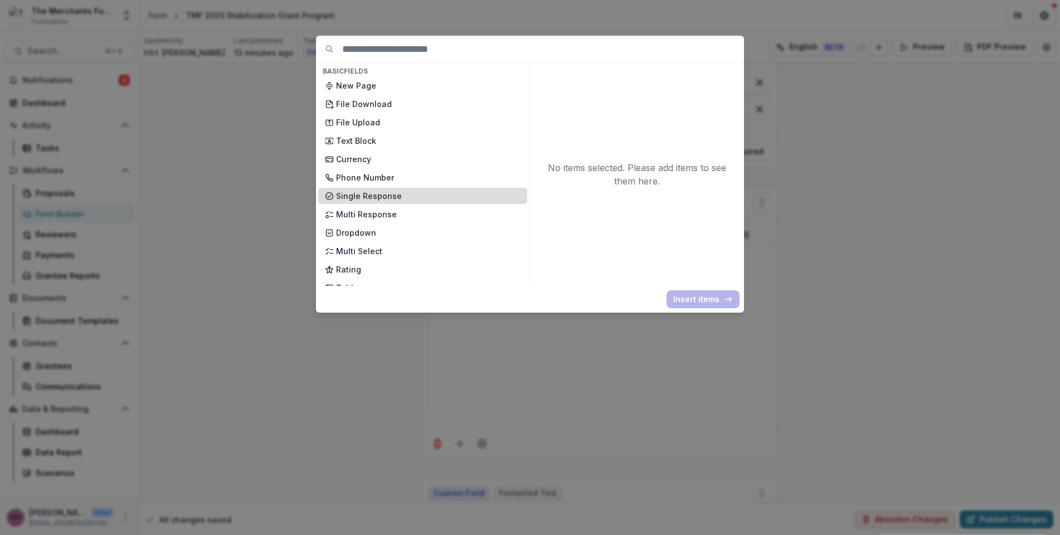
click at [420, 202] on p "Single Response" at bounding box center [428, 196] width 185 height 12
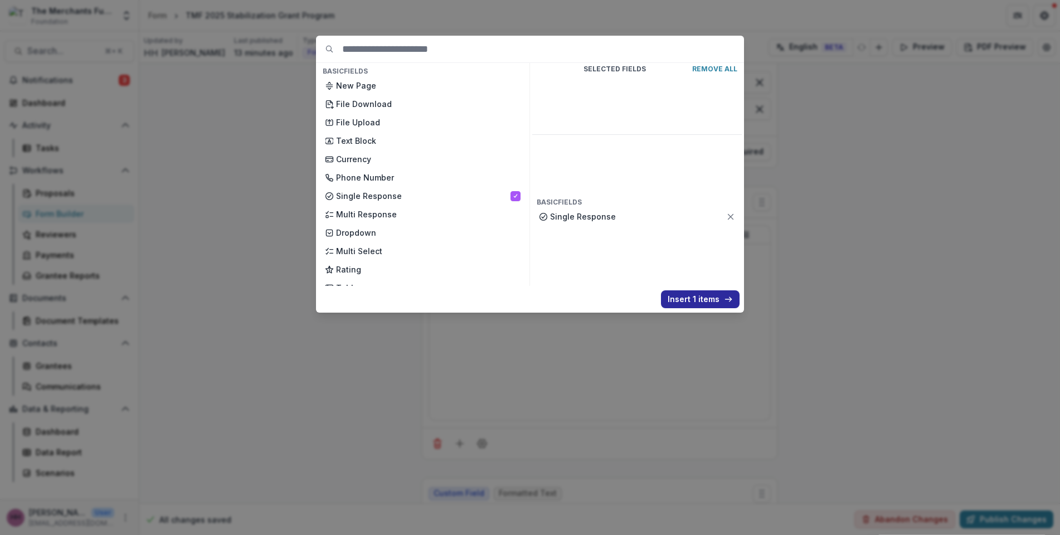
click at [736, 308] on button "Insert 1 items" at bounding box center [700, 299] width 79 height 18
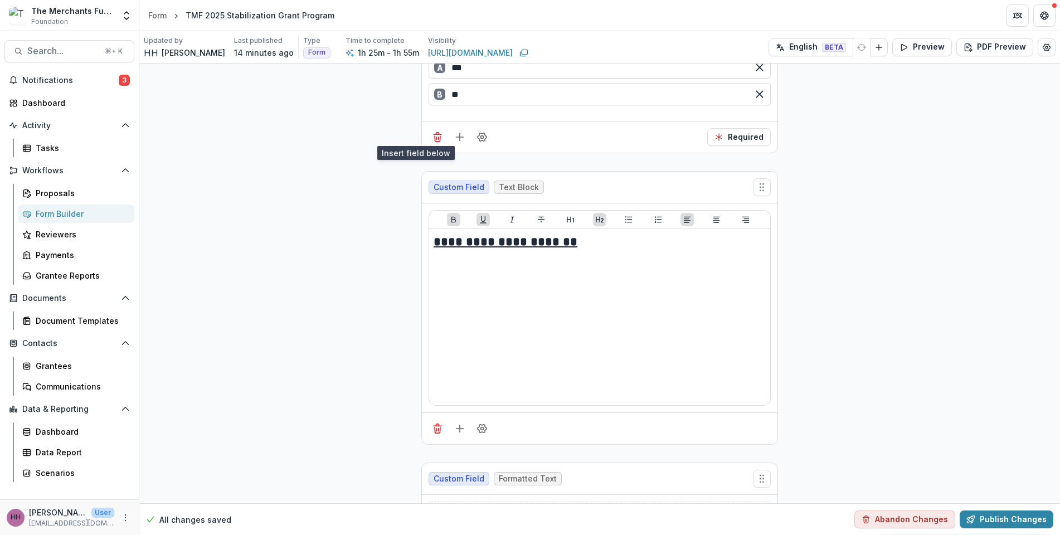
scroll to position [11364, 0]
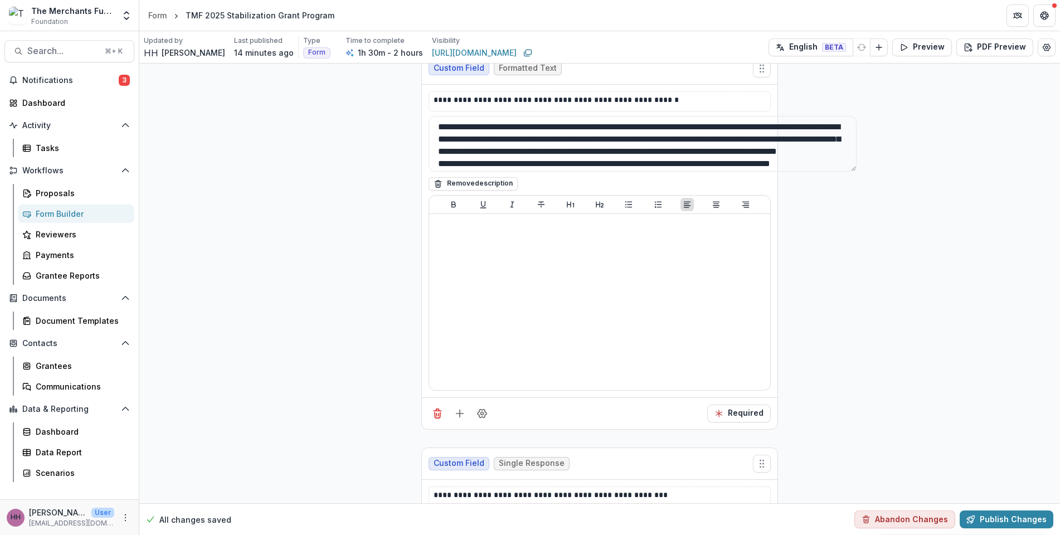
scroll to position [10825, 0]
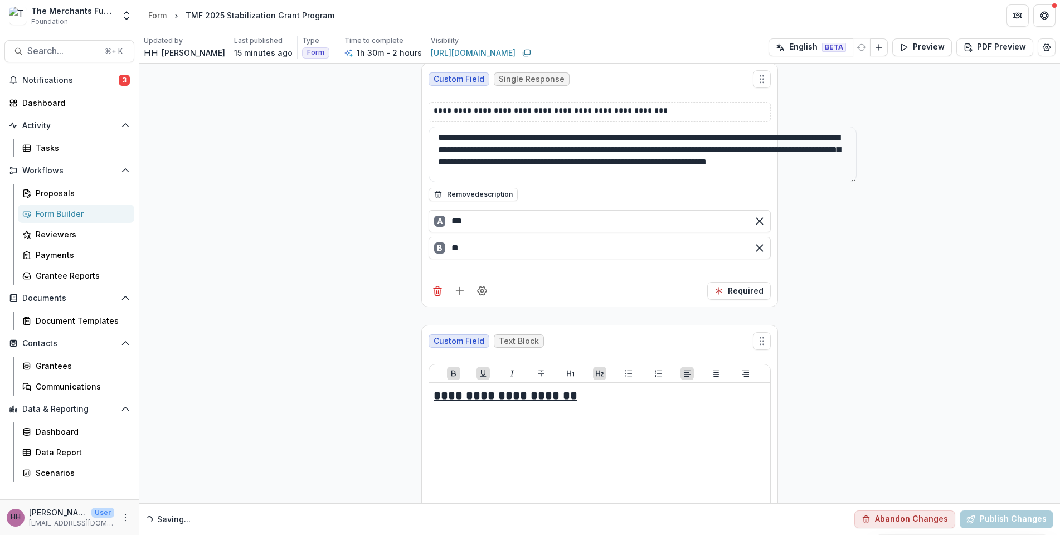
scroll to position [11297, 0]
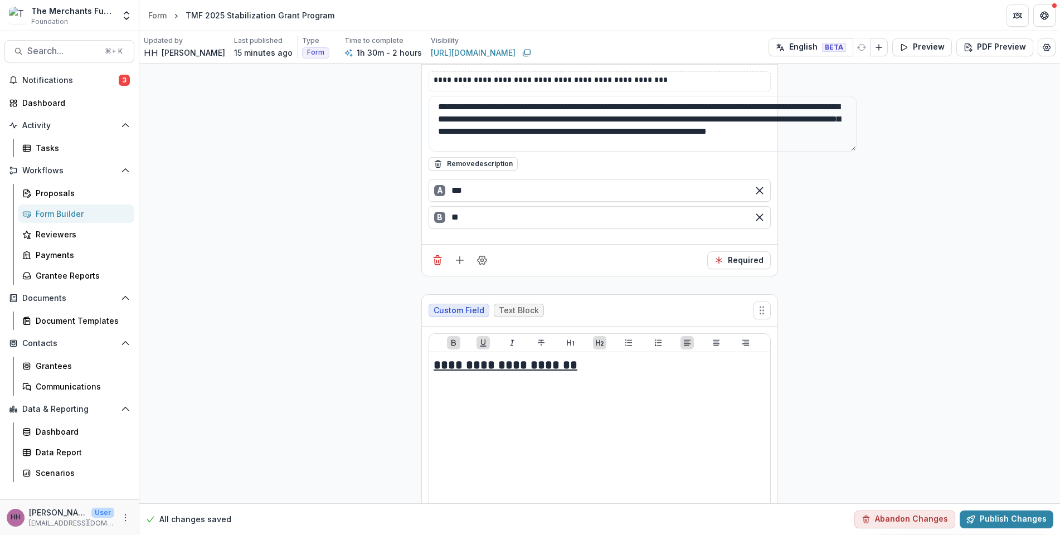
drag, startPoint x: 668, startPoint y: 309, endPoint x: 665, endPoint y: 220, distance: 89.3
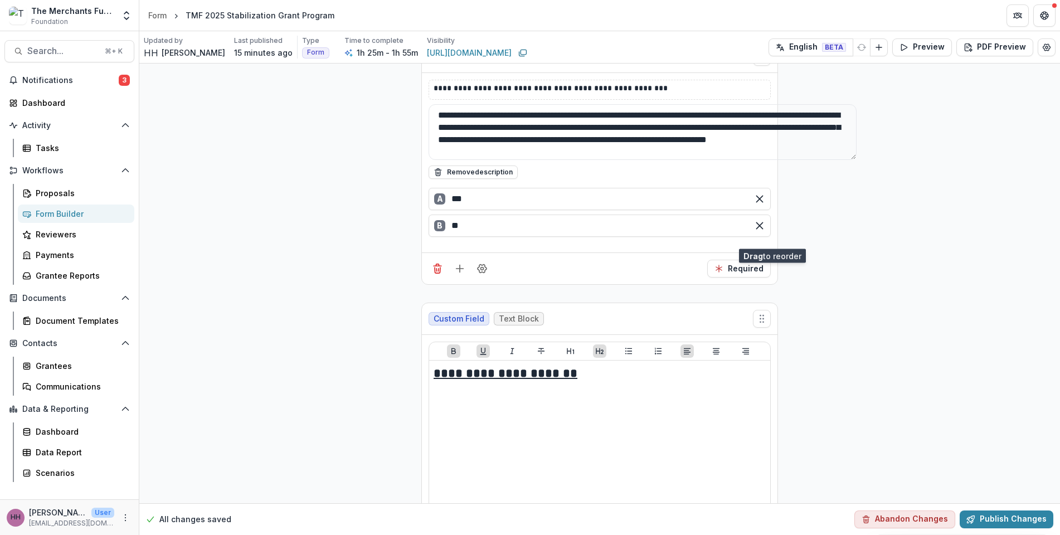
scroll to position [11250, 0]
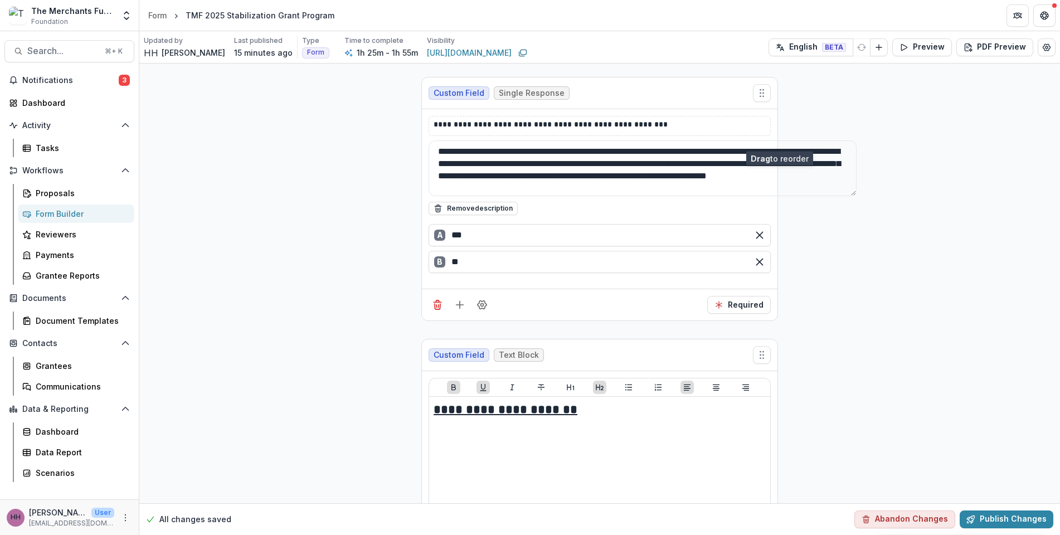
drag, startPoint x: 802, startPoint y: 319, endPoint x: 788, endPoint y: 136, distance: 183.3
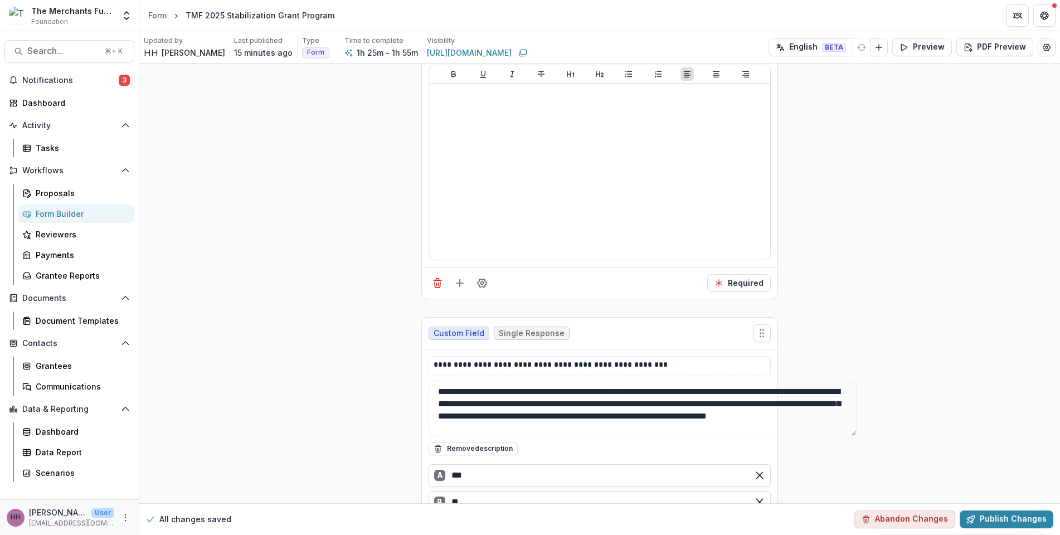
scroll to position [10964, 0]
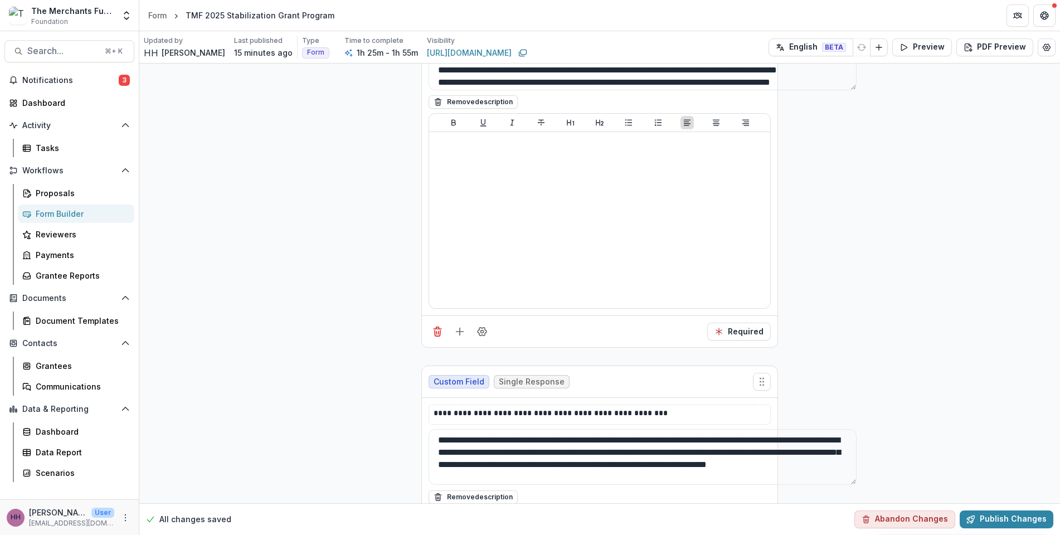
drag, startPoint x: 584, startPoint y: 289, endPoint x: 469, endPoint y: 289, distance: 114.8
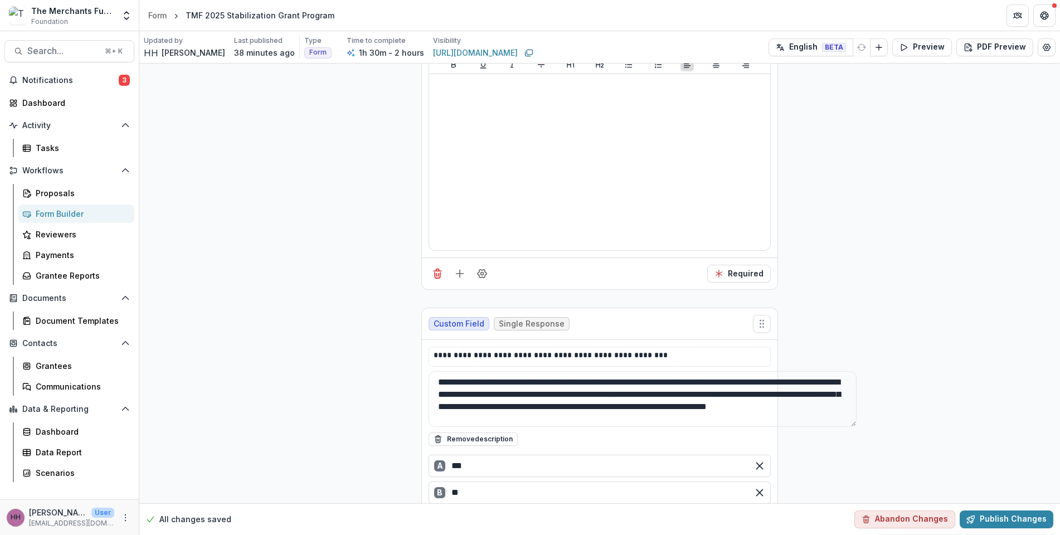
scroll to position [11056, 0]
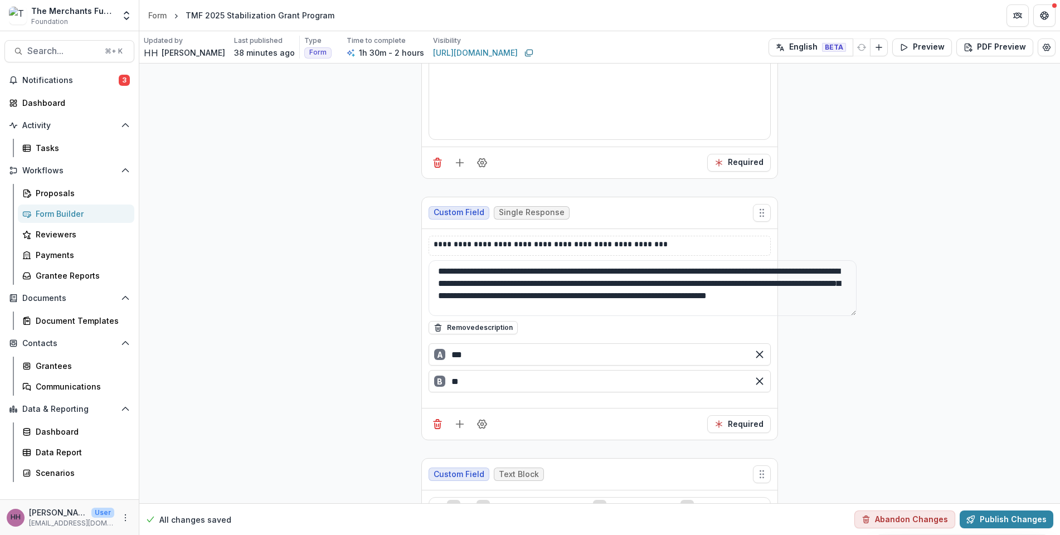
scroll to position [11149, 0]
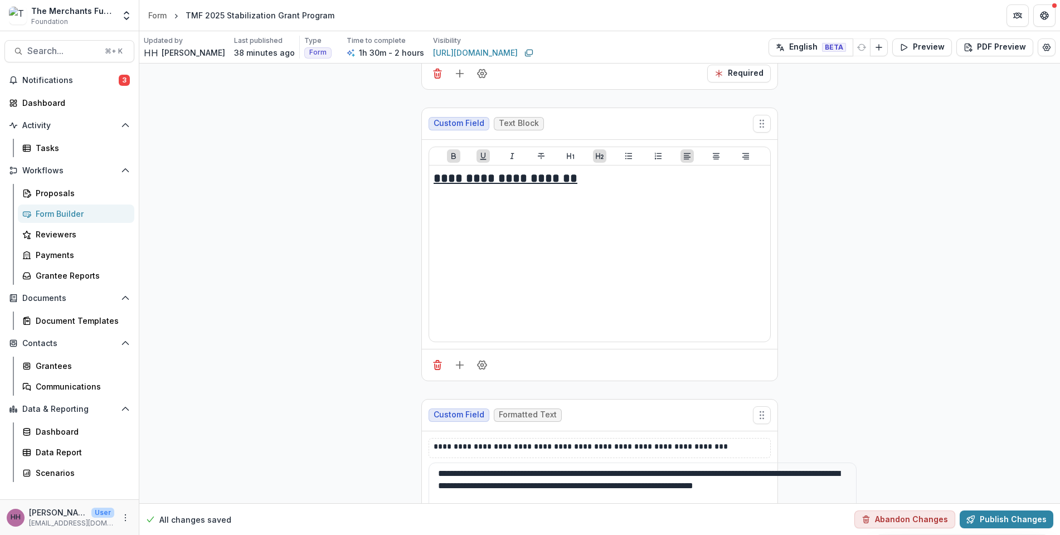
scroll to position [87, 0]
drag, startPoint x: 741, startPoint y: 386, endPoint x: 445, endPoint y: 375, distance: 295.6
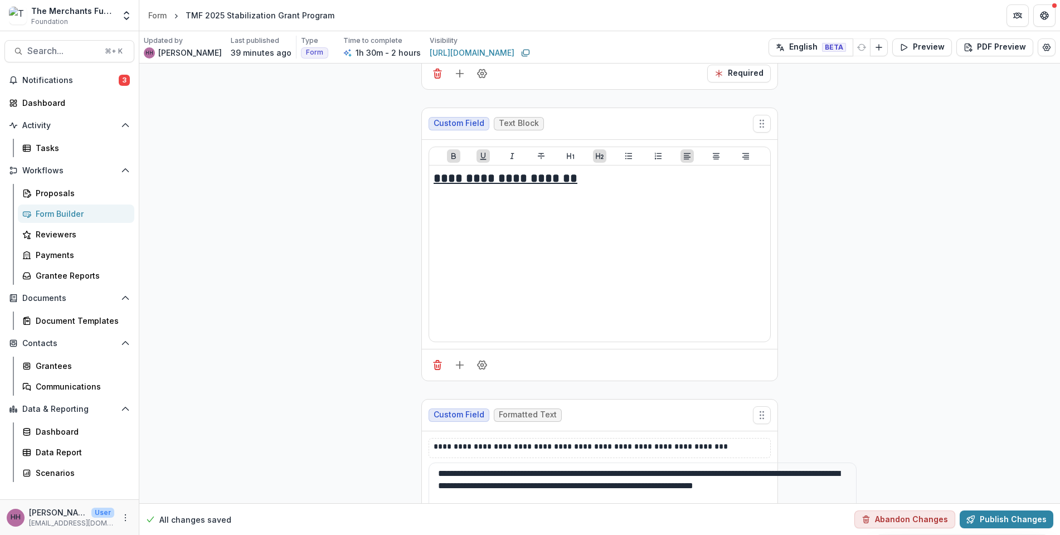
drag, startPoint x: 479, startPoint y: 372, endPoint x: 390, endPoint y: 374, distance: 89.2
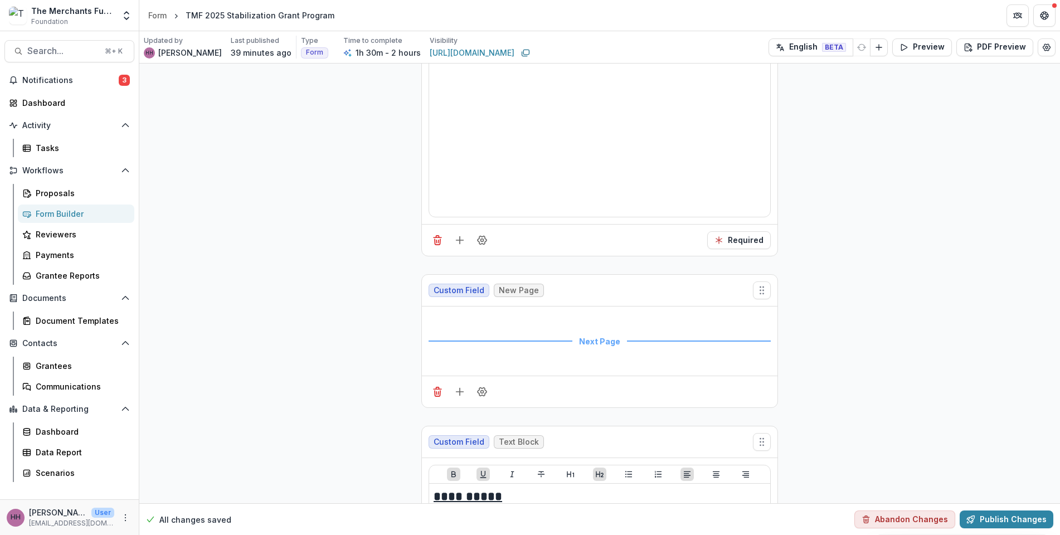
scroll to position [11842, 0]
type textarea "**********"
drag, startPoint x: 706, startPoint y: 239, endPoint x: 397, endPoint y: 232, distance: 308.9
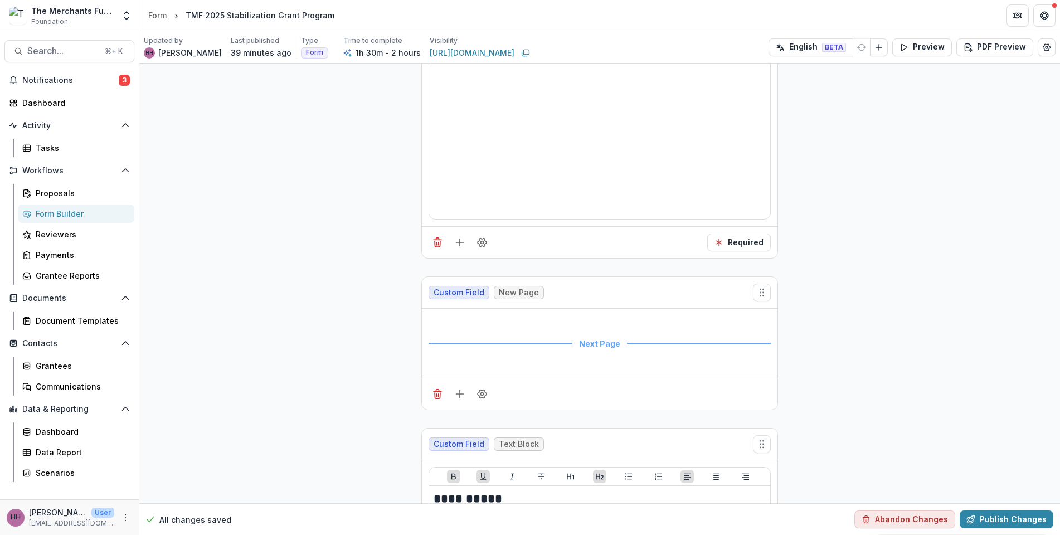
drag, startPoint x: 529, startPoint y: 249, endPoint x: 753, endPoint y: 251, distance: 224.1
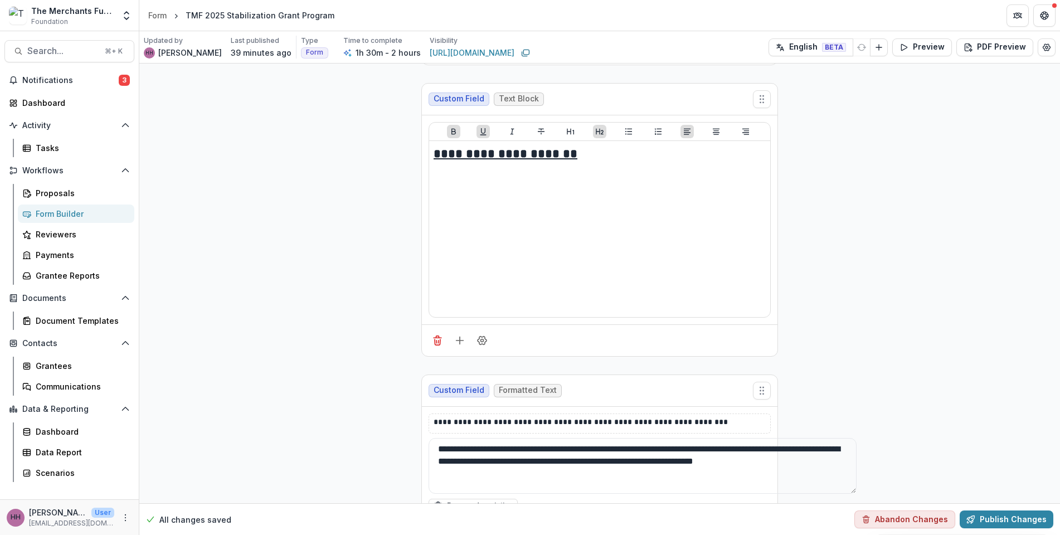
scroll to position [11316, 0]
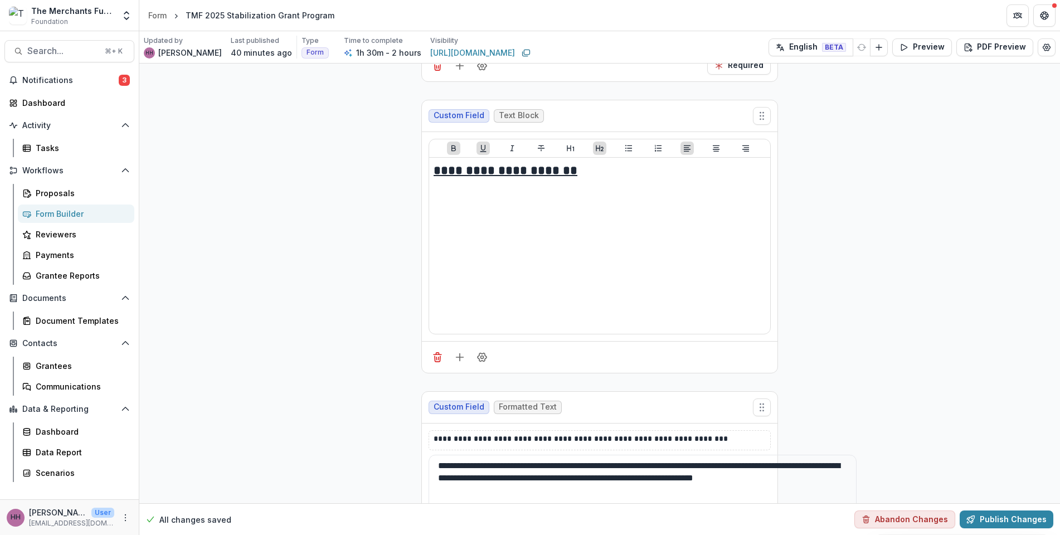
type textarea "**********"
drag, startPoint x: 734, startPoint y: 394, endPoint x: 455, endPoint y: 377, distance: 279.8
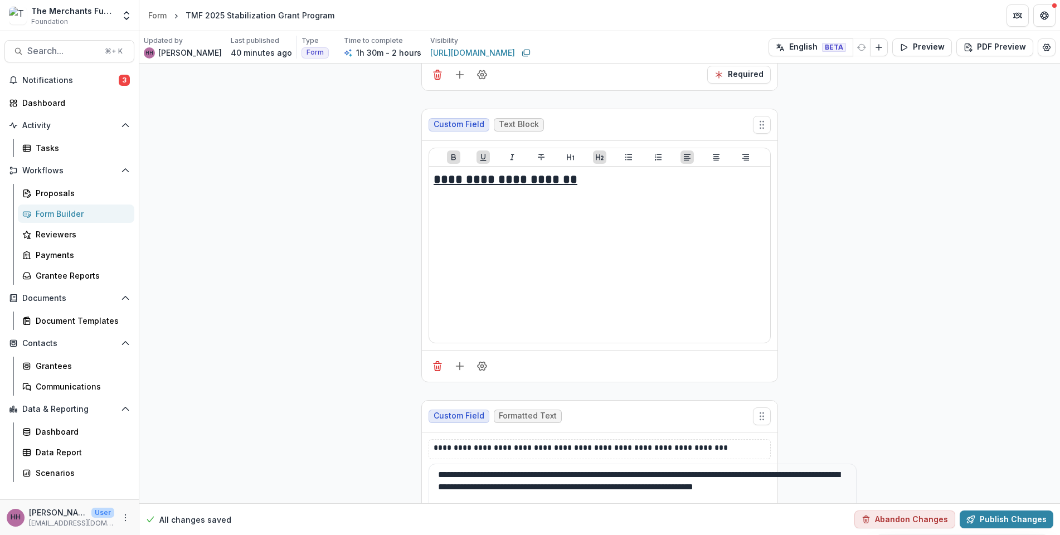
scroll to position [67, 0]
type textarea "**********"
click at [972, 511] on button "Publish Changes" at bounding box center [1007, 520] width 94 height 18
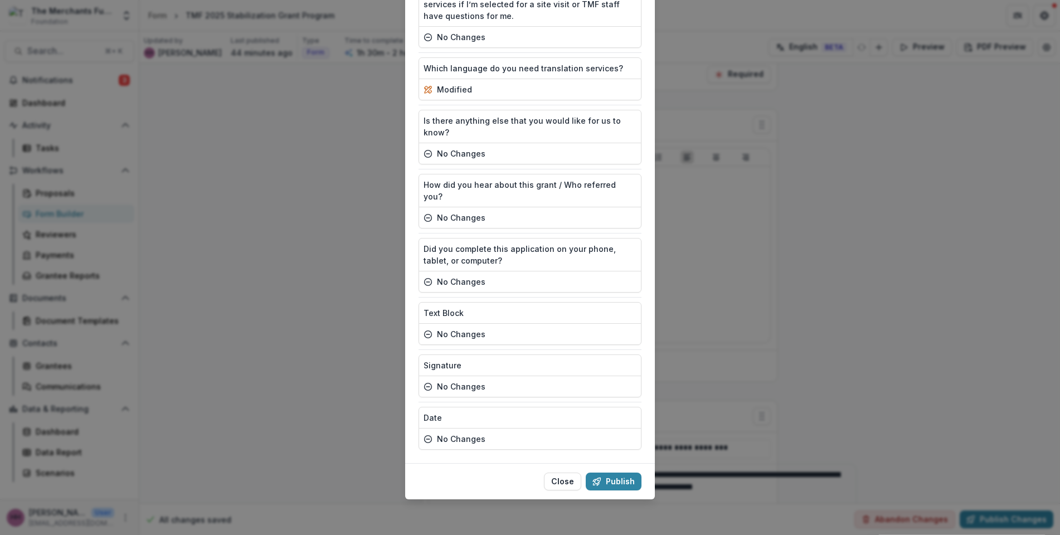
scroll to position [6735, 0]
click at [636, 473] on button "Publish" at bounding box center [614, 482] width 56 height 18
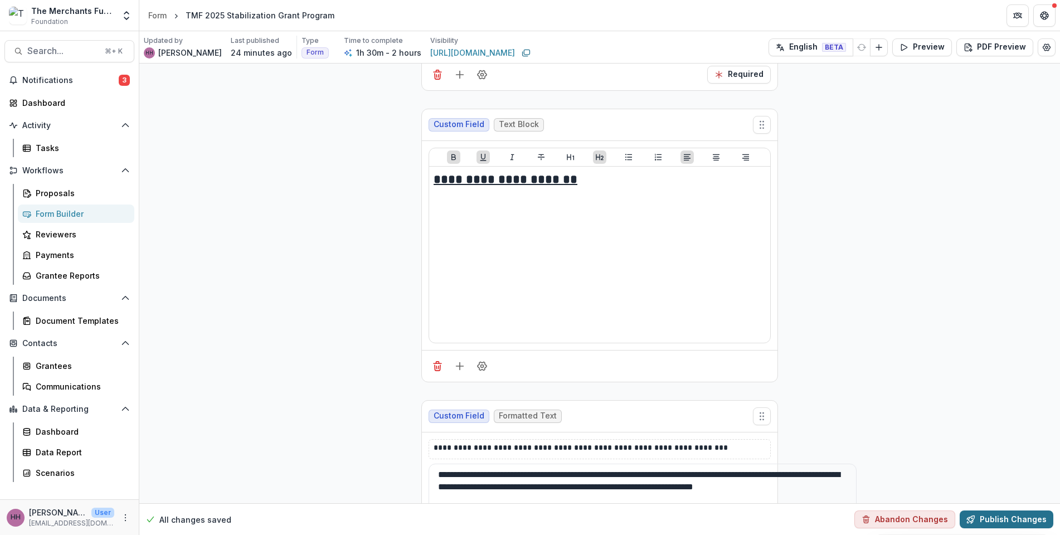
click at [991, 513] on button "Publish Changes" at bounding box center [1007, 520] width 94 height 18
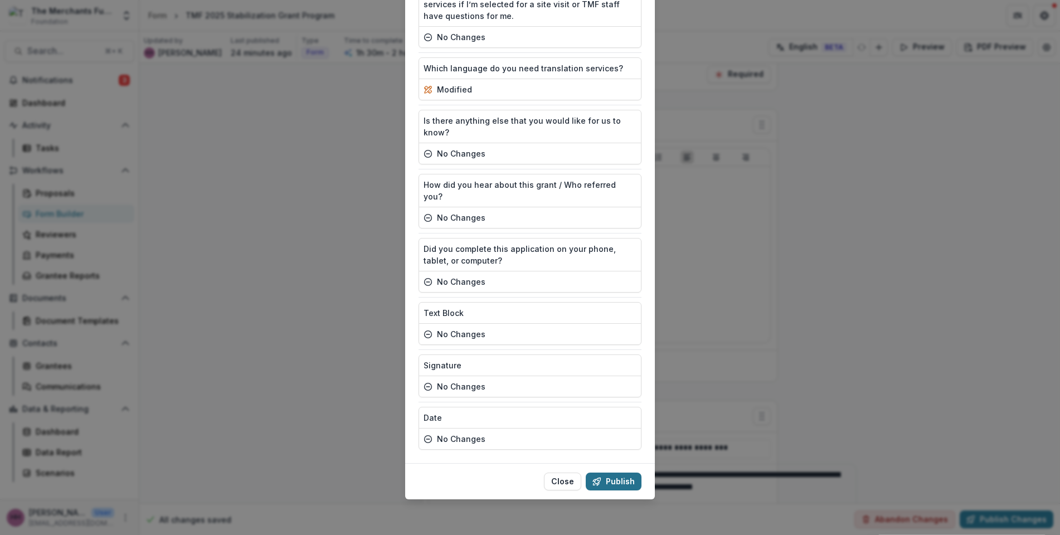
click at [642, 473] on button "Publish" at bounding box center [614, 482] width 56 height 18
